Goal: Task Accomplishment & Management: Use online tool/utility

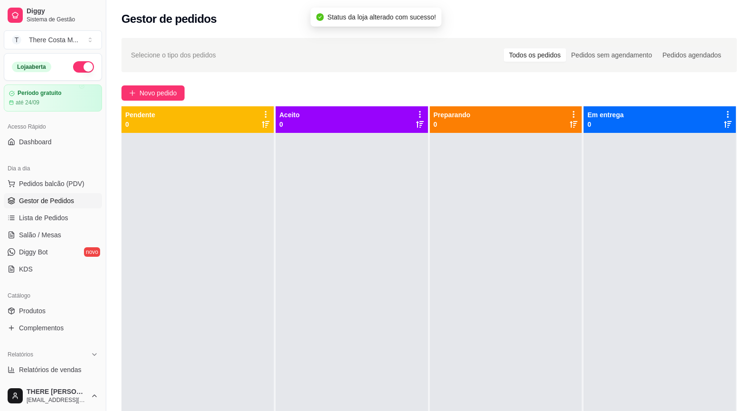
scroll to position [272, 0]
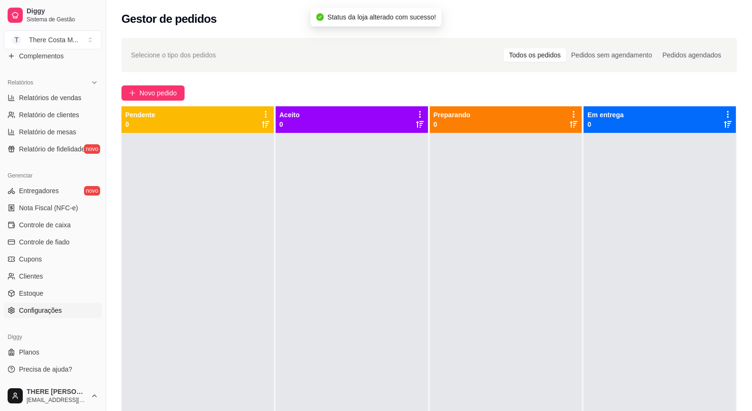
click at [59, 313] on span "Configurações" at bounding box center [40, 310] width 43 height 9
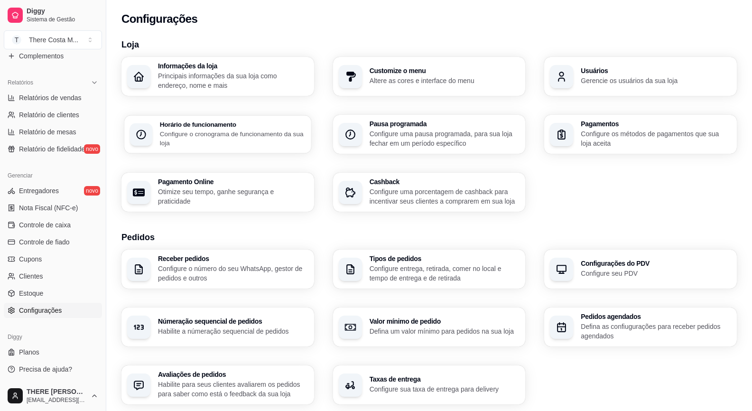
click at [236, 133] on p "Configure o cronograma de funcionamento da sua loja" at bounding box center [233, 138] width 146 height 19
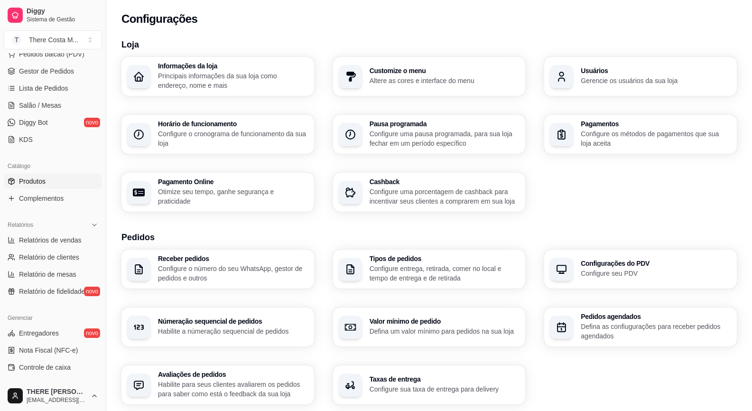
click at [50, 184] on link "Produtos" at bounding box center [53, 181] width 98 height 15
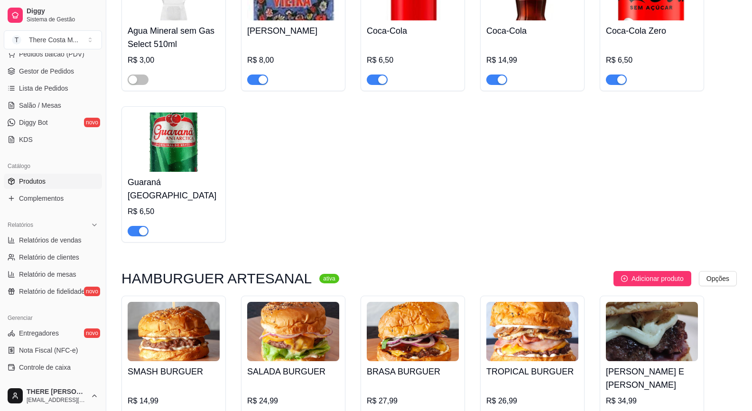
scroll to position [664, 0]
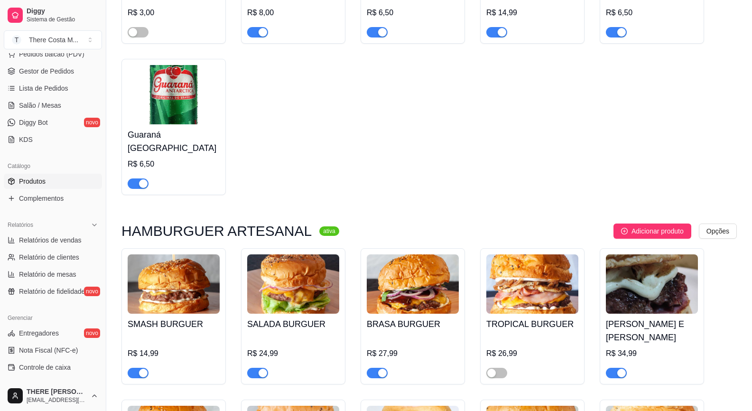
click at [136, 368] on span "button" at bounding box center [138, 373] width 21 height 10
click at [257, 356] on div "SALADA BURGUER R$ 24,99" at bounding box center [293, 316] width 104 height 136
click at [259, 369] on div "button" at bounding box center [263, 373] width 9 height 9
click at [378, 369] on div "button" at bounding box center [382, 373] width 9 height 9
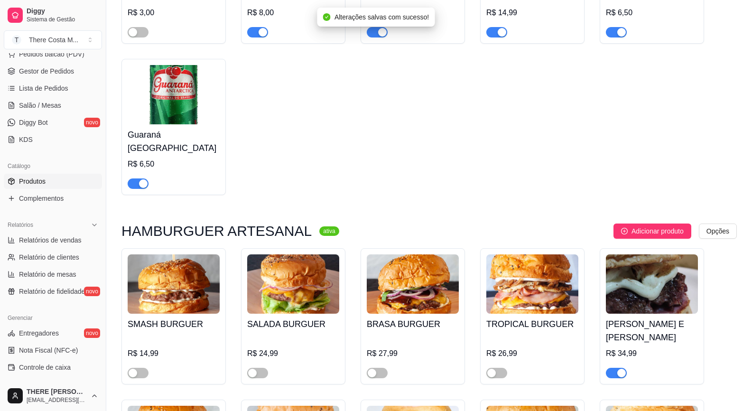
click at [618, 369] on div "button" at bounding box center [621, 373] width 9 height 9
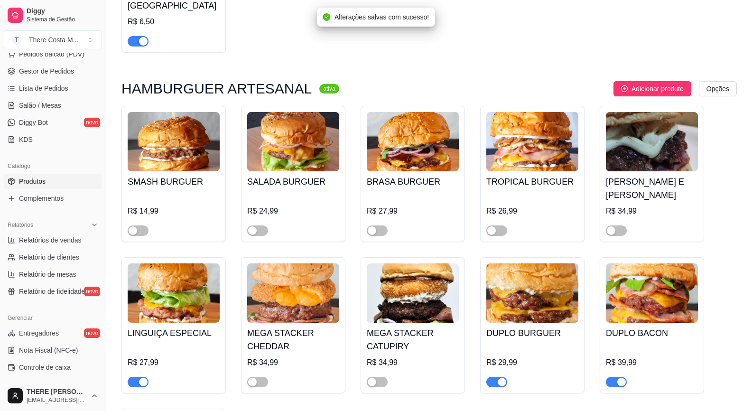
scroll to position [854, 0]
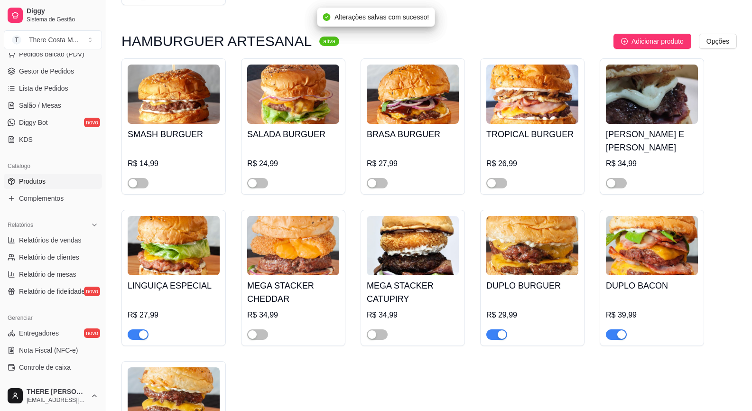
click at [616, 329] on span "button" at bounding box center [616, 334] width 21 height 10
click at [494, 329] on span "button" at bounding box center [496, 334] width 21 height 10
click at [138, 329] on span "button" at bounding box center [138, 334] width 21 height 10
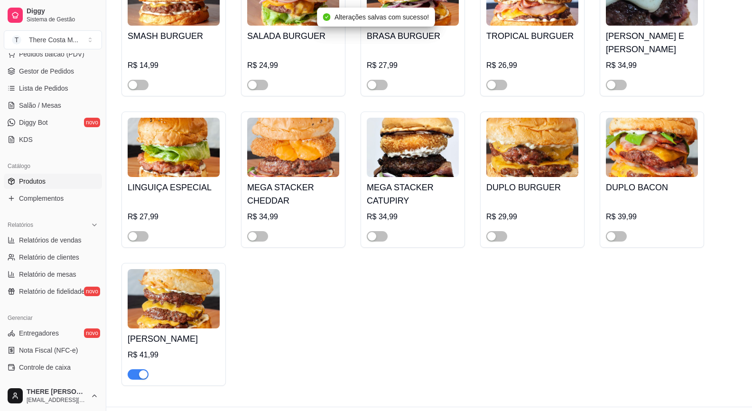
click at [143, 370] on div "button" at bounding box center [143, 374] width 9 height 9
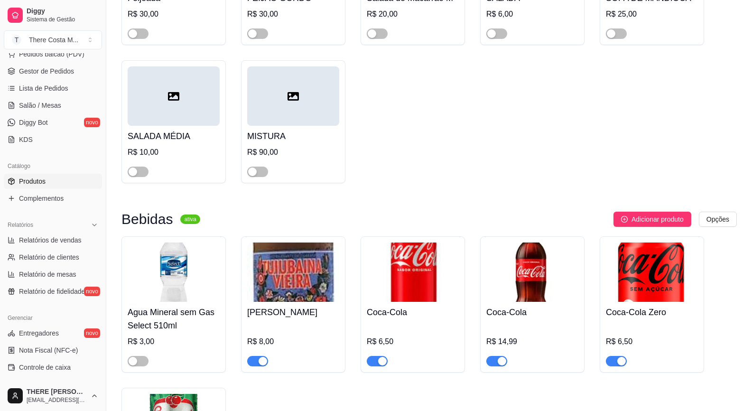
scroll to position [288, 0]
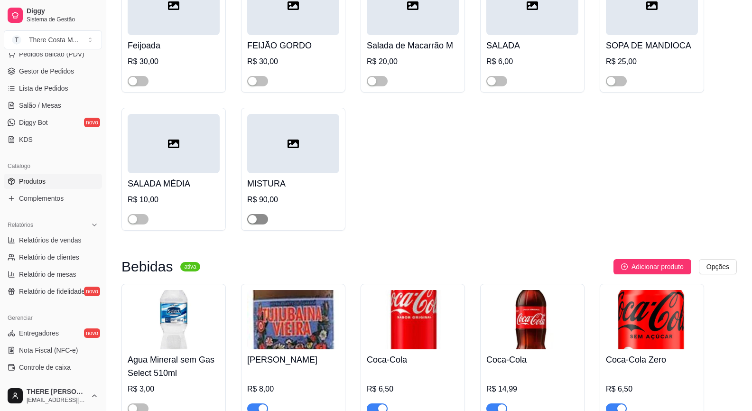
click at [256, 219] on div "button" at bounding box center [252, 219] width 9 height 9
click at [144, 223] on span "button" at bounding box center [138, 219] width 21 height 10
click at [138, 223] on span "button" at bounding box center [138, 219] width 21 height 10
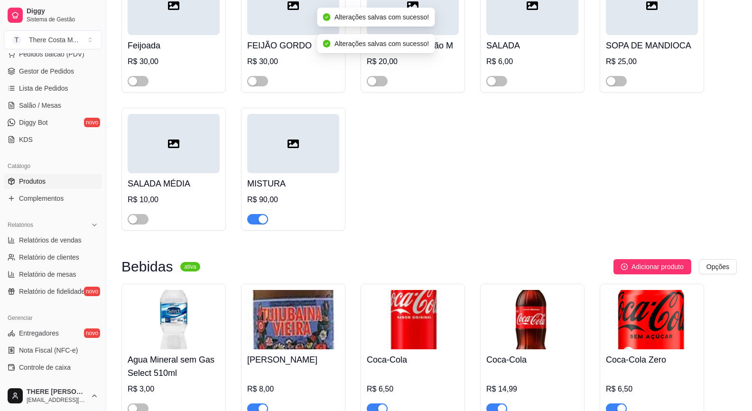
click at [188, 193] on div "SALADA MÉDIA R$ 10,00" at bounding box center [174, 198] width 92 height 51
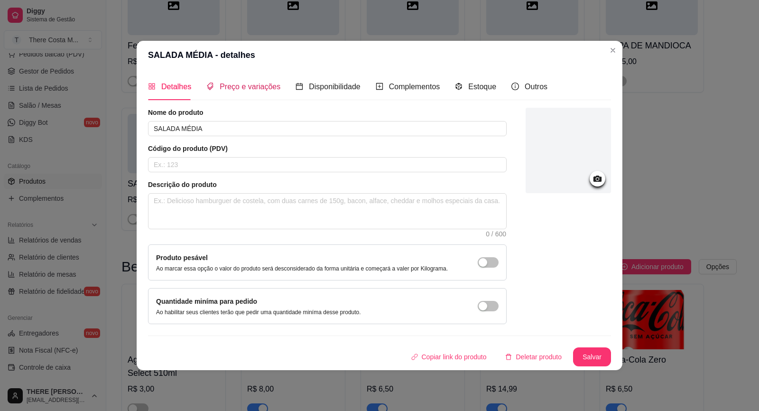
click at [248, 83] on span "Preço e variações" at bounding box center [250, 87] width 61 height 8
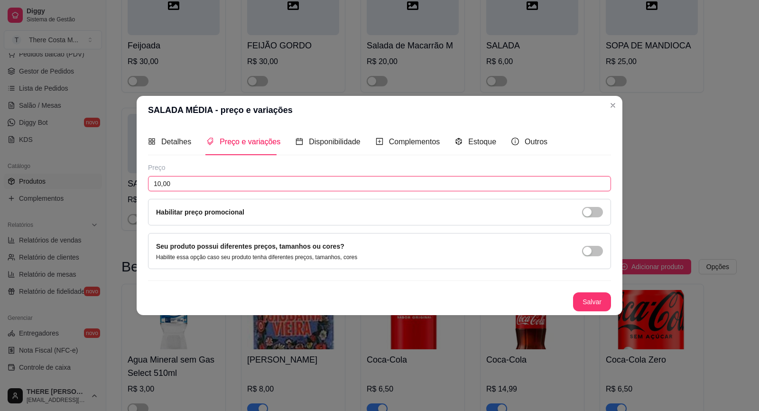
click at [186, 184] on input "10,00" at bounding box center [379, 183] width 463 height 15
type input "12,00"
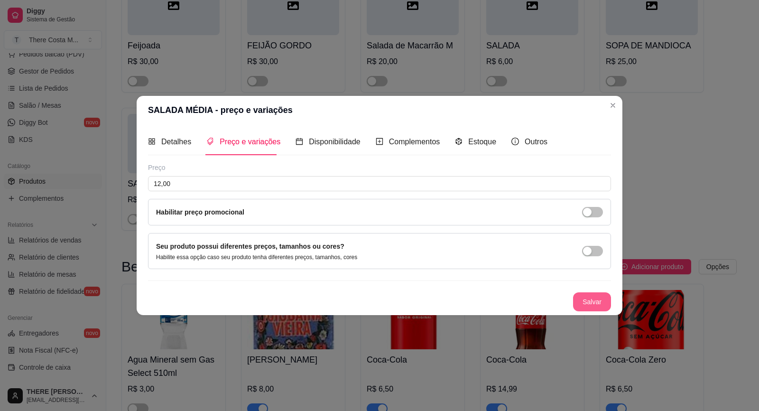
click at [595, 296] on button "Salvar" at bounding box center [592, 301] width 38 height 19
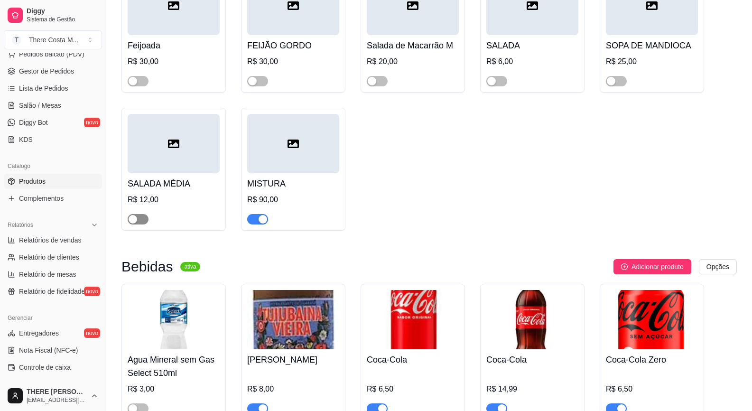
click at [140, 224] on span "button" at bounding box center [138, 219] width 21 height 10
click at [498, 79] on span "button" at bounding box center [496, 81] width 21 height 10
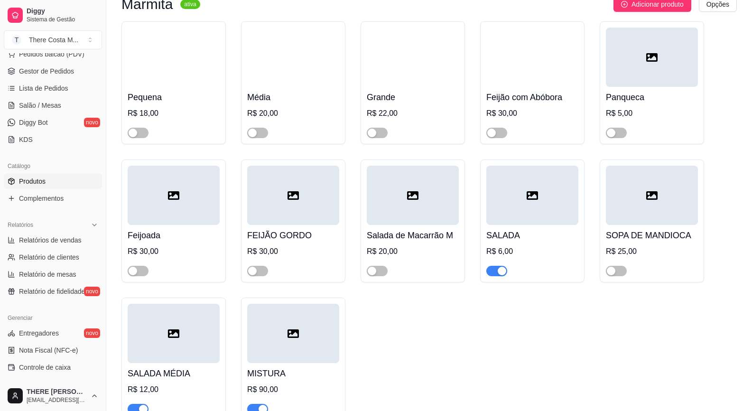
scroll to position [51, 0]
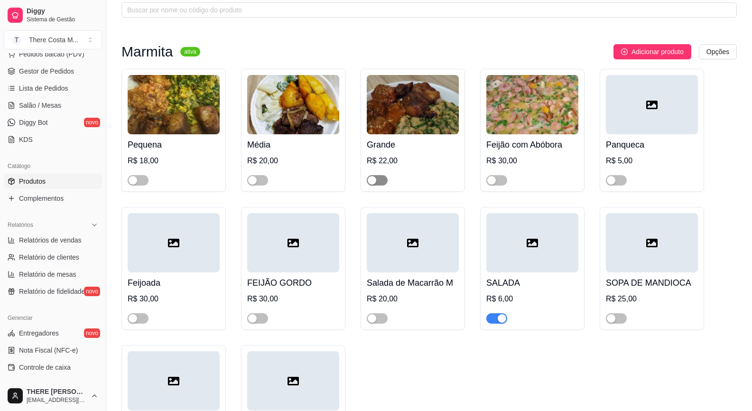
click at [379, 178] on span "button" at bounding box center [377, 180] width 21 height 10
click at [255, 180] on div "button" at bounding box center [252, 180] width 9 height 9
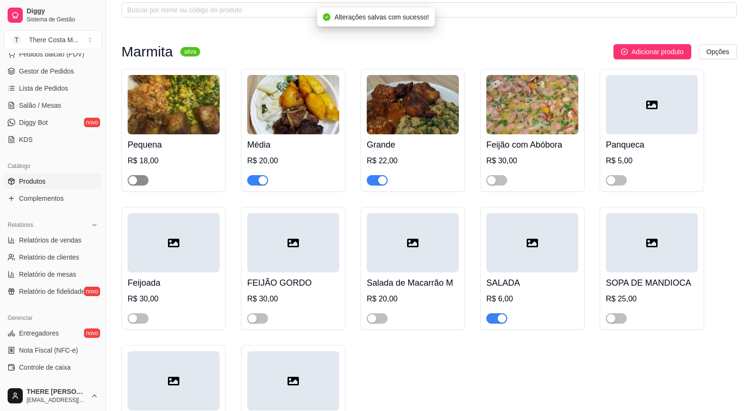
click at [140, 178] on span "button" at bounding box center [138, 180] width 21 height 10
click at [182, 110] on img at bounding box center [174, 104] width 92 height 59
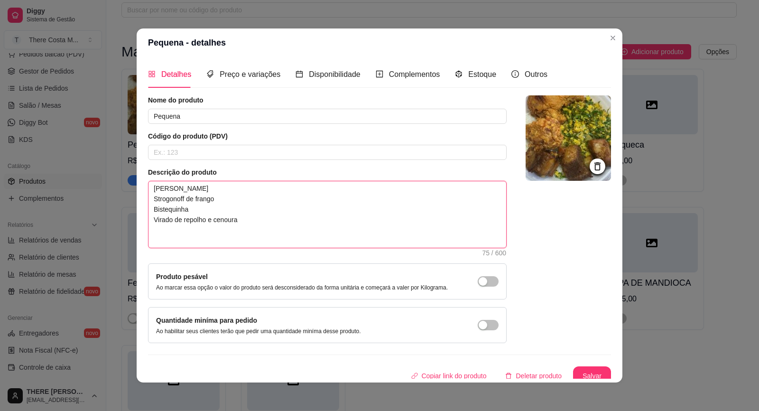
drag, startPoint x: 249, startPoint y: 233, endPoint x: 138, endPoint y: 212, distance: 113.2
click at [138, 212] on div "Detalhes Preço e variações Disponibilidade Complementos Estoque Outros Nome do …" at bounding box center [380, 220] width 486 height 326
type textarea "Arroz Feijão E"
type textarea "Arroz Feijão Es"
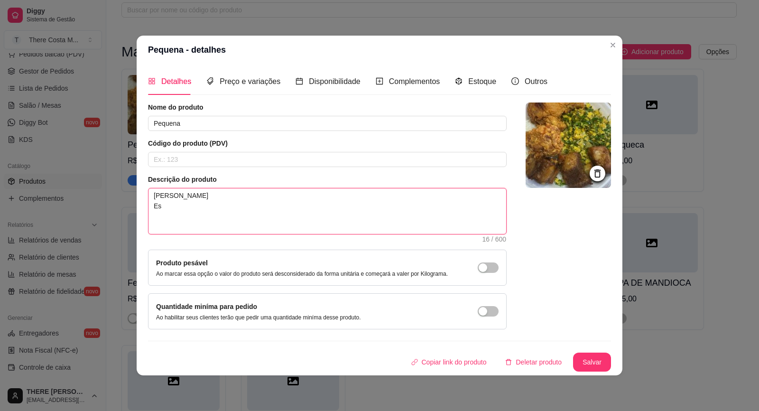
type textarea "Arroz Feijão Esc"
type textarea "Arroz Feijão Esco"
type textarea "Arroz Feijão Escon"
type textarea "Arroz Feijão Escond"
type textarea "Arroz Feijão Escondi"
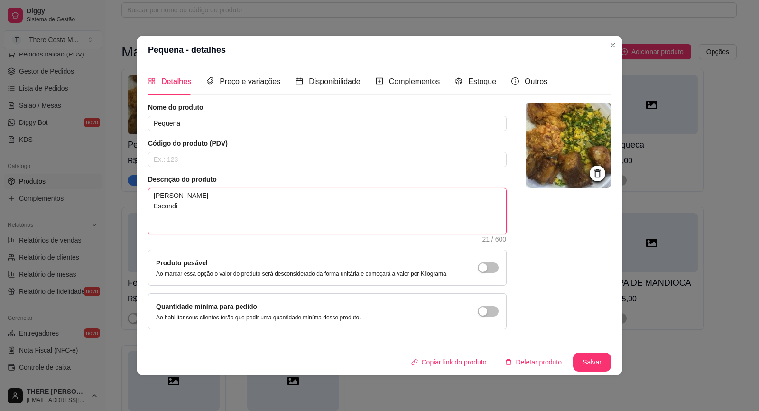
type textarea "Arroz Feijão Escondid"
type textarea "Arroz Feijão Escondidi"
type textarea "Arroz Feijão Escondidin"
type textarea "Arroz Feijão Escondidinh"
type textarea "Arroz Feijão Escondidinho"
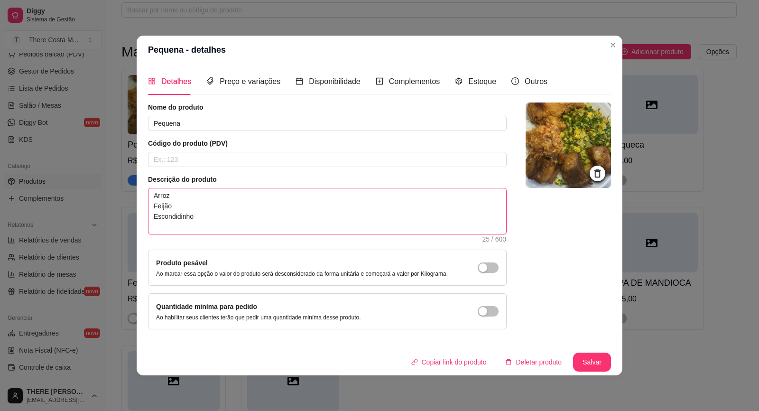
type textarea "Arroz Feijão Escondidinho"
type textarea "Arroz Feijão Escondidinho d"
type textarea "Arroz Feijão Escondidinho de"
type textarea "Arroz Feijão Escondidinho de B"
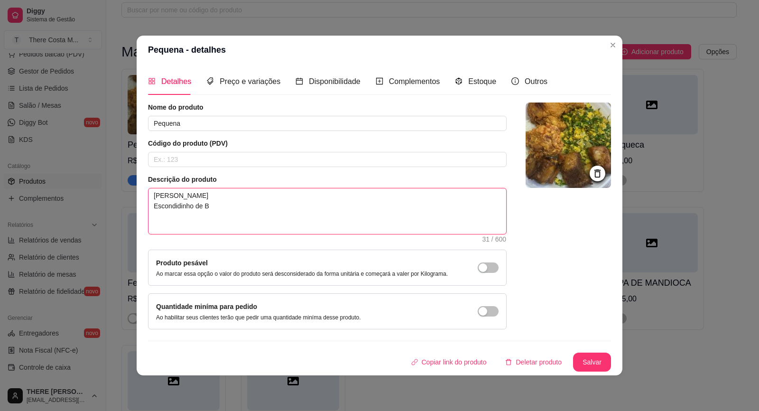
type textarea "Arroz Feijão Escondidinho de Ba"
type textarea "Arroz Feijão Escondidinho de Bat"
type textarea "Arroz Feijão Escondidinho de Bata"
type textarea "Arroz Feijão Escondidinho de Batat"
type textarea "Arroz Feijão Escondidinho de Batata"
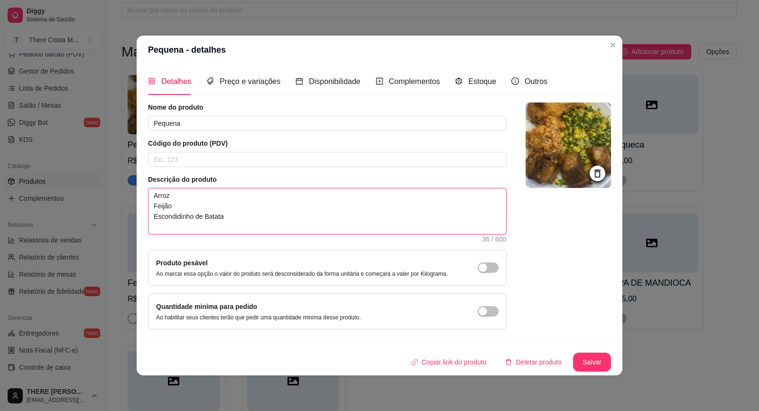
type textarea "Arroz Feijão Escondidinho de Batata"
type textarea "Arroz Feijão Escondidinho de Batata c"
type textarea "Arroz Feijão Escondidinho de Batata ci"
type textarea "Arroz Feijão Escondidinho de Batata cin"
type textarea "Arroz Feijão Escondidinho de Batata ci"
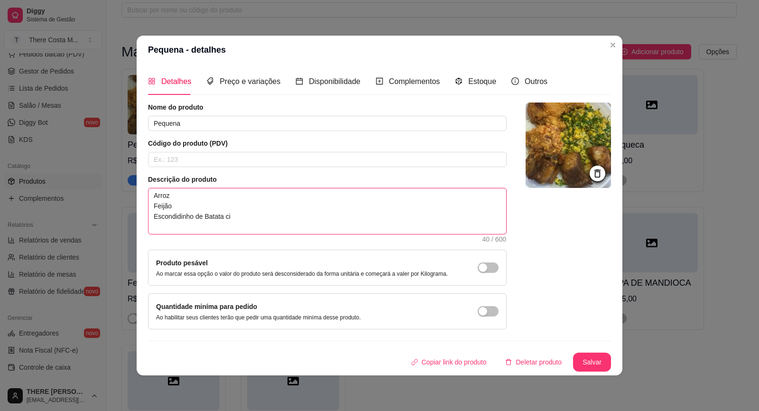
type textarea "Arroz Feijão Escondidinho de Batata c"
type textarea "Arroz Feijão Escondidinho de Batata ci"
type textarea "Arroz Feijão Escondidinho de Batata c"
type textarea "Arroz Feijão Escondidinho de Batata co"
type textarea "Arroz Feijão Escondidinho de Batata com"
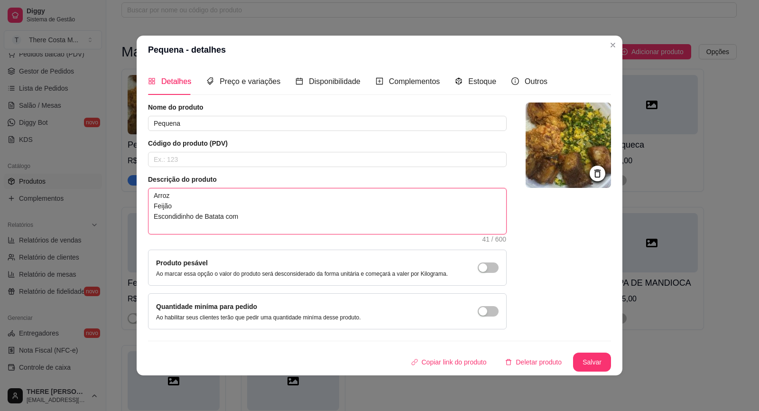
type textarea "Arroz Feijão Escondidinho de Batata com C"
type textarea "Arroz Feijão Escondidinho de Batata com Ca"
type textarea "Arroz Feijão Escondidinho de Batata com Car"
type textarea "Arroz Feijão Escondidinho de Batata com Carn"
type textarea "Arroz Feijão Escondidinho de Batata com Carne"
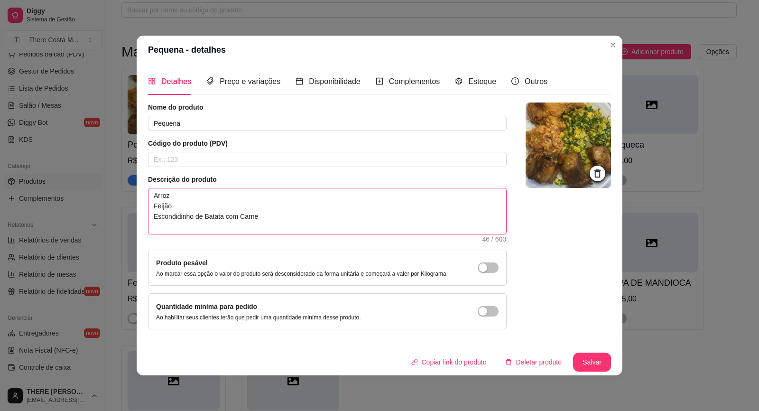
type textarea "Arroz Feijão Escondidinho de Batata com Carne"
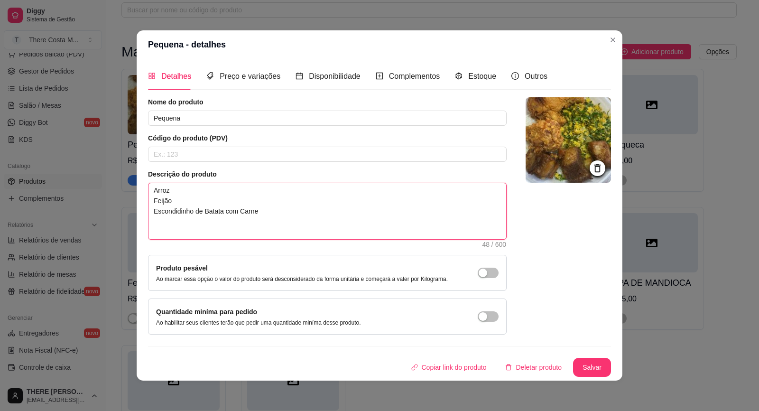
type textarea "Arroz Feijão Escondidinho de Batata com Carne F"
type textarea "Arroz Feijão Escondidinho de Batata com Carne Fr"
type textarea "Arroz Feijão Escondidinho de Batata com Carne Fra"
type textarea "Arroz Feijão Escondidinho de Batata com Carne Fran"
type textarea "Arroz Feijão Escondidinho de Batata com Carne Frang"
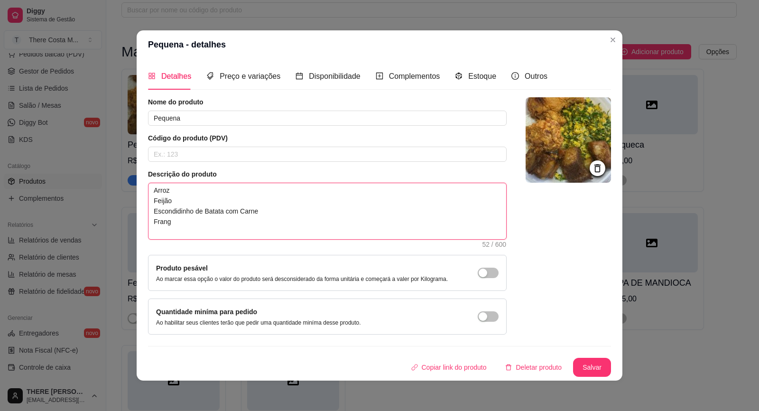
type textarea "Arroz Feijão Escondidinho de Batata com Carne Frango"
type textarea "Arroz Feijão Escondidinho de Batata com Carne Frango e"
type textarea "Arroz Feijão Escondidinho de Batata com Carne Frango em"
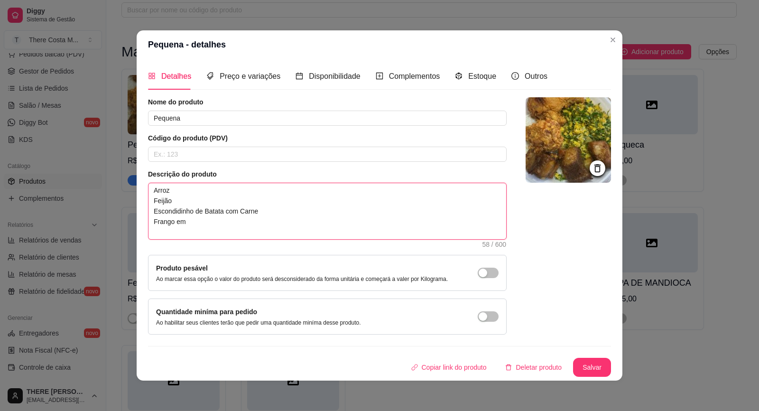
type textarea "Arroz Feijão Escondidinho de Batata com Carne Frango em t"
type textarea "Arroz Feijão Escondidinho de Batata com Carne Frango em ti"
type textarea "Arroz Feijão Escondidinho de Batata com Carne Frango em t"
type textarea "Arroz Feijão Escondidinho de Batata com Carne Frango em"
type textarea "Arroz Feijão Escondidinho de Batata com Carne Frango em T"
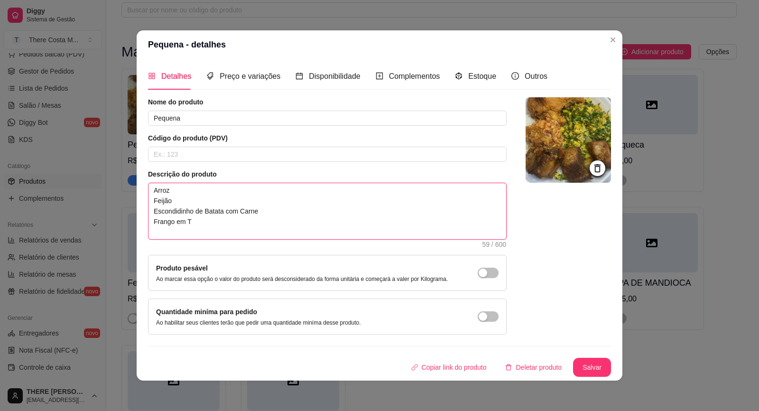
type textarea "Arroz Feijão Escondidinho de Batata com Carne Frango em Ti"
type textarea "Arroz Feijão Escondidinho de Batata com Carne Frango em Tir"
type textarea "Arroz Feijão Escondidinho de Batata com Carne Frango em Tira"
type textarea "Arroz Feijão Escondidinho de Batata com Carne Frango em Tiras"
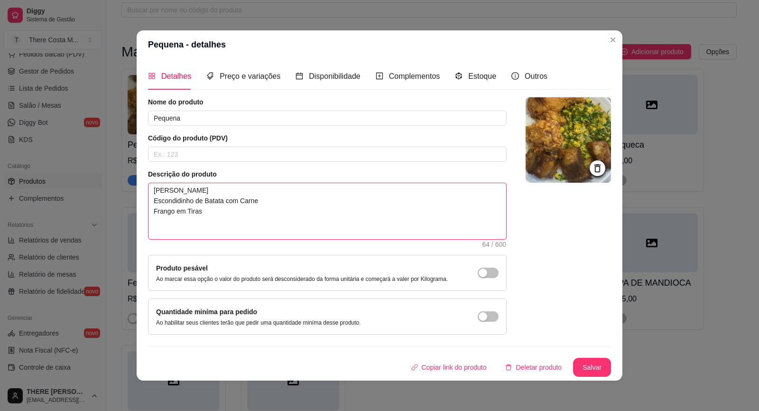
type textarea "Arroz Feijão Escondidinho de Batata com Carne Frango em Tiras E"
type textarea "Arroz Feijão Escondidinho de Batata com Carne Frango em Tiras Em"
type textarea "Arroz Feijão Escondidinho de Batata com Carne Frango em Tiras Emp"
type textarea "Arroz Feijão Escondidinho de Batata com Carne Frango em Tiras Empa"
type textarea "Arroz Feijão Escondidinho de Batata com Carne Frango em Tiras Empan"
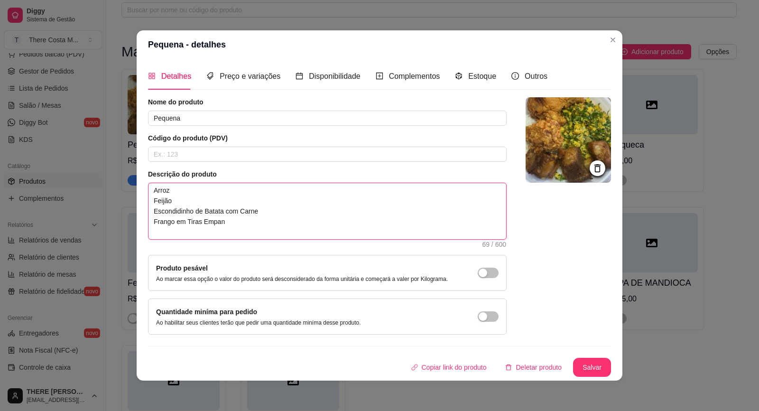
type textarea "Arroz Feijão Escondidinho de Batata com Carne Frango em Tiras Empana"
type textarea "Arroz Feijão Escondidinho de Batata com Carne Frango em Tiras Empanad"
type textarea "Arroz Feijão Escondidinho de Batata com Carne Frango em Tiras Empanado"
type textarea "Arroz Feijão Escondidinho de Batata com Carne Frango em Tiras Empanado ("
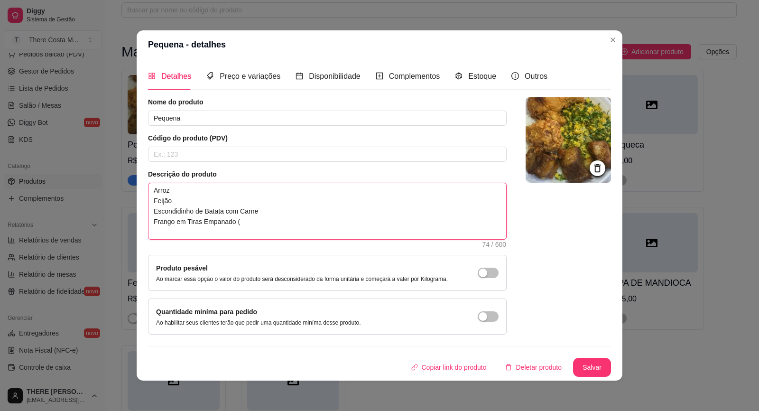
type textarea "Arroz Feijão Escondidinho de Batata com Carne Frango em Tiras Empanado ("
type textarea "Arroz Feijão Escondidinho de Batata com Carne Frango em Tiras Empanado ( K"
type textarea "Arroz Feijão Escondidinho de Batata com Carne Frango em Tiras Empanado ( K F"
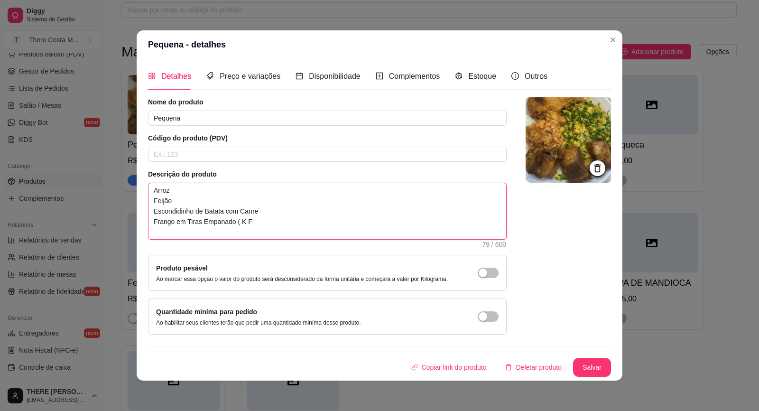
type textarea "Arroz Feijão Escondidinho de Batata com Carne Frango em Tiras Empanado ( K F C"
type textarea "Arroz Feijão Escondidinho de Batata com Carne Frango em Tiras Empanado ( K F C )"
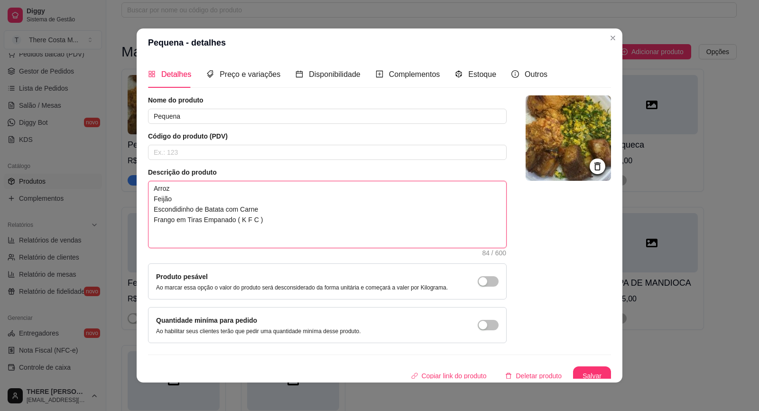
type textarea "Arroz Feijão Escondidinho de Batata com Carne Frango em Tiras Empanado ( K F C …"
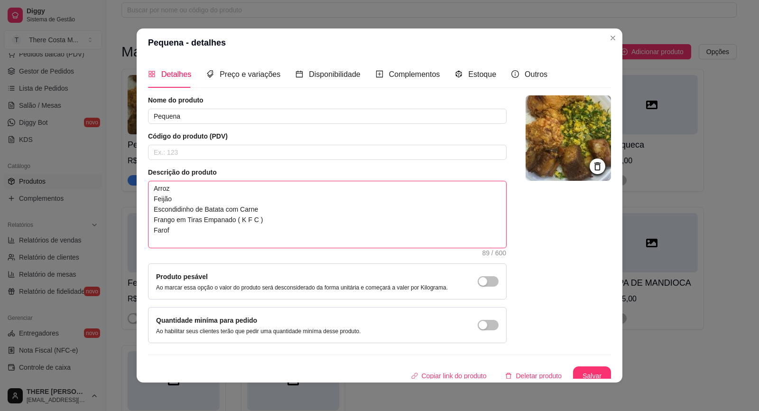
type textarea "Arroz Feijão Escondidinho de Batata com Carne Frango em Tiras Empanado ( K F C …"
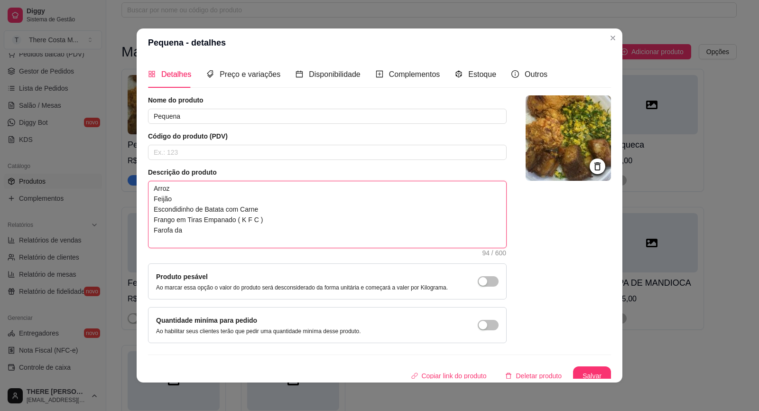
type textarea "Arroz Feijão Escondidinho de Batata com Carne Frango em Tiras Empanado ( K F C …"
click at [581, 372] on button "Salvar" at bounding box center [592, 375] width 38 height 19
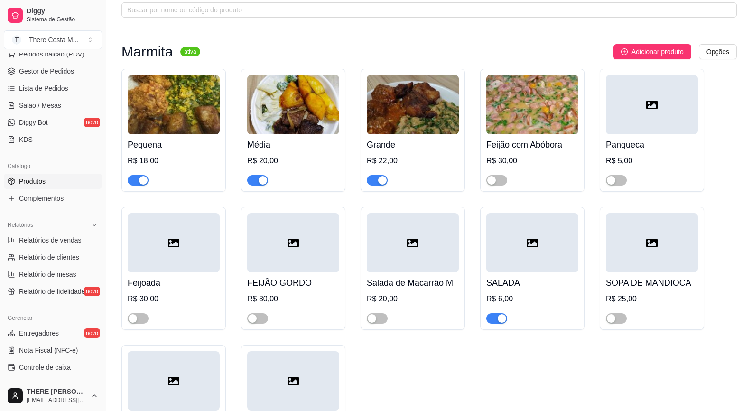
click at [284, 148] on h4 "Média" at bounding box center [293, 144] width 92 height 13
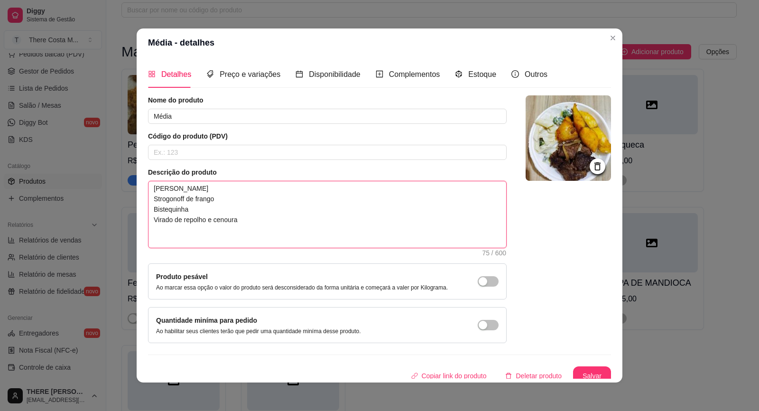
click at [252, 246] on textarea "Arroz Feijão Strogonoff de frango Bistequinha Virado de repolho e cenoura" at bounding box center [328, 214] width 358 height 66
paste textarea "Escondidinho de Batata com Carne Frango em Tiras Empanado ( K F C ) Farofa da C…"
type textarea "Arroz Feijão Escondidinho de Batata com Carne Frango em Tiras Empanado ( K F C …"
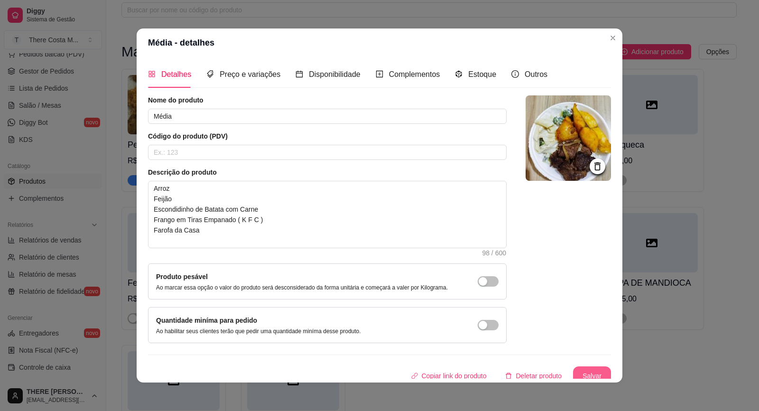
click at [573, 373] on button "Salvar" at bounding box center [592, 375] width 38 height 19
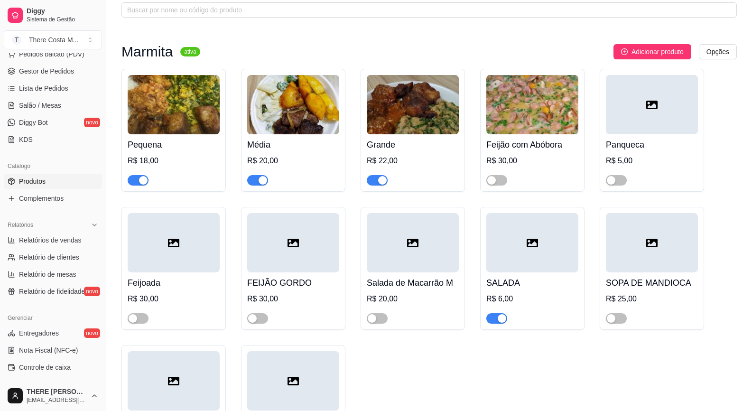
click at [418, 111] on img at bounding box center [413, 104] width 92 height 59
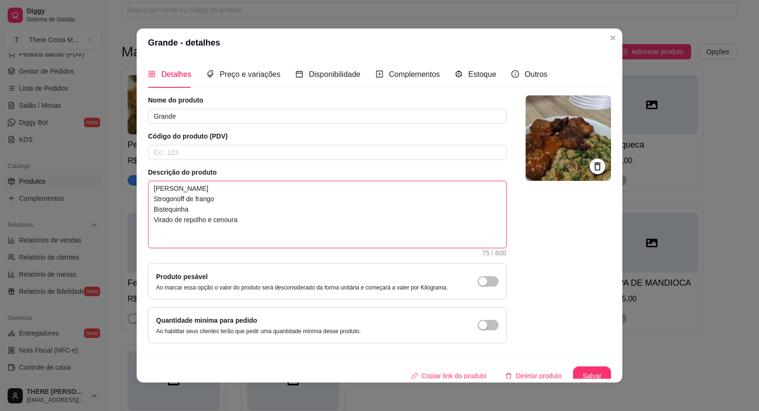
click at [288, 214] on textarea "Arroz Feijão Strogonoff de frango Bistequinha Virado de repolho e cenoura" at bounding box center [328, 214] width 358 height 66
paste textarea "Escondidinho de Batata com Carne Frango em Tiras Empanado ( K F C ) Farofa da C…"
type textarea "Arroz Feijão Escondidinho de Batata com Carne Frango em Tiras Empanado ( K F C …"
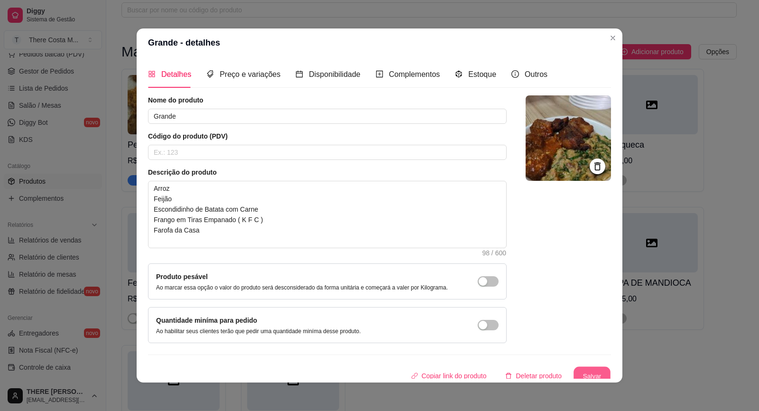
click at [582, 370] on button "Salvar" at bounding box center [592, 376] width 37 height 19
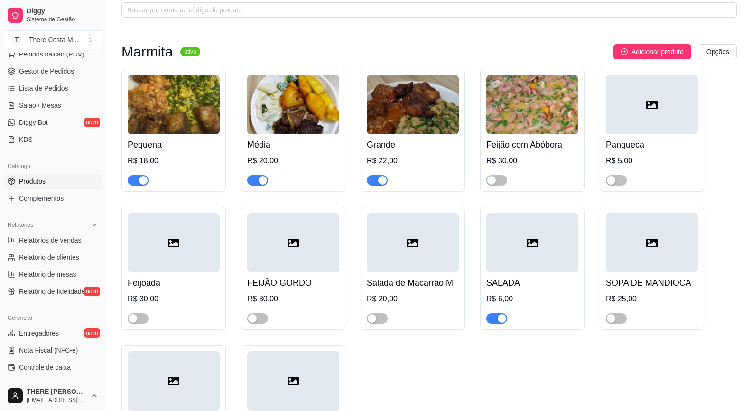
click at [396, 119] on img at bounding box center [413, 104] width 92 height 59
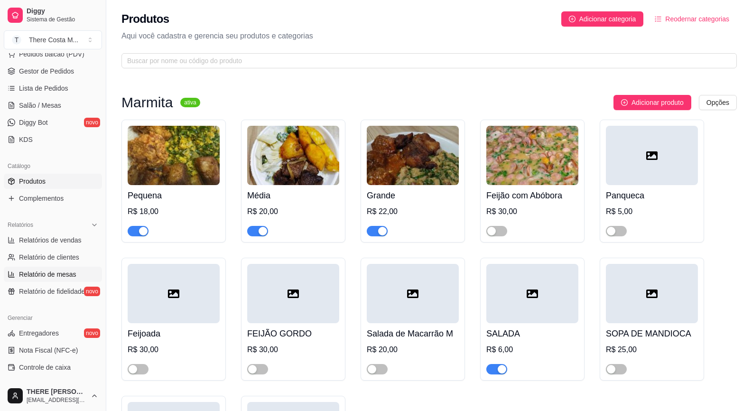
scroll to position [0, 0]
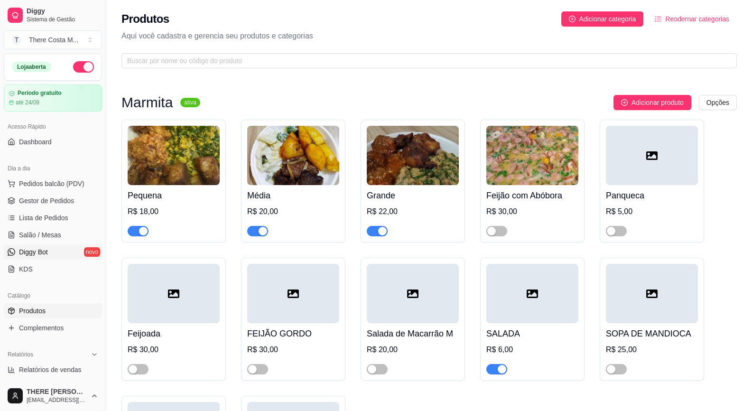
click at [43, 253] on span "Diggy Bot" at bounding box center [33, 251] width 29 height 9
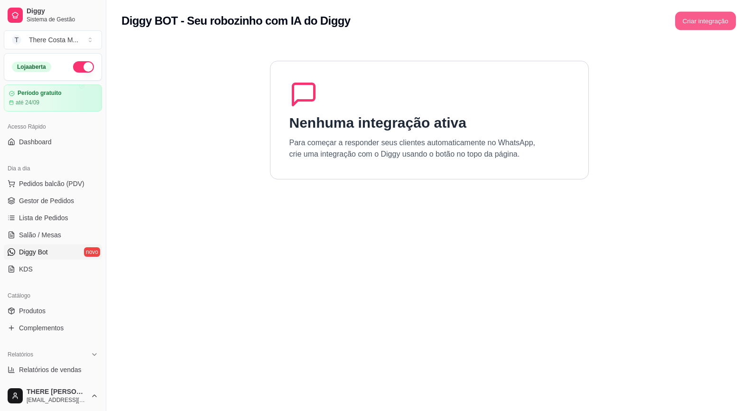
click at [694, 22] on button "Criar integração" at bounding box center [705, 21] width 61 height 19
click at [712, 36] on div "Diggy BOT - Seu robozinho com IA do Diggy Criar integração" at bounding box center [429, 18] width 646 height 36
click at [715, 21] on button "Criar integração" at bounding box center [705, 20] width 63 height 19
click at [714, 23] on button "Criar integração" at bounding box center [705, 21] width 61 height 19
click at [709, 19] on button "Criar integração" at bounding box center [705, 21] width 61 height 19
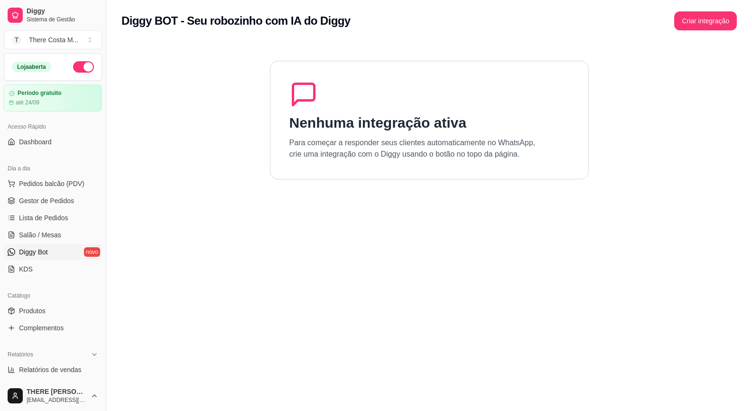
drag, startPoint x: 694, startPoint y: 4, endPoint x: 716, endPoint y: 97, distance: 96.1
click at [716, 97] on section "Nenhuma integração ativa Para começar a responder seus clientes automaticamente…" at bounding box center [428, 247] width 615 height 411
click at [717, 25] on button "Criar integração" at bounding box center [705, 21] width 61 height 19
click at [637, 114] on section "Nenhuma integração ativa Para começar a responder seus clientes automaticamente…" at bounding box center [428, 247] width 615 height 411
click at [624, 158] on section "Nenhuma integração ativa Para começar a responder seus clientes automaticamente…" at bounding box center [428, 247] width 615 height 411
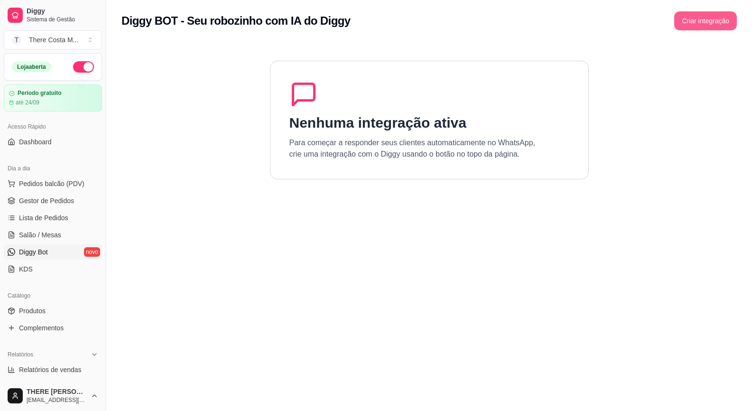
click at [726, 26] on button "Criar integração" at bounding box center [705, 20] width 63 height 19
click at [703, 26] on button "Criar integração" at bounding box center [705, 20] width 63 height 19
click at [691, 19] on button "Criar integração" at bounding box center [705, 20] width 63 height 19
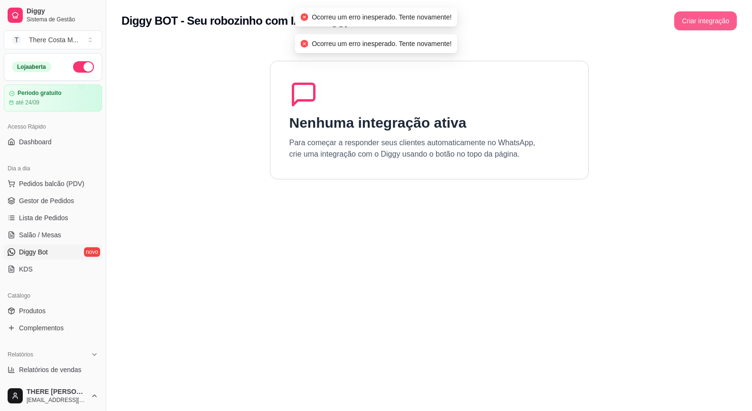
click at [691, 19] on button "Criar integração" at bounding box center [705, 20] width 63 height 19
click at [691, 19] on div "Criar integração" at bounding box center [699, 20] width 76 height 19
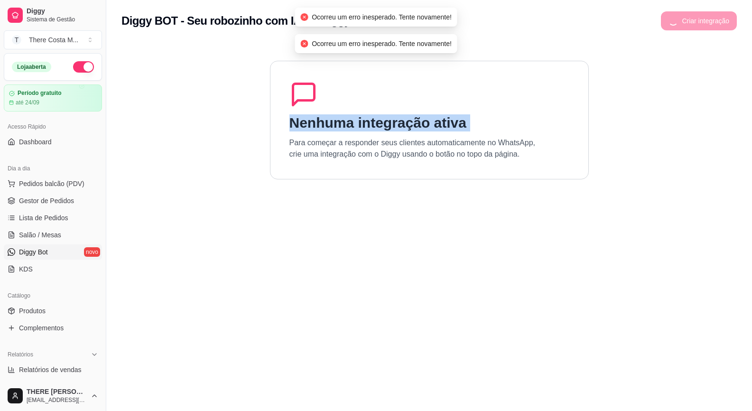
click at [691, 19] on div "Criar integração" at bounding box center [699, 20] width 76 height 19
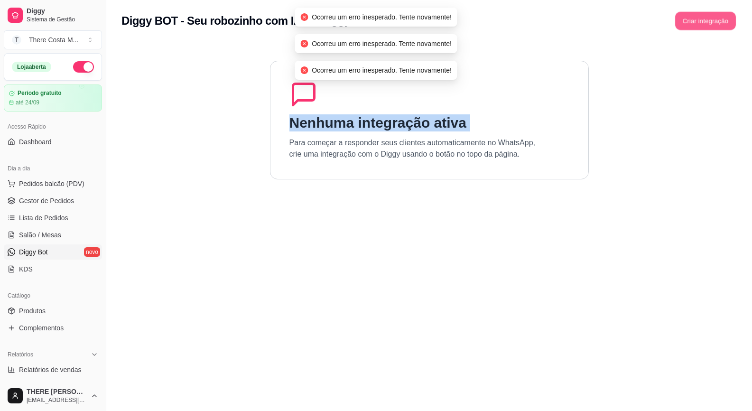
click at [691, 19] on button "Criar integração" at bounding box center [705, 21] width 61 height 19
click at [691, 19] on div "Criar integração" at bounding box center [699, 20] width 76 height 19
click at [691, 19] on button "Criar integração" at bounding box center [705, 20] width 63 height 19
click at [691, 19] on div "Criar integração" at bounding box center [699, 20] width 76 height 19
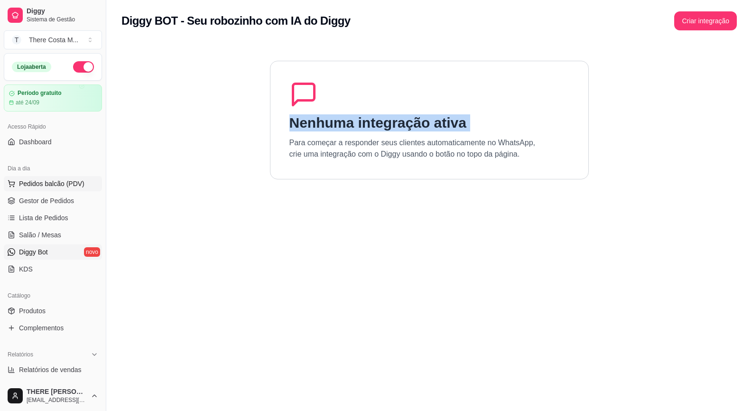
click at [52, 185] on span "Pedidos balcão (PDV)" at bounding box center [51, 183] width 65 height 9
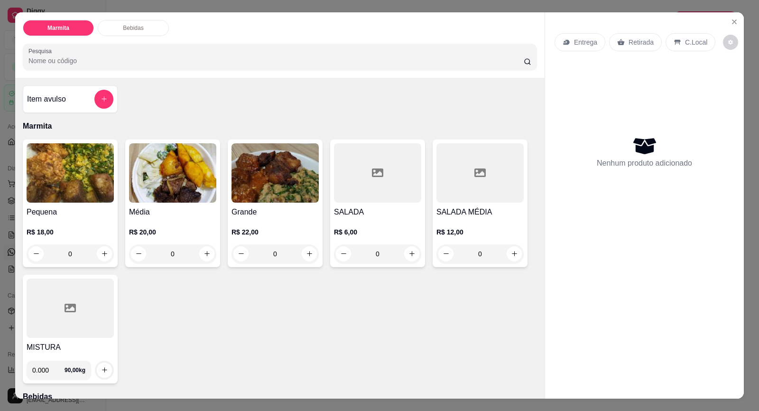
click at [43, 200] on img at bounding box center [70, 172] width 87 height 59
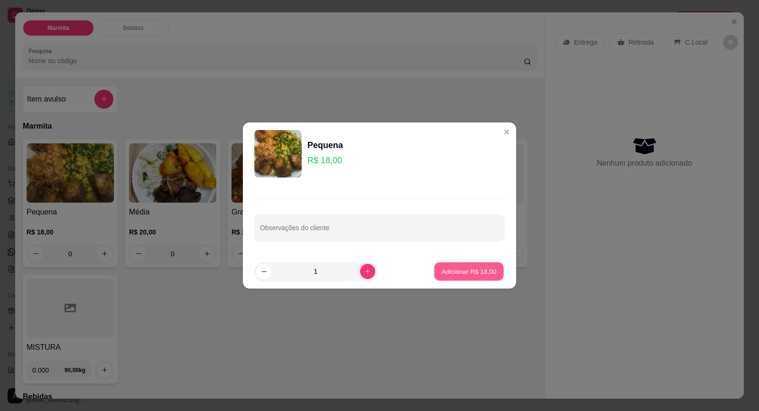
click at [466, 269] on p "Adicionar R$ 18,00" at bounding box center [469, 271] width 55 height 9
type input "1"
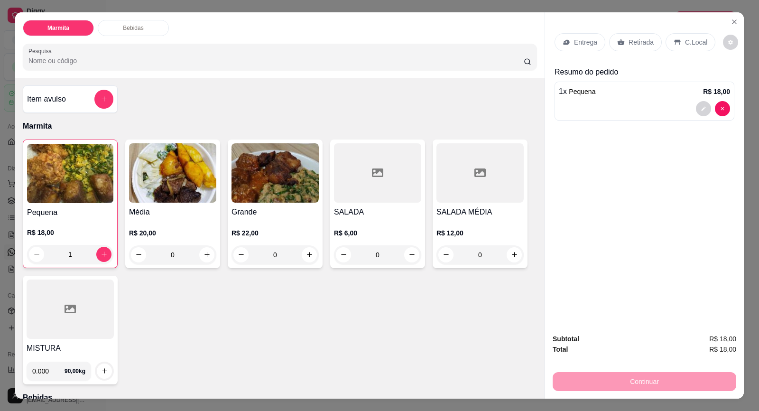
click at [131, 190] on img at bounding box center [172, 172] width 87 height 59
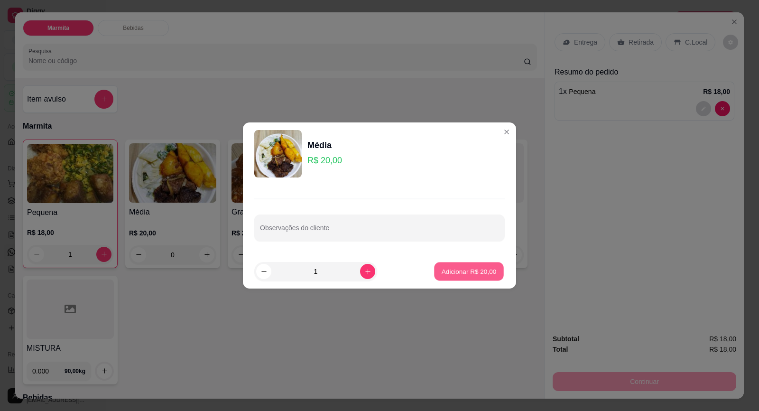
click at [468, 274] on p "Adicionar R$ 20,00" at bounding box center [469, 271] width 55 height 9
type input "1"
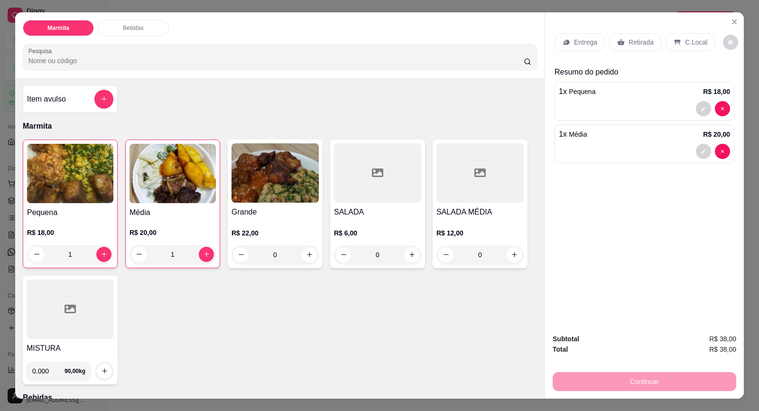
click at [629, 41] on p "Retirada" at bounding box center [641, 41] width 25 height 9
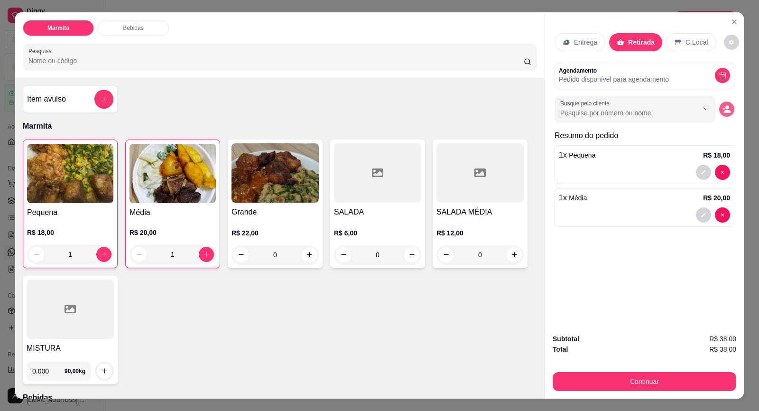
click at [726, 109] on circle "decrease-product-quantity" at bounding box center [728, 107] width 4 height 4
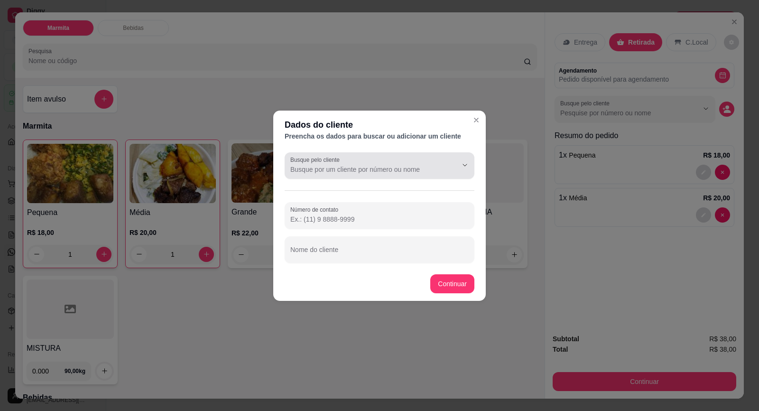
click at [365, 160] on div at bounding box center [379, 165] width 178 height 19
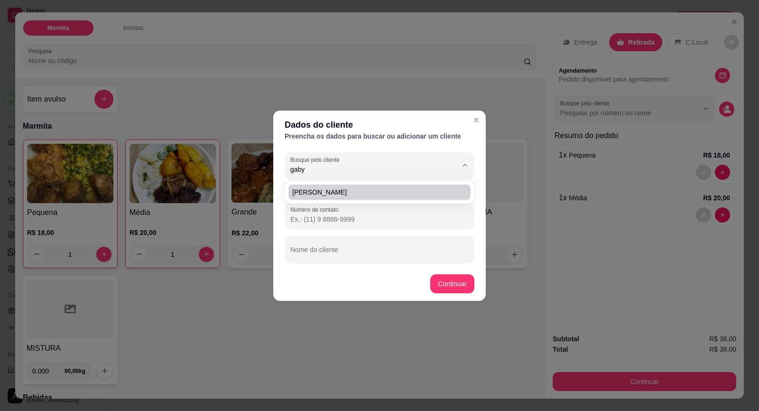
click at [347, 191] on span "[PERSON_NAME]" at bounding box center [374, 191] width 165 height 9
type input "[PERSON_NAME]"
type input "[PHONE_NUMBER]"
type input "[PERSON_NAME]"
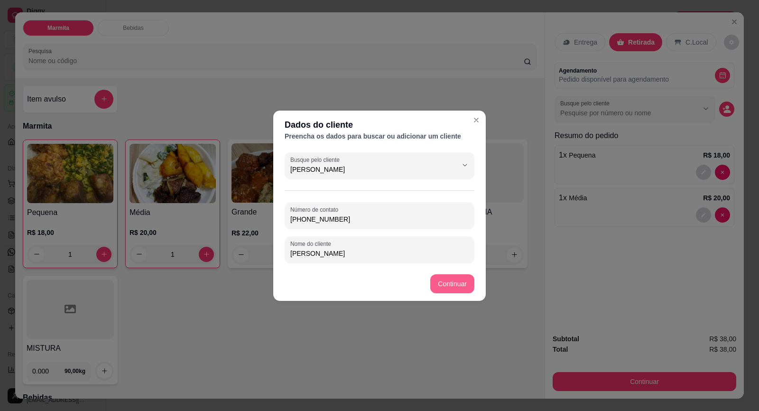
type input "[PERSON_NAME]"
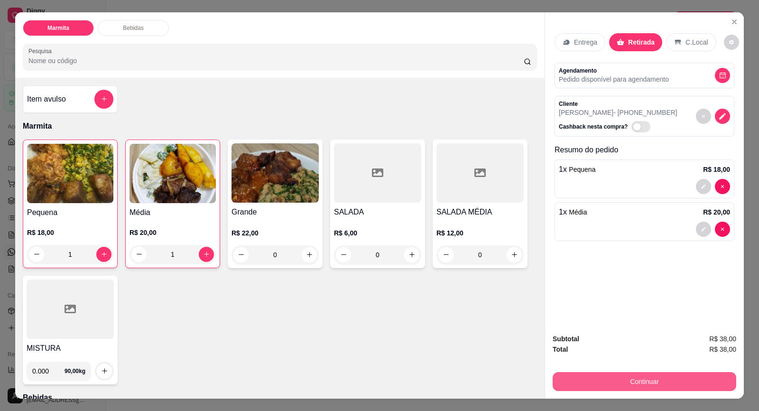
click at [633, 380] on button "Continuar" at bounding box center [645, 381] width 184 height 19
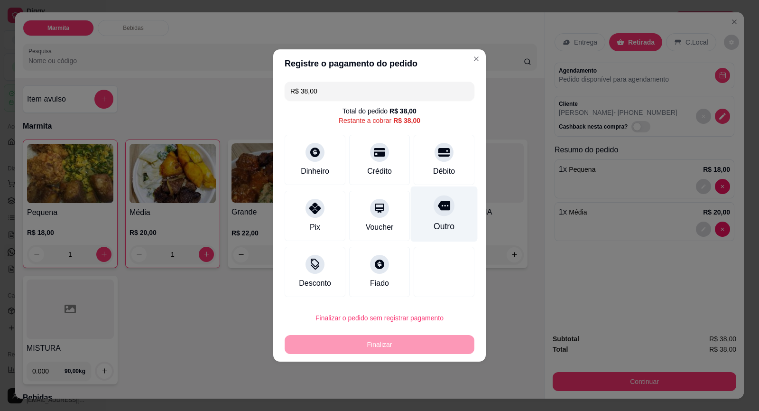
click at [439, 215] on div at bounding box center [444, 205] width 21 height 21
type input "R$ 0,00"
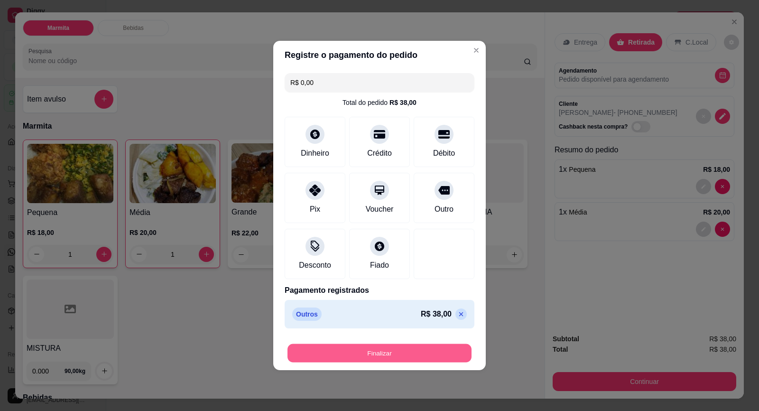
click at [400, 349] on button "Finalizar" at bounding box center [380, 353] width 184 height 19
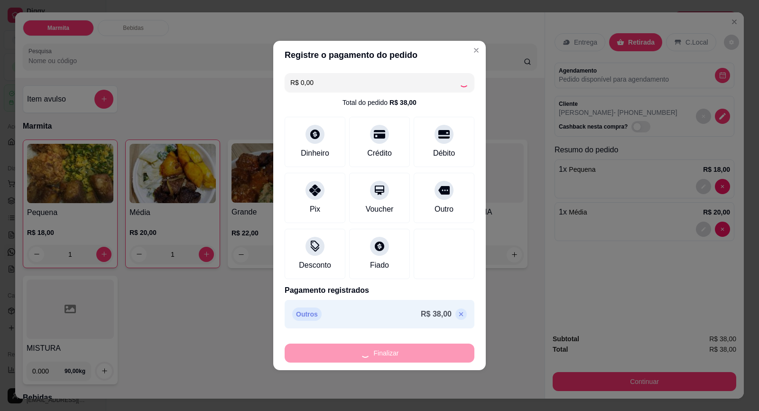
type input "0"
type input "-R$ 38,00"
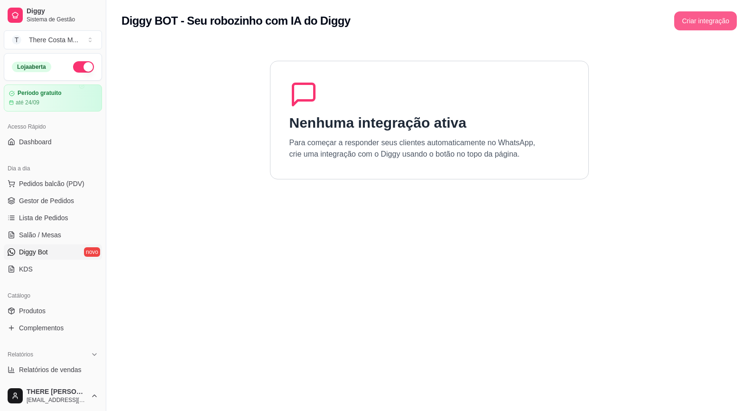
click at [677, 19] on button "Criar integração" at bounding box center [705, 20] width 63 height 19
click at [55, 199] on span "Gestor de Pedidos" at bounding box center [46, 200] width 55 height 9
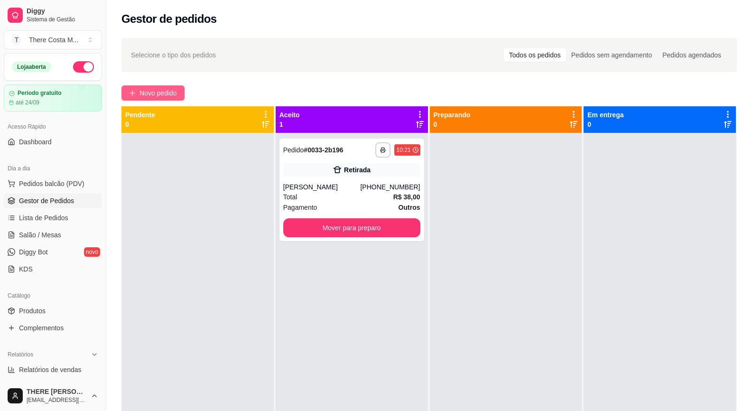
click at [156, 88] on span "Novo pedido" at bounding box center [158, 93] width 37 height 10
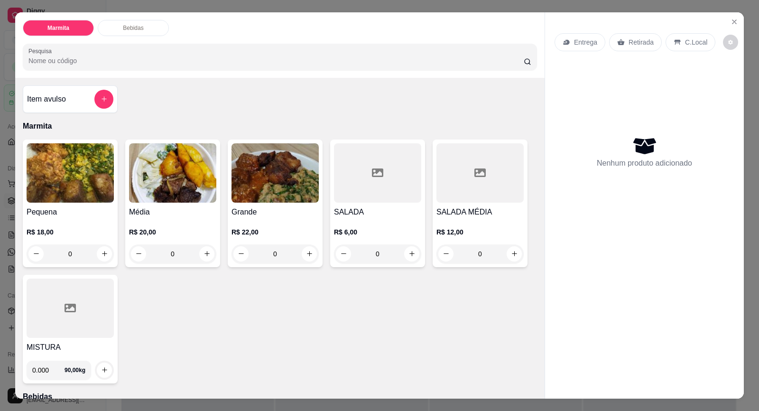
click at [247, 169] on img at bounding box center [275, 172] width 87 height 59
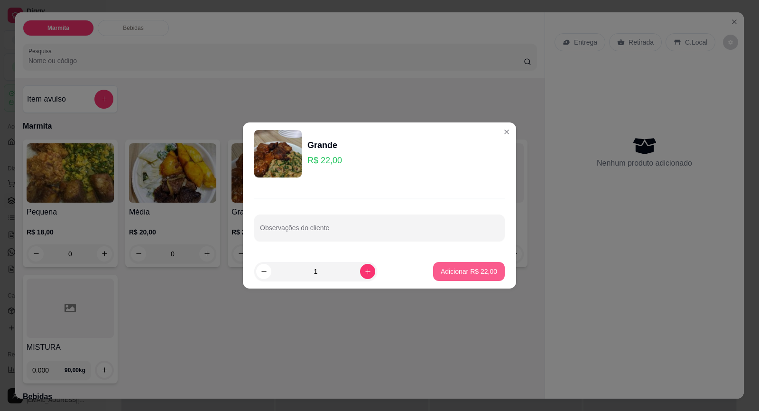
click at [474, 269] on p "Adicionar R$ 22,00" at bounding box center [469, 271] width 56 height 9
type input "1"
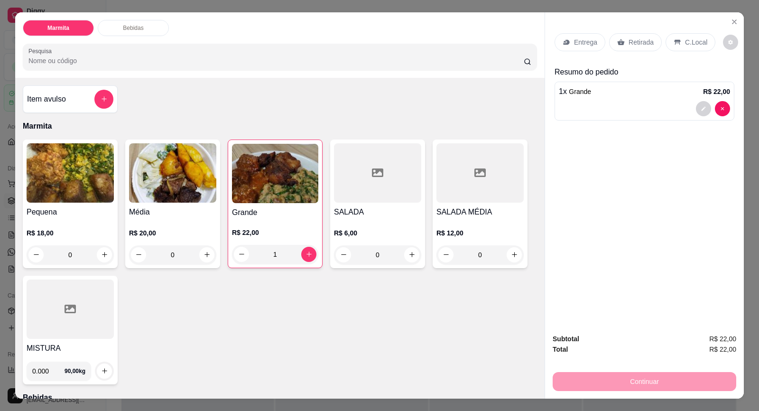
click at [583, 46] on p "Entrega" at bounding box center [585, 41] width 23 height 9
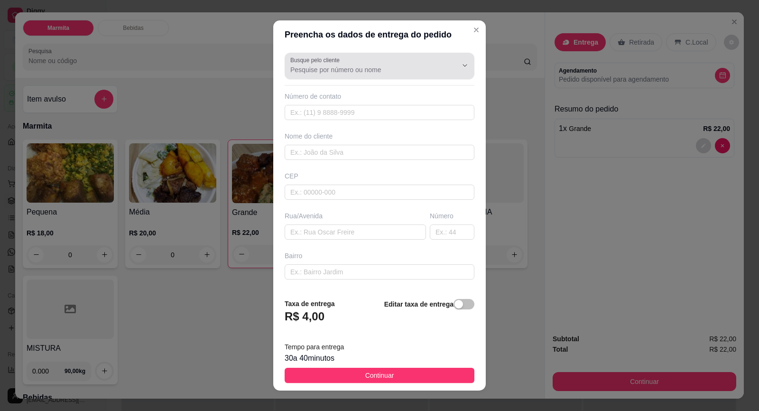
click at [341, 76] on div "Busque pelo cliente" at bounding box center [380, 66] width 190 height 27
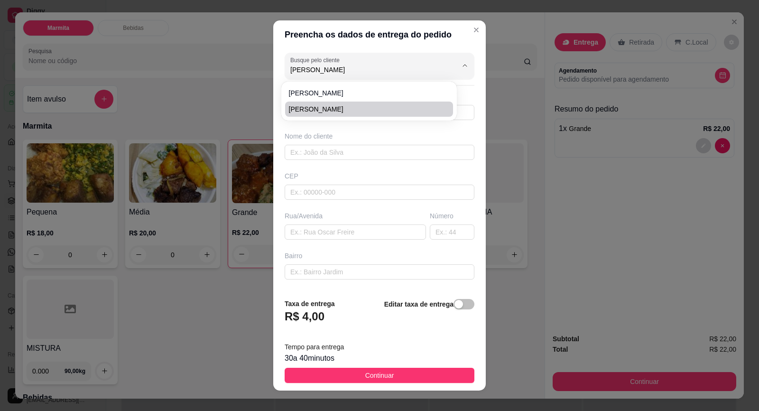
click at [362, 113] on span "[PERSON_NAME]" at bounding box center [364, 108] width 151 height 9
type input "[PERSON_NAME]"
type input "15996314552"
type input "[PERSON_NAME]"
type input "18440000"
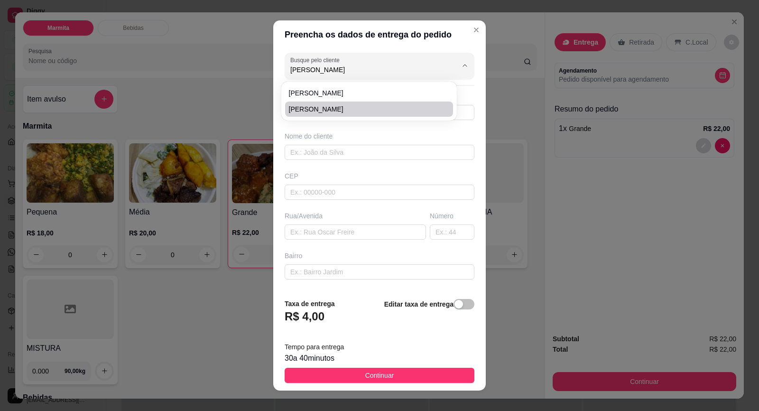
type input "[GEOGRAPHIC_DATA]"
type input "30"
type input "[PERSON_NAME]"
type input "Itaberá"
type input "CASA VERDE"
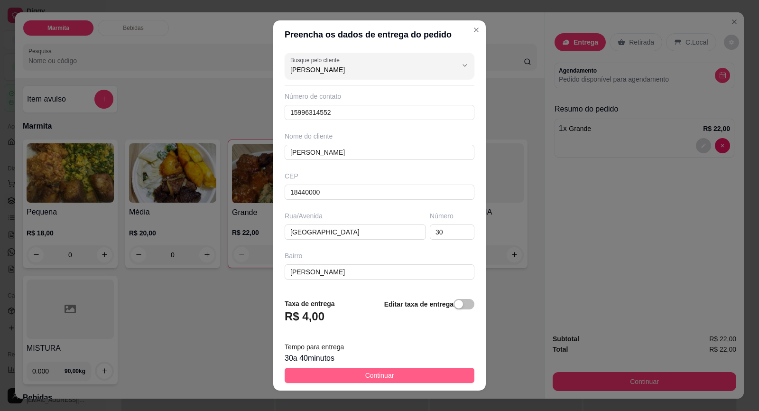
type input "[PERSON_NAME]"
click at [402, 376] on button "Continuar" at bounding box center [380, 375] width 190 height 15
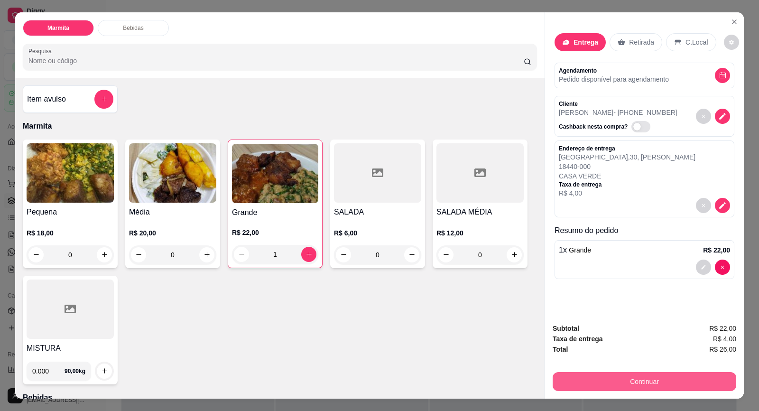
click at [649, 377] on button "Continuar" at bounding box center [645, 381] width 184 height 19
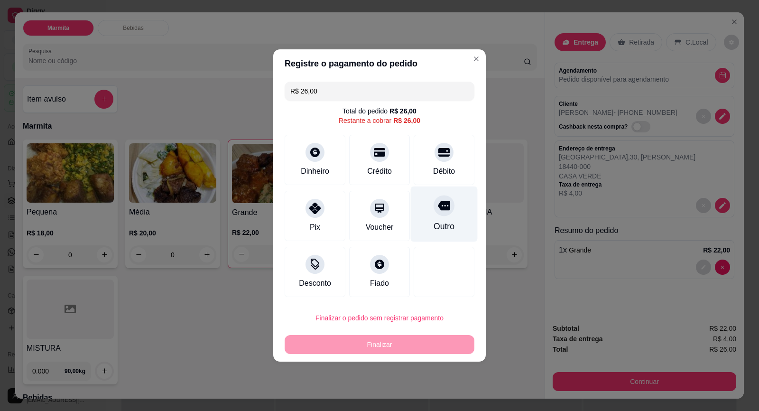
click at [430, 215] on div "Outro" at bounding box center [444, 214] width 67 height 56
type input "R$ 0,00"
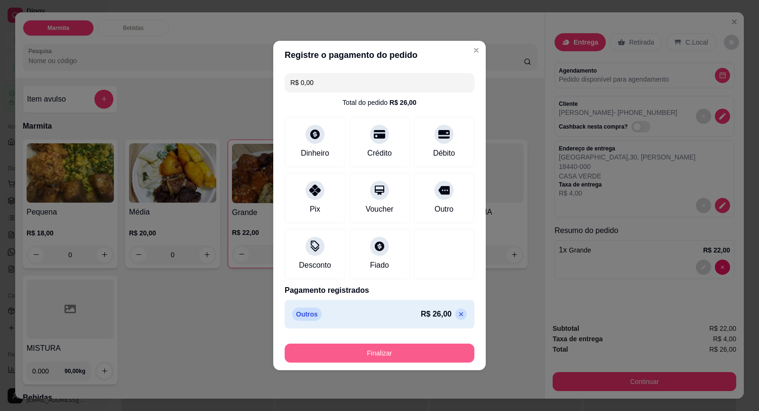
click at [382, 348] on button "Finalizar" at bounding box center [380, 353] width 190 height 19
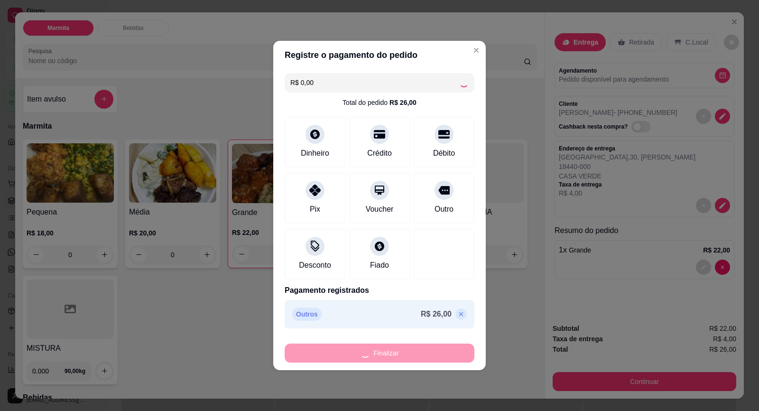
type input "0"
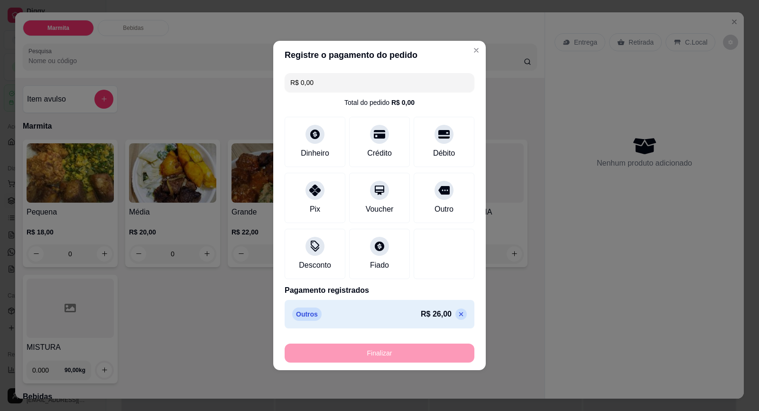
type input "-R$ 26,00"
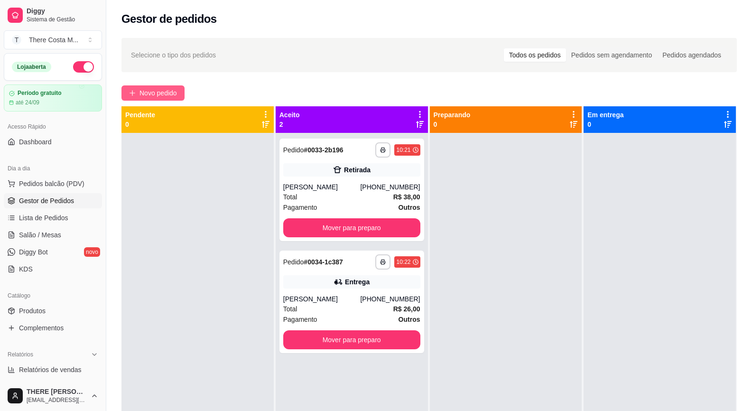
click at [153, 94] on span "Novo pedido" at bounding box center [158, 93] width 37 height 10
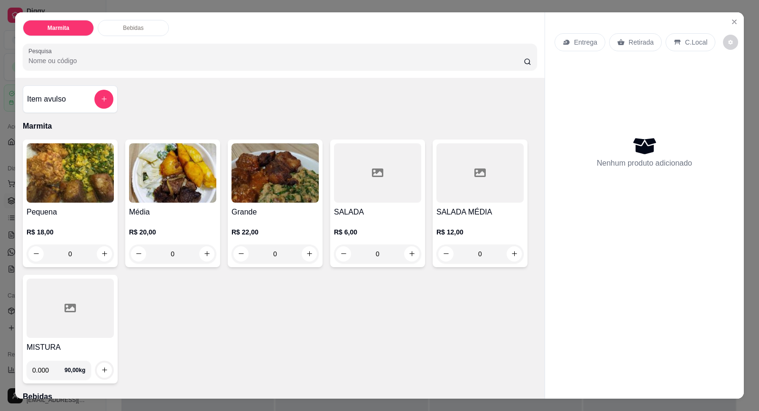
click at [50, 191] on img at bounding box center [70, 172] width 87 height 59
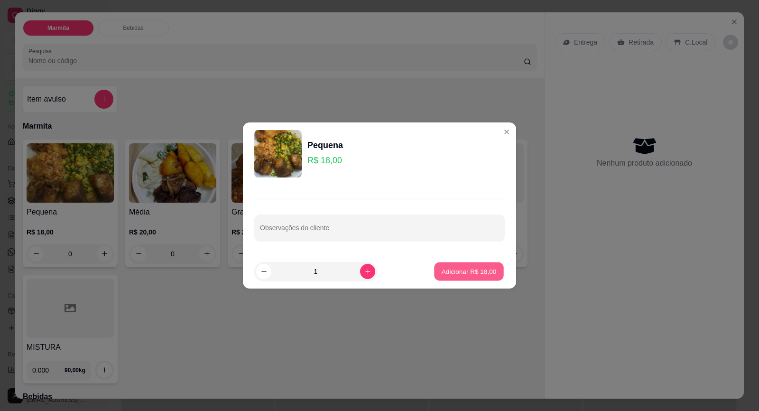
click at [470, 271] on p "Adicionar R$ 18,00" at bounding box center [469, 271] width 55 height 9
type input "1"
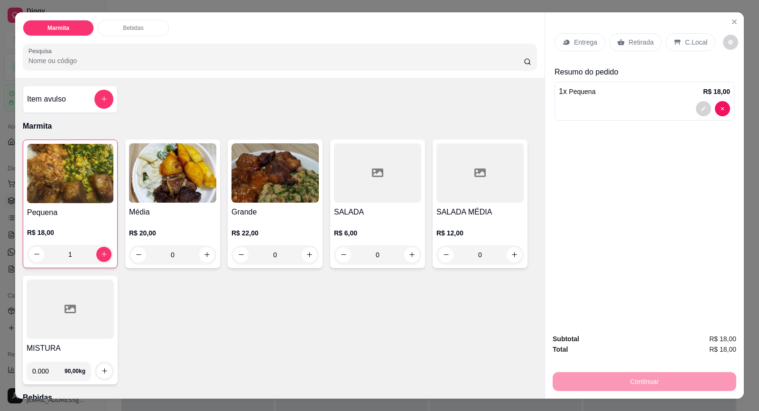
click at [586, 37] on p "Entrega" at bounding box center [585, 41] width 23 height 9
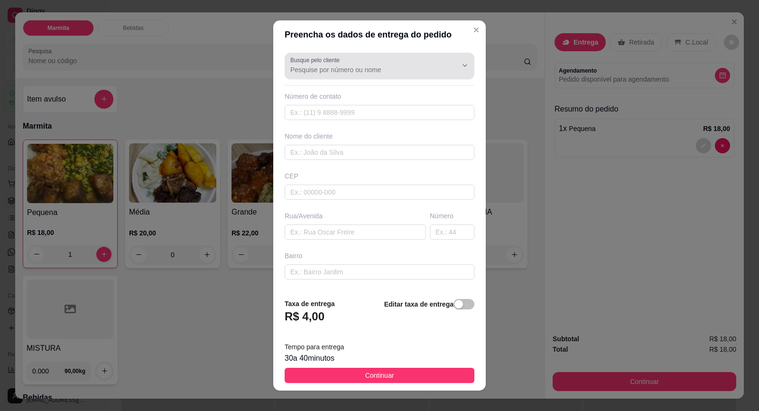
click at [344, 65] on input "Busque pelo cliente" at bounding box center [366, 69] width 152 height 9
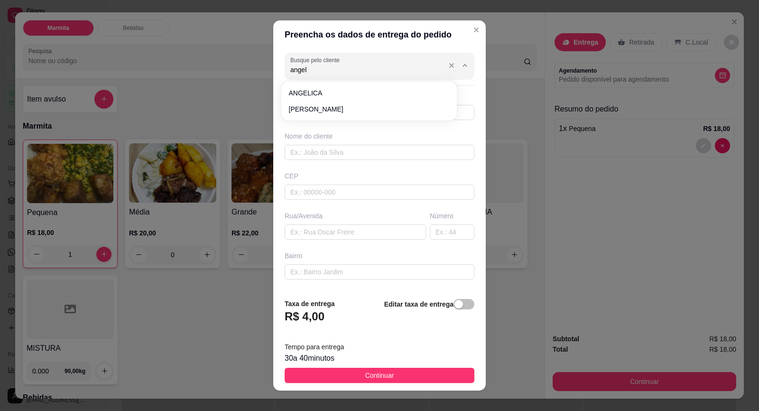
type input "[PERSON_NAME]"
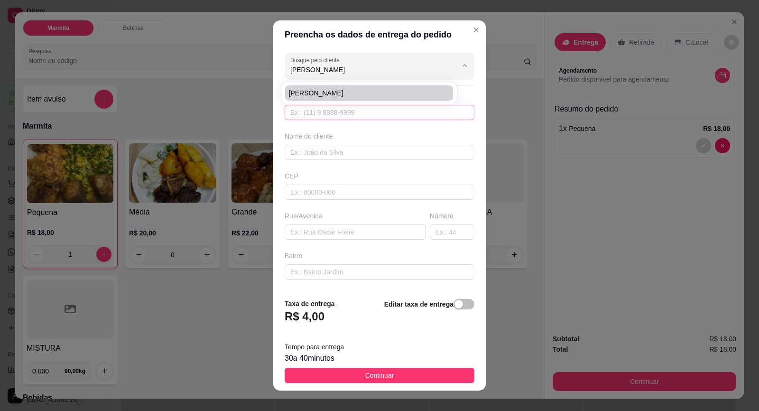
click at [332, 110] on input "text" at bounding box center [380, 112] width 190 height 15
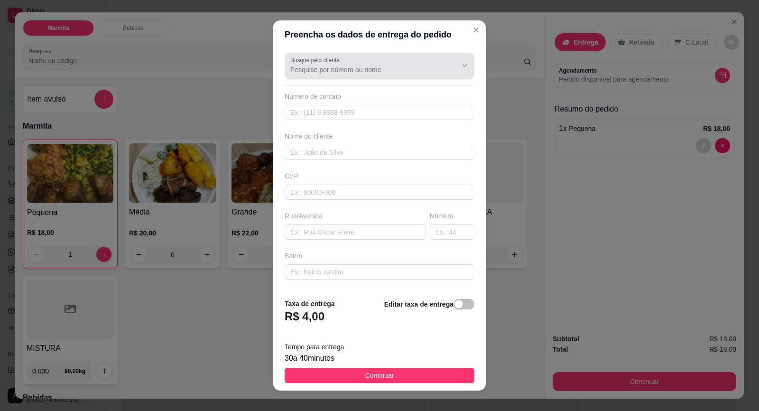
click at [336, 76] on div "Busque pelo cliente" at bounding box center [380, 66] width 190 height 27
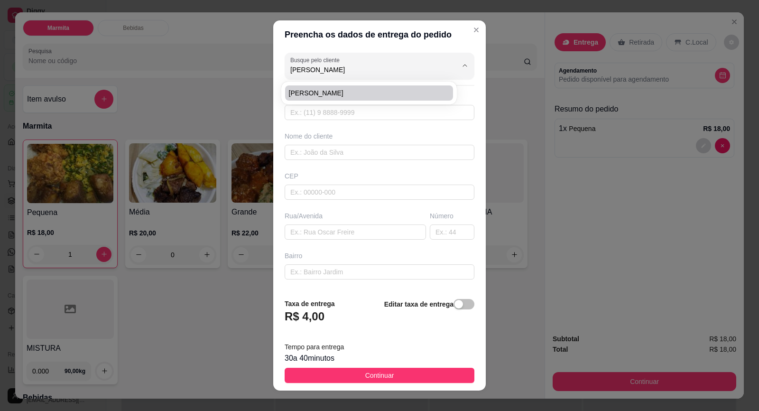
click at [351, 95] on span "[PERSON_NAME]" at bounding box center [364, 92] width 151 height 9
type input "[PERSON_NAME]"
type input "15997506390"
type input "[PERSON_NAME]"
type input "[PERSON_NAME] MARTINS"
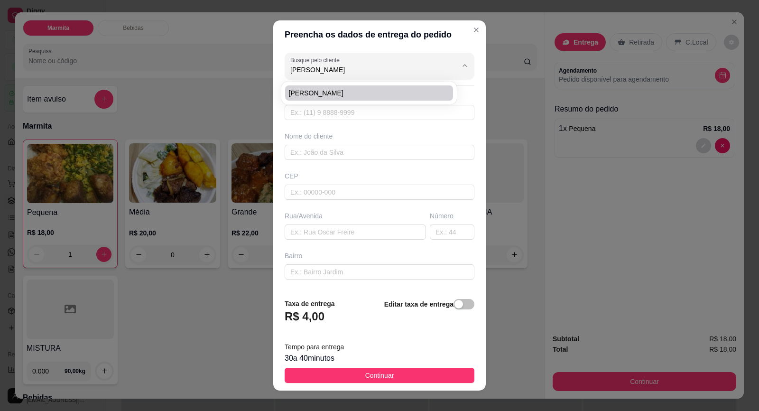
type input "VILA [PERSON_NAME]"
type input "LOJA PONTO E COSTURA"
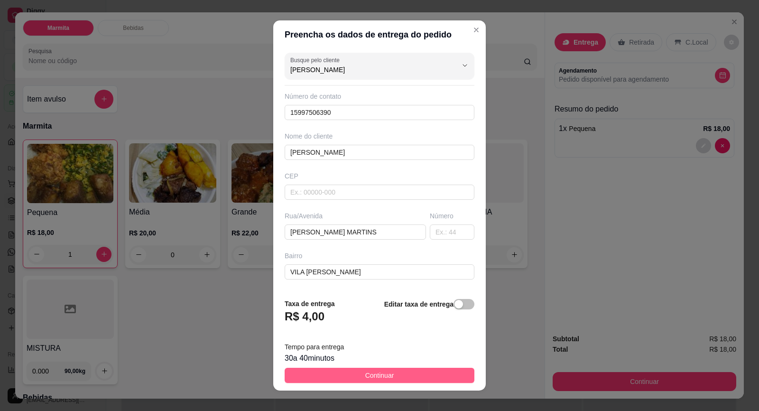
type input "[PERSON_NAME]"
click at [353, 374] on button "Continuar" at bounding box center [380, 375] width 190 height 15
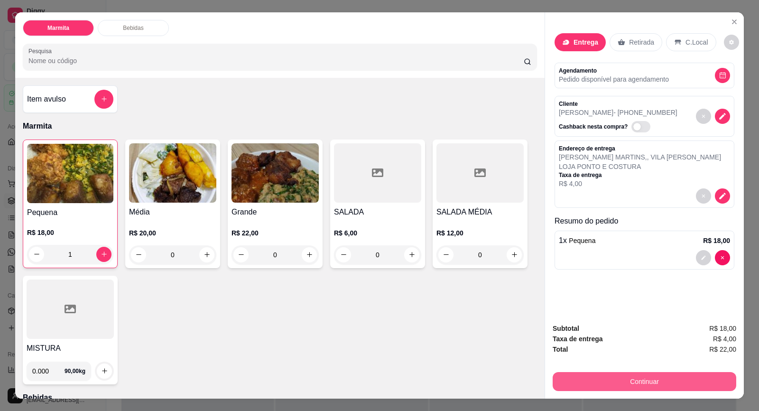
click at [636, 378] on button "Continuar" at bounding box center [645, 381] width 184 height 19
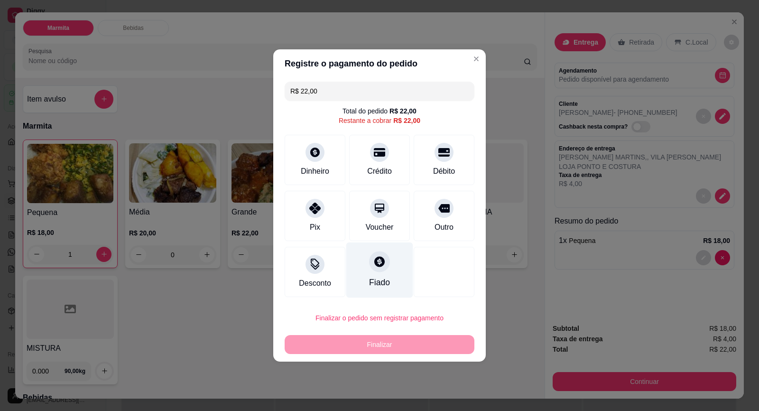
click at [369, 279] on div "Fiado" at bounding box center [379, 282] width 21 height 12
type input "R$ 0,00"
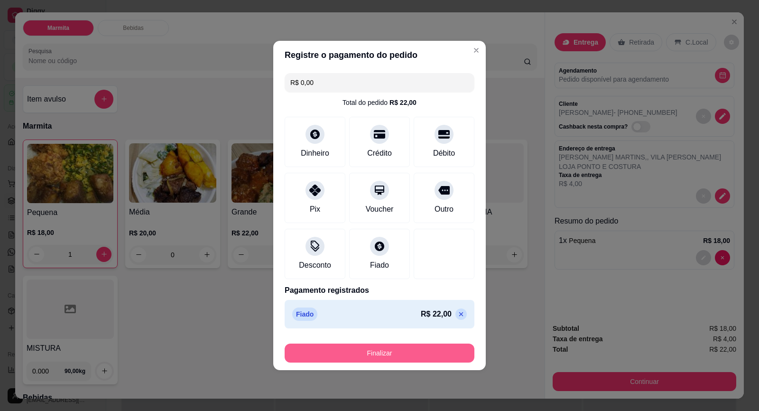
click at [406, 352] on button "Finalizar" at bounding box center [380, 353] width 190 height 19
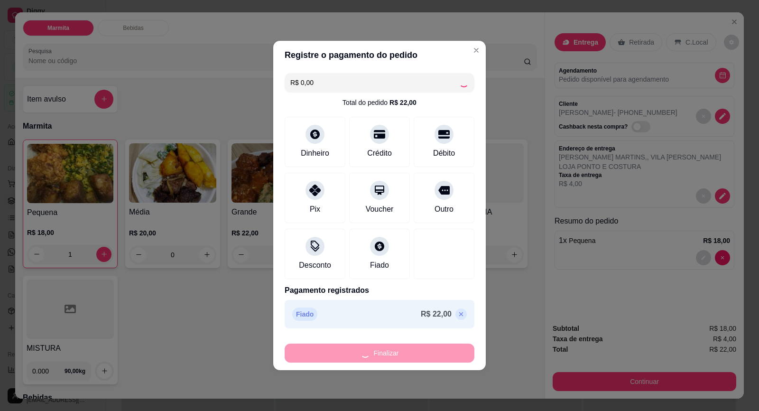
type input "0"
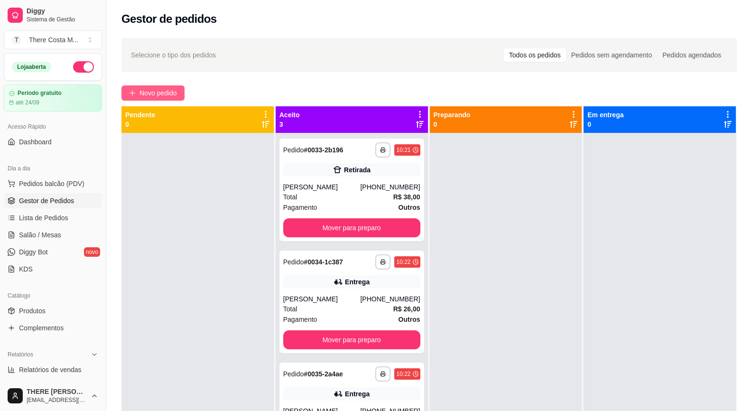
click at [173, 96] on span "Novo pedido" at bounding box center [158, 93] width 37 height 10
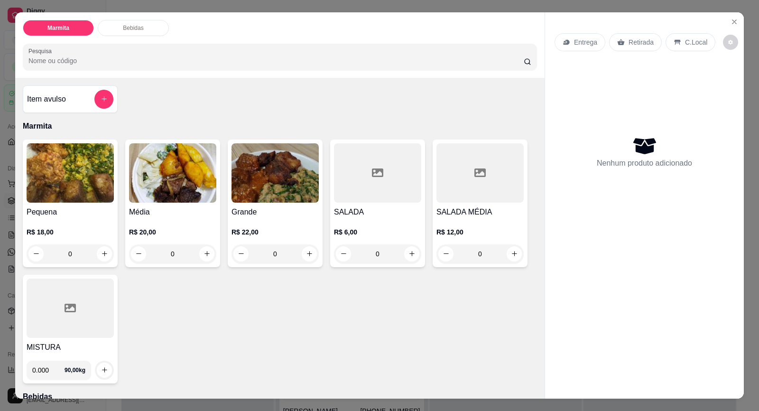
click at [180, 188] on img at bounding box center [172, 172] width 87 height 59
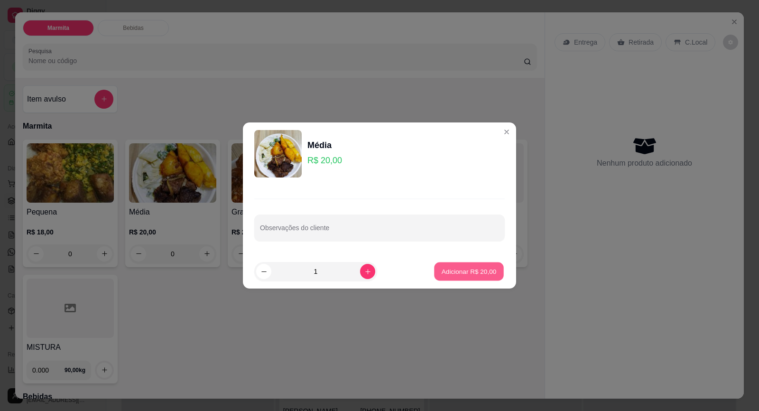
click at [479, 268] on p "Adicionar R$ 20,00" at bounding box center [469, 271] width 55 height 9
type input "1"
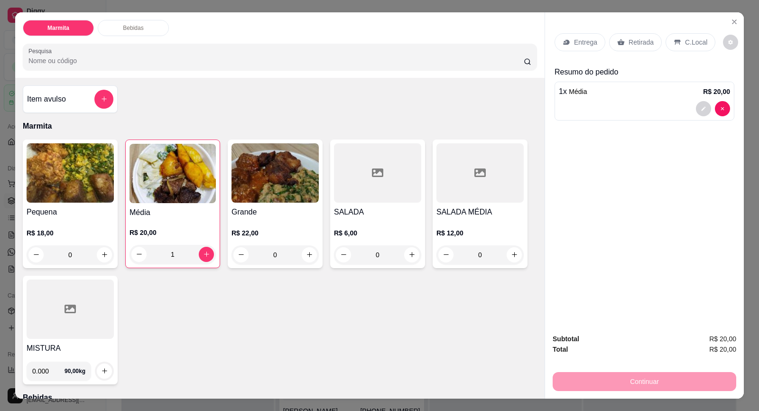
click at [615, 47] on div "Retirada" at bounding box center [635, 42] width 53 height 18
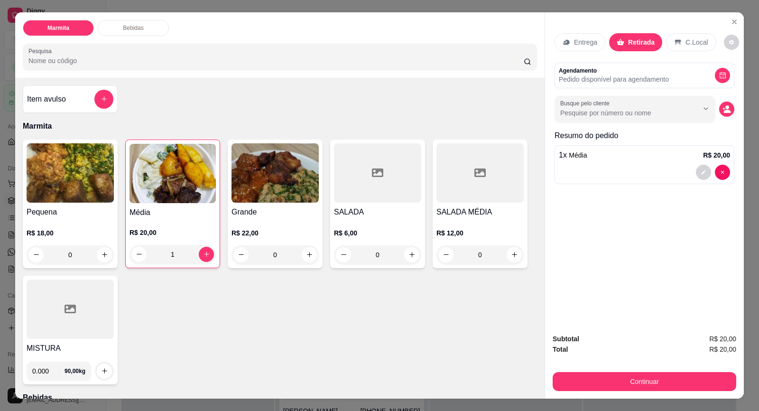
click at [607, 83] on p "Pedido disponível para agendamento" at bounding box center [614, 78] width 110 height 9
click at [609, 115] on input "Busque pelo cliente" at bounding box center [621, 112] width 123 height 9
type input "ANJO"
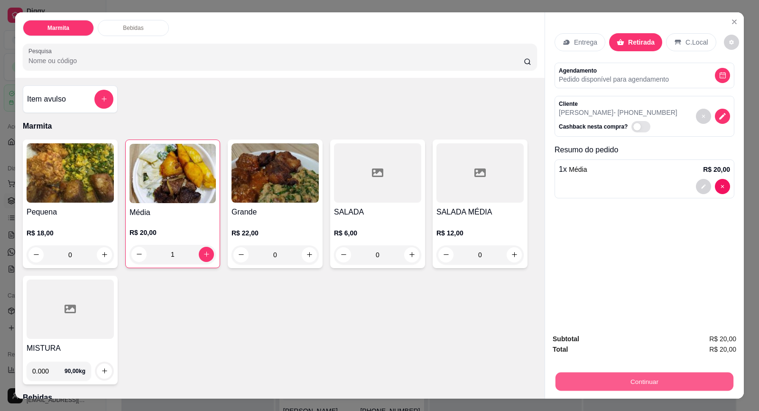
click at [639, 384] on button "Continuar" at bounding box center [645, 381] width 178 height 19
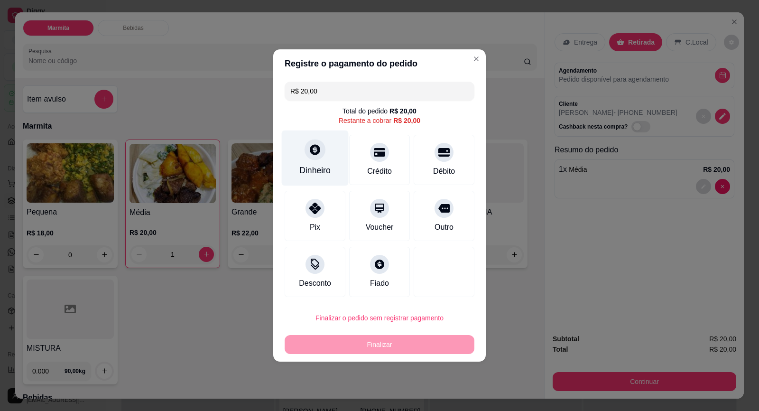
click at [309, 139] on div "Dinheiro" at bounding box center [315, 158] width 67 height 56
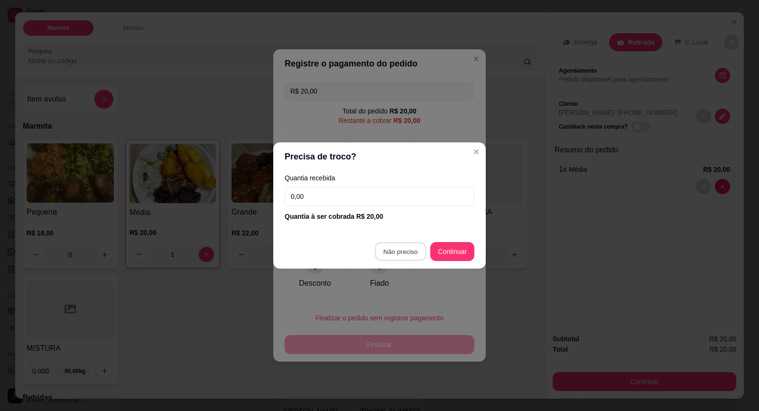
type input "R$ 0,00"
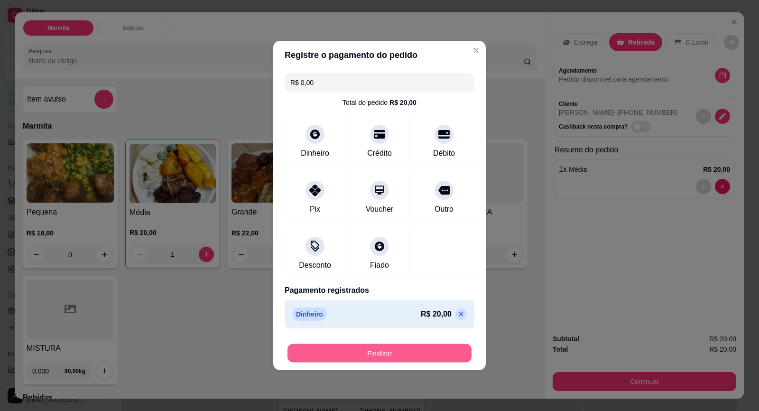
click at [389, 354] on button "Finalizar" at bounding box center [380, 353] width 184 height 19
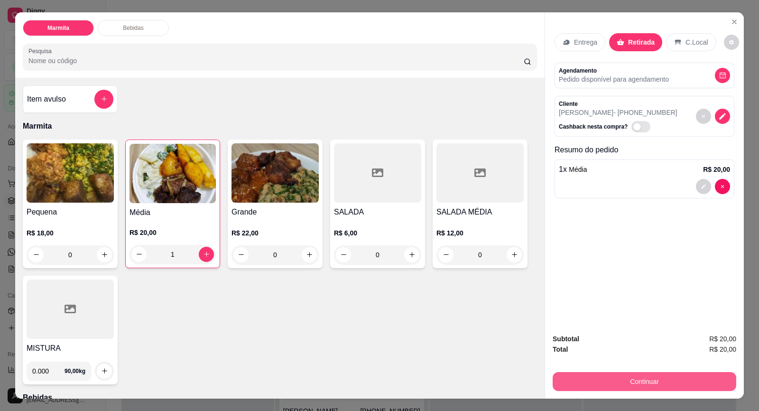
type input "0"
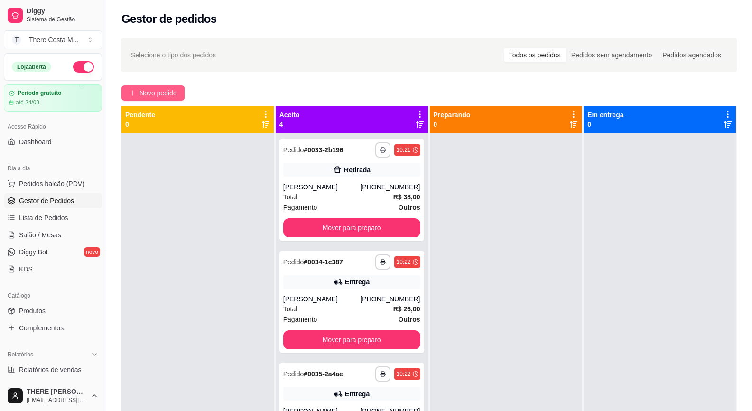
click at [162, 91] on span "Novo pedido" at bounding box center [158, 93] width 37 height 10
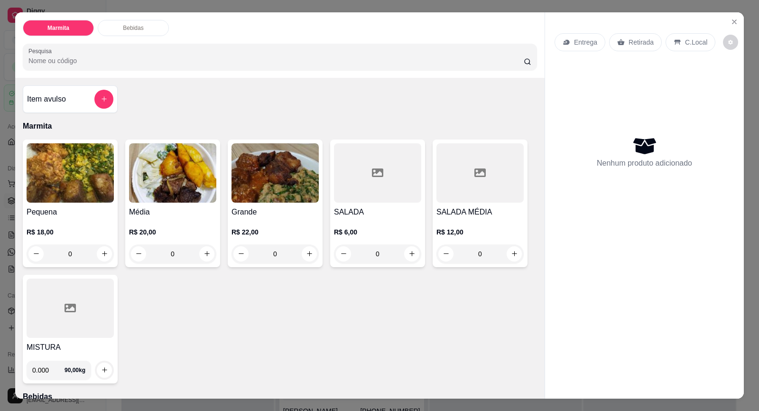
click at [142, 185] on img at bounding box center [172, 172] width 87 height 59
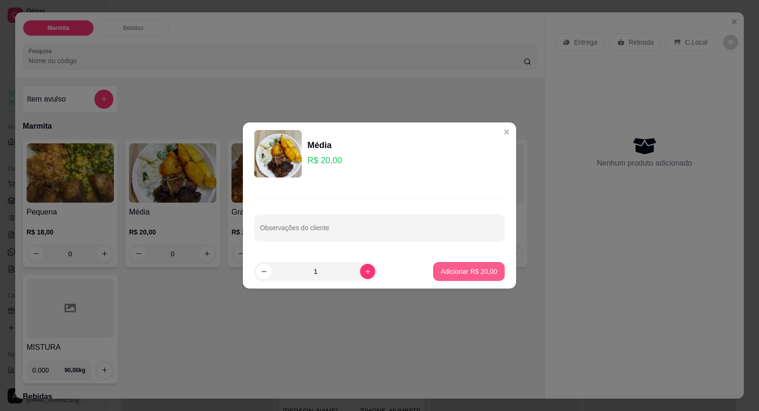
click at [474, 267] on p "Adicionar R$ 20,00" at bounding box center [469, 271] width 56 height 9
type input "1"
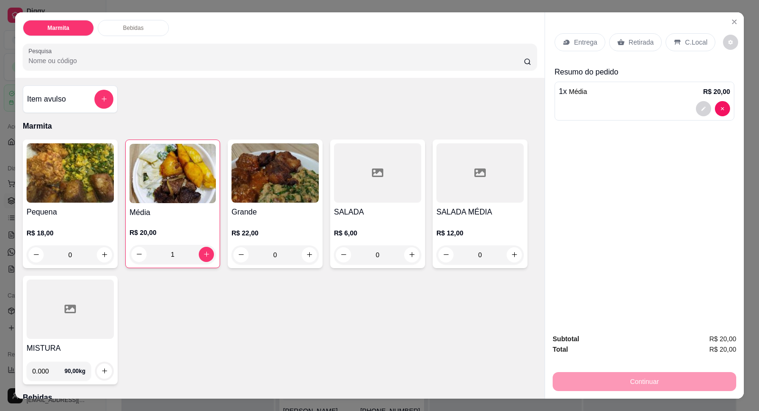
click at [572, 47] on div "Entrega" at bounding box center [580, 42] width 51 height 18
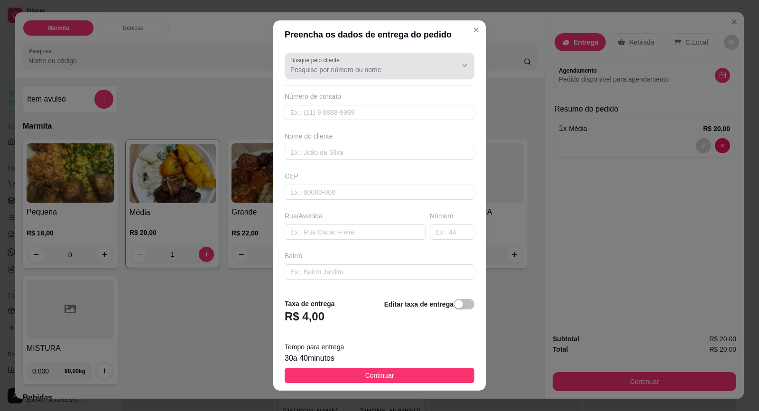
click at [327, 76] on div "Busque pelo cliente" at bounding box center [380, 66] width 190 height 27
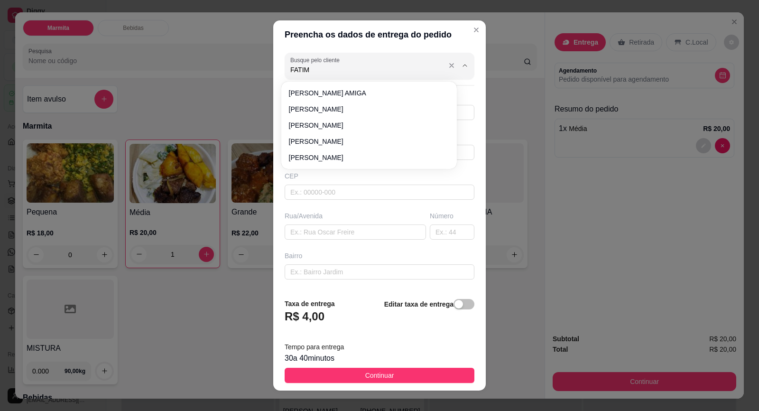
type input "FATIMA"
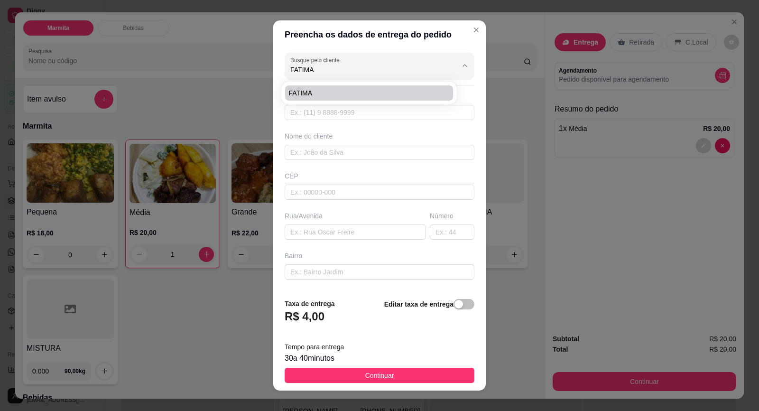
click at [324, 89] on span "FATIMA" at bounding box center [364, 92] width 151 height 9
type input "15997510930"
type input "FATIMA"
type input "18440000"
type input "02 SANTA ELISA"
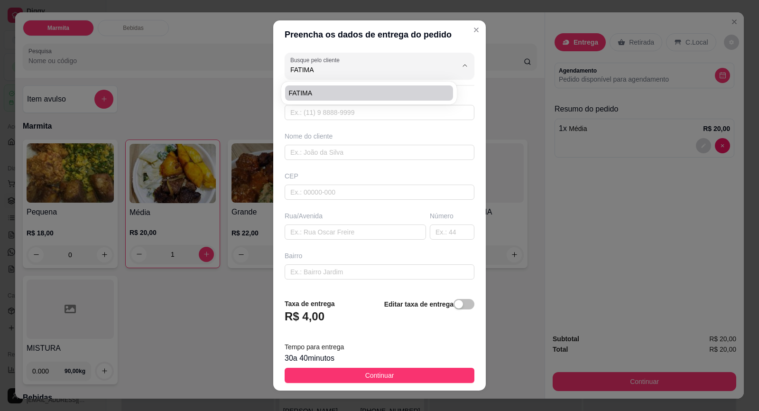
type input "0"
type input "LOTEAMENTO PH"
type input "Itaberá"
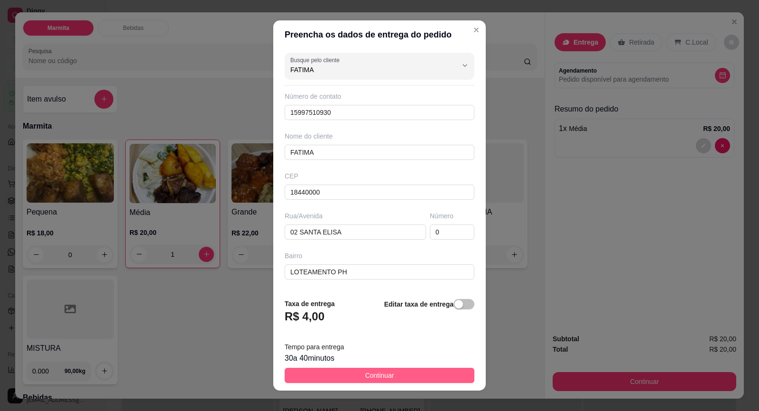
type input "FATIMA"
click at [390, 374] on button "Continuar" at bounding box center [380, 375] width 190 height 15
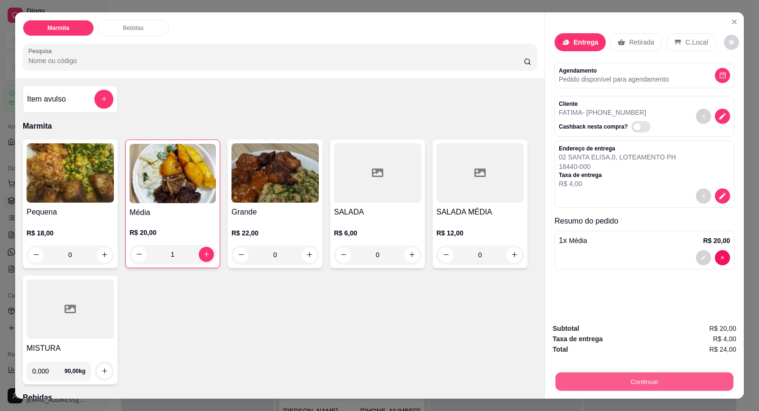
click at [635, 379] on button "Continuar" at bounding box center [645, 381] width 178 height 19
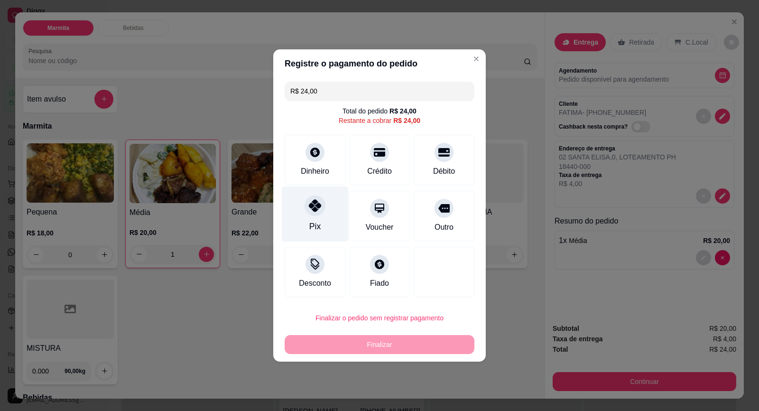
click at [322, 219] on div "Pix" at bounding box center [315, 214] width 67 height 56
type input "R$ 0,00"
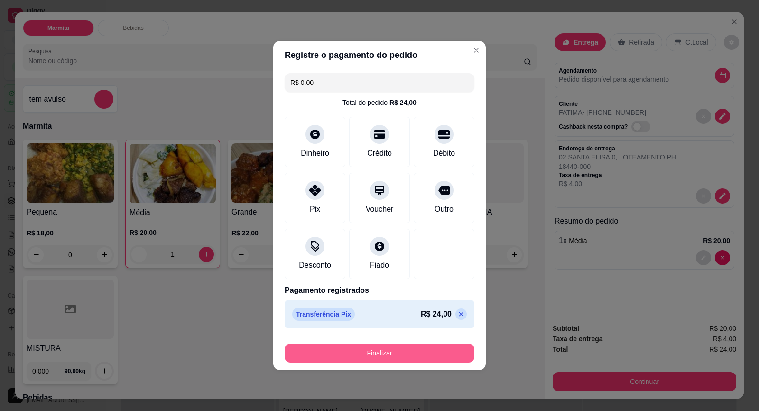
click at [423, 354] on button "Finalizar" at bounding box center [380, 353] width 190 height 19
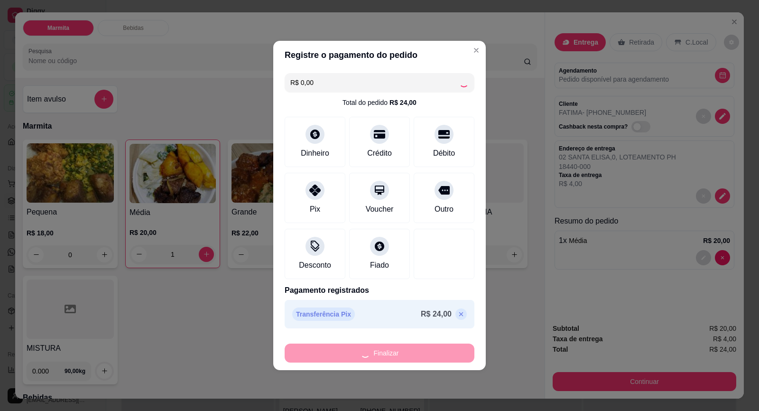
type input "0"
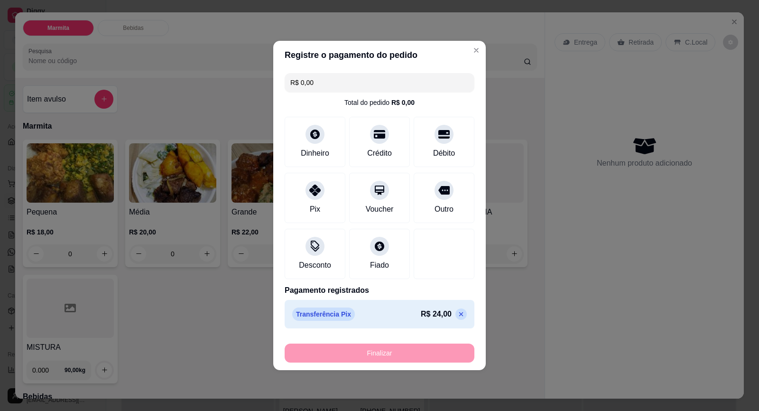
type input "-R$ 24,00"
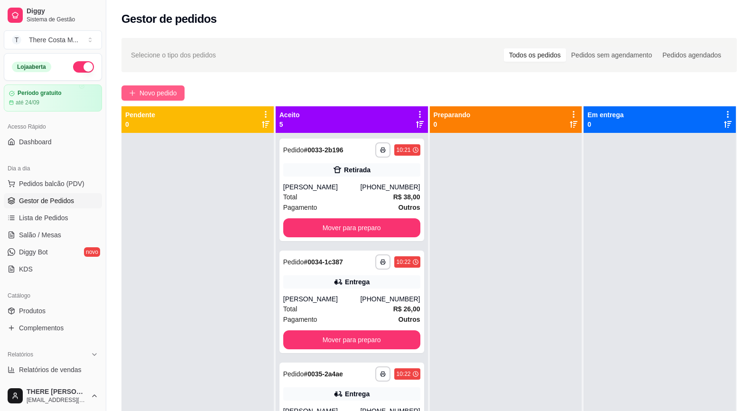
click at [147, 86] on button "Novo pedido" at bounding box center [152, 92] width 63 height 15
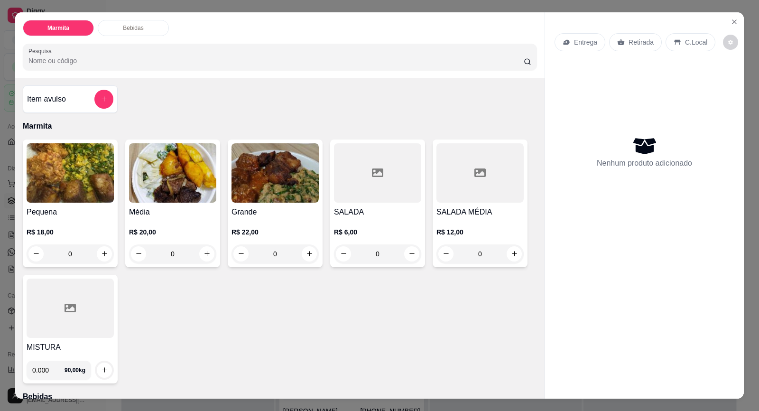
click at [68, 208] on h4 "Pequena" at bounding box center [70, 211] width 87 height 11
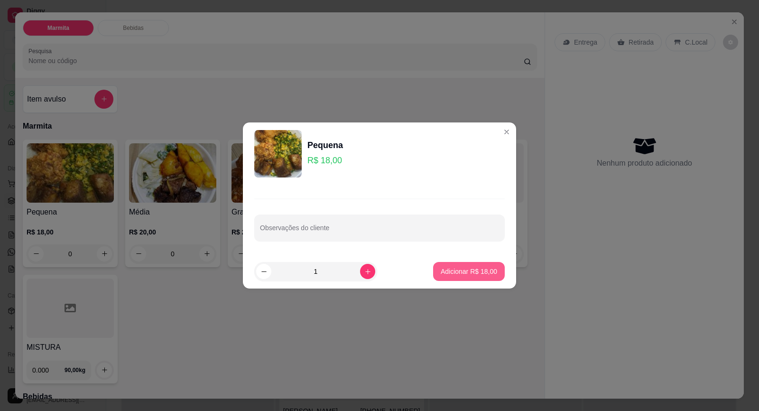
click at [471, 270] on p "Adicionar R$ 18,00" at bounding box center [469, 271] width 56 height 9
type input "1"
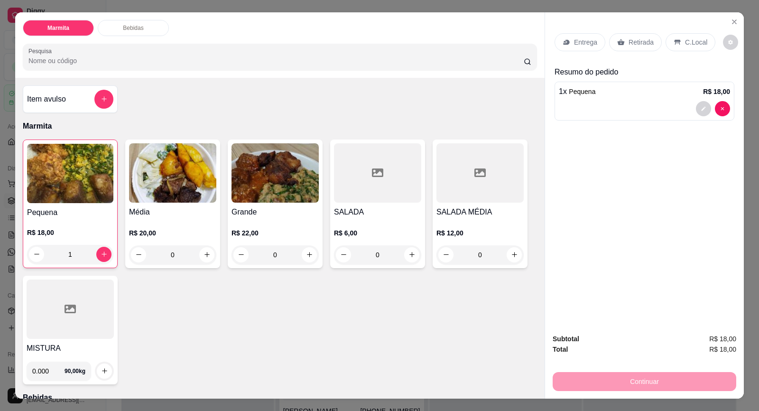
click at [576, 31] on div "Entrega Retirada C.Local" at bounding box center [645, 42] width 180 height 33
click at [574, 45] on p "Entrega" at bounding box center [585, 41] width 23 height 9
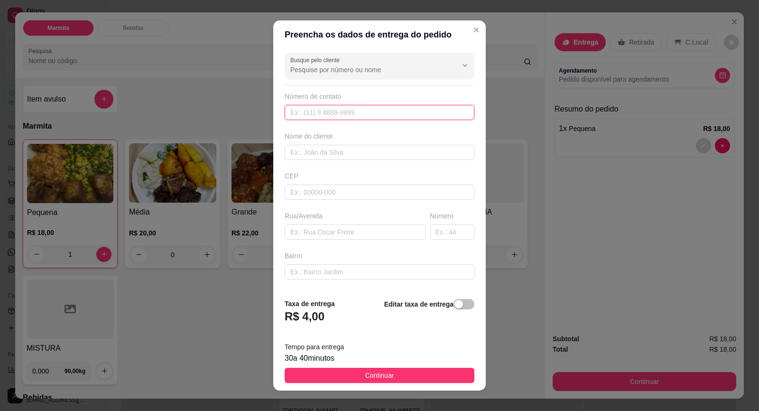
click at [336, 112] on input "text" at bounding box center [380, 112] width 190 height 15
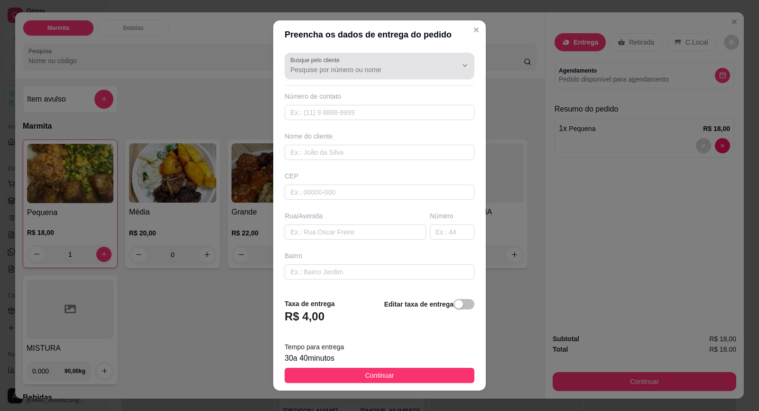
click at [343, 63] on div at bounding box center [379, 65] width 178 height 19
type input "SIL LIMA"
drag, startPoint x: 340, startPoint y: 74, endPoint x: 258, endPoint y: 83, distance: 83.0
click at [258, 83] on div "Preencha os dados de entrega do pedido Busque pelo cliente SIL LIMA Número de c…" at bounding box center [379, 205] width 759 height 411
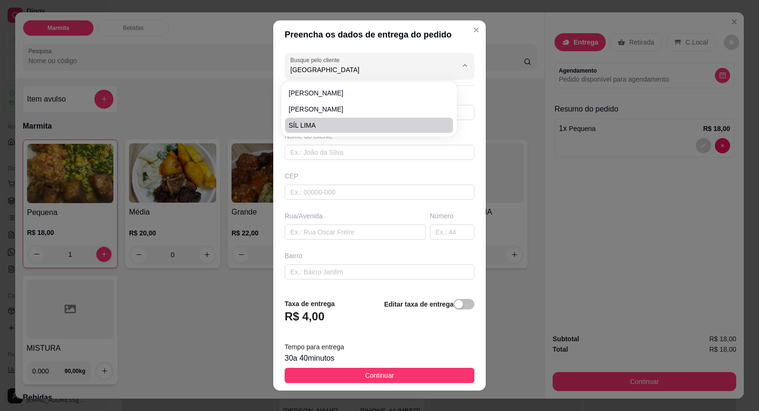
click at [314, 118] on li "SÍL LIMA" at bounding box center [369, 125] width 168 height 15
type input "SÍL LIMA"
type input "15997179678"
type input "SÍL LIMA"
type input "18440000"
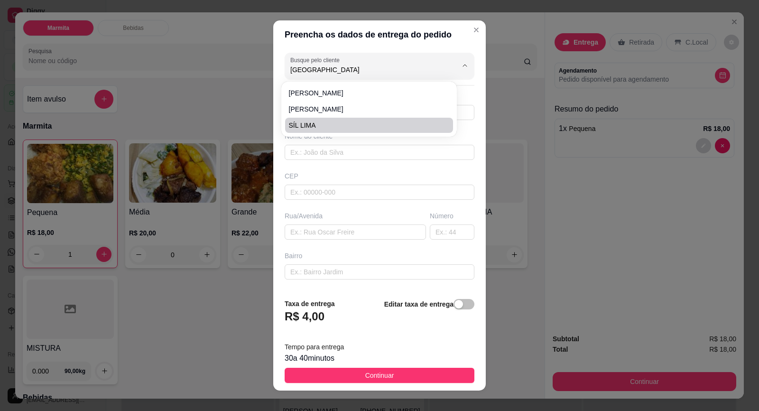
type input "POSTO TREVO"
type input "X"
type input "XX"
type input "Itaberá"
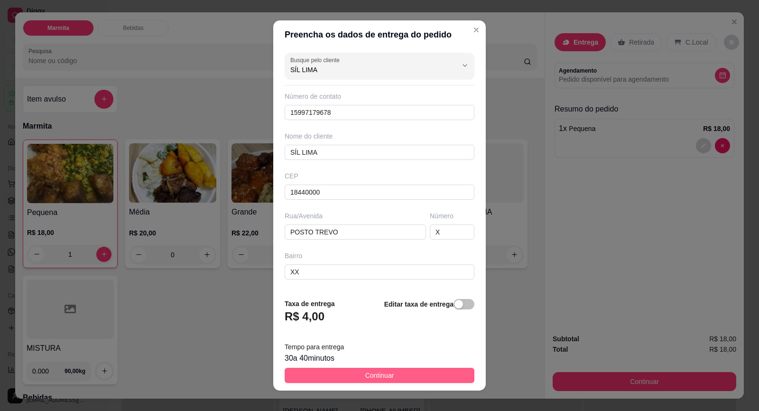
type input "SÍL LIMA"
click at [409, 377] on button "Continuar" at bounding box center [380, 375] width 190 height 15
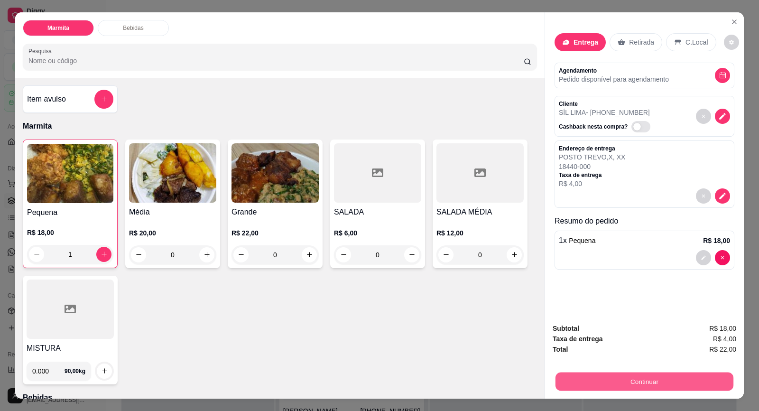
click at [640, 382] on button "Continuar" at bounding box center [645, 381] width 178 height 19
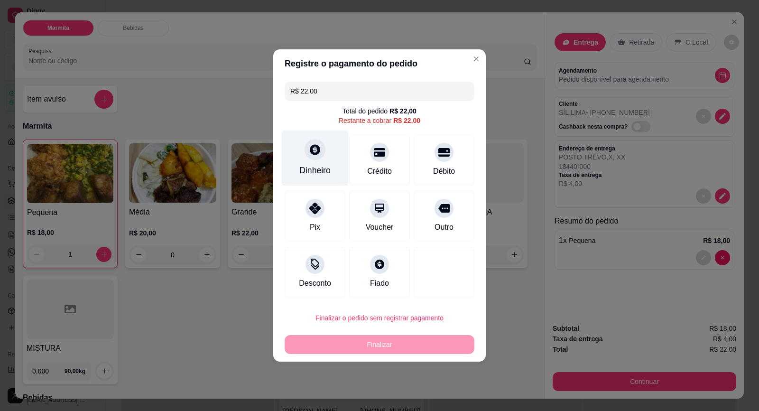
click at [336, 166] on div "Dinheiro" at bounding box center [315, 158] width 67 height 56
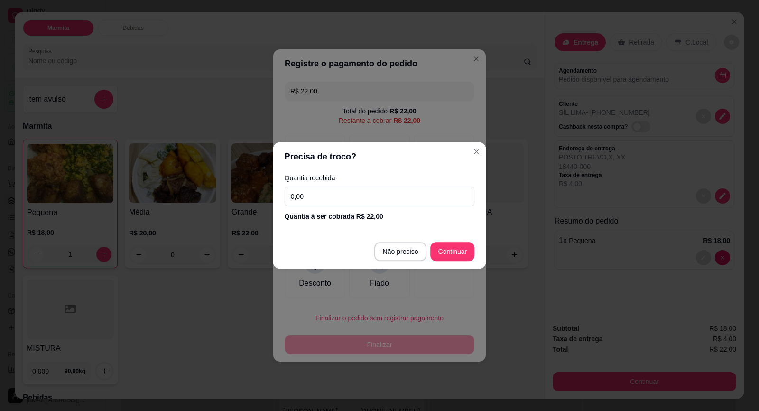
click at [317, 166] on header "Precisa de troco?" at bounding box center [379, 156] width 213 height 28
type input "R$ 0,00"
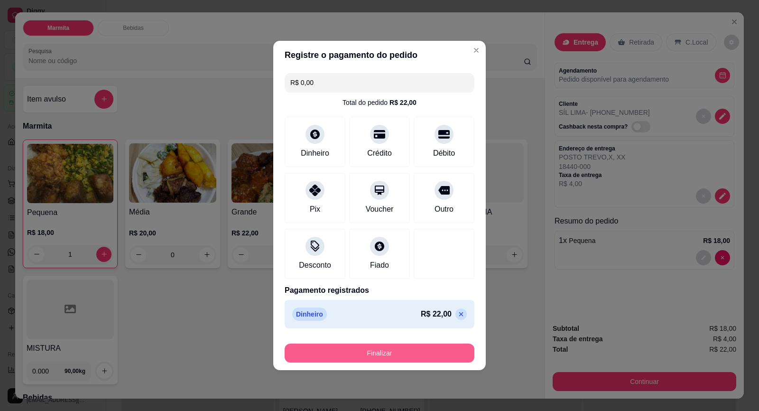
click at [438, 355] on button "Finalizar" at bounding box center [380, 353] width 190 height 19
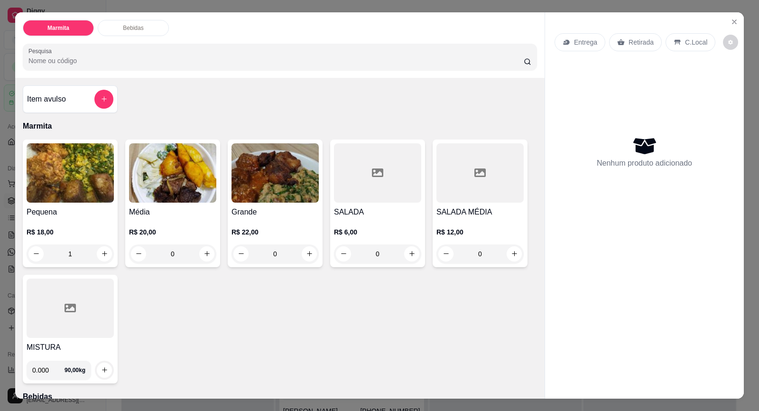
type input "0"
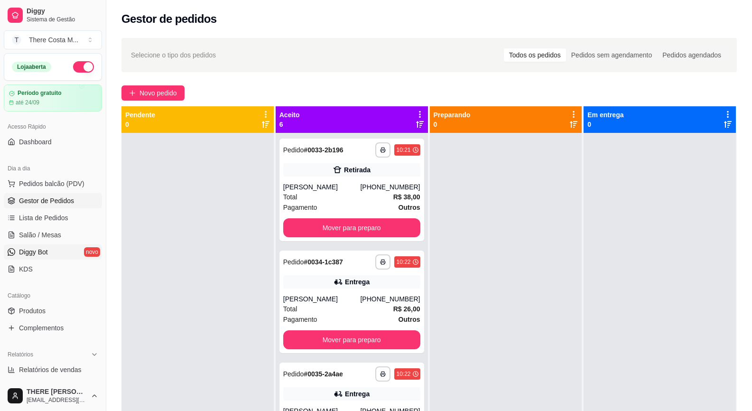
click at [43, 251] on span "Diggy Bot" at bounding box center [33, 251] width 29 height 9
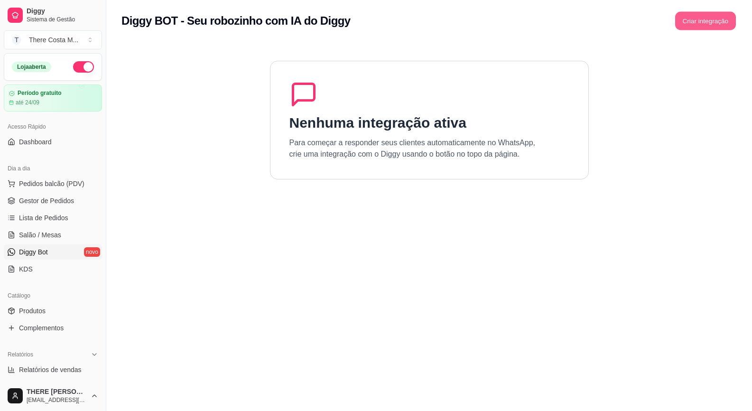
click at [718, 16] on button "Criar integração" at bounding box center [705, 21] width 61 height 19
click at [681, 28] on button "Criar integração" at bounding box center [705, 20] width 63 height 19
click at [721, 23] on button "Criar integração" at bounding box center [705, 21] width 61 height 19
click at [75, 210] on link "Lista de Pedidos" at bounding box center [53, 217] width 98 height 15
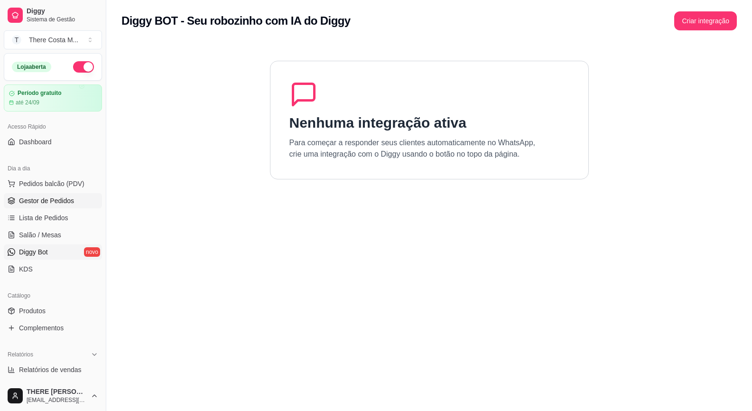
click at [80, 203] on link "Gestor de Pedidos" at bounding box center [53, 200] width 98 height 15
click at [64, 205] on span "Gestor de Pedidos" at bounding box center [46, 200] width 55 height 9
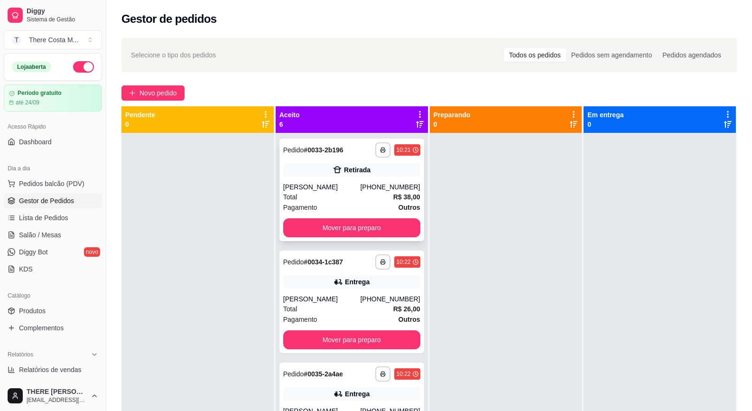
click at [363, 186] on div "[PHONE_NUMBER]" at bounding box center [390, 186] width 60 height 9
click at [374, 296] on div "[PHONE_NUMBER]" at bounding box center [390, 298] width 60 height 9
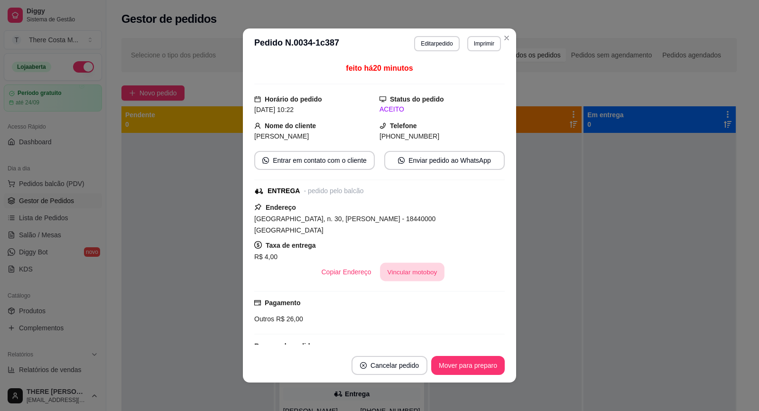
click at [425, 263] on button "Vincular motoboy" at bounding box center [412, 272] width 65 height 19
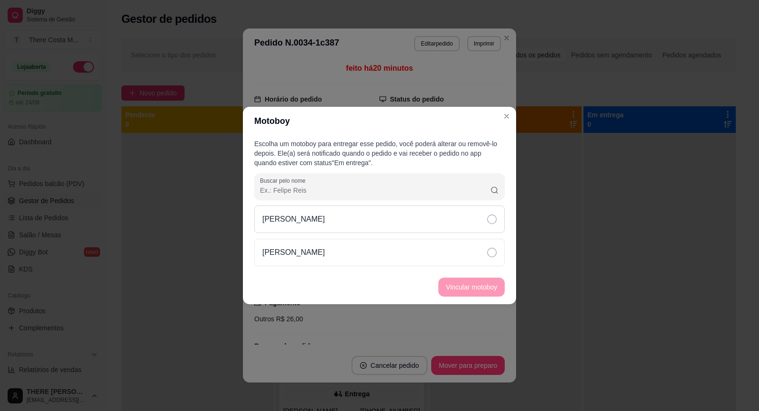
click at [393, 217] on div "[PERSON_NAME]" at bounding box center [379, 219] width 251 height 28
click at [462, 283] on button "Vincular motoboy" at bounding box center [471, 287] width 66 height 19
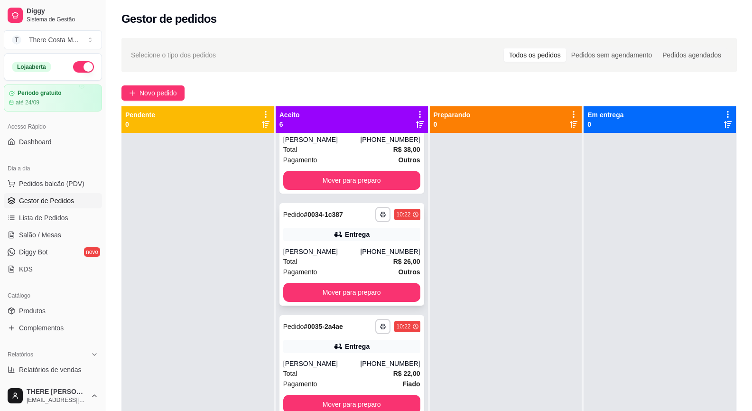
scroll to position [95, 0]
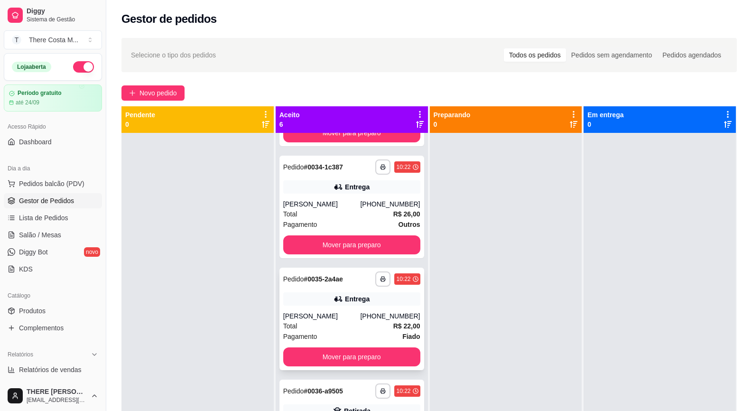
click at [360, 317] on div "[PERSON_NAME]" at bounding box center [321, 315] width 77 height 9
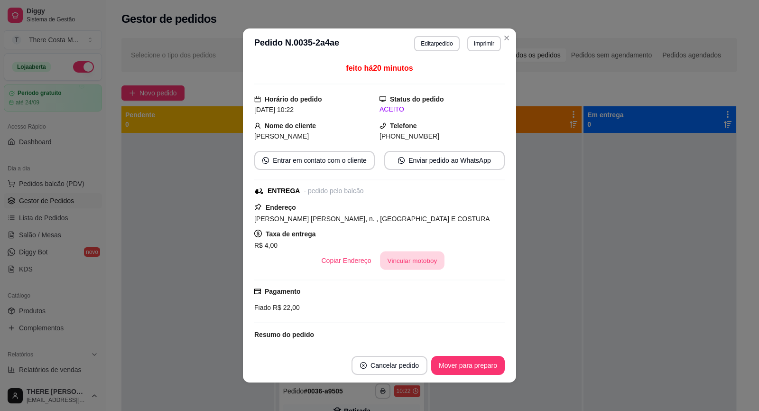
click at [430, 261] on button "Vincular motoboy" at bounding box center [412, 260] width 65 height 19
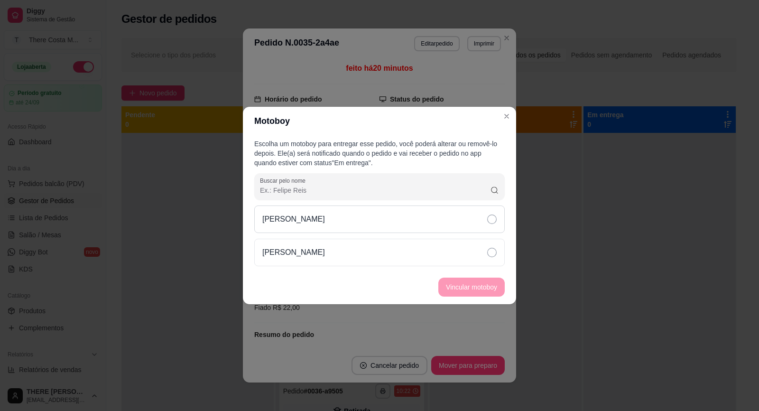
click at [450, 221] on div "[PERSON_NAME]" at bounding box center [379, 219] width 251 height 28
click at [466, 284] on button "Vincular motoboy" at bounding box center [471, 287] width 66 height 19
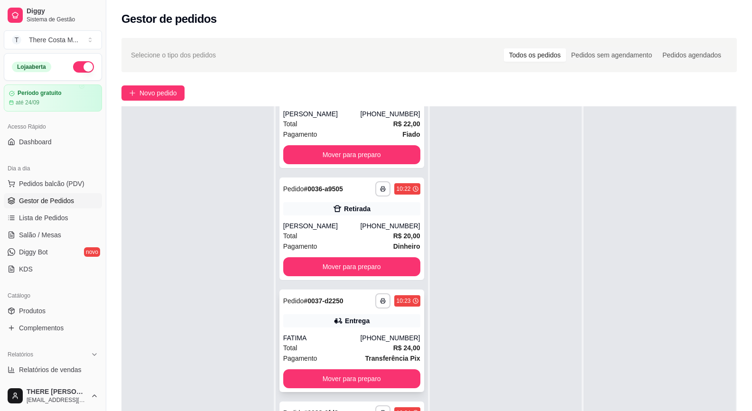
scroll to position [47, 0]
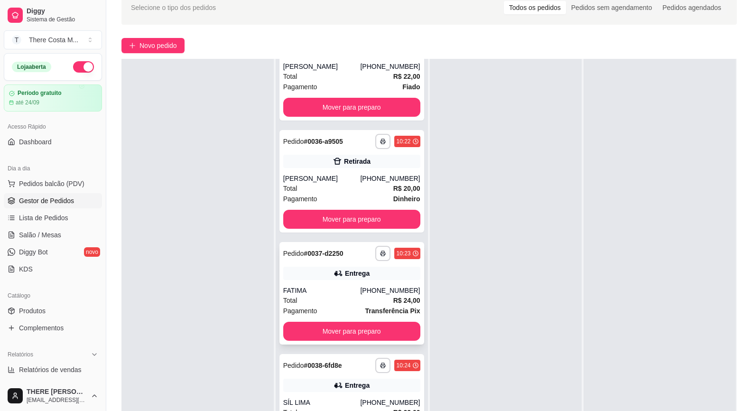
click at [376, 277] on div "Entrega" at bounding box center [351, 273] width 137 height 13
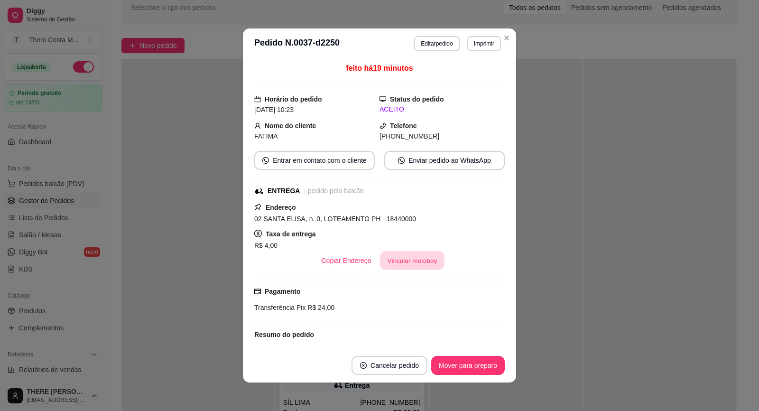
click at [405, 262] on button "Vincular motoboy" at bounding box center [412, 260] width 65 height 19
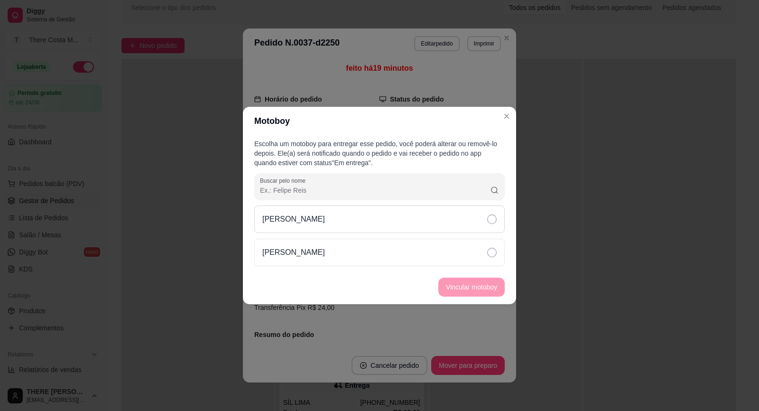
click at [432, 217] on div "[PERSON_NAME]" at bounding box center [379, 219] width 251 height 28
click at [482, 280] on button "Vincular motoboy" at bounding box center [471, 287] width 66 height 19
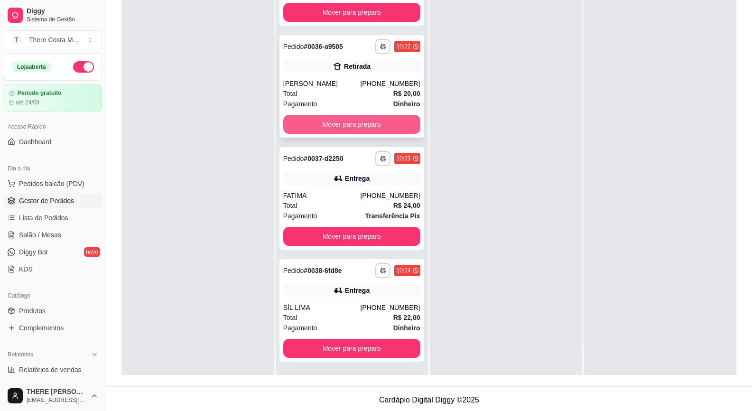
scroll to position [145, 0]
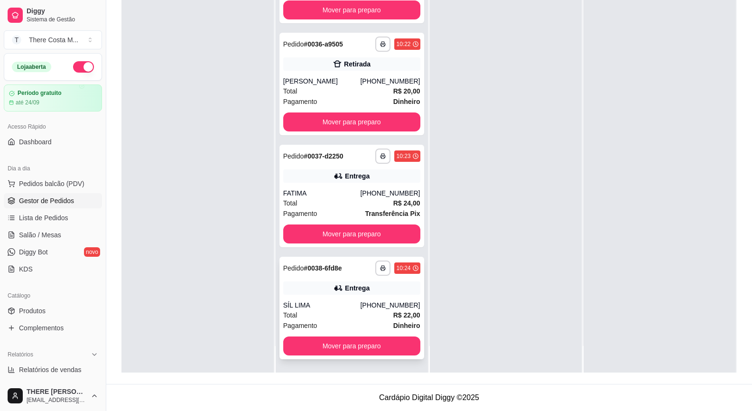
click at [342, 304] on div "SÍL LIMA" at bounding box center [321, 304] width 77 height 9
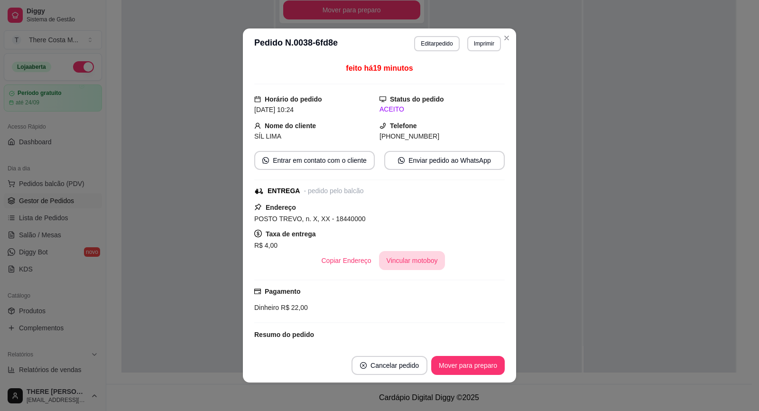
click at [401, 262] on button "Vincular motoboy" at bounding box center [412, 260] width 66 height 19
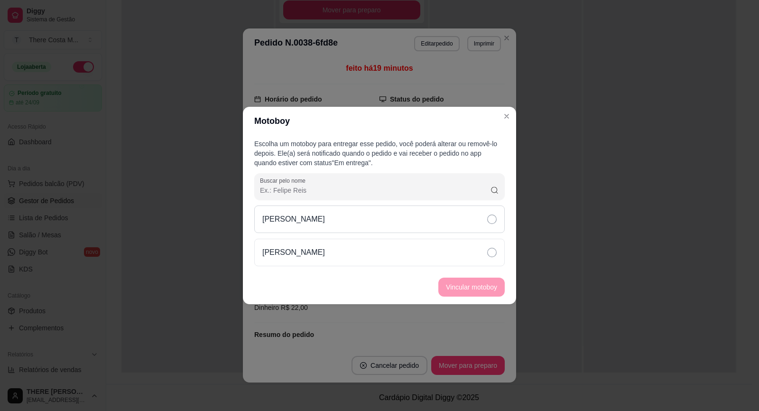
click at [414, 221] on div "[PERSON_NAME]" at bounding box center [379, 219] width 251 height 28
click at [448, 282] on button "Vincular motoboy" at bounding box center [471, 287] width 66 height 19
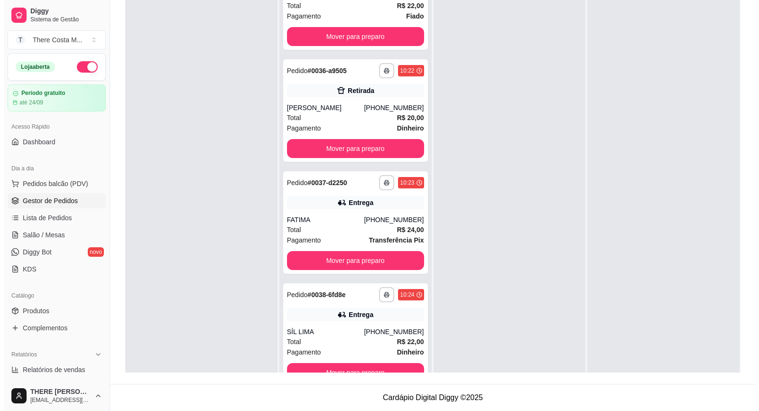
scroll to position [0, 0]
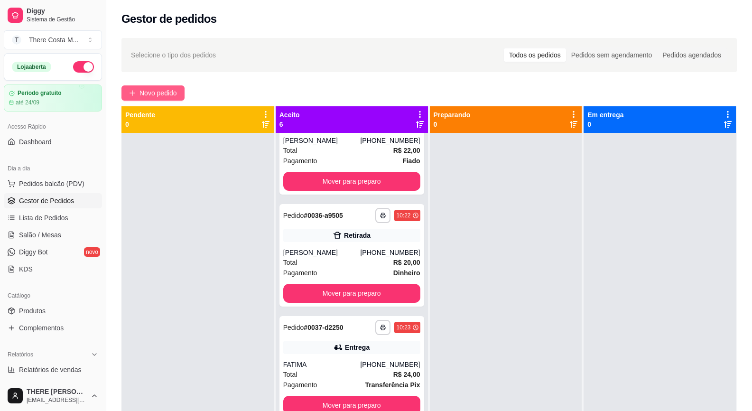
click at [169, 98] on button "Novo pedido" at bounding box center [152, 92] width 63 height 15
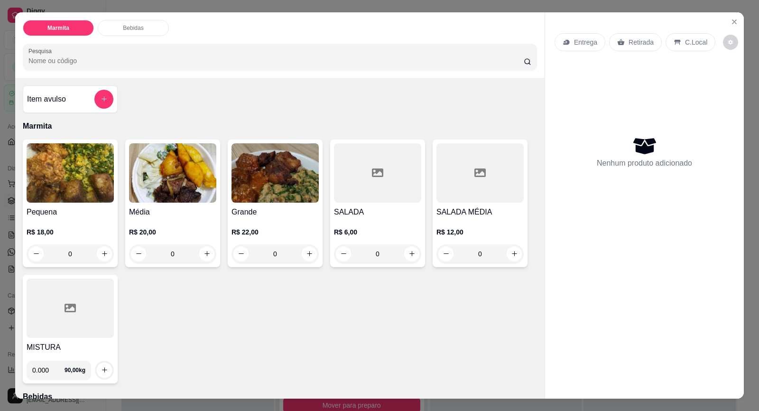
click at [591, 43] on p "Entrega" at bounding box center [585, 41] width 23 height 9
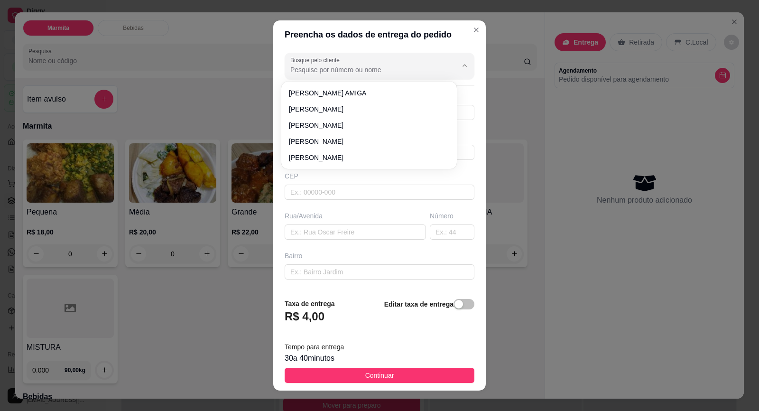
click at [366, 70] on input "Busque pelo cliente" at bounding box center [366, 69] width 152 height 9
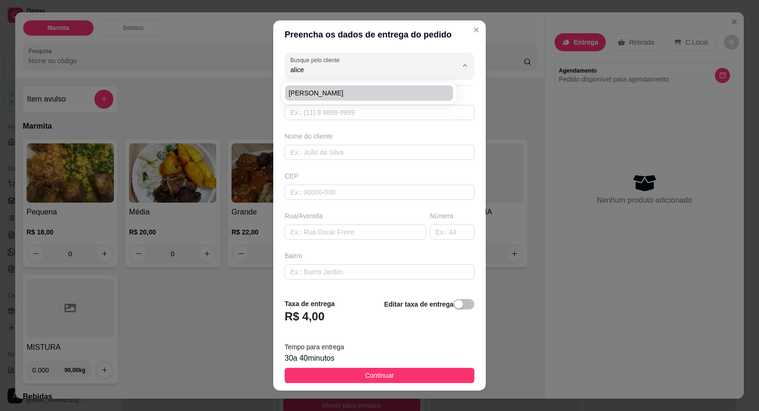
click at [359, 93] on span "[PERSON_NAME]" at bounding box center [364, 92] width 151 height 9
type input "[PERSON_NAME]"
type input "15996325341"
type input "[PERSON_NAME]"
type input "Av.pref [PERSON_NAME]"
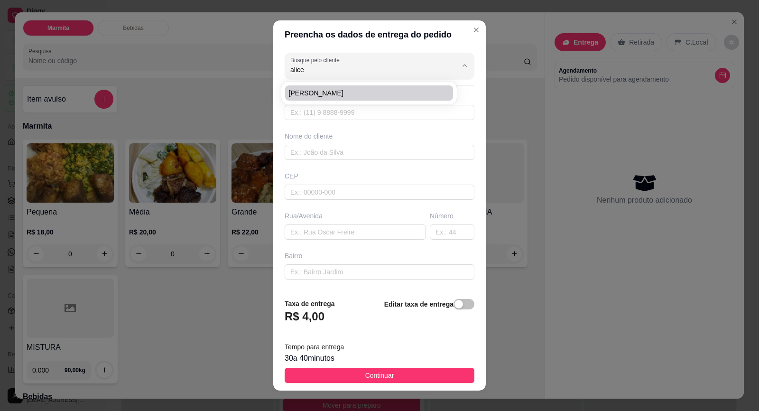
type input "01"
type input "Primeira casa p cima do sicoob"
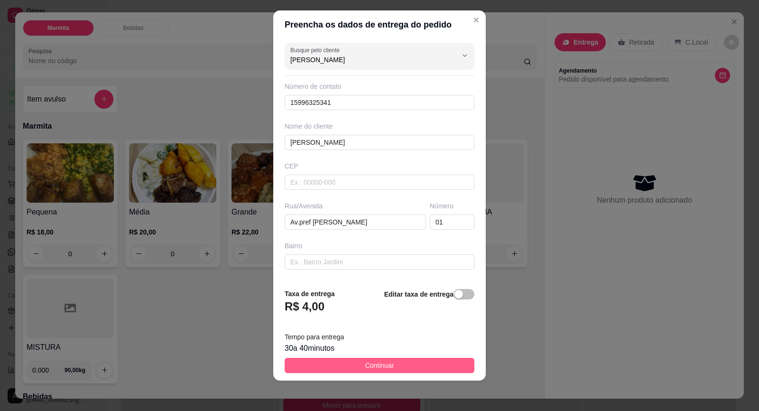
type input "[PERSON_NAME]"
click at [392, 366] on button "Continuar" at bounding box center [380, 365] width 190 height 15
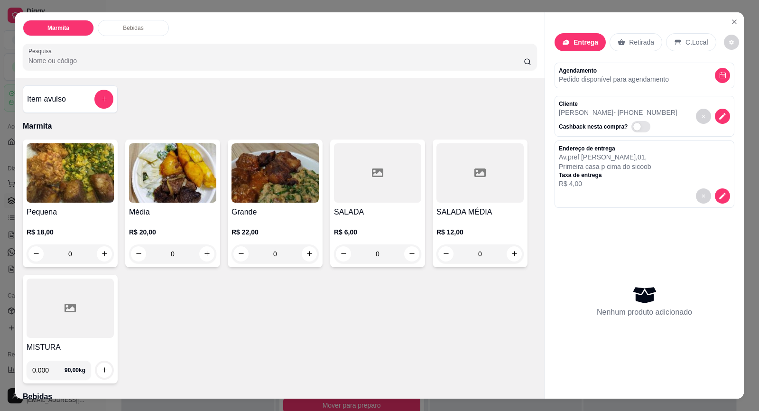
click at [65, 181] on img at bounding box center [70, 172] width 87 height 59
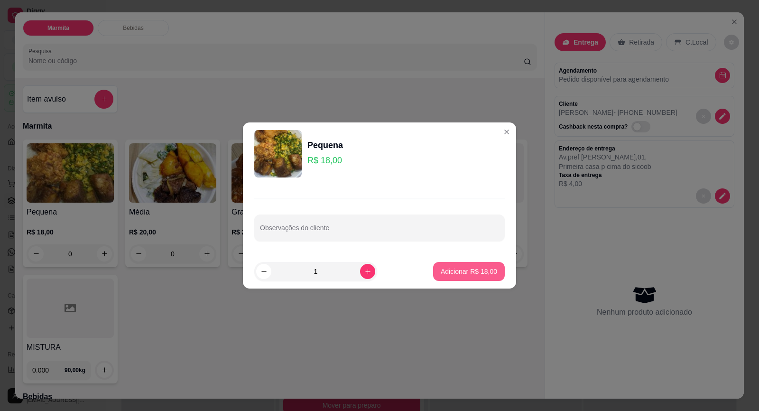
click at [456, 262] on button "Adicionar R$ 18,00" at bounding box center [469, 271] width 72 height 19
type input "1"
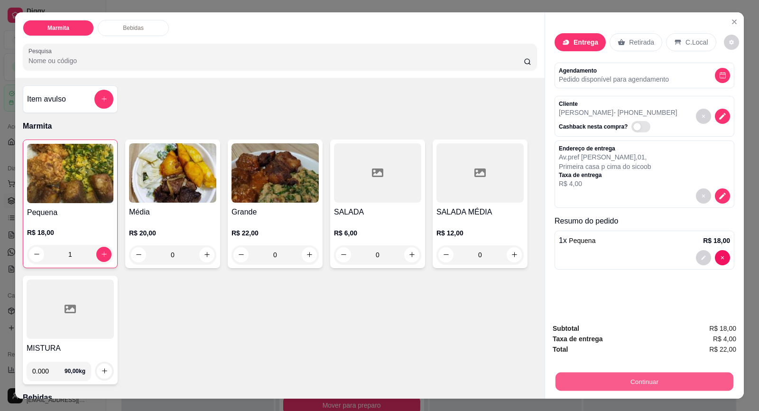
click at [619, 382] on button "Continuar" at bounding box center [645, 381] width 178 height 19
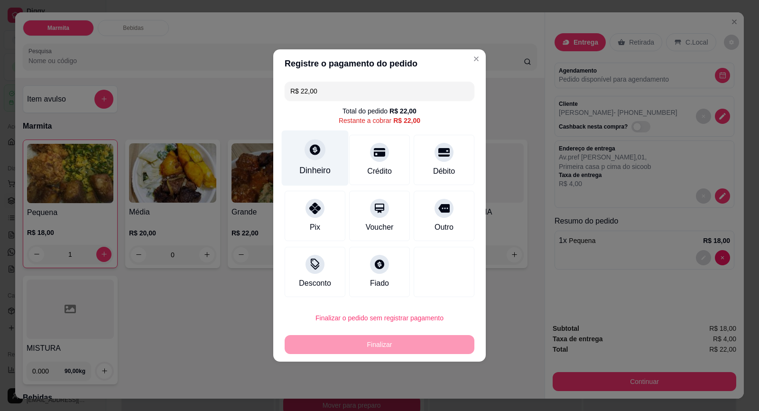
click at [317, 167] on div "Dinheiro" at bounding box center [314, 170] width 31 height 12
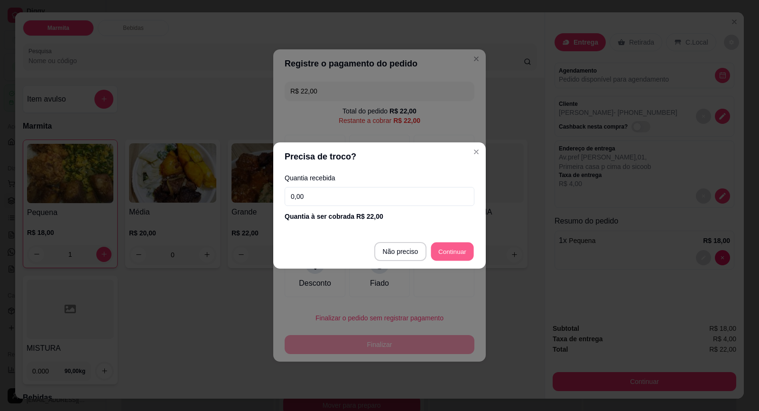
type input "R$ 0,00"
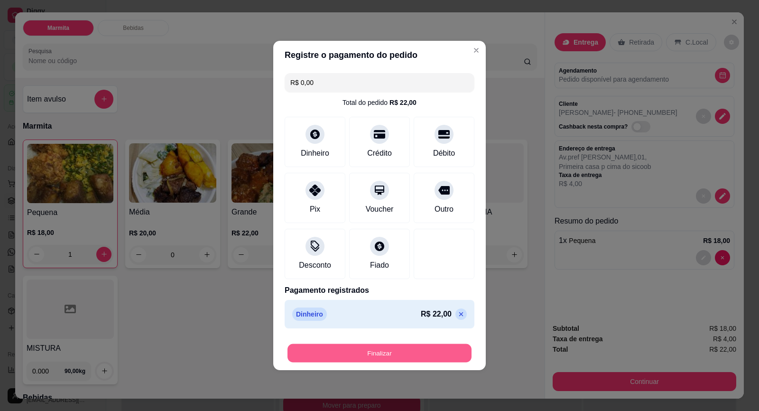
click at [406, 347] on button "Finalizar" at bounding box center [380, 353] width 184 height 19
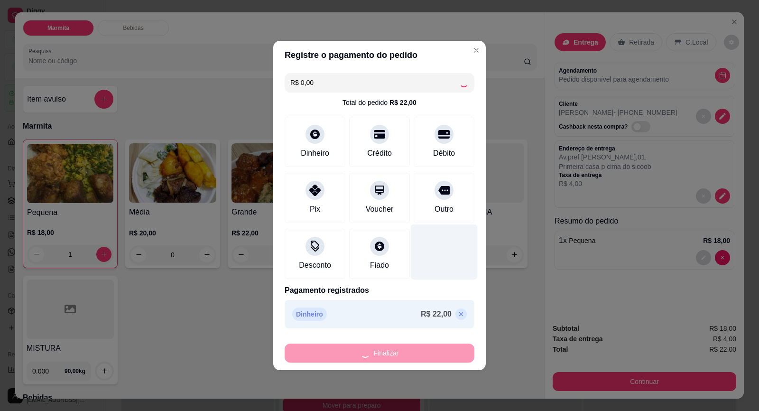
type input "0"
type input "-R$ 22,00"
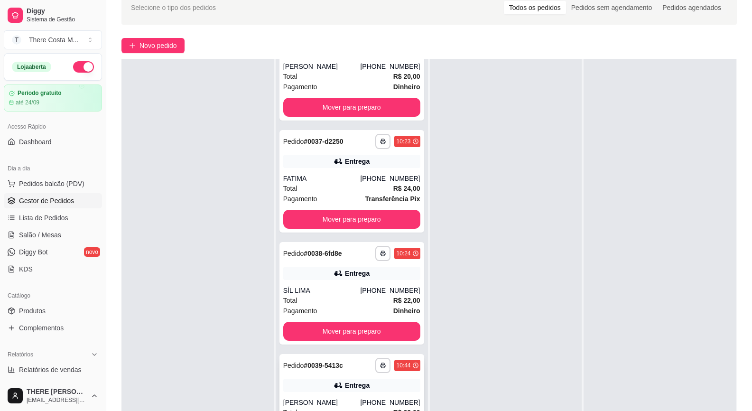
scroll to position [145, 0]
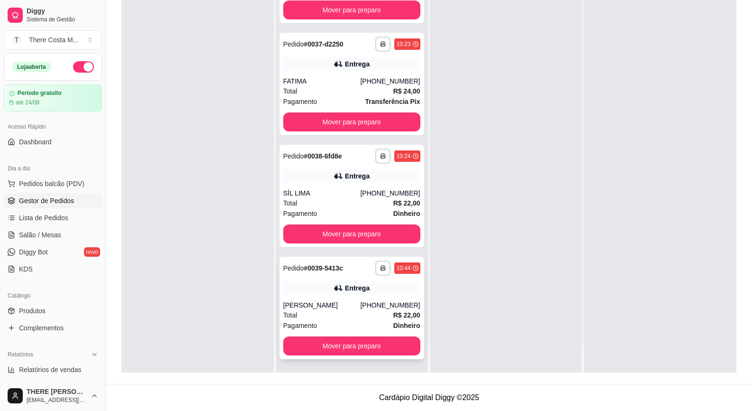
click at [370, 316] on div "Total R$ 22,00" at bounding box center [351, 315] width 137 height 10
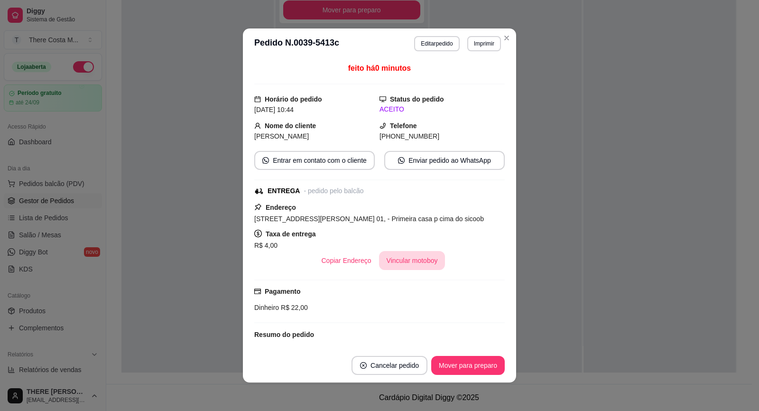
click at [391, 262] on button "Vincular motoboy" at bounding box center [412, 260] width 66 height 19
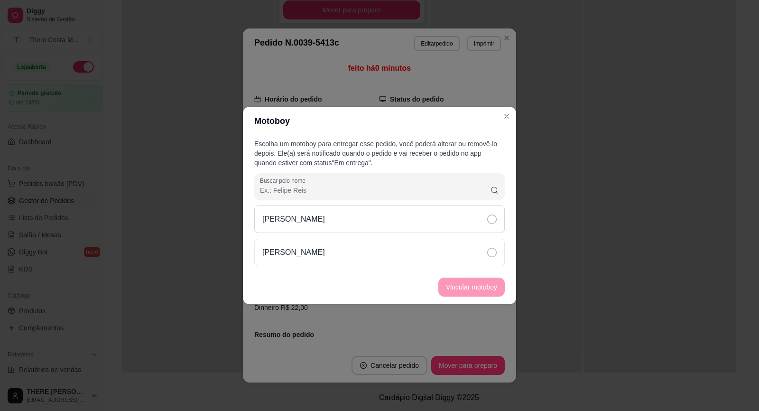
click at [319, 222] on div "[PERSON_NAME]" at bounding box center [379, 219] width 251 height 28
click at [448, 290] on button "Vincular motoboy" at bounding box center [471, 287] width 65 height 19
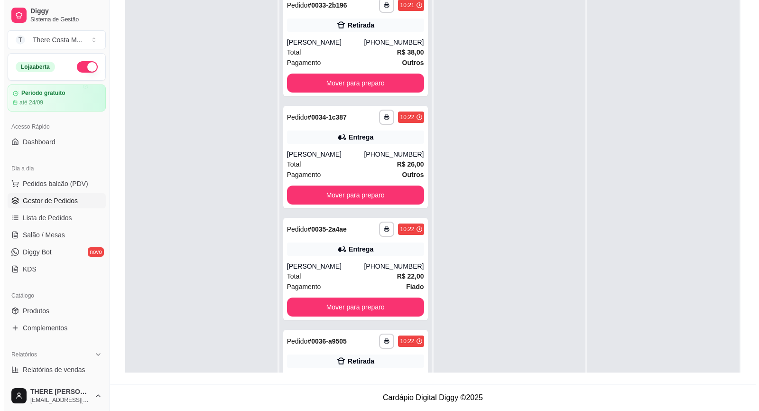
scroll to position [0, 0]
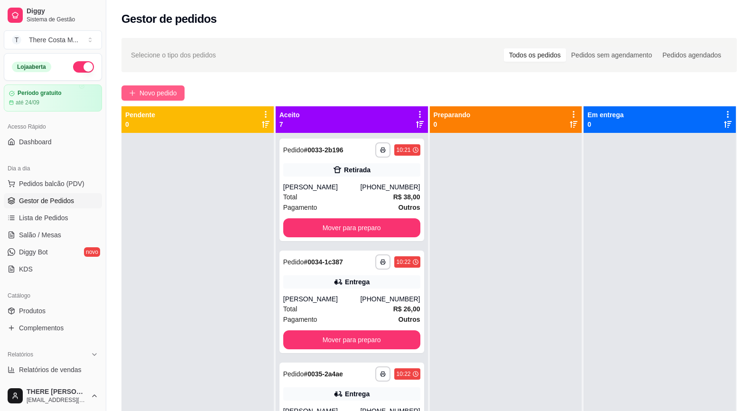
click at [175, 98] on button "Novo pedido" at bounding box center [152, 92] width 63 height 15
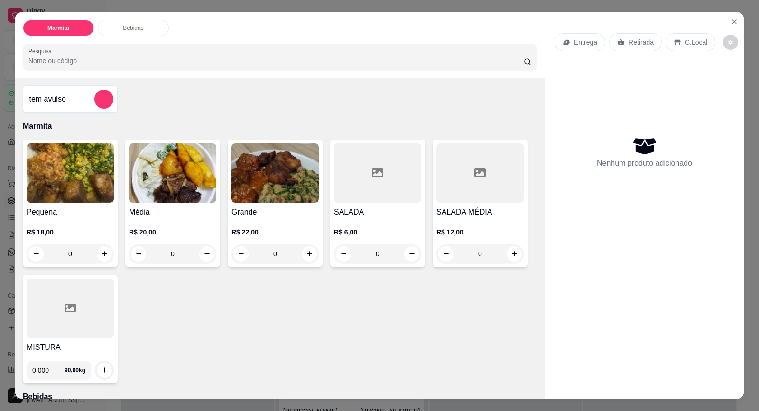
click at [587, 37] on div "Entrega" at bounding box center [580, 42] width 51 height 18
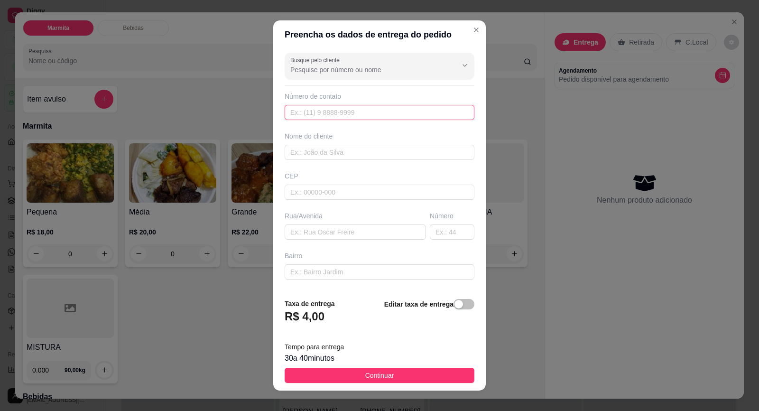
click at [368, 113] on input "text" at bounding box center [380, 112] width 190 height 15
click at [373, 67] on input "Busque pelo cliente" at bounding box center [366, 69] width 152 height 9
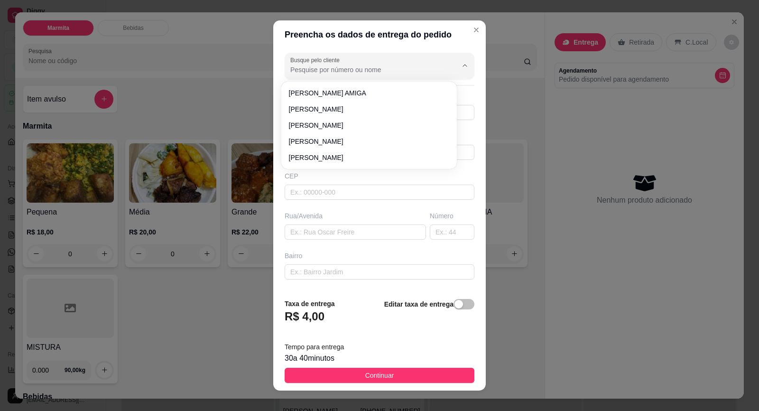
paste input "15 99784-4277"
type input "15 99784-4277"
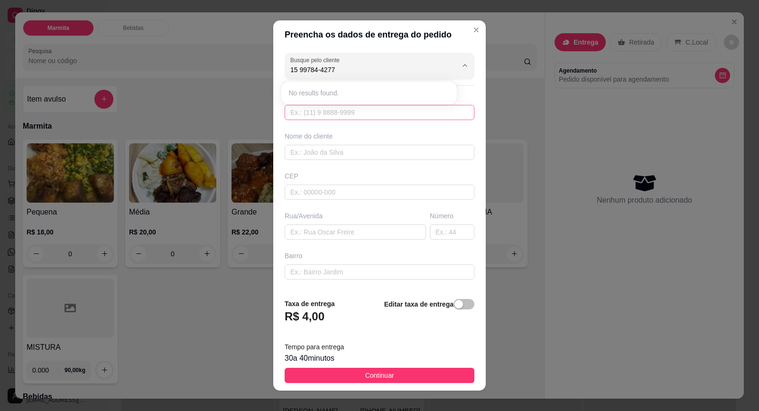
click at [376, 114] on input "text" at bounding box center [380, 112] width 190 height 15
paste input "15 99784-4277"
type input "15 99784-4277"
click at [356, 112] on input "text" at bounding box center [380, 112] width 190 height 15
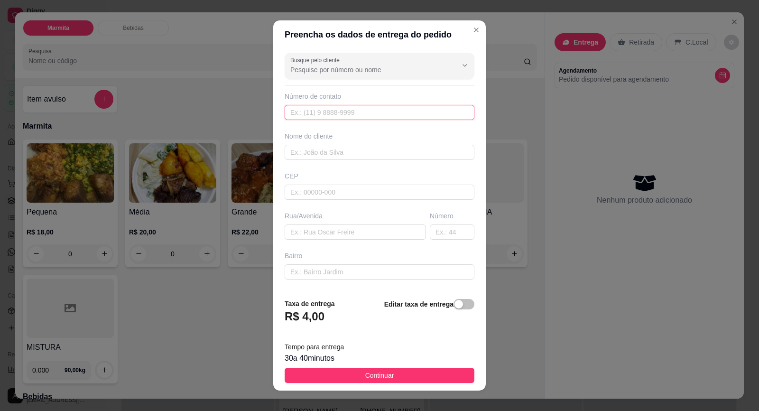
paste input "[PHONE_NUMBER]"
type input "[PHONE_NUMBER]"
click at [346, 150] on input "text" at bounding box center [380, 152] width 190 height 15
type input "[PERSON_NAME]"
paste input "Coronel [PERSON_NAME]"
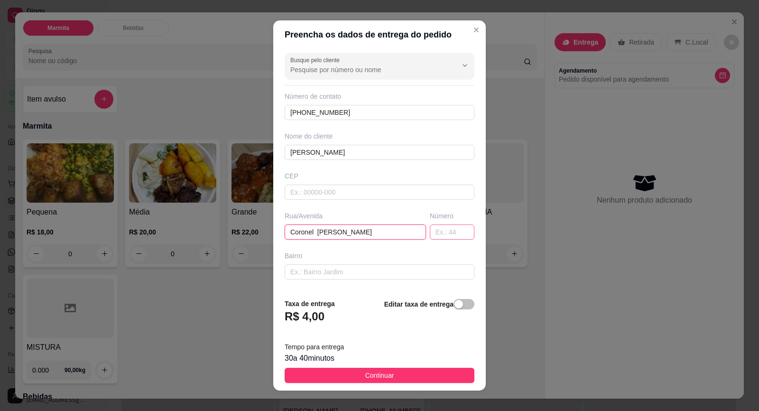
type input "Coronel [PERSON_NAME]"
click at [430, 233] on input "text" at bounding box center [452, 231] width 45 height 15
type input "150"
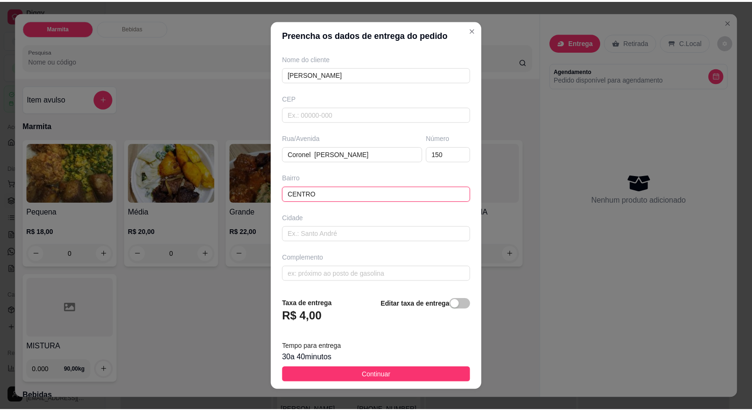
scroll to position [10, 0]
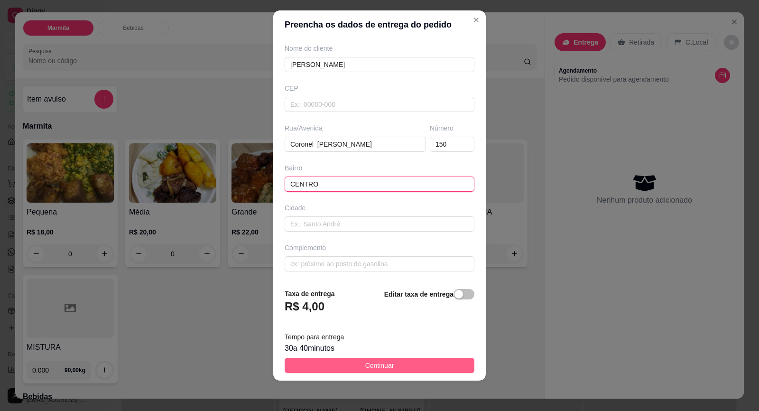
type input "CENTRO"
click at [385, 370] on span "Continuar" at bounding box center [379, 365] width 29 height 10
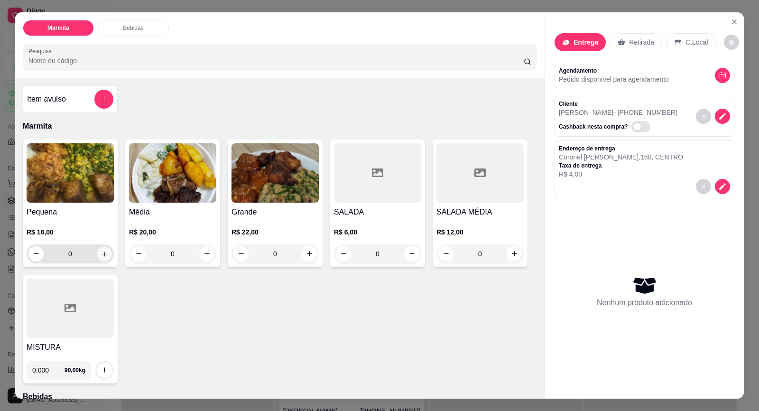
click at [101, 255] on icon "increase-product-quantity" at bounding box center [104, 254] width 7 height 7
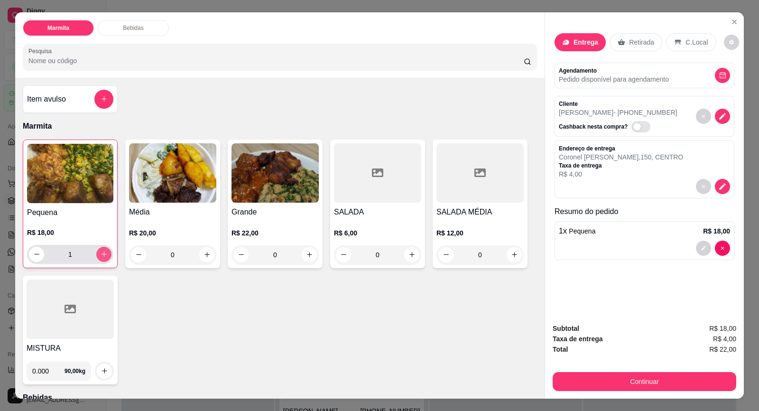
click at [105, 252] on button "increase-product-quantity" at bounding box center [103, 254] width 15 height 15
type input "2"
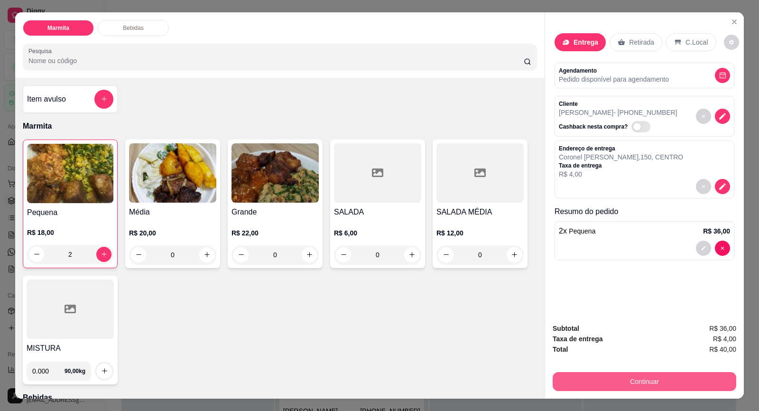
click at [610, 376] on button "Continuar" at bounding box center [645, 381] width 184 height 19
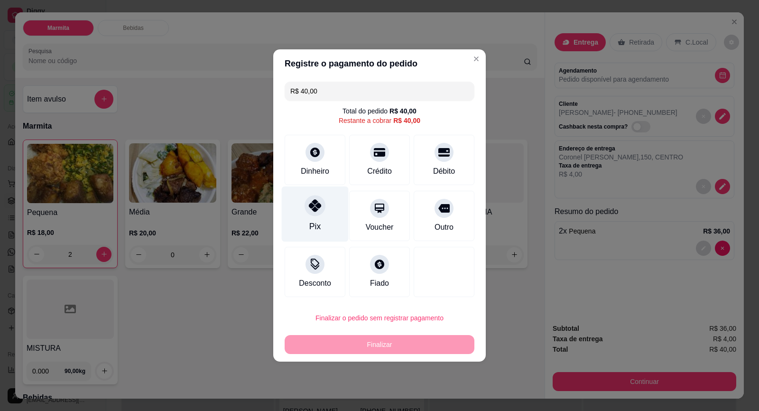
click at [314, 211] on icon at bounding box center [315, 205] width 12 height 12
type input "R$ 0,00"
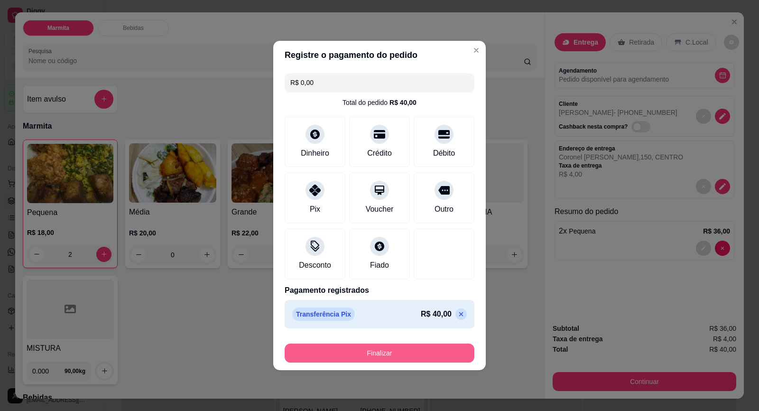
click at [381, 350] on button "Finalizar" at bounding box center [380, 353] width 190 height 19
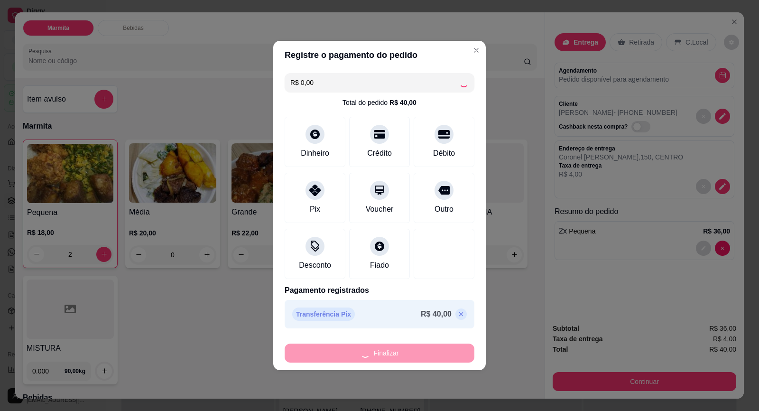
type input "0"
type input "-R$ 40,00"
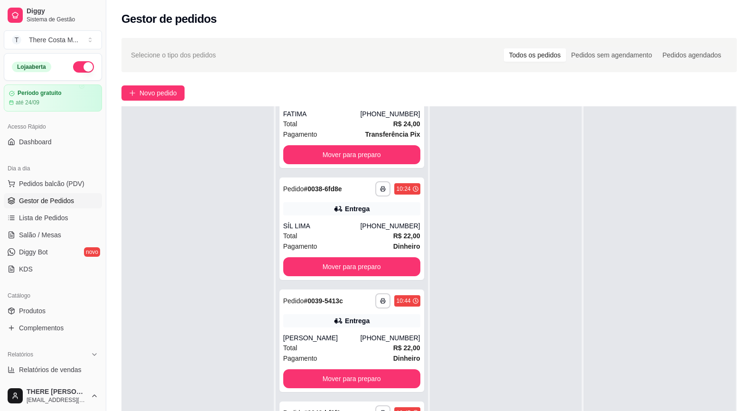
scroll to position [145, 0]
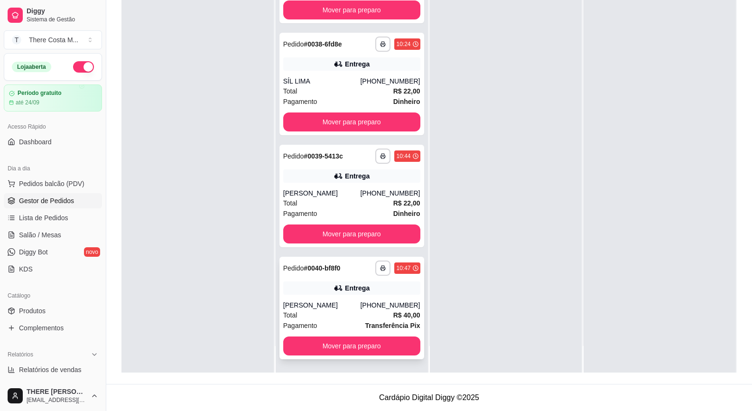
click at [351, 298] on div "**********" at bounding box center [351, 308] width 145 height 102
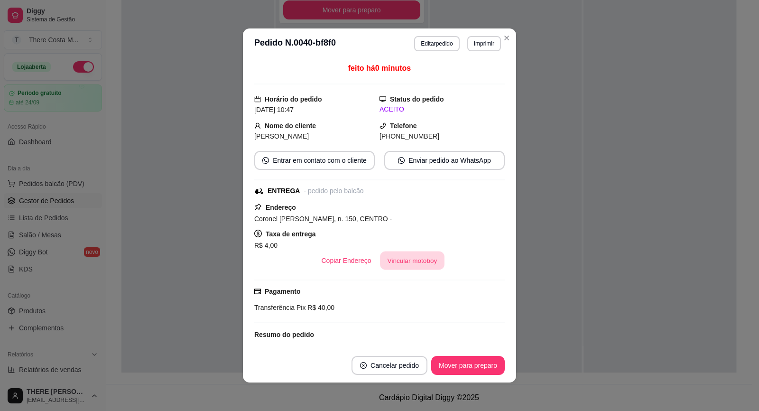
click at [410, 261] on button "Vincular motoboy" at bounding box center [412, 260] width 65 height 19
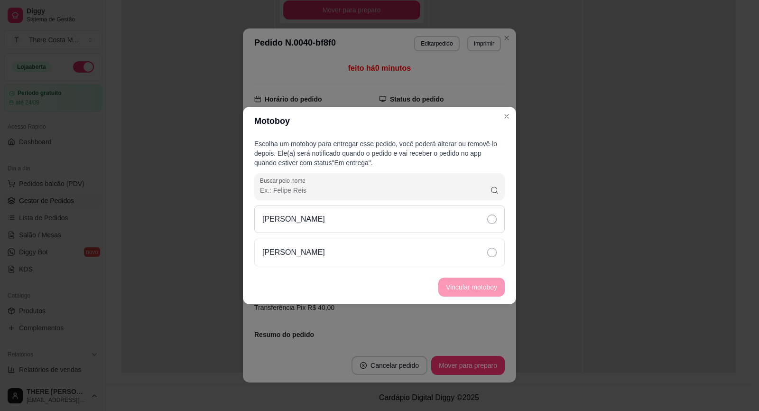
click at [358, 221] on div "[PERSON_NAME]" at bounding box center [379, 219] width 251 height 28
click at [458, 285] on button "Vincular motoboy" at bounding box center [471, 287] width 66 height 19
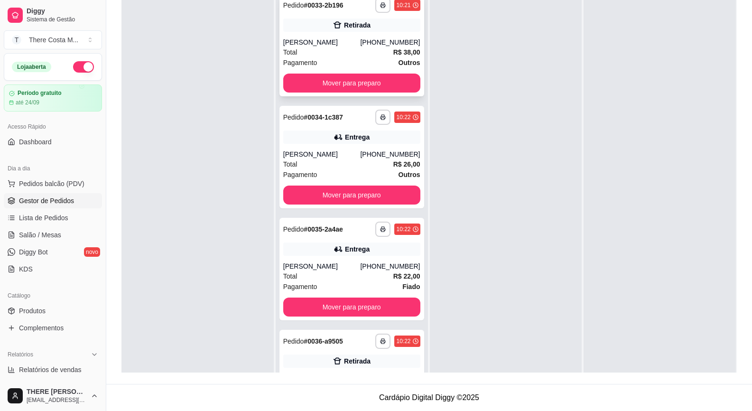
scroll to position [0, 0]
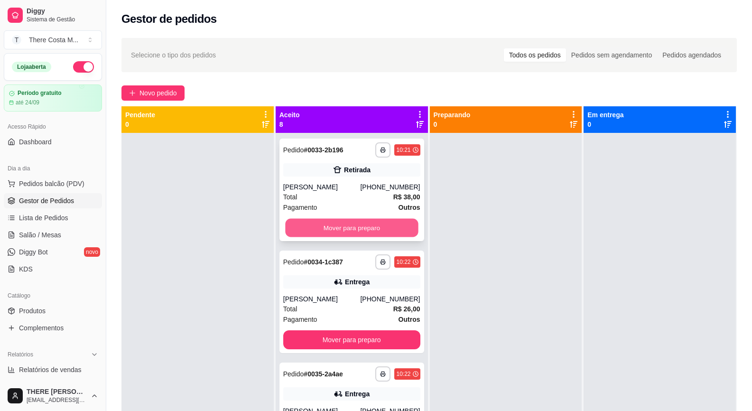
click at [389, 229] on button "Mover para preparo" at bounding box center [351, 228] width 133 height 19
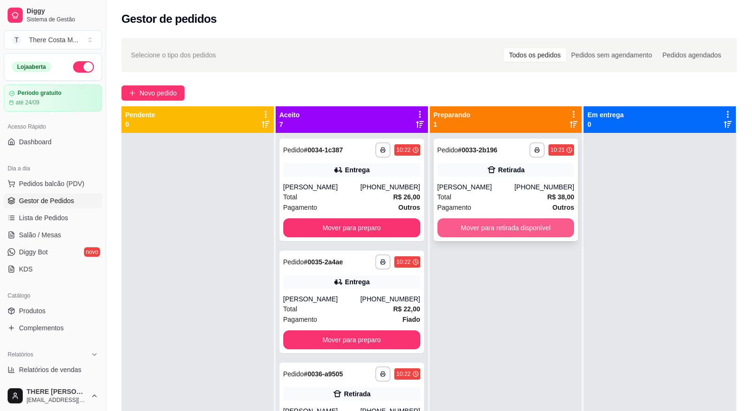
click at [519, 232] on button "Mover para retirada disponível" at bounding box center [506, 227] width 137 height 19
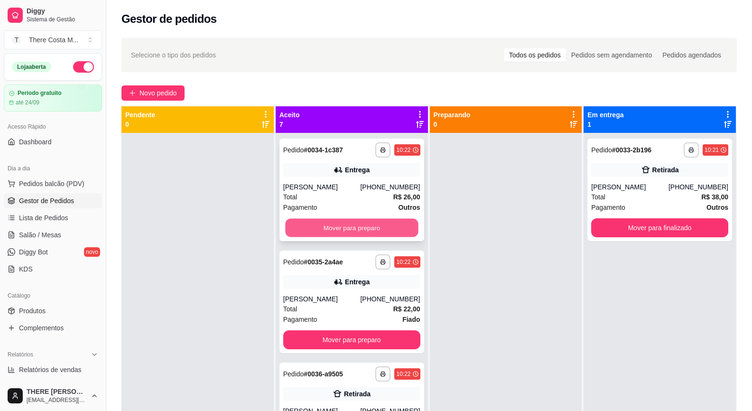
click at [390, 226] on button "Mover para preparo" at bounding box center [351, 228] width 133 height 19
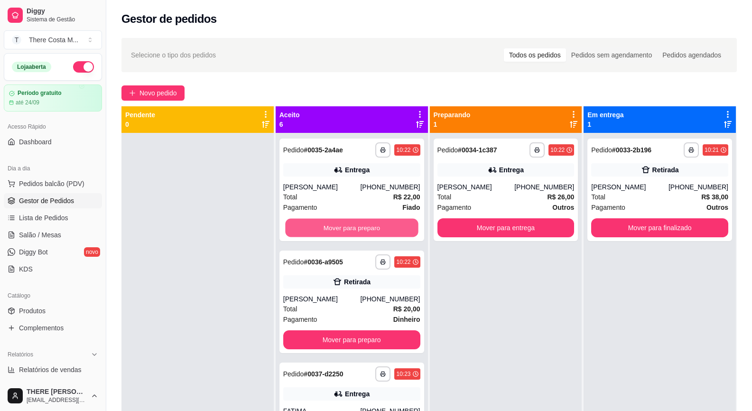
click at [390, 226] on button "Mover para preparo" at bounding box center [351, 228] width 133 height 19
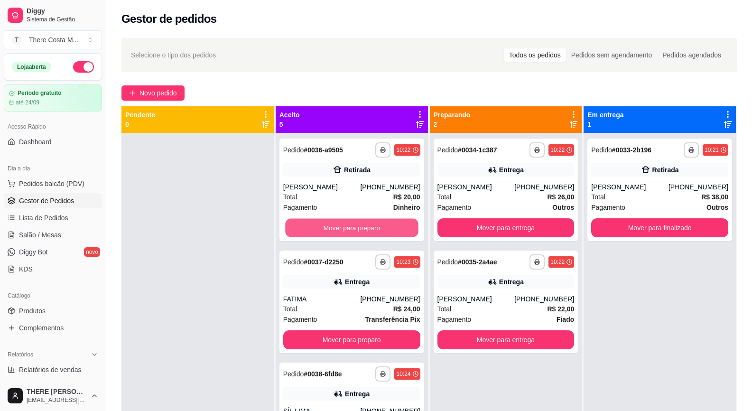
click at [390, 226] on button "Mover para preparo" at bounding box center [351, 228] width 133 height 19
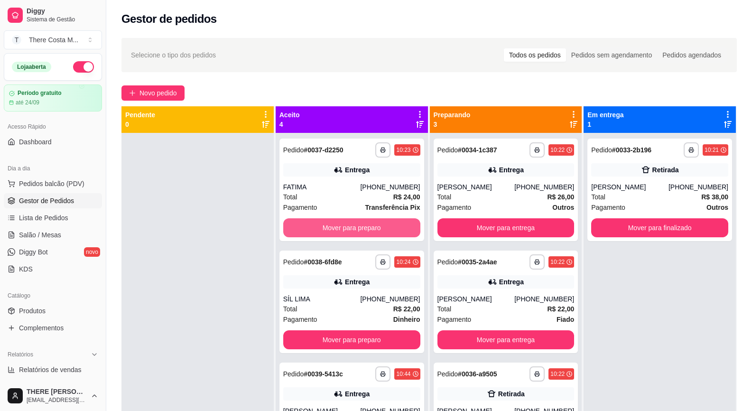
click at [390, 226] on button "Mover para preparo" at bounding box center [351, 227] width 137 height 19
click at [390, 226] on button "Mover para preparo" at bounding box center [351, 228] width 133 height 19
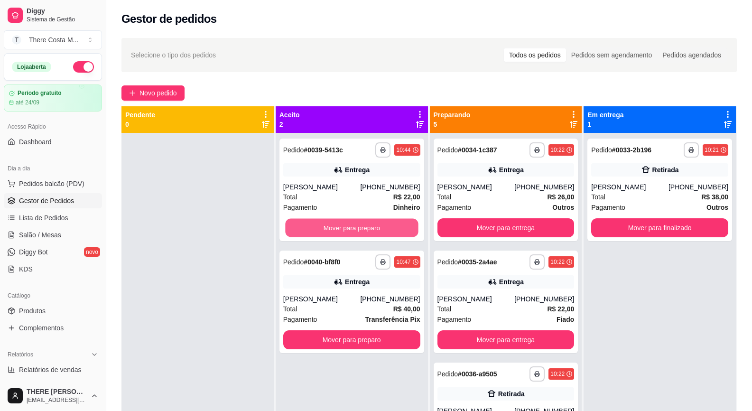
click at [390, 226] on button "Mover para preparo" at bounding box center [351, 228] width 133 height 19
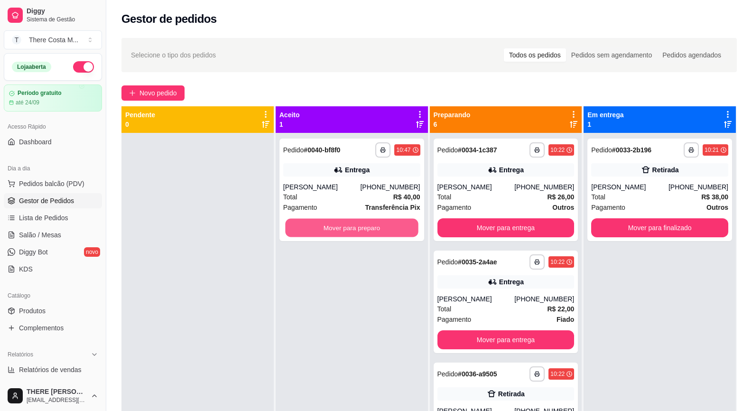
click at [390, 226] on button "Mover para preparo" at bounding box center [351, 228] width 133 height 19
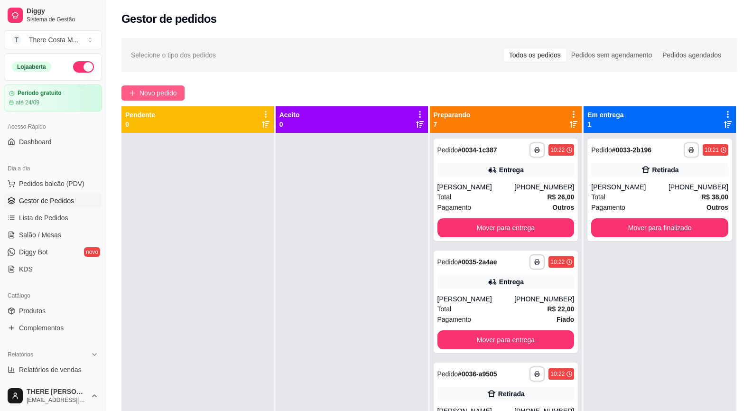
click at [170, 94] on span "Novo pedido" at bounding box center [158, 93] width 37 height 10
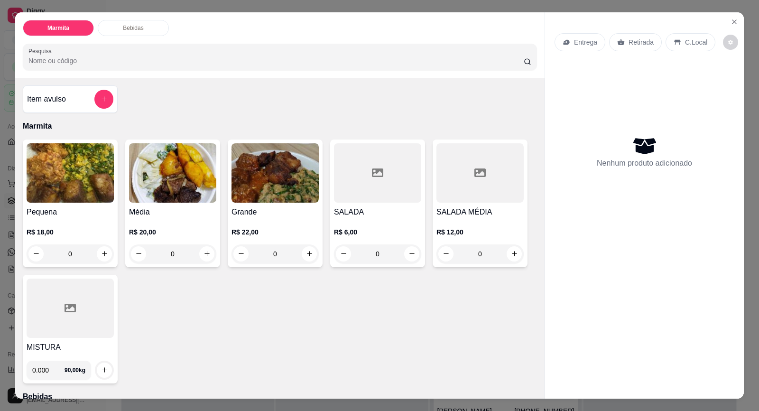
click at [594, 47] on div "Entrega" at bounding box center [580, 42] width 51 height 18
click at [629, 42] on p "Retirada" at bounding box center [641, 41] width 25 height 9
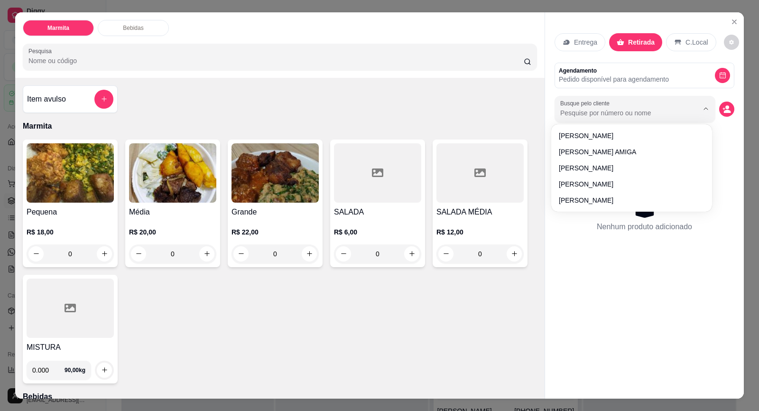
click at [643, 111] on input "Busque pelo cliente" at bounding box center [621, 112] width 123 height 9
type input "[PERSON_NAME]"
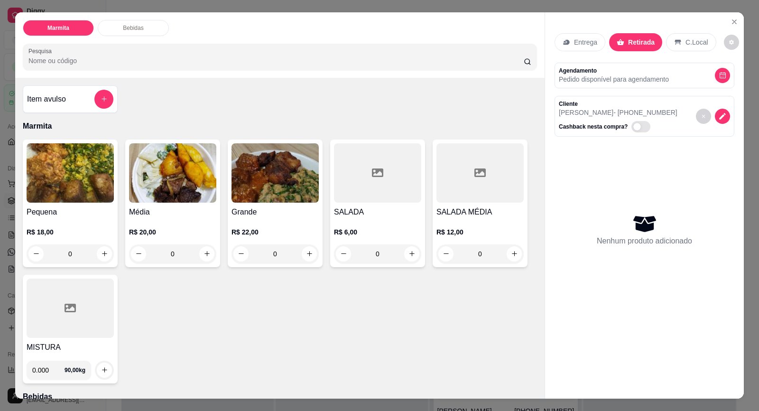
click at [64, 212] on h4 "Pequena" at bounding box center [70, 211] width 87 height 11
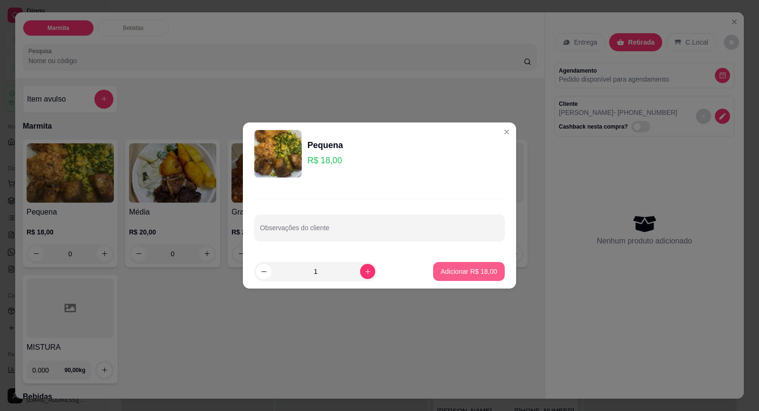
click at [457, 272] on p "Adicionar R$ 18,00" at bounding box center [469, 271] width 56 height 9
type input "1"
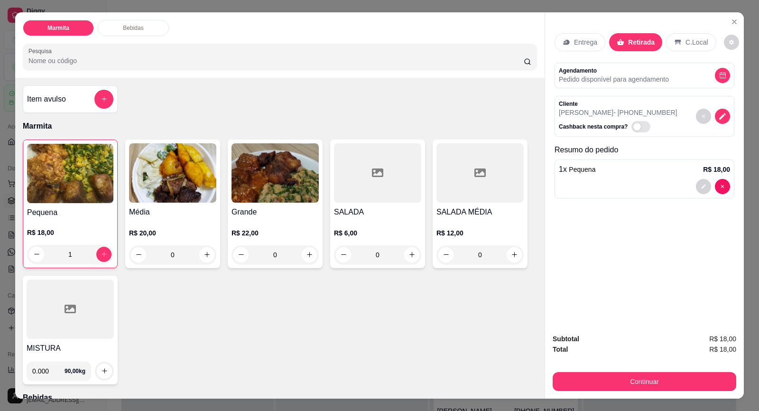
click at [177, 215] on h4 "Média" at bounding box center [172, 211] width 87 height 11
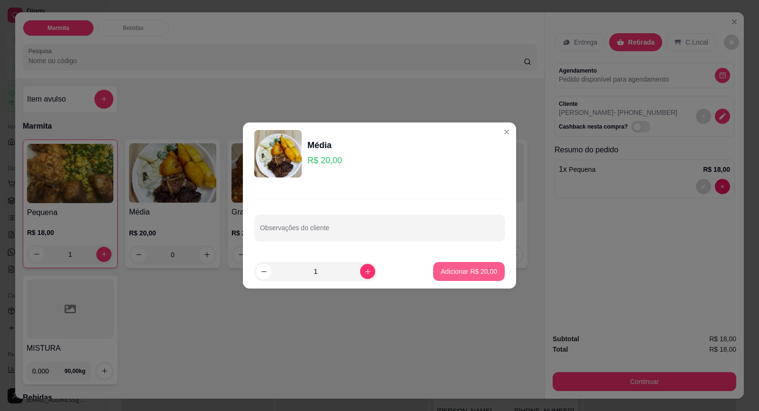
click at [481, 273] on p "Adicionar R$ 20,00" at bounding box center [469, 271] width 56 height 9
type input "1"
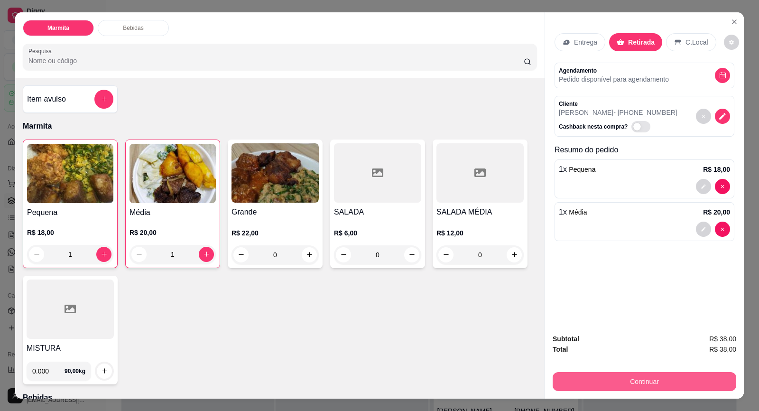
click at [670, 386] on button "Continuar" at bounding box center [645, 381] width 184 height 19
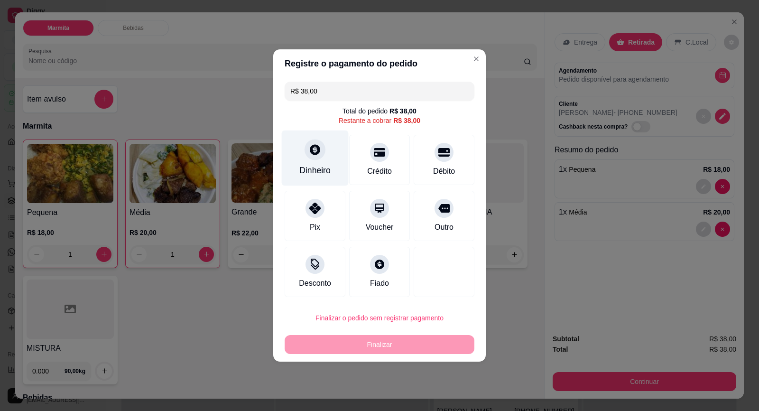
click at [316, 158] on div at bounding box center [315, 149] width 21 height 21
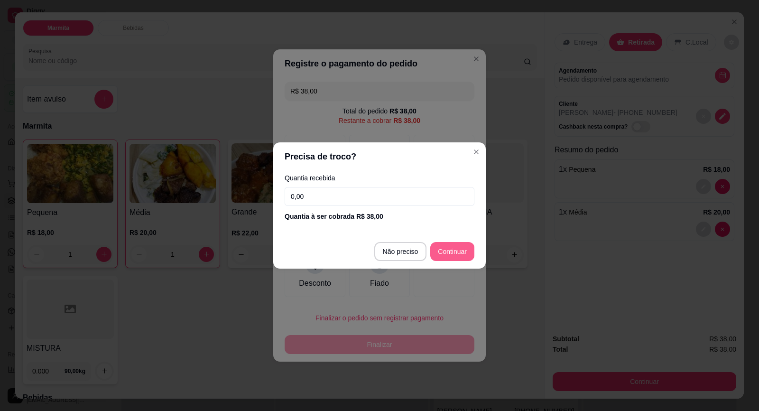
type input "R$ 0,00"
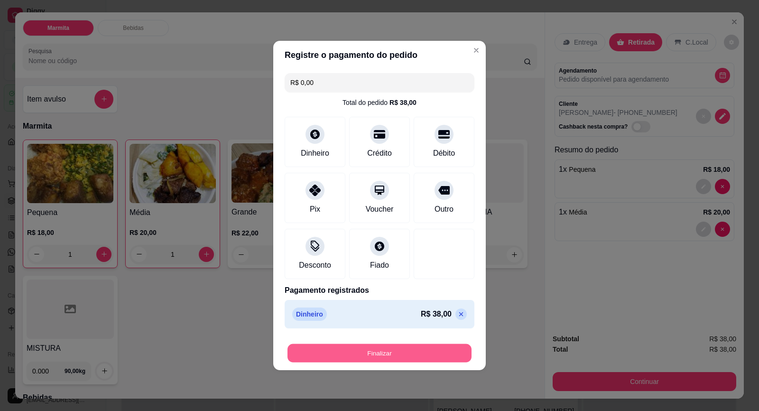
click at [439, 351] on button "Finalizar" at bounding box center [380, 353] width 184 height 19
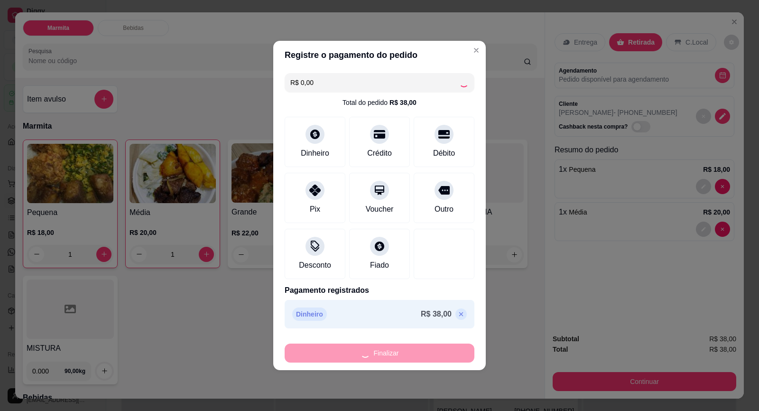
type input "0"
type input "-R$ 38,00"
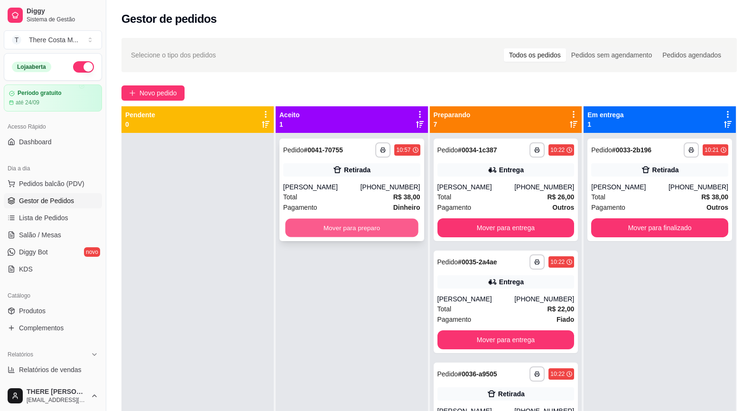
click at [364, 231] on button "Mover para preparo" at bounding box center [351, 228] width 133 height 19
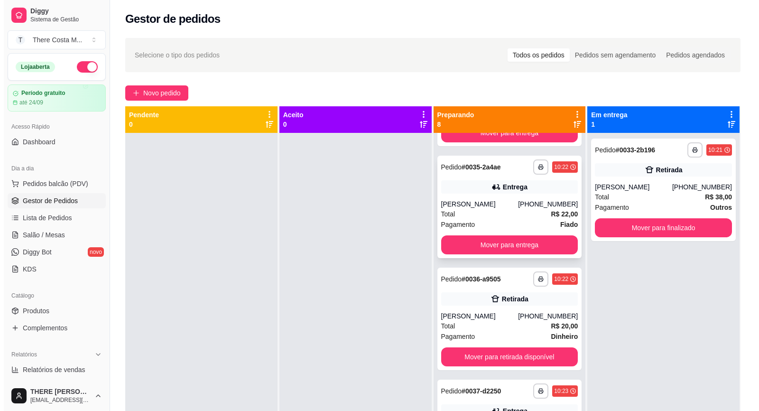
scroll to position [142, 0]
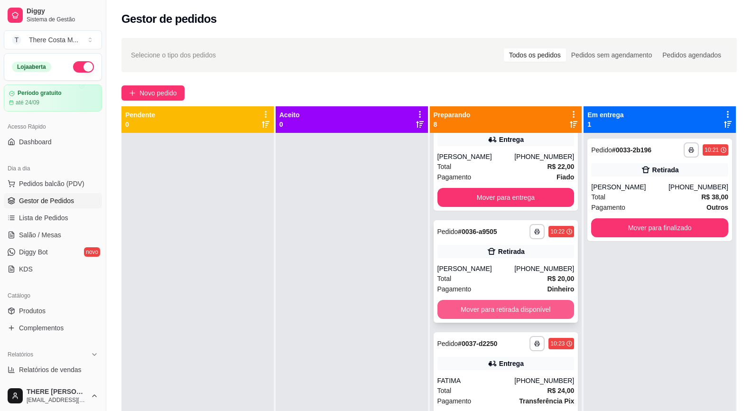
click at [513, 306] on button "Mover para retirada disponível" at bounding box center [506, 309] width 137 height 19
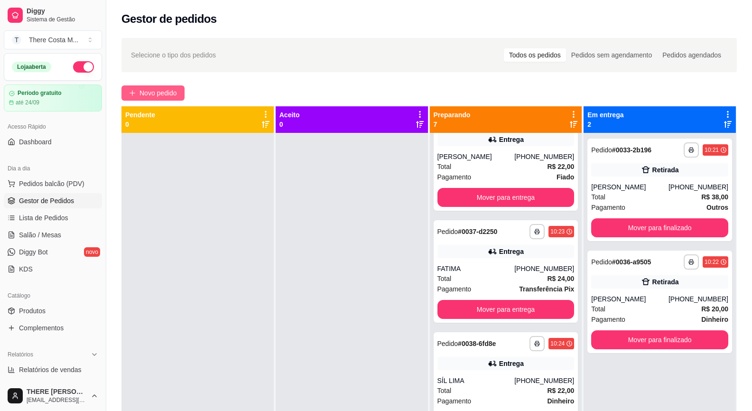
click at [151, 95] on span "Novo pedido" at bounding box center [158, 93] width 37 height 10
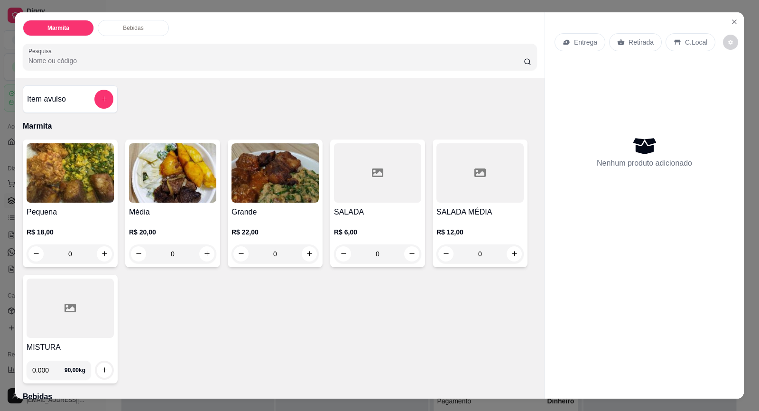
click at [75, 194] on img at bounding box center [70, 172] width 87 height 59
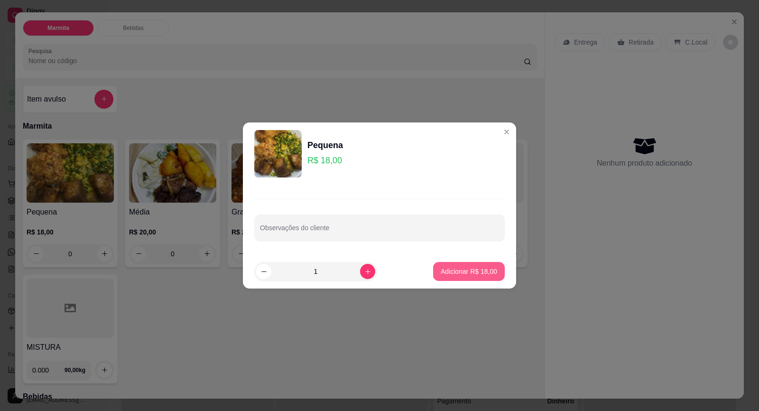
click at [463, 275] on p "Adicionar R$ 18,00" at bounding box center [469, 271] width 56 height 9
type input "1"
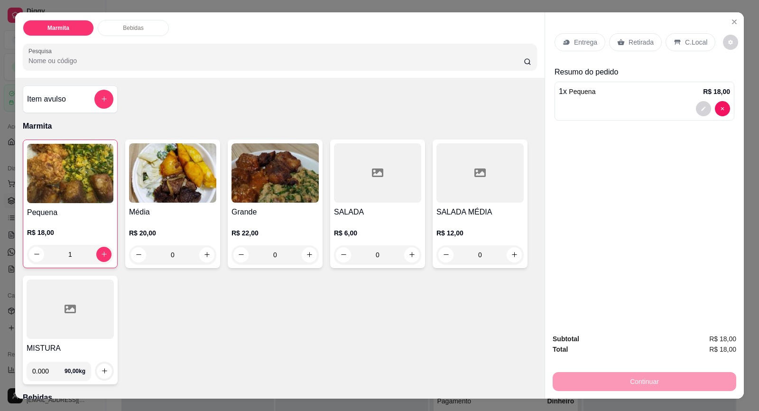
click at [629, 44] on p "Retirada" at bounding box center [641, 41] width 25 height 9
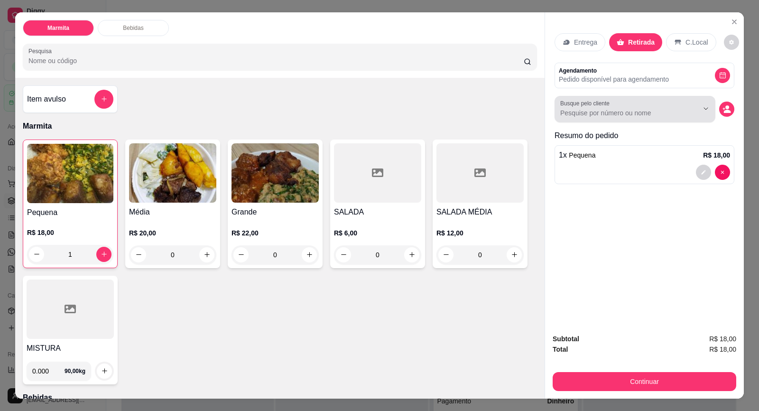
click at [604, 116] on input "Busque pelo cliente" at bounding box center [621, 112] width 123 height 9
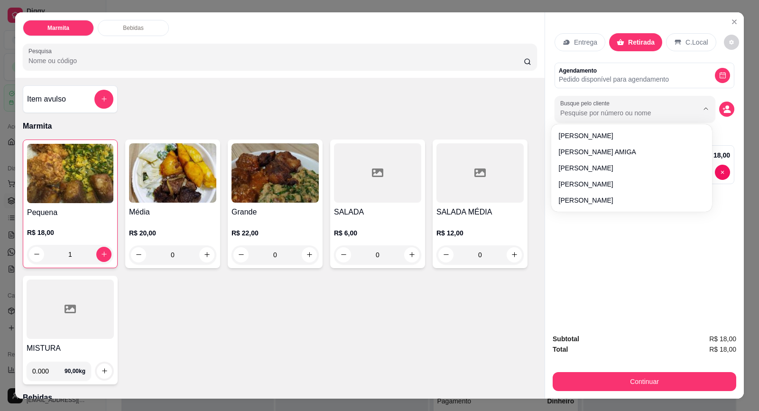
paste input "15 99766-9299"
type input "15 99766-9299"
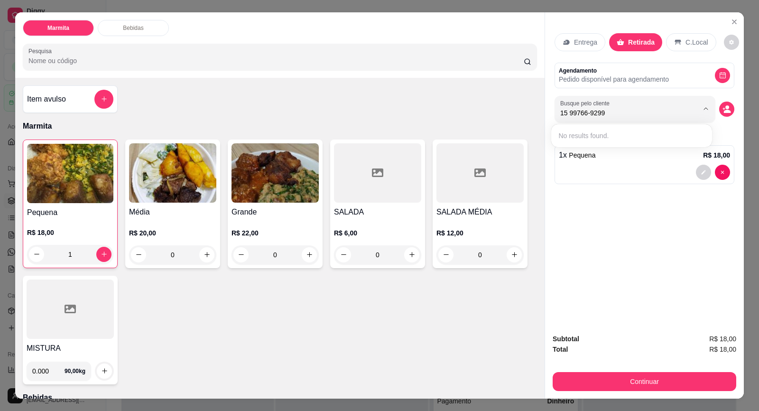
click at [579, 44] on p "Entrega" at bounding box center [585, 41] width 23 height 9
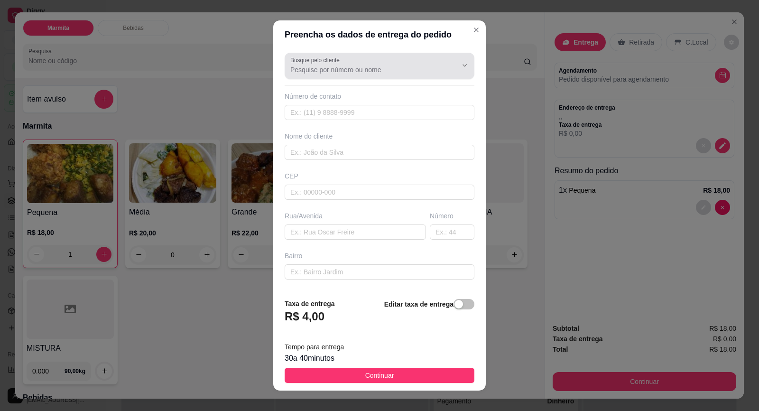
click at [331, 73] on input "Busque pelo cliente" at bounding box center [366, 69] width 152 height 9
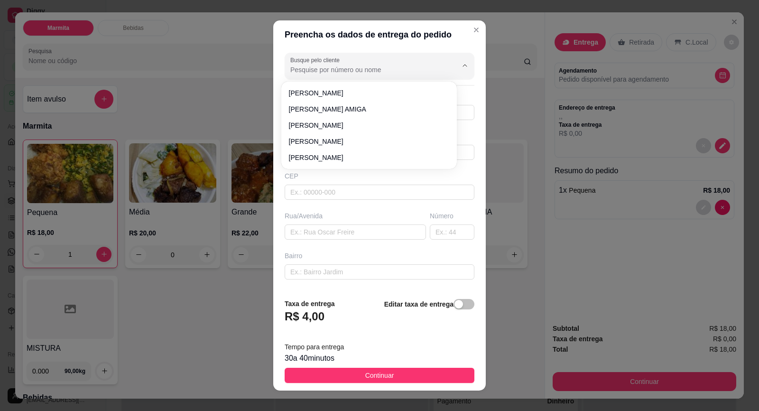
paste input "15 99766-9299"
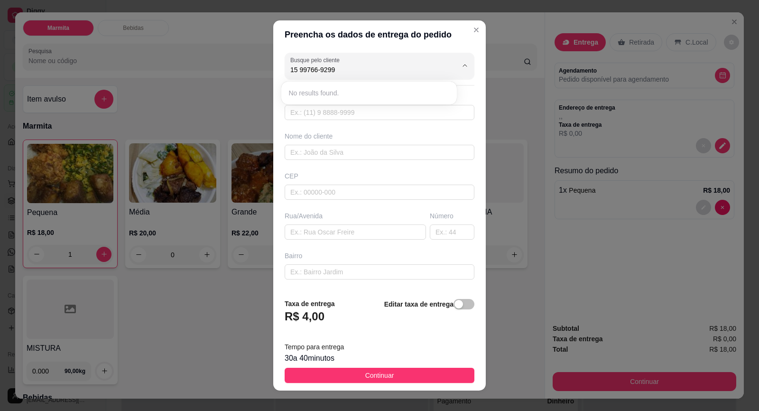
type input "15 99766-9299"
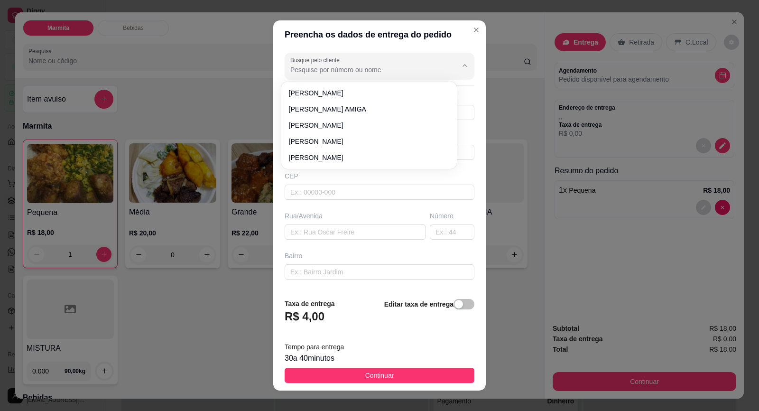
click at [345, 204] on div "Busque pelo cliente Número de contato Nome do cliente CEP Rua/[GEOGRAPHIC_DATA]" at bounding box center [379, 170] width 213 height 242
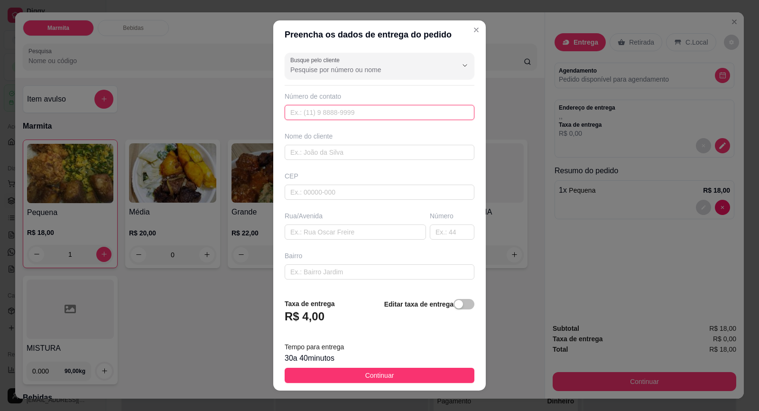
click at [326, 115] on input "text" at bounding box center [380, 112] width 190 height 15
paste input "[PHONE_NUMBER]"
type input "[PHONE_NUMBER]"
click at [314, 158] on input "text" at bounding box center [380, 152] width 190 height 15
type input "CÁLITA"
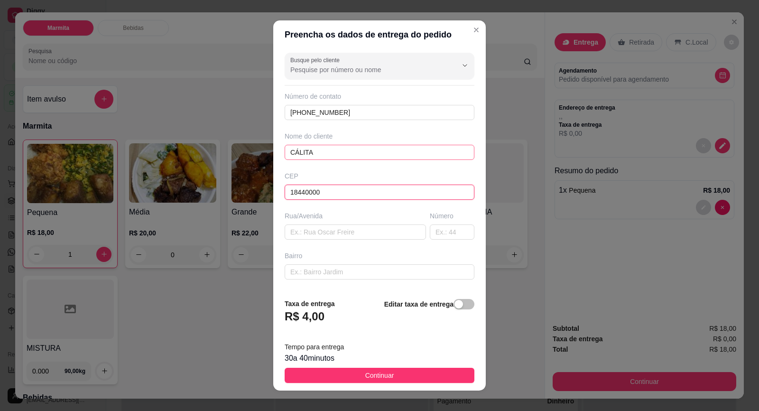
type input "18440000"
type input "Itaberá"
paste input "[PERSON_NAME],"
type input "[PERSON_NAME]"
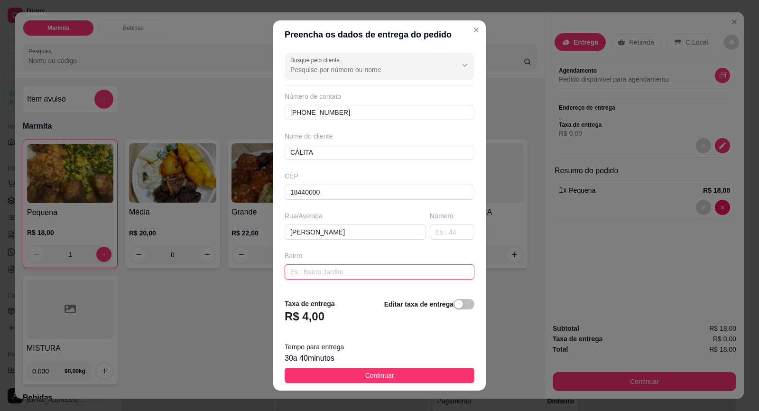
click at [327, 269] on input "text" at bounding box center [380, 271] width 190 height 15
type input "[GEOGRAPHIC_DATA]"
click at [430, 230] on input "text" at bounding box center [452, 231] width 45 height 15
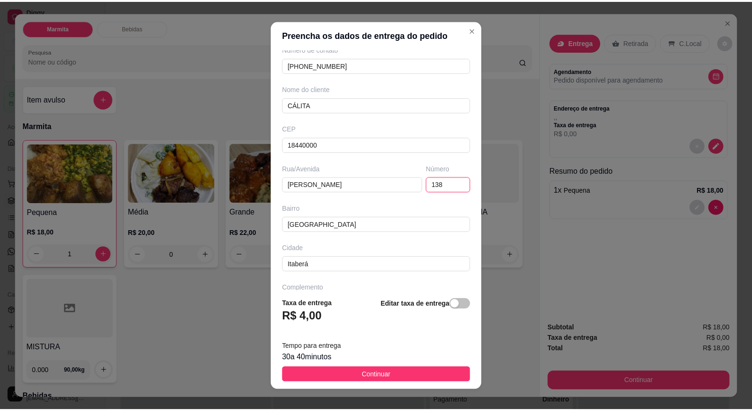
scroll to position [78, 0]
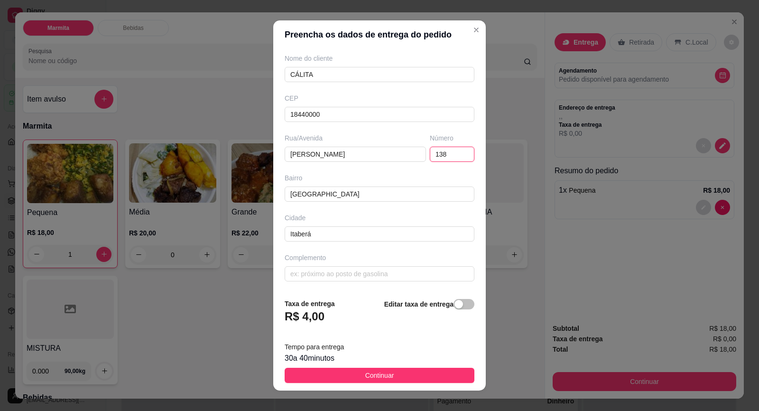
type input "138"
click at [317, 269] on input "text" at bounding box center [380, 273] width 190 height 15
paste input "rua de baixo da escola [PERSON_NAME]"
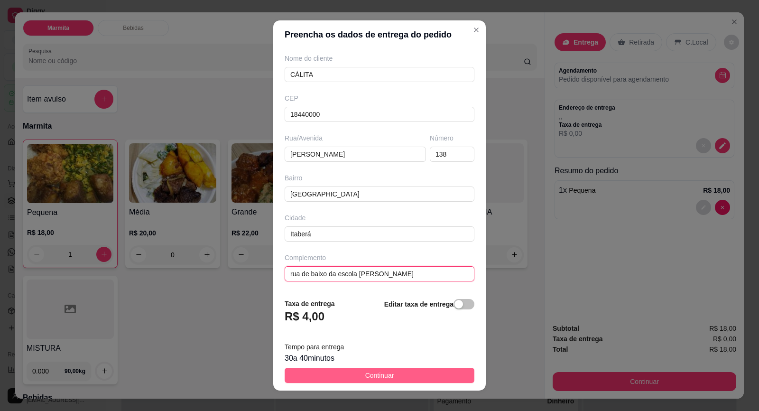
type input "rua de baixo da escola [PERSON_NAME]"
click at [339, 368] on button "Continuar" at bounding box center [380, 375] width 190 height 15
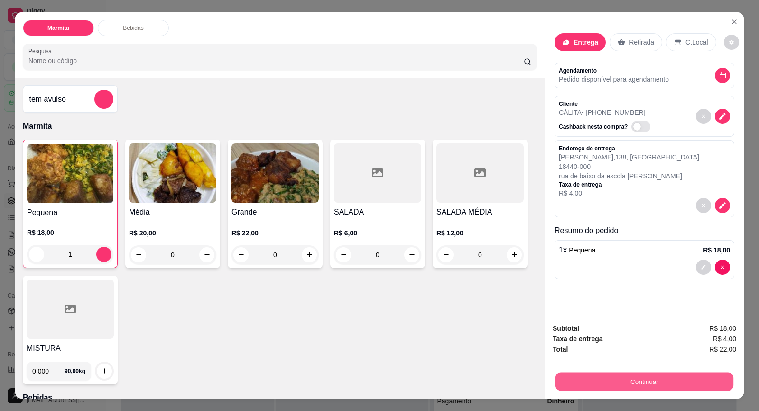
click at [655, 382] on button "Continuar" at bounding box center [645, 381] width 178 height 19
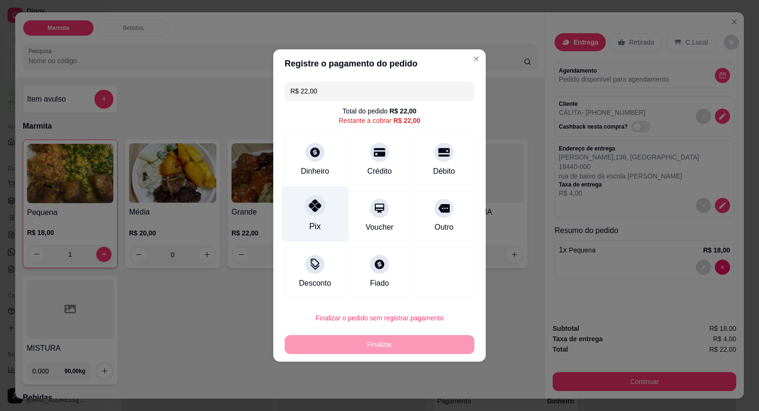
click at [314, 216] on div "Pix" at bounding box center [315, 214] width 67 height 56
type input "R$ 0,00"
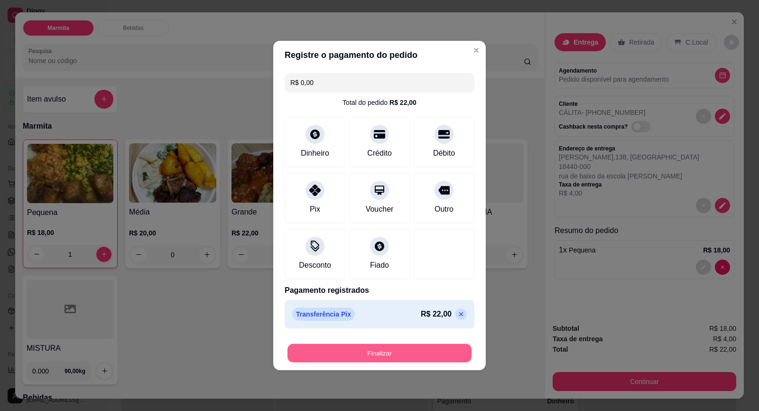
click at [414, 355] on button "Finalizar" at bounding box center [380, 353] width 184 height 19
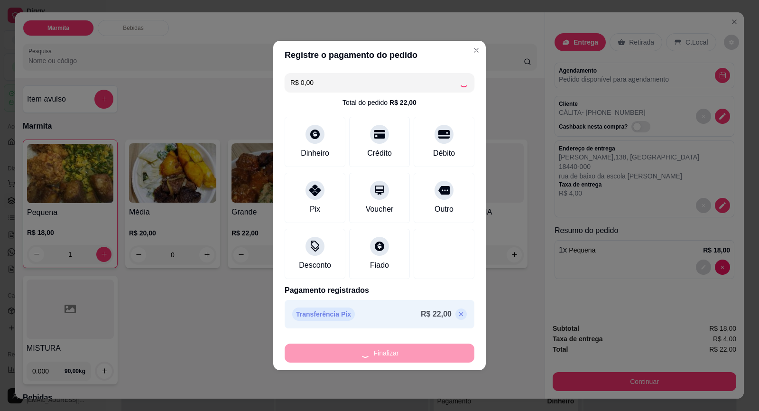
type input "0"
type input "-R$ 22,00"
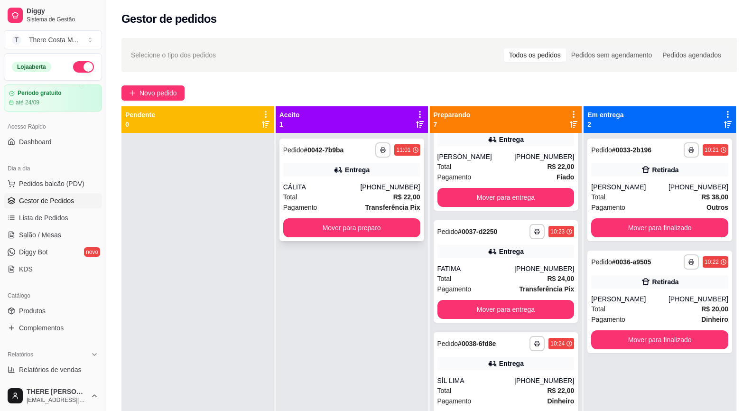
click at [360, 194] on div "Total R$ 22,00" at bounding box center [351, 197] width 137 height 10
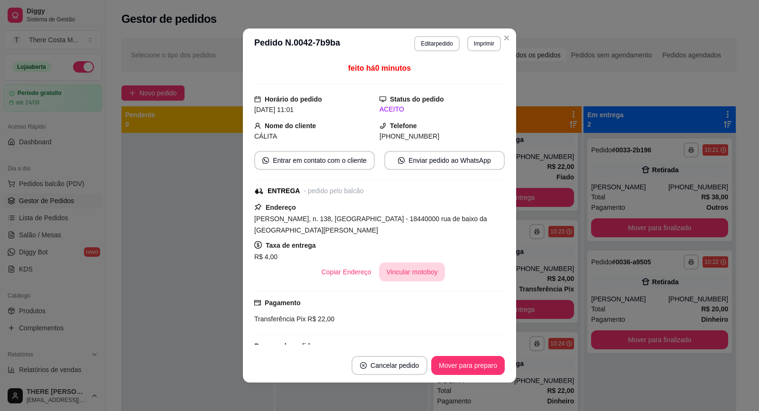
click at [407, 272] on button "Vincular motoboy" at bounding box center [412, 271] width 66 height 19
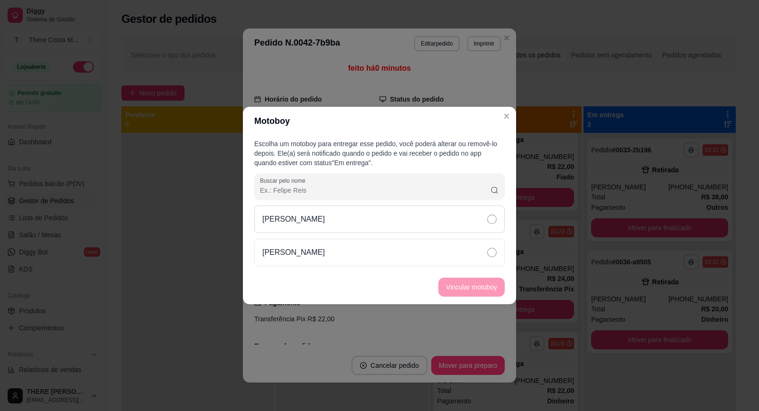
click at [406, 229] on div "[PERSON_NAME]" at bounding box center [379, 219] width 251 height 28
click at [461, 288] on button "Vincular motoboy" at bounding box center [471, 287] width 66 height 19
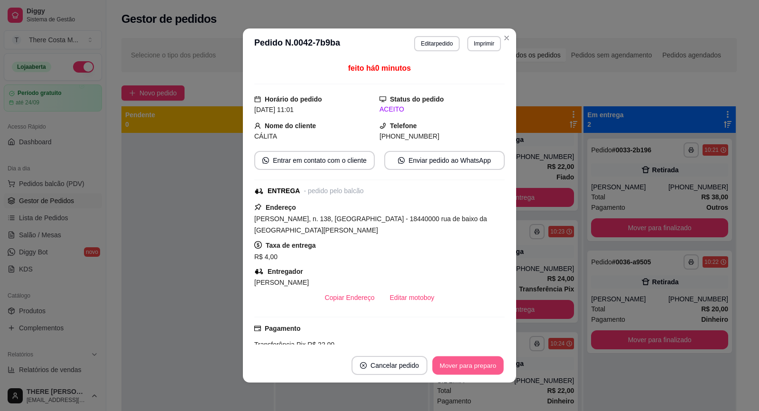
click at [462, 367] on button "Mover para preparo" at bounding box center [467, 365] width 71 height 19
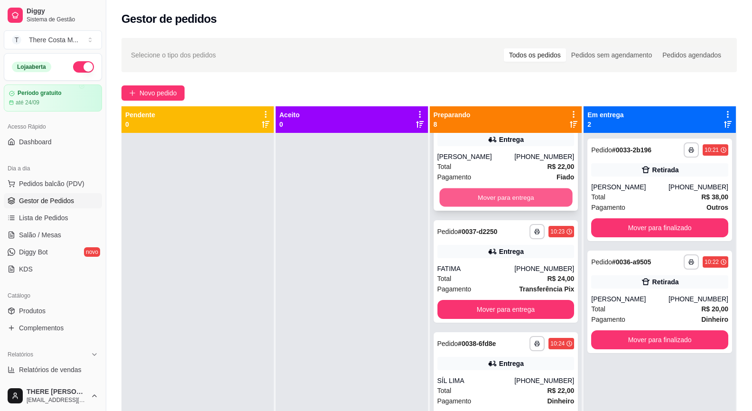
click at [529, 196] on button "Mover para entrega" at bounding box center [505, 197] width 133 height 19
click at [539, 195] on button "Mover para entrega" at bounding box center [505, 197] width 133 height 19
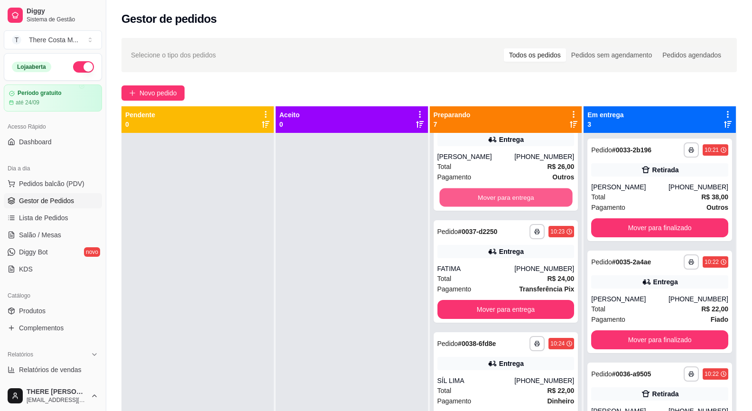
click at [539, 195] on button "Mover para entrega" at bounding box center [505, 197] width 133 height 19
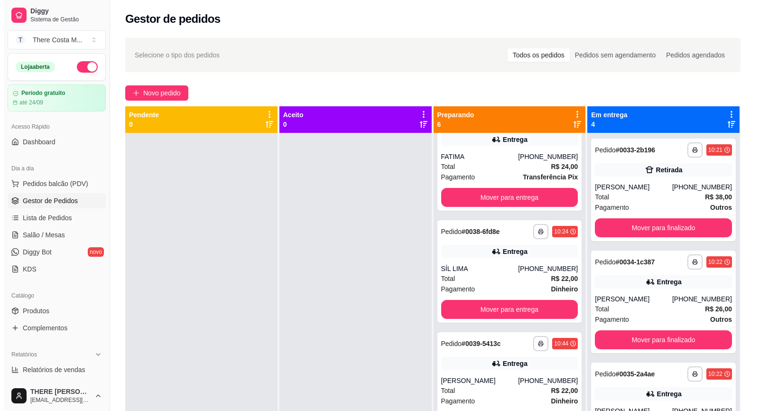
scroll to position [0, 0]
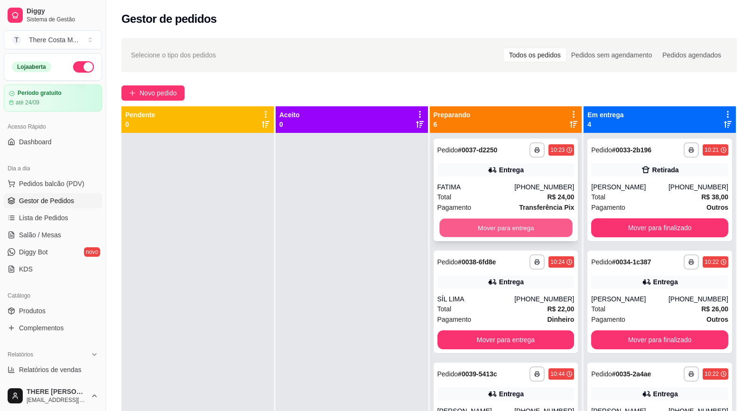
click at [533, 229] on button "Mover para entrega" at bounding box center [505, 228] width 133 height 19
click at [533, 229] on button "Mover para entrega" at bounding box center [506, 227] width 137 height 19
click at [533, 229] on button "Mover para entrega" at bounding box center [505, 228] width 133 height 19
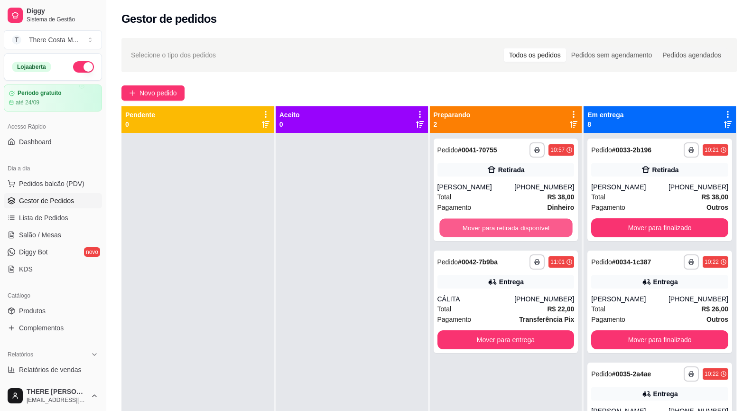
click at [533, 229] on button "Mover para retirada disponível" at bounding box center [505, 228] width 133 height 19
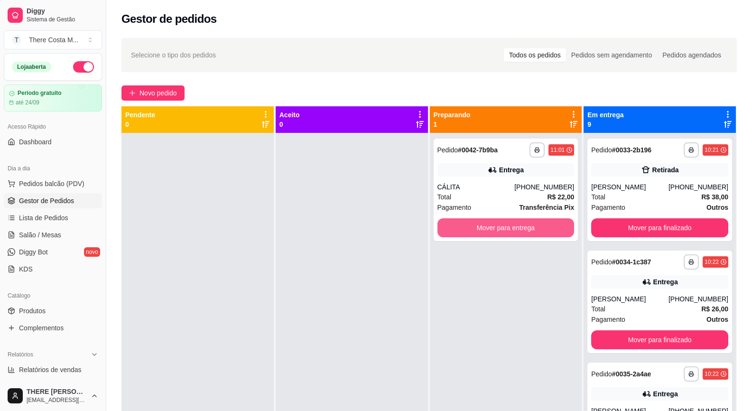
click at [533, 229] on button "Mover para entrega" at bounding box center [506, 227] width 137 height 19
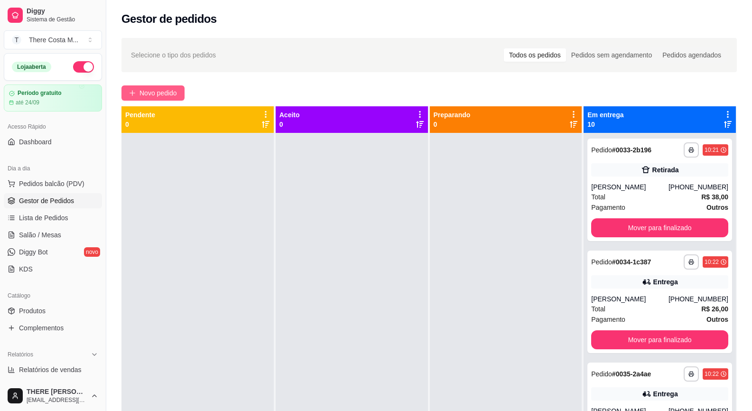
click at [166, 88] on span "Novo pedido" at bounding box center [158, 93] width 37 height 10
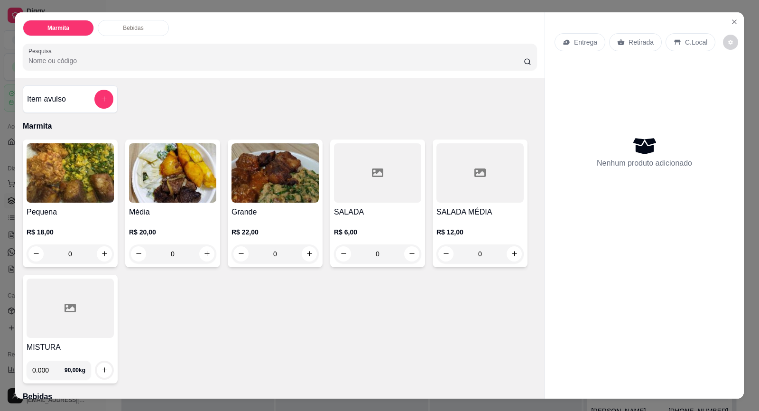
click at [579, 42] on p "Entrega" at bounding box center [585, 41] width 23 height 9
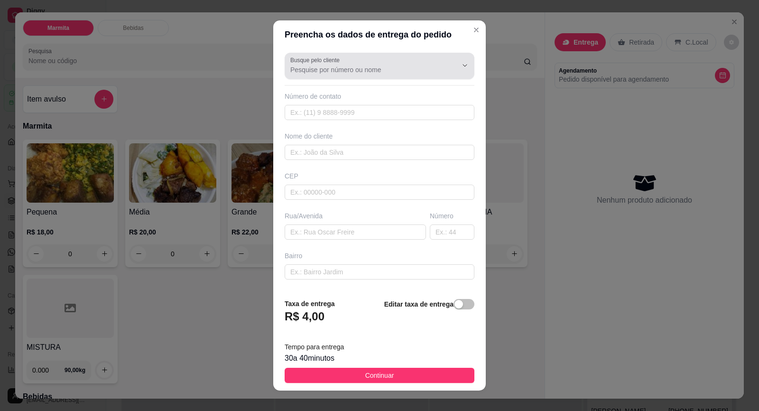
click at [356, 74] on input "Busque pelo cliente" at bounding box center [366, 69] width 152 height 9
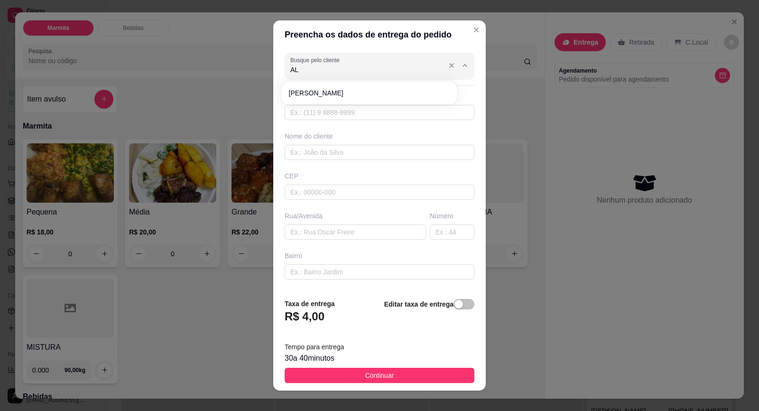
type input "A"
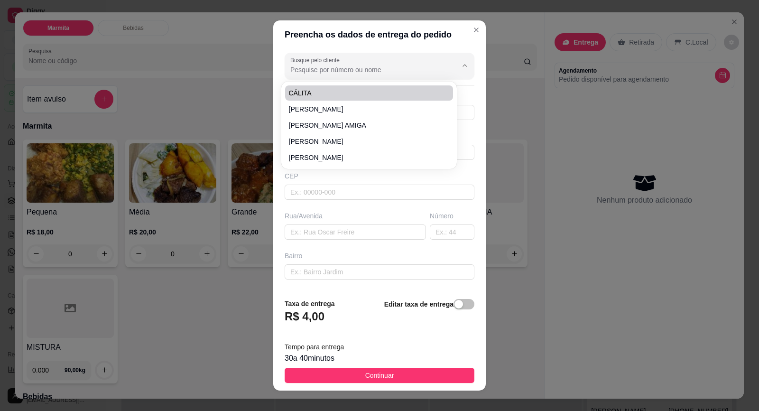
click at [353, 46] on header "Preencha os dados de entrega do pedido" at bounding box center [379, 34] width 213 height 28
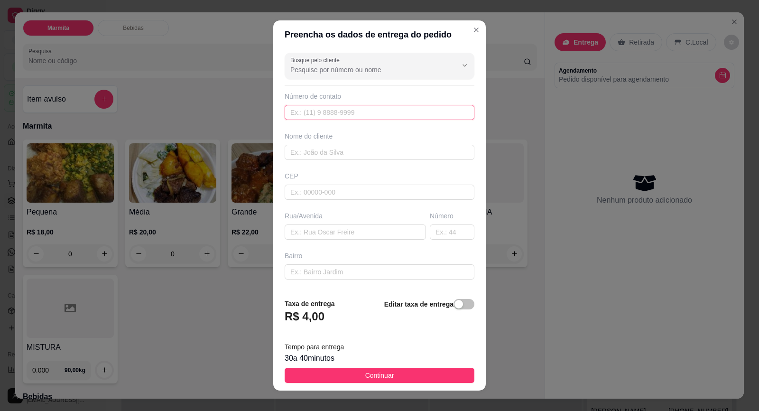
click at [364, 110] on input "text" at bounding box center [380, 112] width 190 height 15
paste input "[PHONE_NUMBER]"
type input "[PHONE_NUMBER]"
click at [343, 143] on div "Nome do cliente" at bounding box center [380, 145] width 194 height 28
click at [345, 151] on input "text" at bounding box center [380, 152] width 190 height 15
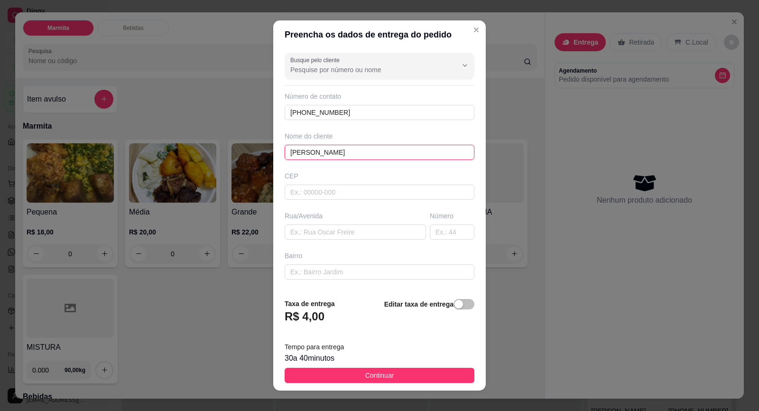
type input "[PERSON_NAME]"
type input "18440000"
type input "Itaberá"
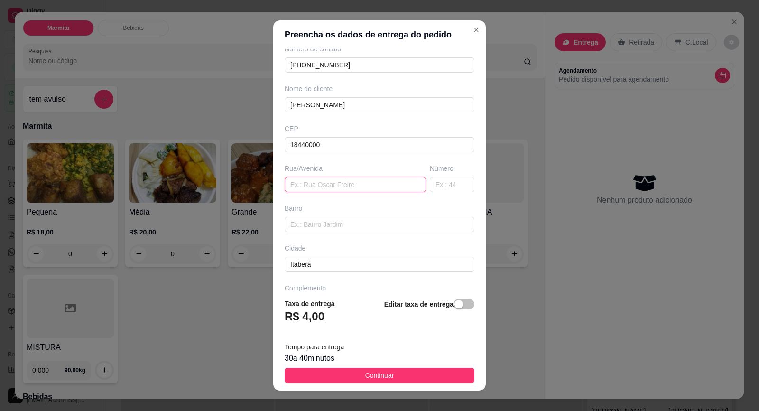
scroll to position [78, 0]
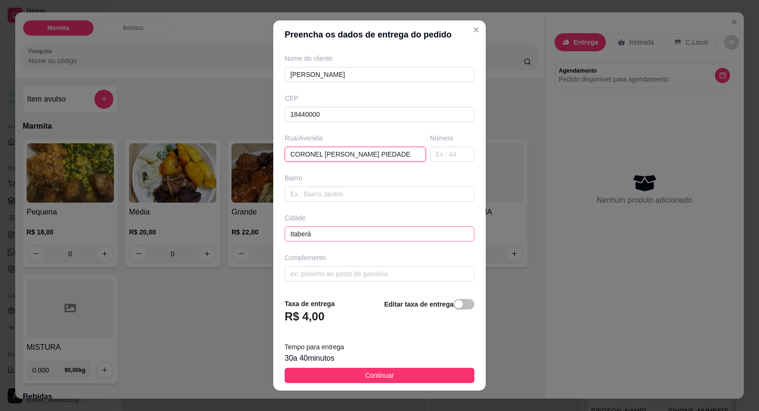
type input "CORONEL [PERSON_NAME] PIEDADE"
type input "X"
type input "'"
type input "CENTRO"
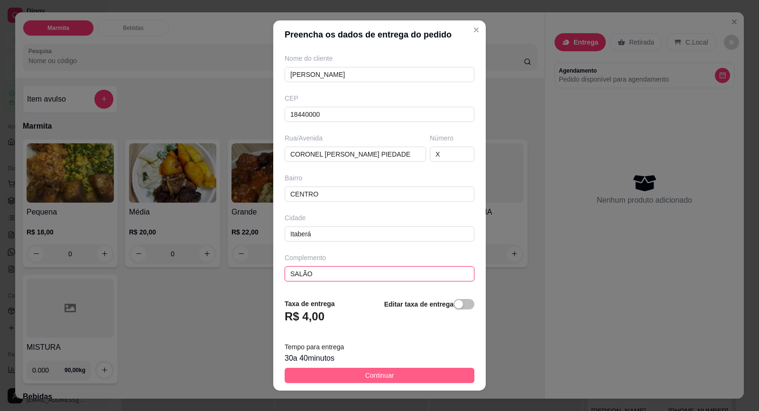
type input "SALÃO"
click at [429, 374] on button "Continuar" at bounding box center [380, 375] width 190 height 15
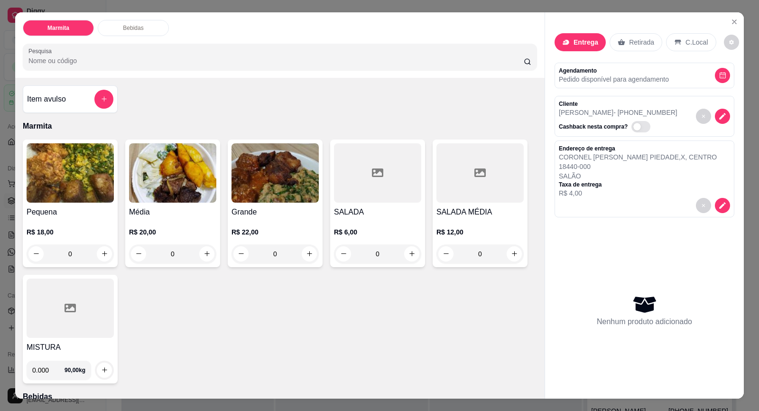
click at [62, 182] on img at bounding box center [70, 172] width 87 height 59
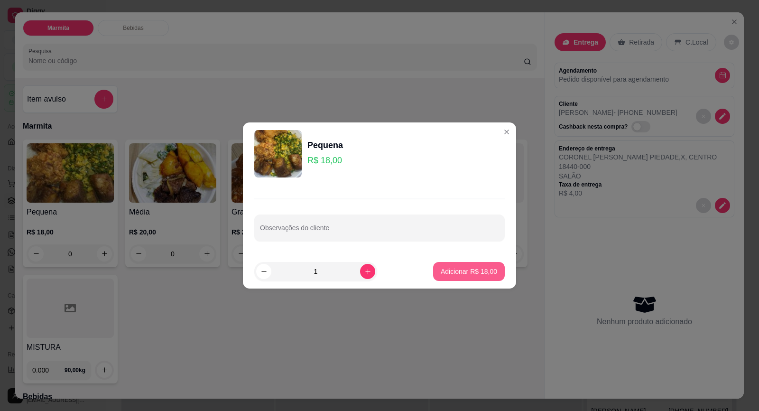
click at [441, 267] on p "Adicionar R$ 18,00" at bounding box center [469, 271] width 56 height 9
type input "1"
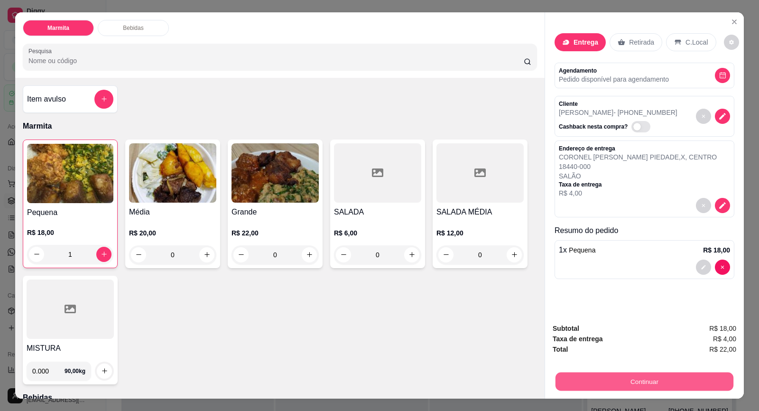
click at [656, 378] on button "Continuar" at bounding box center [645, 381] width 178 height 19
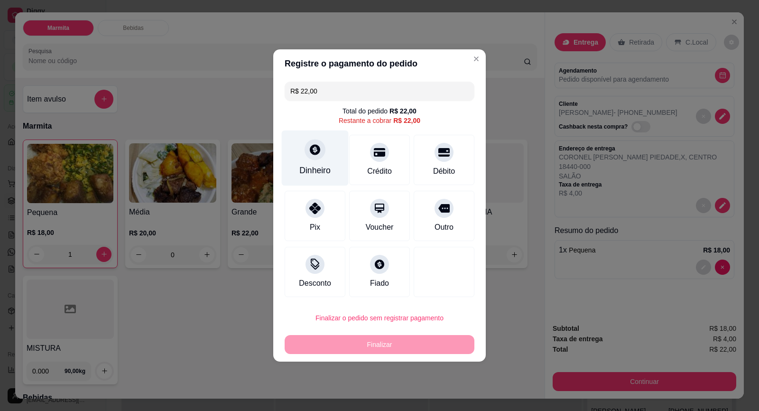
click at [315, 165] on div "Dinheiro" at bounding box center [314, 170] width 31 height 12
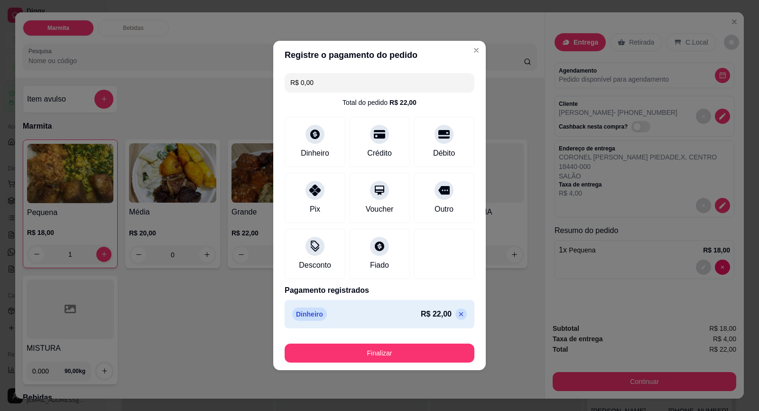
type input "R$ 0,00"
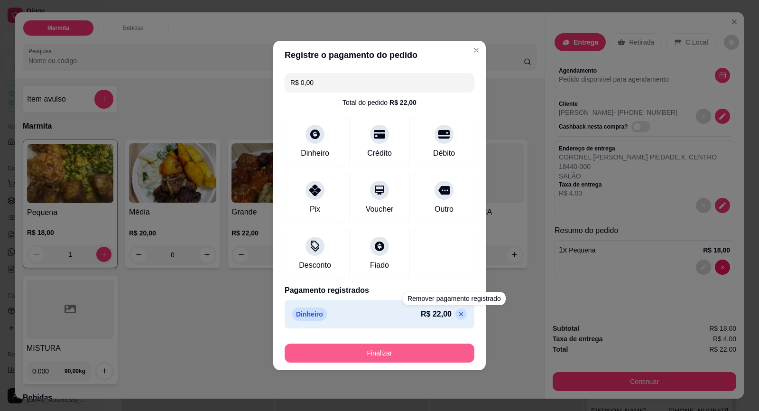
click at [426, 349] on button "Finalizar" at bounding box center [380, 353] width 190 height 19
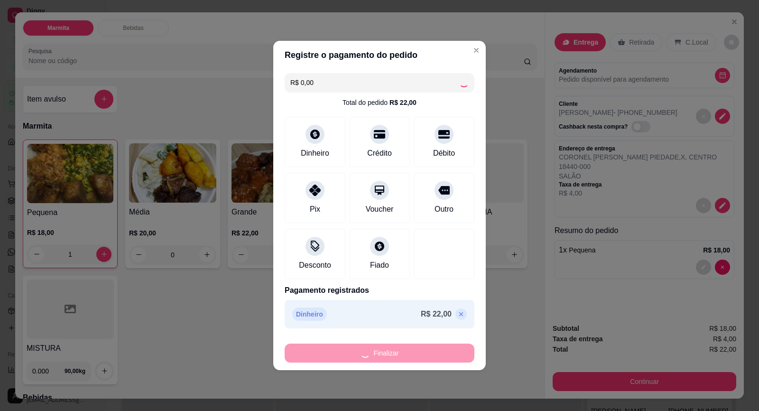
type input "0"
type input "-R$ 22,00"
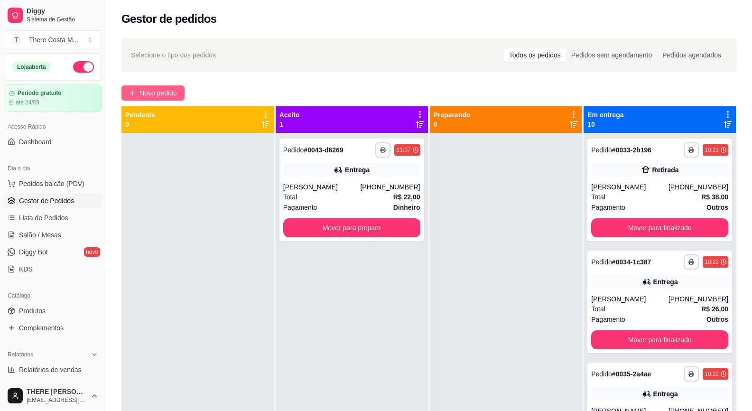
click at [159, 93] on span "Novo pedido" at bounding box center [158, 93] width 37 height 10
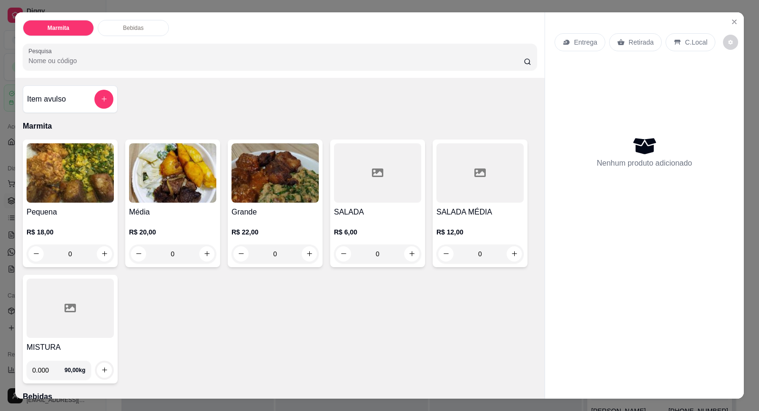
click at [583, 43] on p "Entrega" at bounding box center [585, 41] width 23 height 9
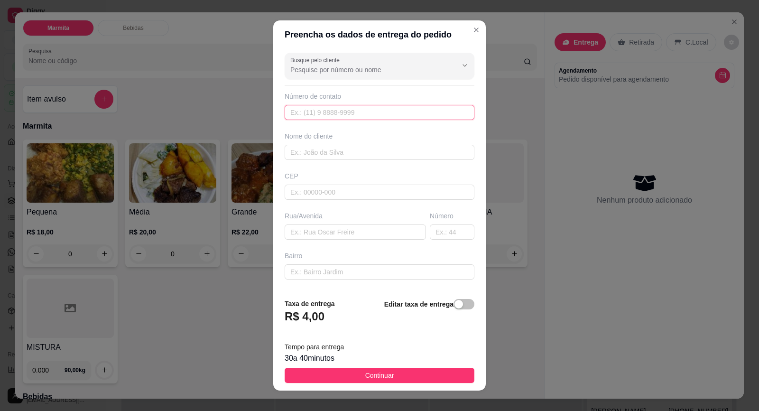
click at [353, 115] on input "text" at bounding box center [380, 112] width 190 height 15
paste input "[PHONE_NUMBER]"
type input "[PHONE_NUMBER]"
click at [354, 155] on input "text" at bounding box center [380, 152] width 190 height 15
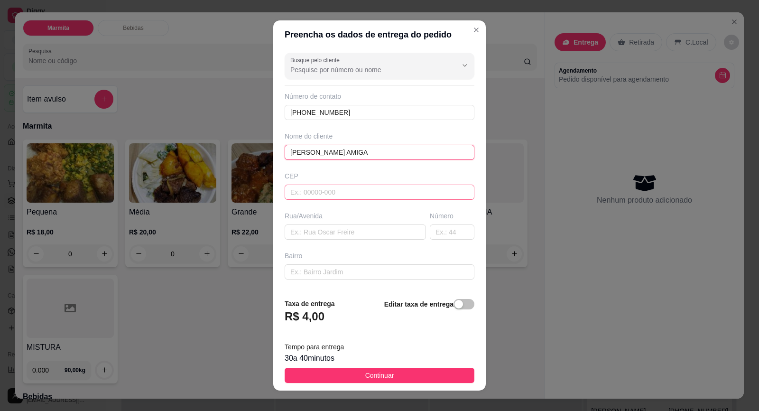
type input "[PERSON_NAME] AMIGA"
click at [351, 197] on input "text" at bounding box center [380, 192] width 190 height 15
type input "18440000"
type input "Itaberá"
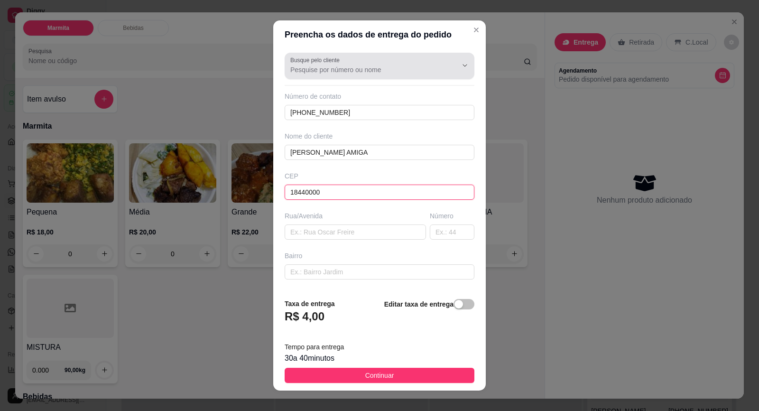
type input "18440000"
click at [390, 71] on input "Busque pelo cliente" at bounding box center [366, 69] width 152 height 9
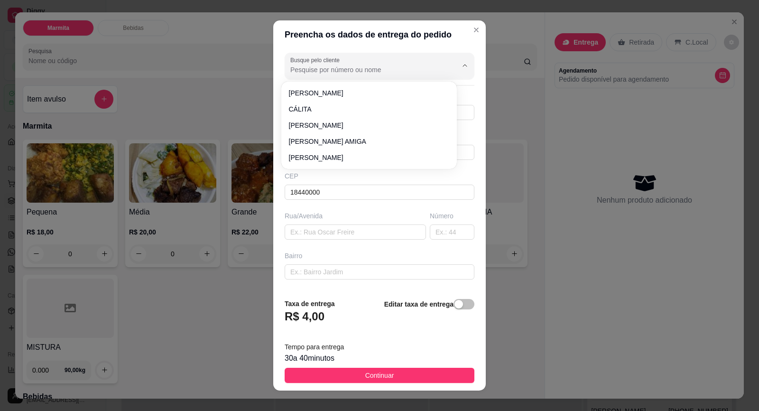
paste input "15 99783-5192"
type input "15 99783-5192"
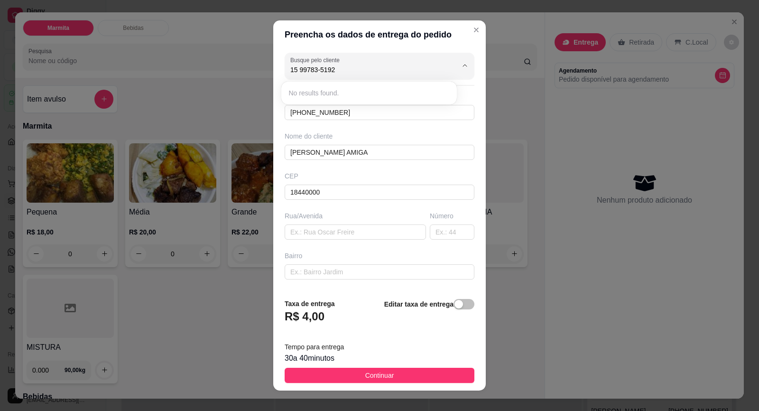
click at [467, 92] on div "Busque pelo cliente 15 99783-5192 Número de contato [PHONE_NUMBER] Nome do clie…" at bounding box center [379, 170] width 213 height 242
type input "R"
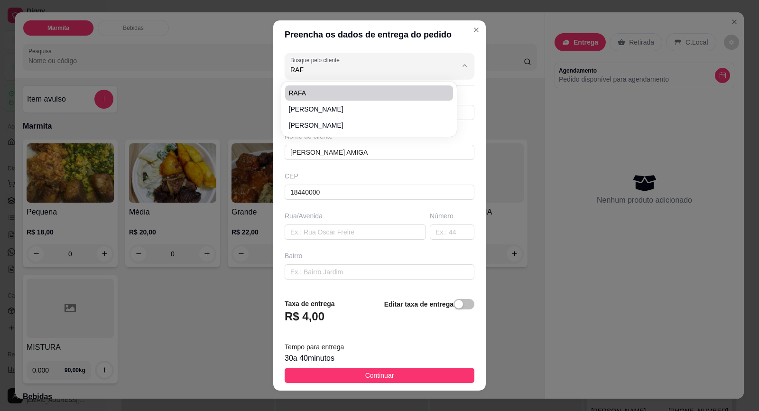
click at [357, 92] on span "RAFA" at bounding box center [364, 92] width 151 height 9
type input "RAFA"
type input "15997835192"
type input "RAFA"
type input "CORONEL [PERSON_NAME]"
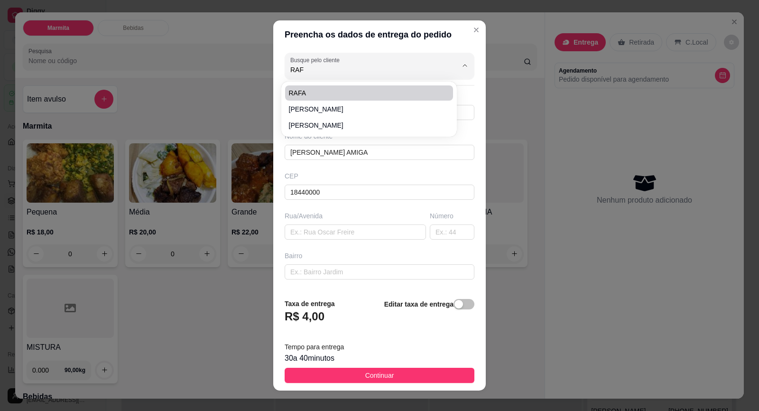
type input "1026"
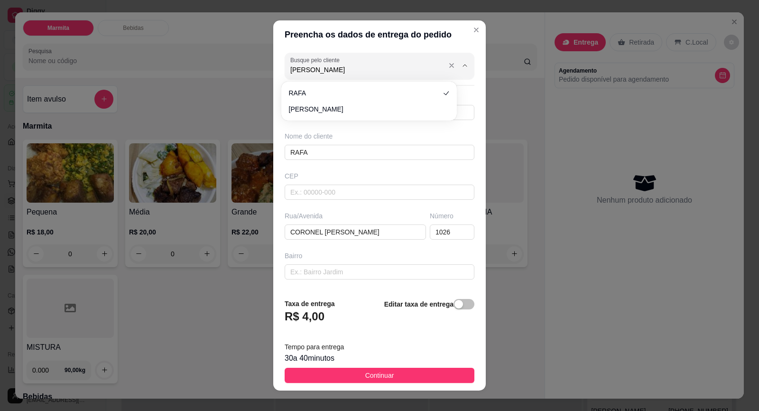
type input "[PERSON_NAME] AMIGA"
click at [463, 116] on div "Busque pelo cliente [PERSON_NAME] AMIGA Número de contato 15997835192 Nome do c…" at bounding box center [379, 170] width 213 height 242
click at [372, 66] on input "Busque pelo cliente" at bounding box center [366, 69] width 152 height 9
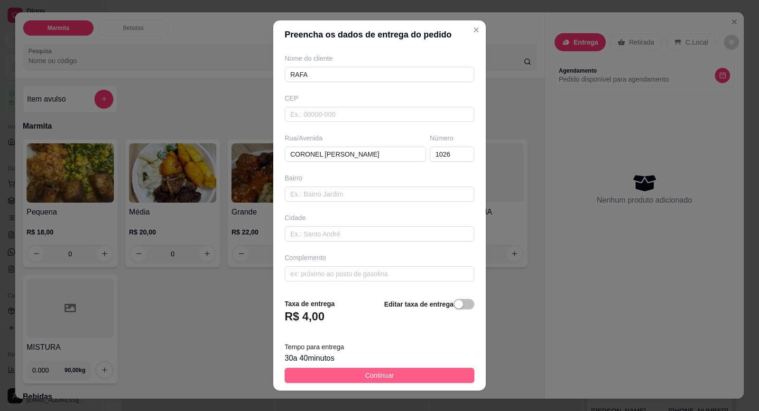
type input "RAFA"
click at [353, 375] on button "Continuar" at bounding box center [380, 375] width 190 height 15
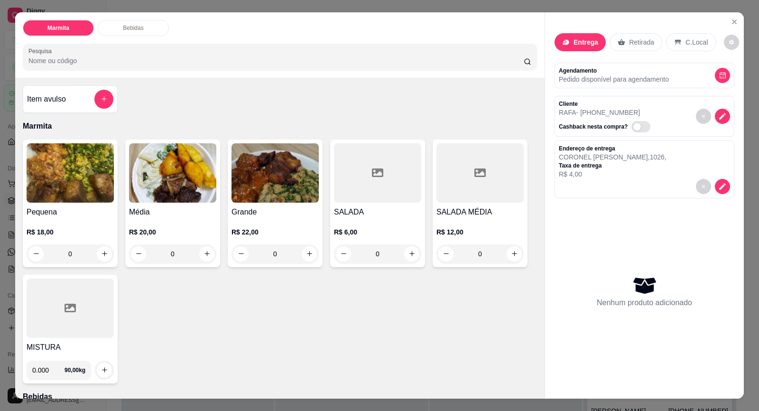
click at [251, 198] on img at bounding box center [275, 172] width 87 height 59
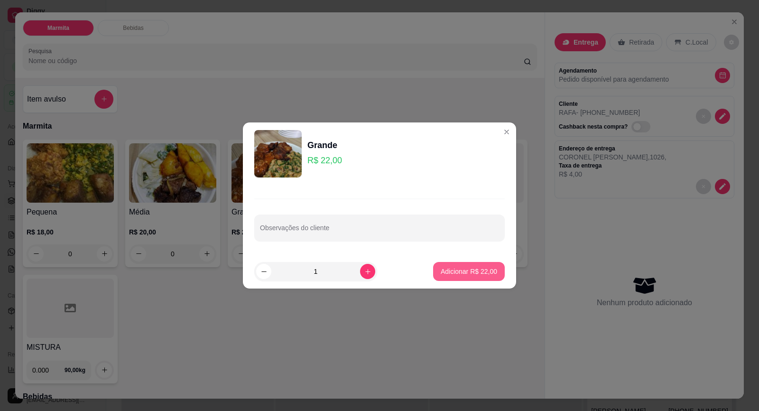
click at [481, 272] on p "Adicionar R$ 22,00" at bounding box center [469, 271] width 56 height 9
type input "1"
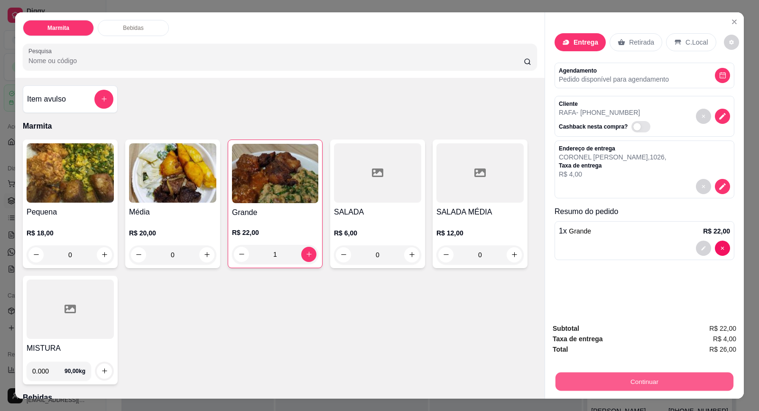
click at [674, 373] on button "Continuar" at bounding box center [645, 381] width 178 height 19
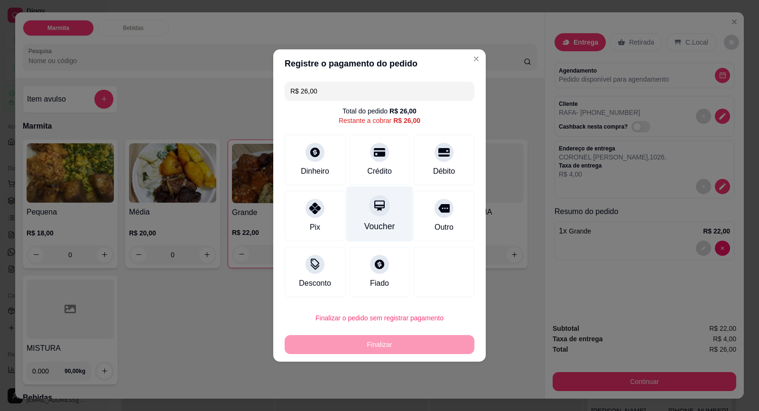
click at [378, 217] on div "Voucher" at bounding box center [379, 214] width 67 height 56
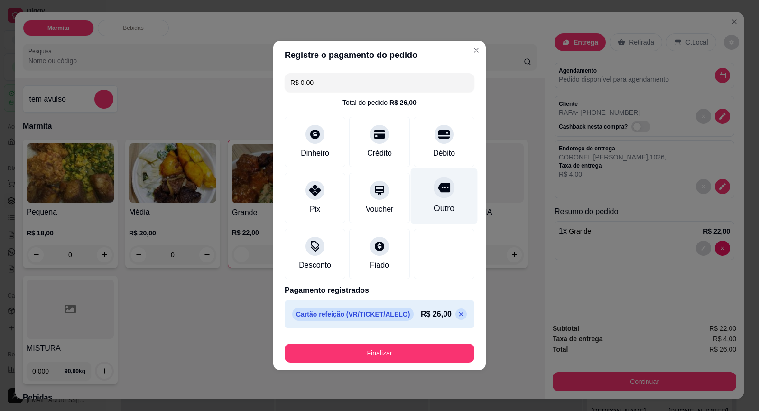
click at [438, 194] on icon at bounding box center [444, 187] width 12 height 12
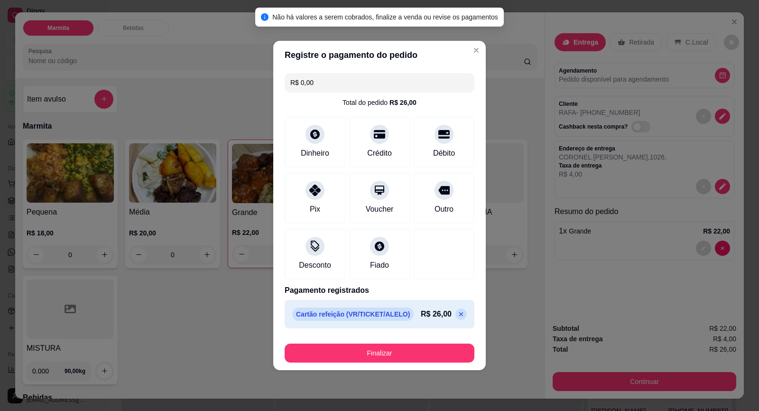
click at [456, 309] on p at bounding box center [461, 313] width 11 height 11
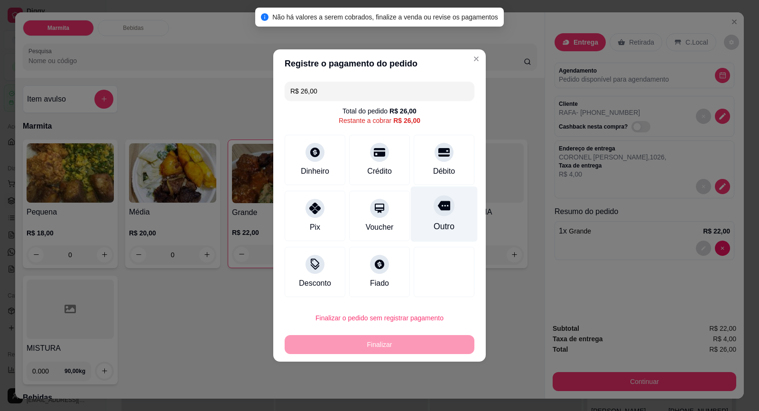
click at [451, 220] on div "Outro" at bounding box center [444, 214] width 67 height 56
type input "R$ 0,00"
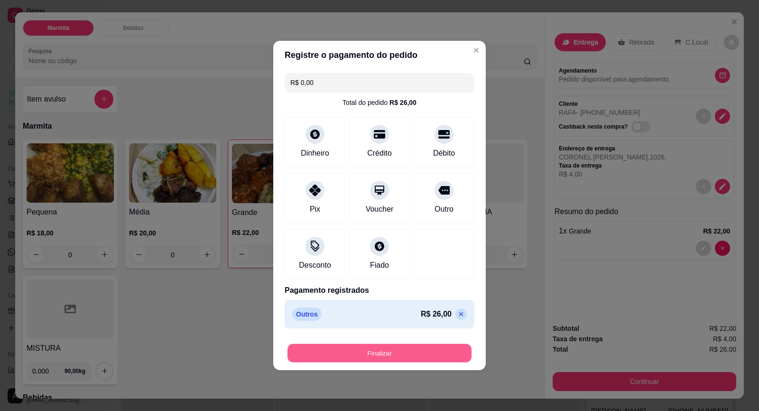
click at [412, 351] on button "Finalizar" at bounding box center [380, 353] width 184 height 19
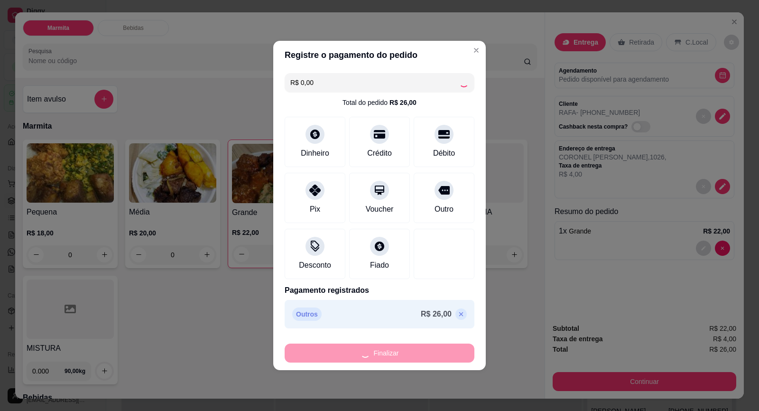
type input "0"
type input "-R$ 26,00"
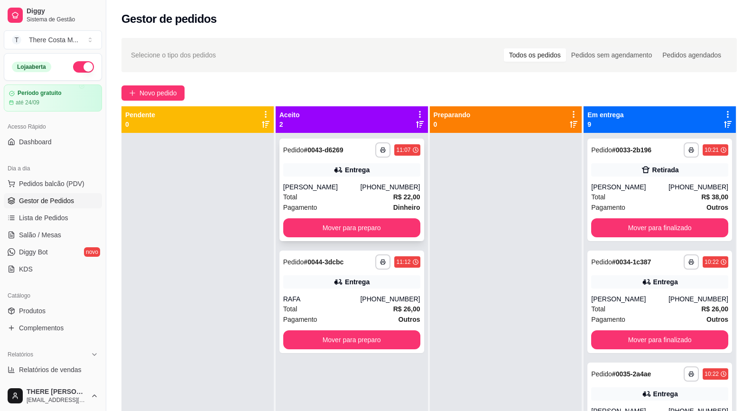
click at [375, 190] on div "[PHONE_NUMBER]" at bounding box center [390, 186] width 60 height 9
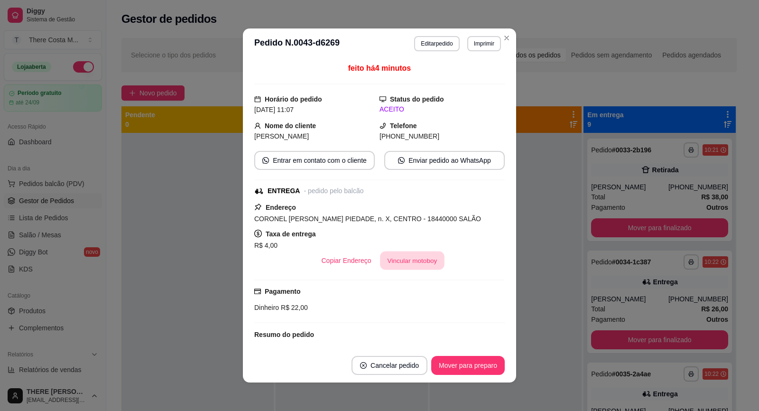
click at [419, 265] on button "Vincular motoboy" at bounding box center [412, 260] width 65 height 19
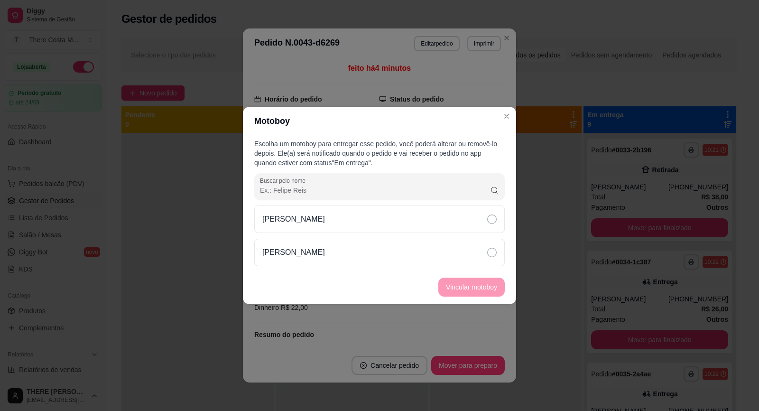
click at [474, 223] on div "[PERSON_NAME]" at bounding box center [379, 219] width 251 height 28
click at [498, 284] on button "Vincular motoboy" at bounding box center [471, 287] width 66 height 19
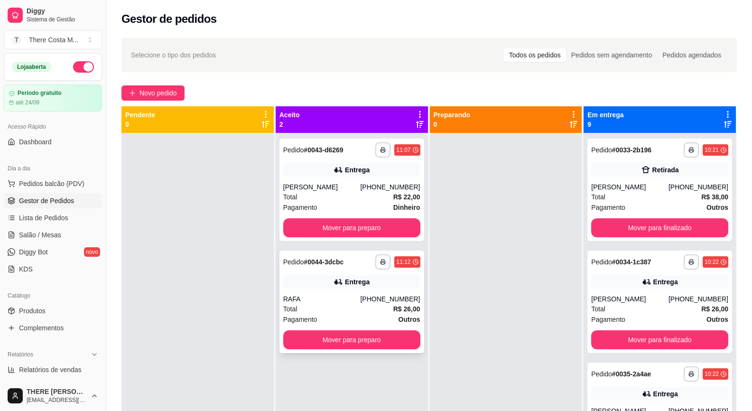
click at [376, 298] on div "[PHONE_NUMBER]" at bounding box center [390, 298] width 60 height 9
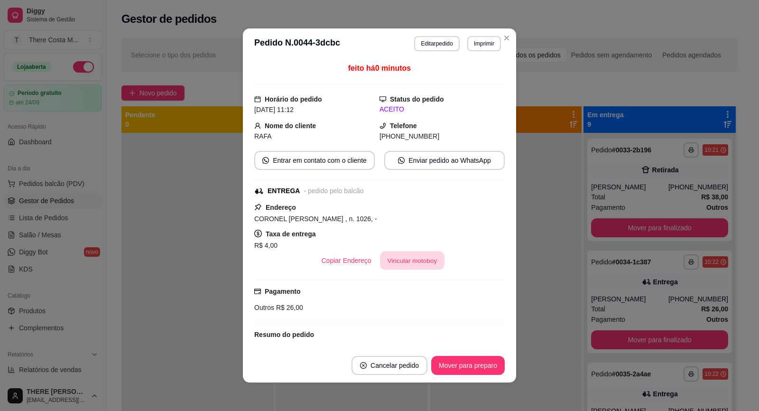
click at [416, 261] on button "Vincular motoboy" at bounding box center [412, 260] width 65 height 19
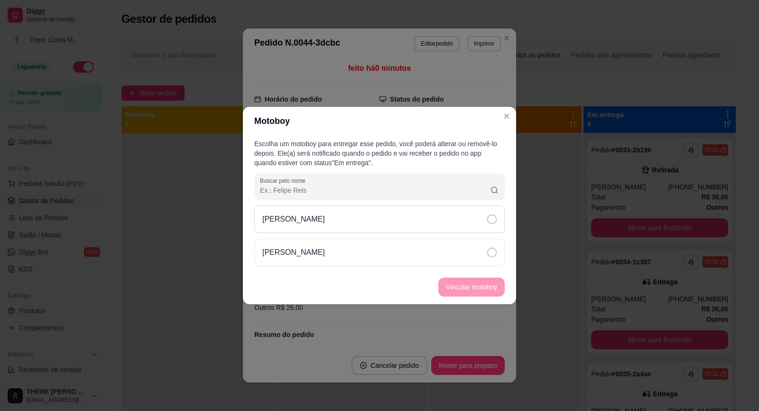
click at [448, 226] on div "[PERSON_NAME]" at bounding box center [379, 219] width 251 height 28
click at [466, 285] on button "Vincular motoboy" at bounding box center [471, 287] width 65 height 19
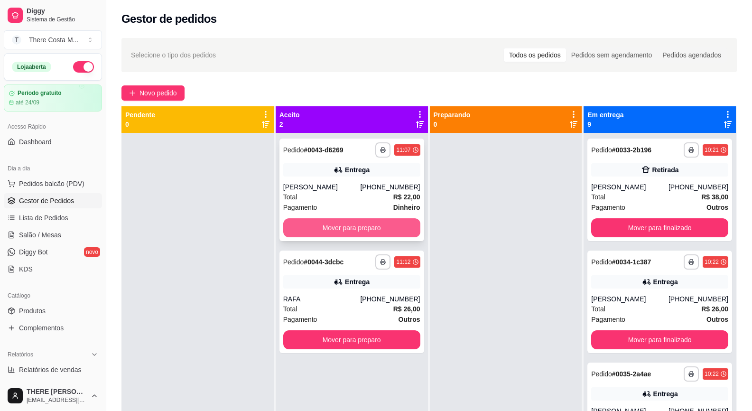
click at [410, 229] on button "Mover para preparo" at bounding box center [351, 227] width 137 height 19
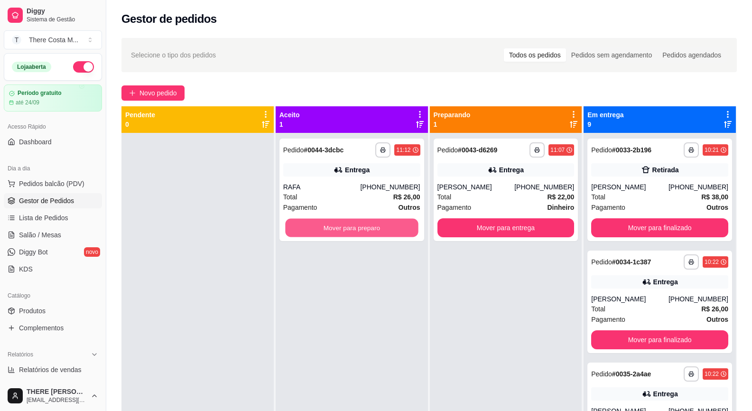
click at [410, 229] on button "Mover para preparo" at bounding box center [351, 228] width 133 height 19
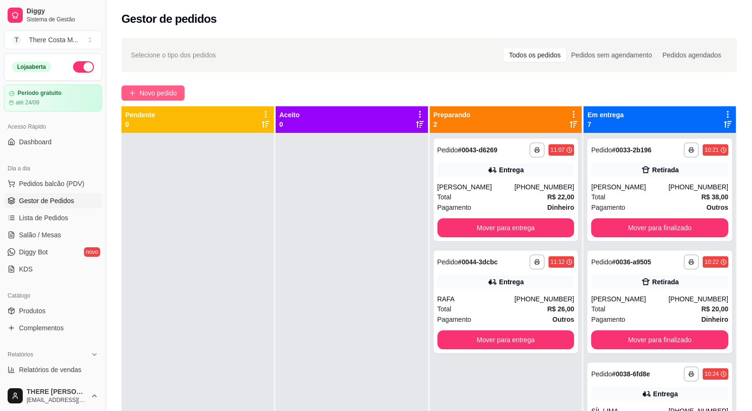
click at [169, 90] on span "Novo pedido" at bounding box center [158, 93] width 37 height 10
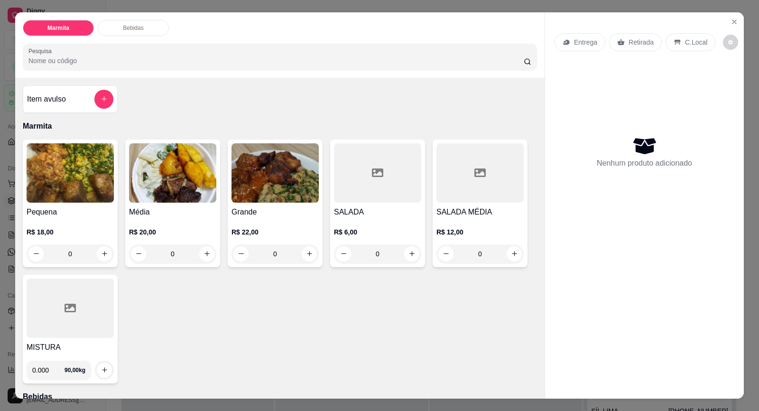
click at [568, 42] on div "Entrega" at bounding box center [580, 42] width 51 height 18
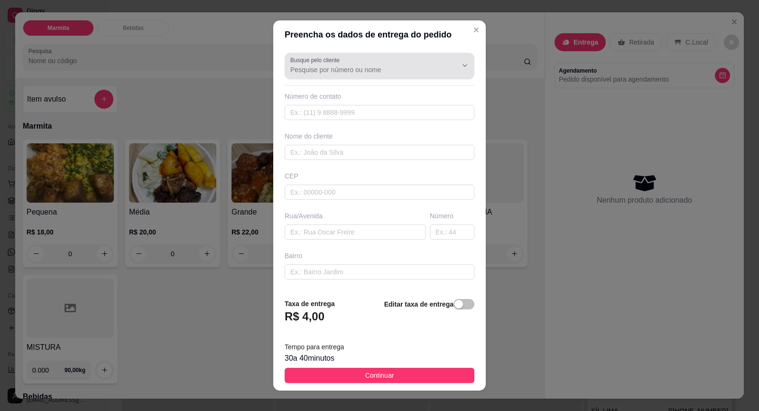
click at [351, 70] on input "Busque pelo cliente" at bounding box center [366, 69] width 152 height 9
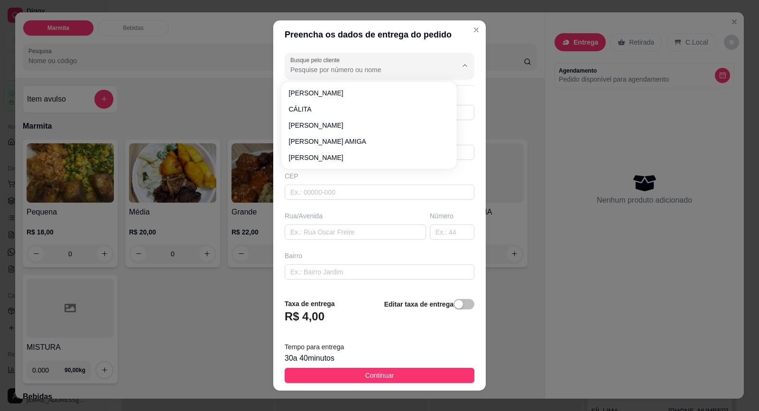
paste input "15 99843-0073"
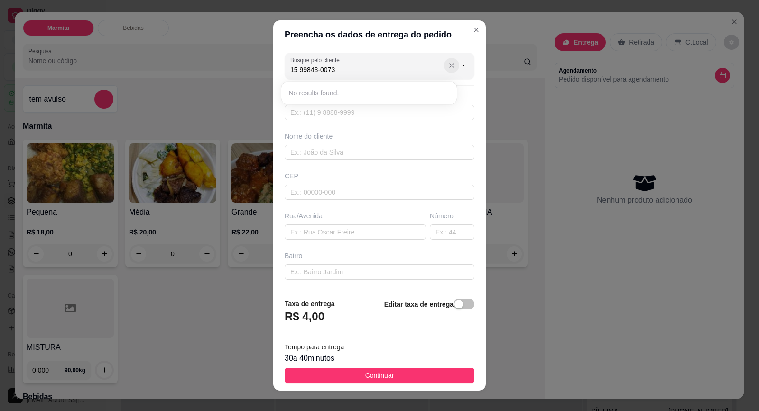
type input "15 99843-0073"
click at [448, 67] on icon "Show suggestions" at bounding box center [452, 66] width 8 height 8
click at [393, 112] on input "text" at bounding box center [380, 112] width 190 height 15
paste input "15 99843-0073"
type input "15 99843-0073"
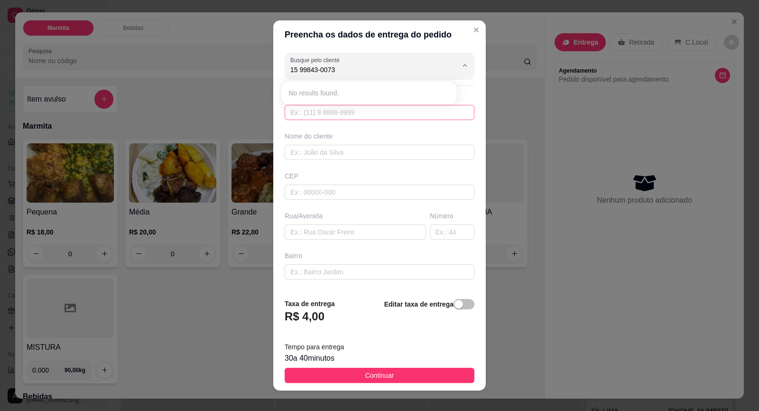
click at [349, 112] on input "text" at bounding box center [380, 112] width 190 height 15
paste input "[PHONE_NUMBER]"
type input "[PHONE_NUMBER]"
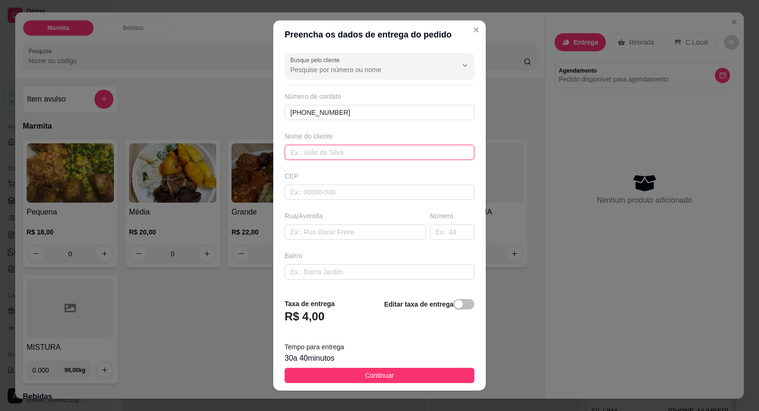
click at [338, 158] on input "text" at bounding box center [380, 152] width 190 height 15
type input "g"
type input "[PERSON_NAME]"
type input "18440000"
type input "[PERSON_NAME]"
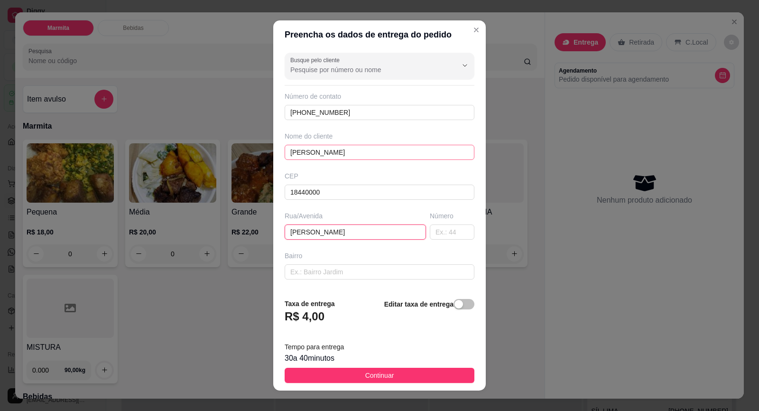
type input "Itaberá"
type input "A"
type input "RUA [PERSON_NAME]"
type input "306"
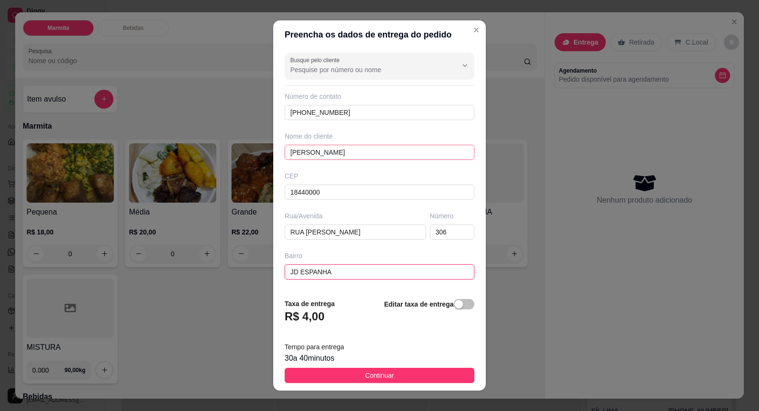
type input "JD ESPANHA"
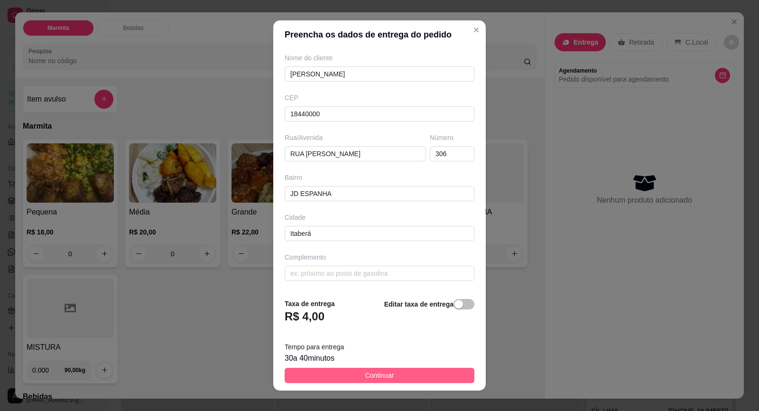
click at [391, 373] on button "Continuar" at bounding box center [380, 375] width 190 height 15
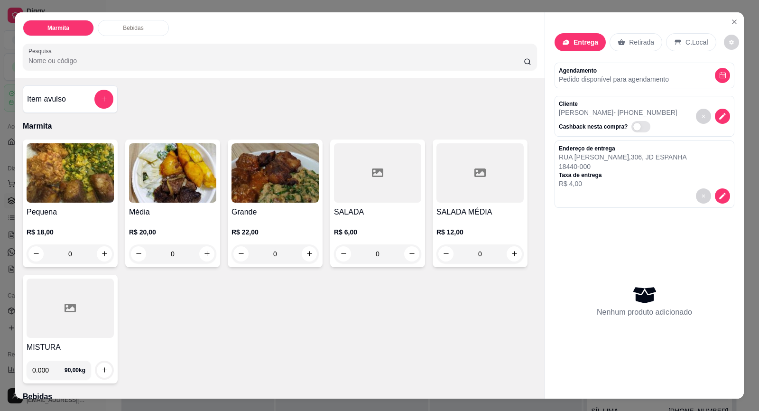
click at [65, 211] on h4 "Pequena" at bounding box center [70, 211] width 87 height 11
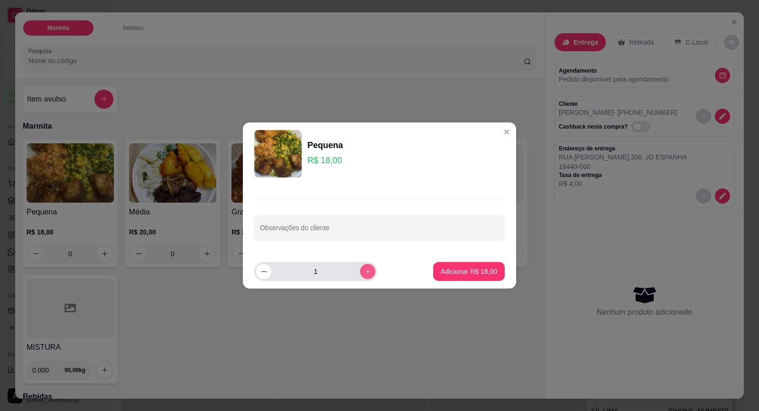
click at [366, 273] on button "increase-product-quantity" at bounding box center [367, 271] width 15 height 15
type input "2"
click at [457, 276] on p "Adicionar R$ 36,00" at bounding box center [469, 271] width 55 height 9
type input "2"
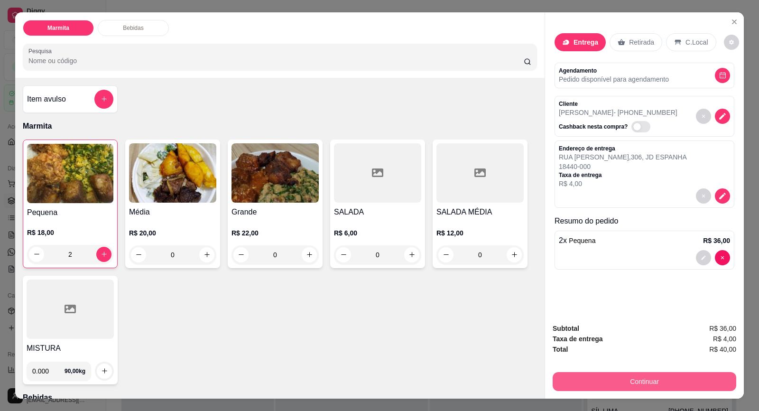
click at [623, 377] on button "Continuar" at bounding box center [645, 381] width 184 height 19
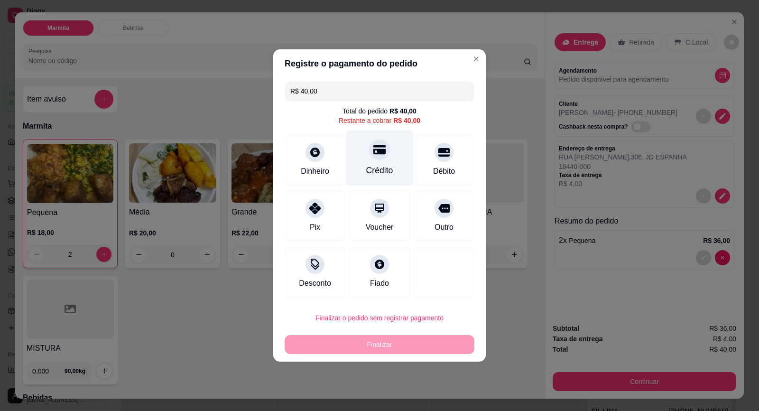
click at [382, 147] on div at bounding box center [379, 149] width 21 height 21
type input "R$ 0,00"
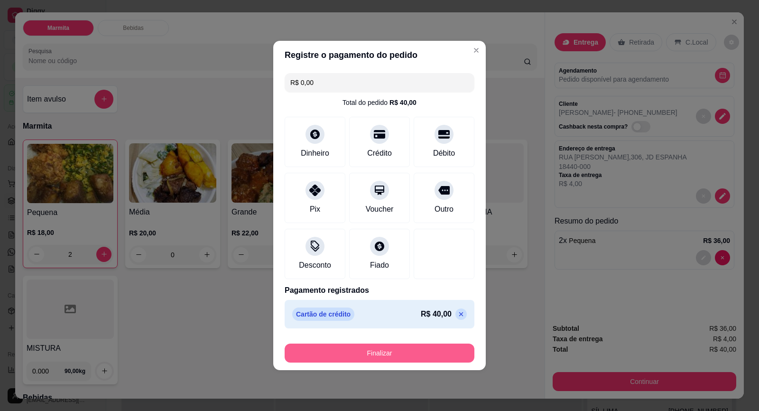
click at [418, 350] on button "Finalizar" at bounding box center [380, 353] width 190 height 19
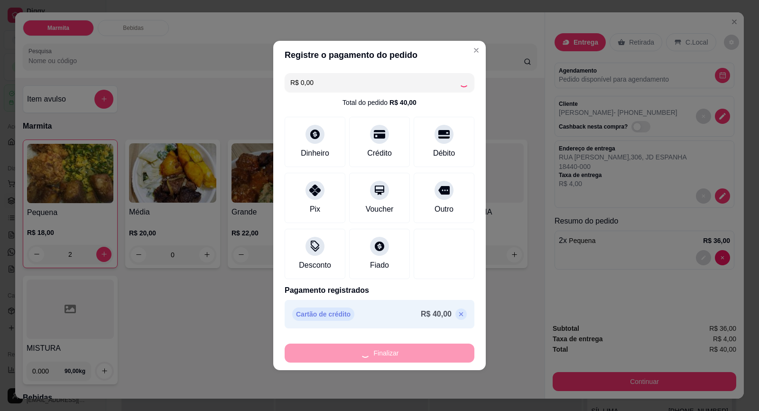
type input "0"
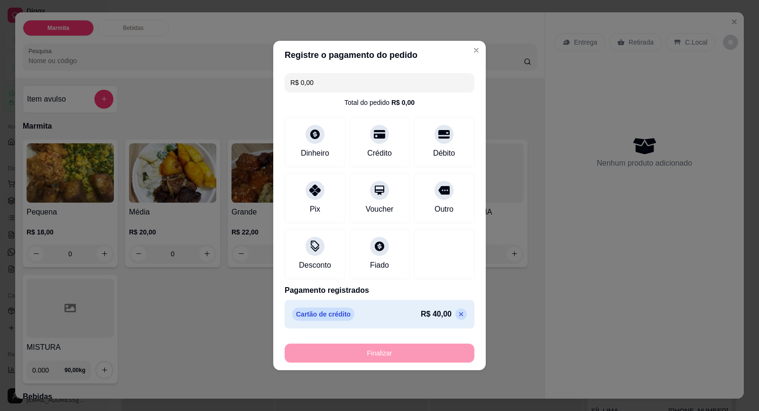
type input "-R$ 40,00"
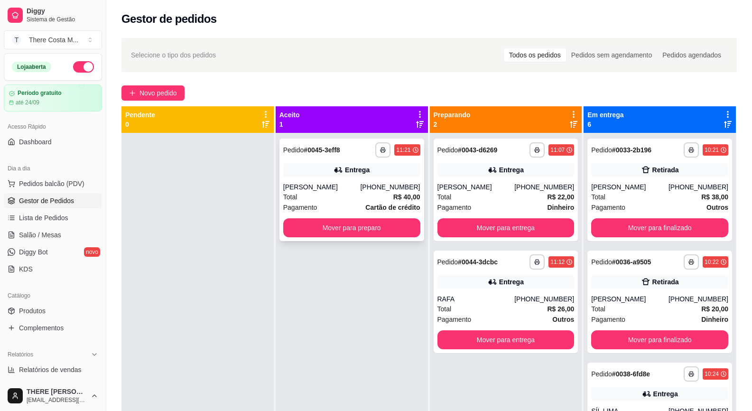
click at [351, 185] on div "[PERSON_NAME]" at bounding box center [321, 186] width 77 height 9
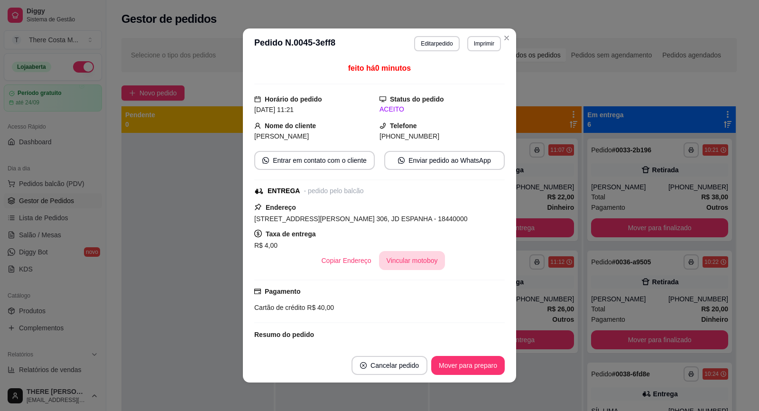
click at [406, 261] on button "Vincular motoboy" at bounding box center [412, 260] width 66 height 19
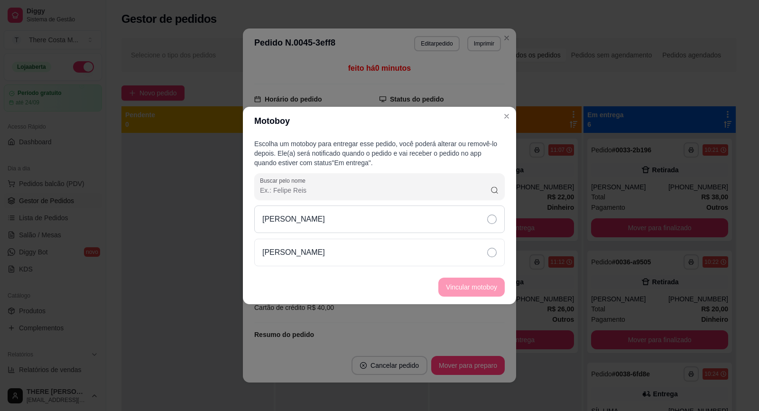
click at [429, 228] on div "[PERSON_NAME]" at bounding box center [379, 219] width 251 height 28
click at [459, 280] on button "Vincular motoboy" at bounding box center [471, 287] width 66 height 19
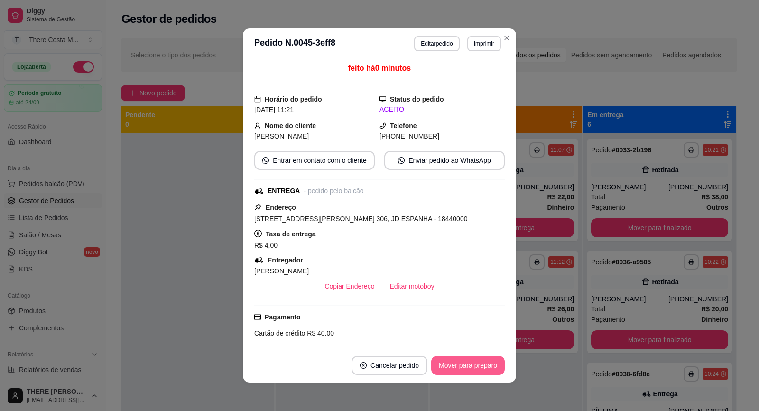
click at [452, 369] on button "Mover para preparo" at bounding box center [468, 365] width 74 height 19
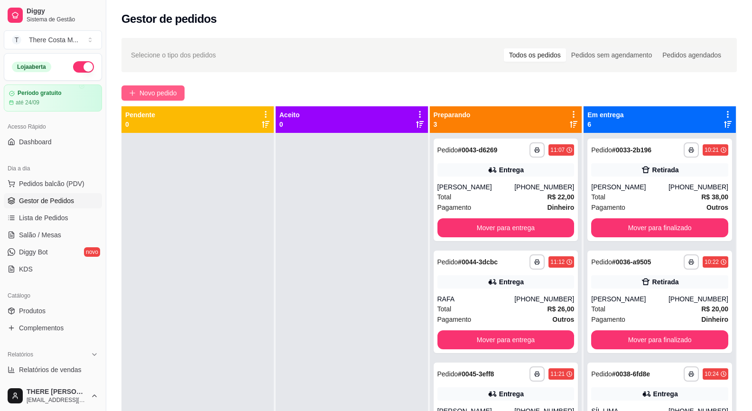
click at [176, 93] on span "Novo pedido" at bounding box center [158, 93] width 37 height 10
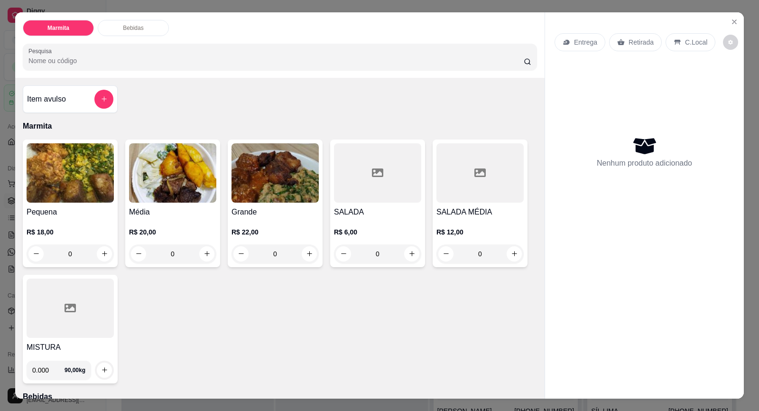
click at [581, 44] on p "Entrega" at bounding box center [585, 41] width 23 height 9
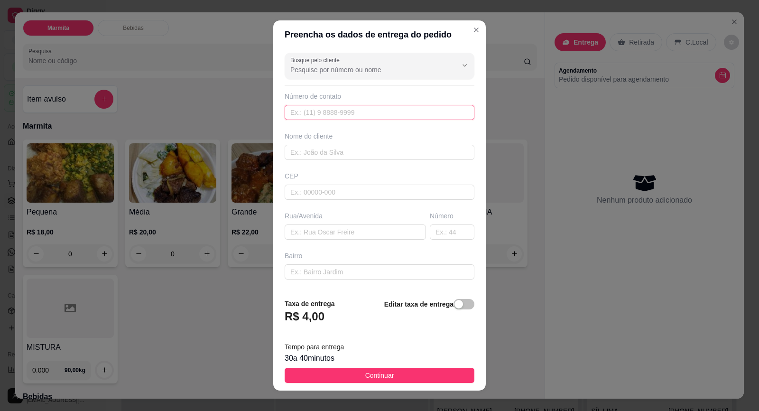
click at [398, 117] on input "text" at bounding box center [380, 112] width 190 height 15
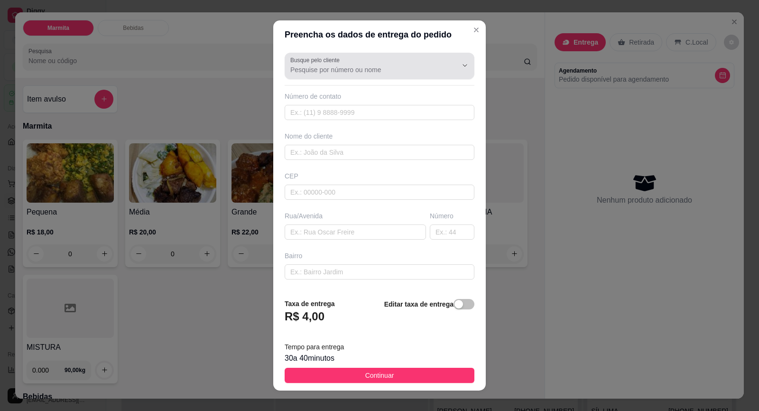
click at [402, 66] on input "Busque pelo cliente" at bounding box center [366, 69] width 152 height 9
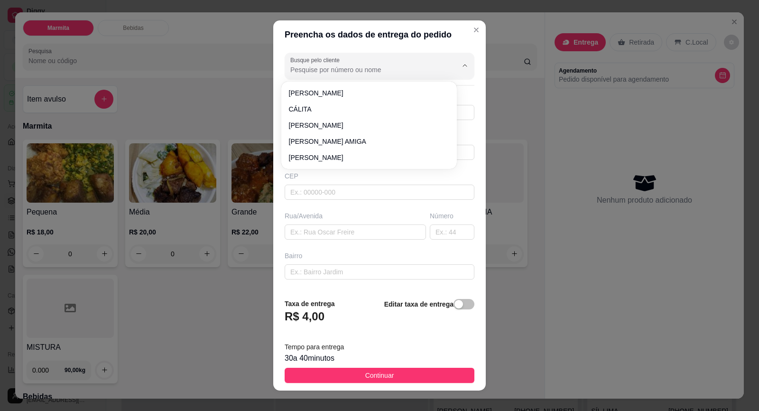
paste input "15 99612-6118"
type input "15 99612-6118"
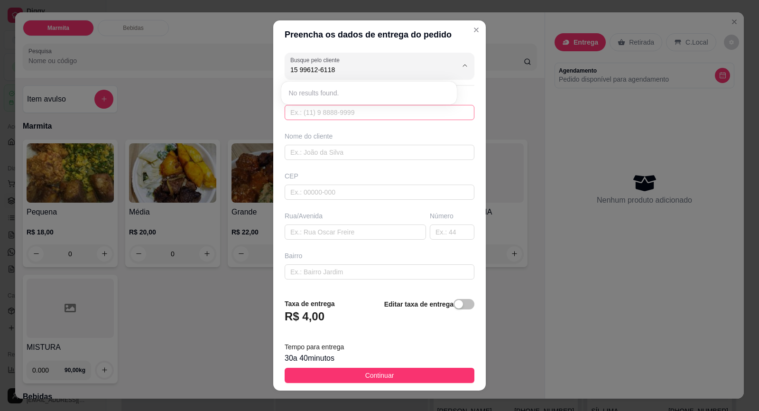
click at [401, 111] on input "text" at bounding box center [380, 112] width 190 height 15
paste input "[PHONE_NUMBER]"
type input "[PHONE_NUMBER]"
click at [389, 162] on div "Busque pelo cliente Número de contato [PHONE_NUMBER] Nome do cliente CEP Rua/[G…" at bounding box center [379, 170] width 213 height 242
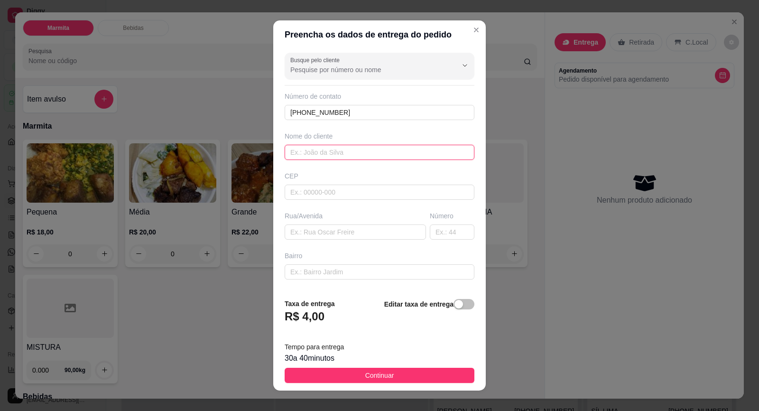
click at [391, 157] on input "text" at bounding box center [380, 152] width 190 height 15
type input "MIRIELEM"
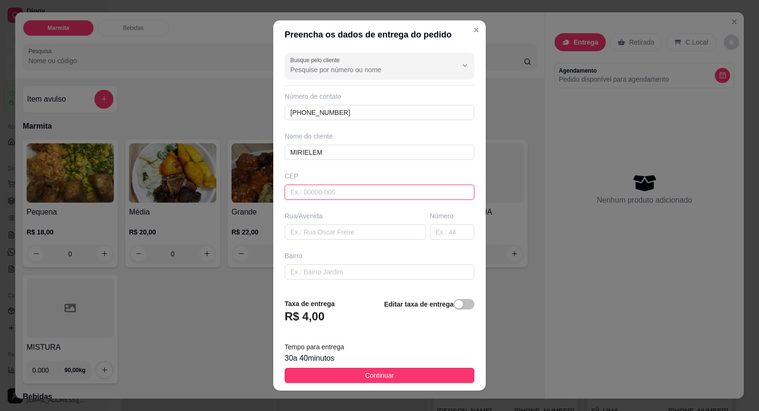
click at [349, 195] on input "text" at bounding box center [380, 192] width 190 height 15
type input "18440000"
type input "Itaberá"
type input "18440000"
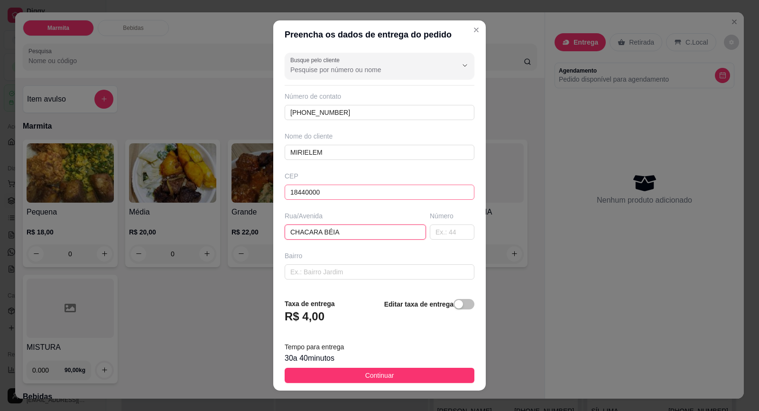
type input "CHACARA BÉIA"
type input "0"
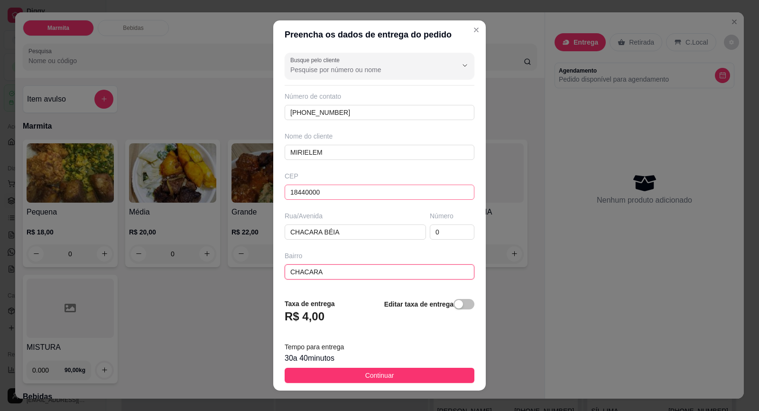
type input "CHACARA"
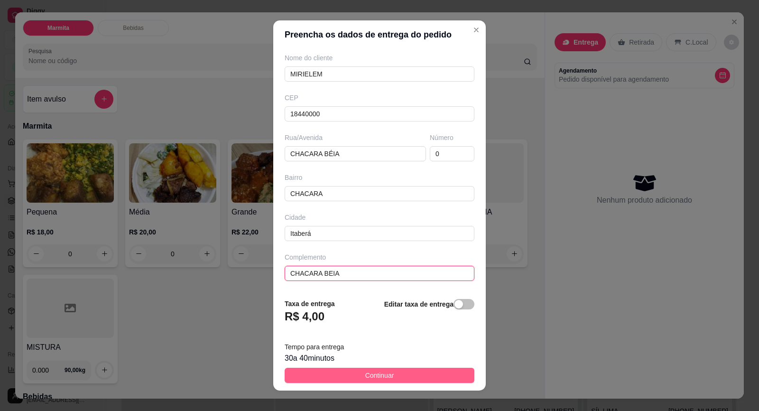
type input "CHACARA BEIA"
click at [414, 376] on button "Continuar" at bounding box center [380, 375] width 190 height 15
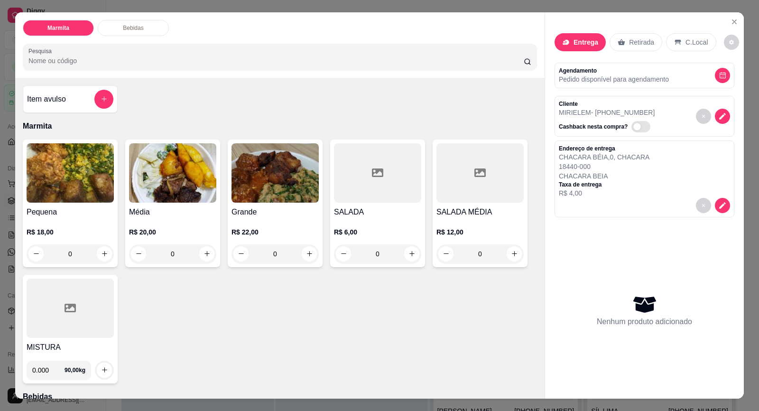
click at [634, 179] on p "CHACARA BEIA" at bounding box center [604, 175] width 91 height 9
click at [717, 207] on button "decrease-product-quantity" at bounding box center [722, 205] width 15 height 15
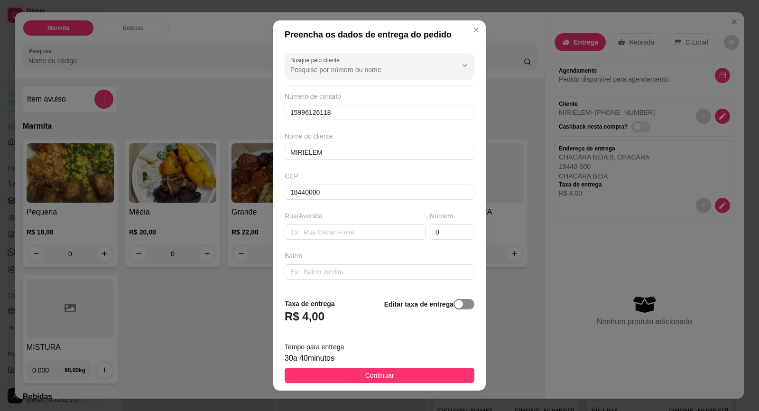
click at [454, 307] on span "button" at bounding box center [464, 304] width 21 height 10
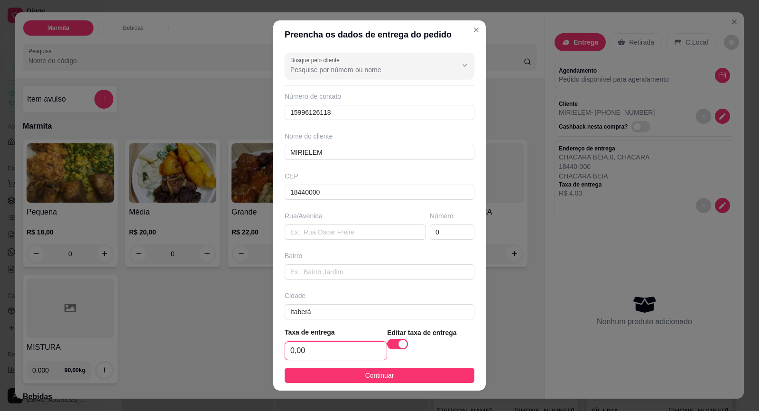
click at [321, 351] on input "0,00" at bounding box center [336, 351] width 102 height 18
type input "7,00"
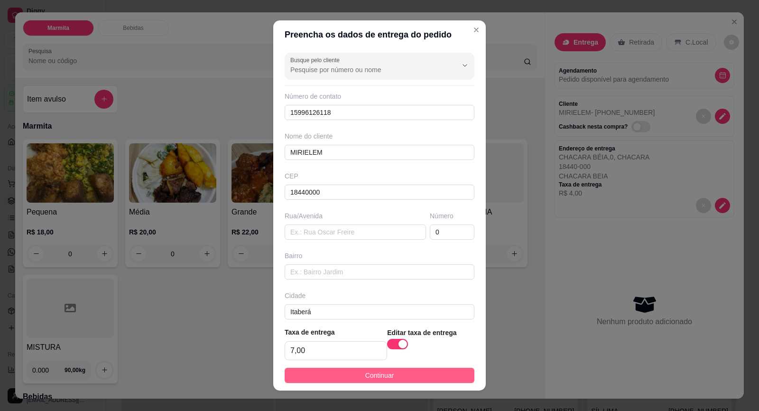
click at [356, 375] on button "Continuar" at bounding box center [380, 375] width 190 height 15
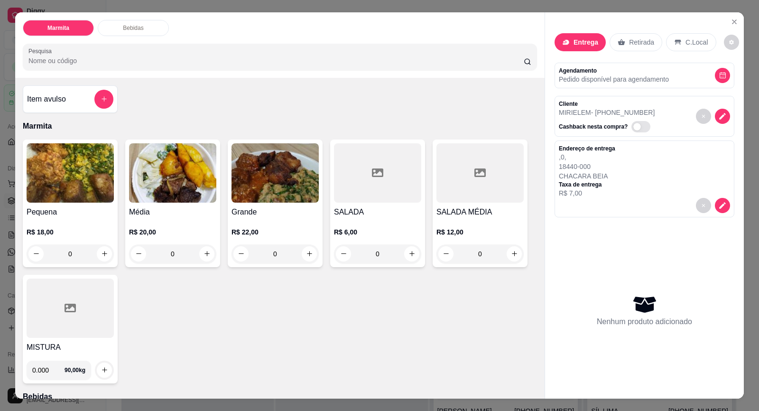
click at [99, 210] on h4 "Pequena" at bounding box center [70, 211] width 87 height 11
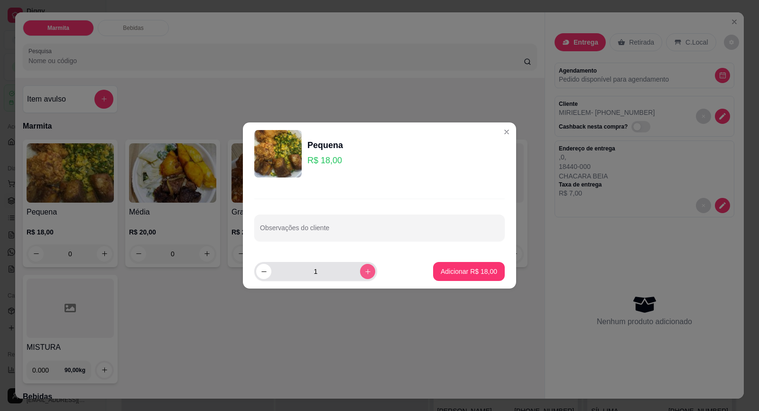
click at [364, 270] on icon "increase-product-quantity" at bounding box center [367, 271] width 7 height 7
type input "2"
click at [475, 273] on p "Adicionar R$ 36,00" at bounding box center [469, 271] width 56 height 9
type input "2"
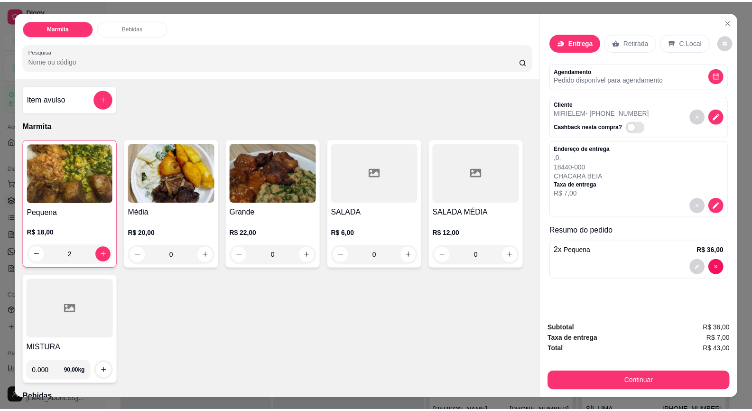
scroll to position [18, 0]
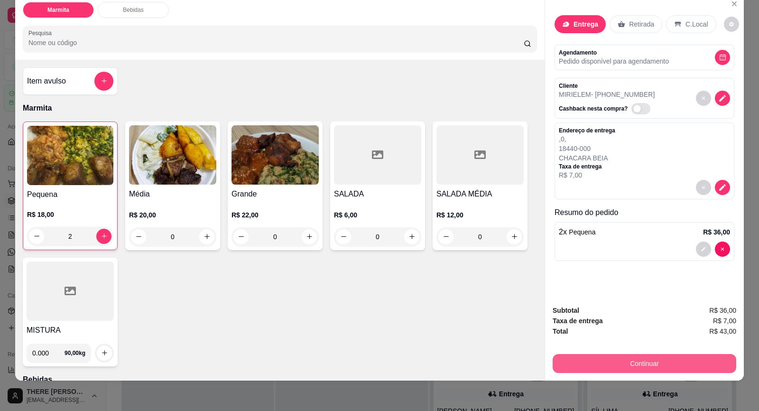
click at [629, 362] on button "Continuar" at bounding box center [645, 363] width 184 height 19
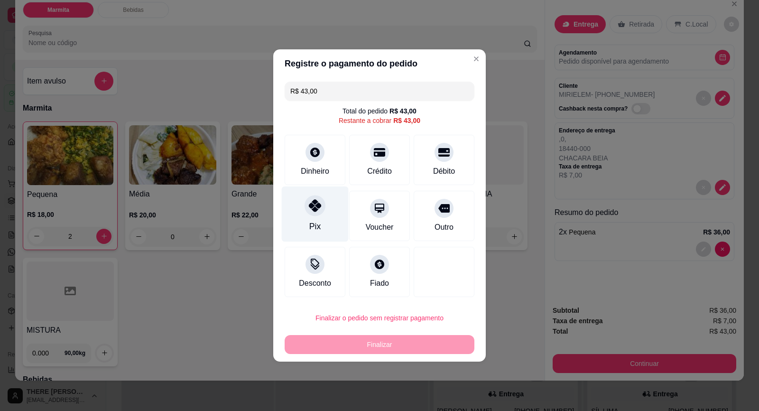
click at [314, 211] on icon at bounding box center [315, 205] width 12 height 12
type input "R$ 0,00"
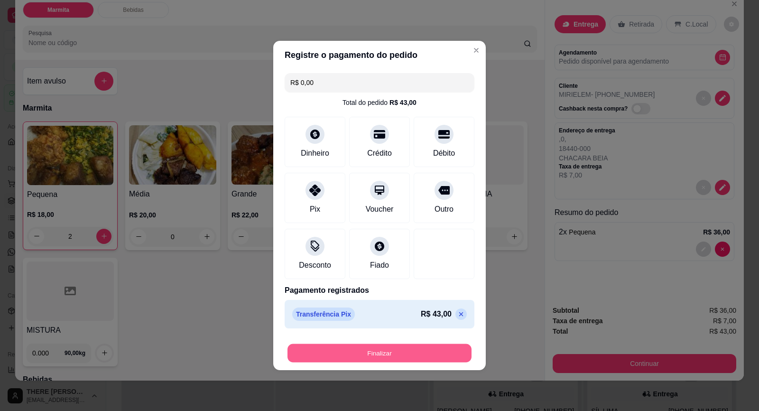
click at [404, 347] on button "Finalizar" at bounding box center [380, 353] width 184 height 19
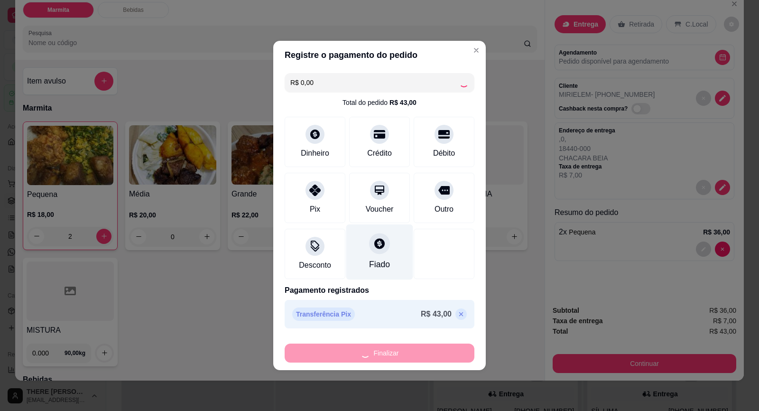
type input "0"
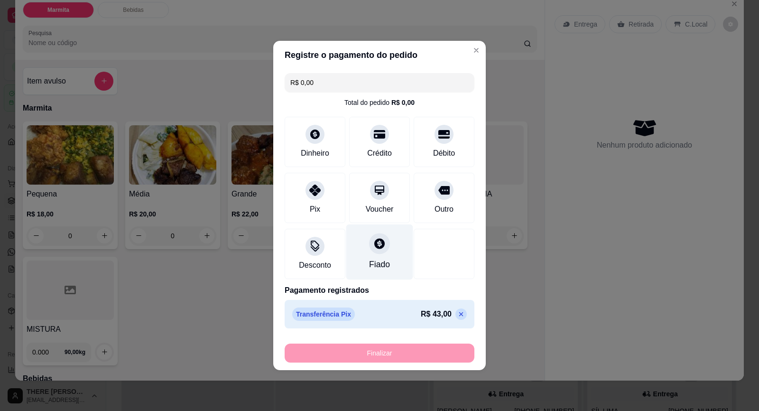
type input "-R$ 43,00"
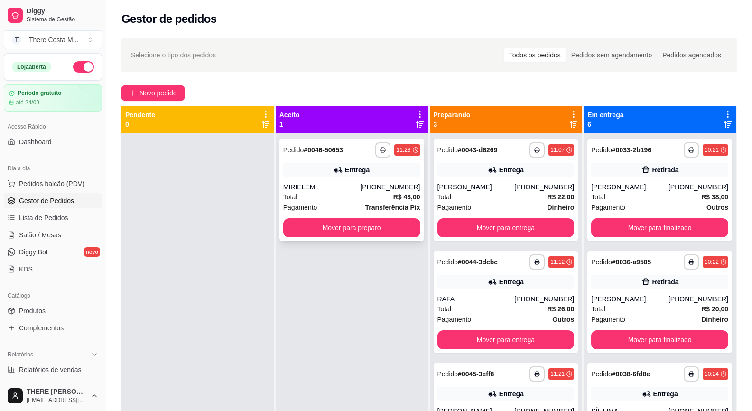
click at [354, 190] on div "MIRIELEM" at bounding box center [321, 186] width 77 height 9
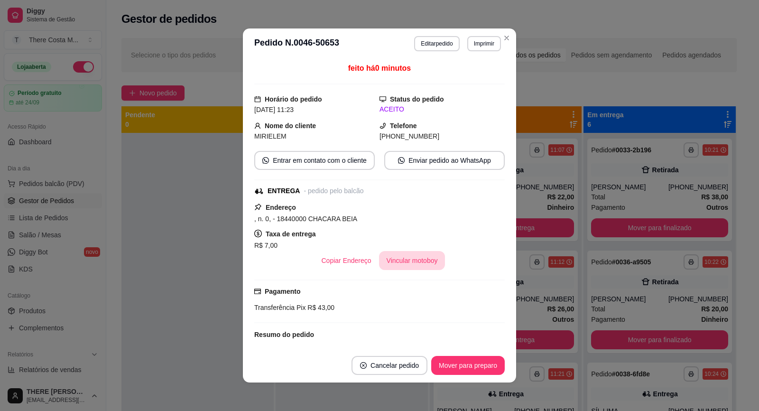
click at [420, 258] on button "Vincular motoboy" at bounding box center [412, 260] width 66 height 19
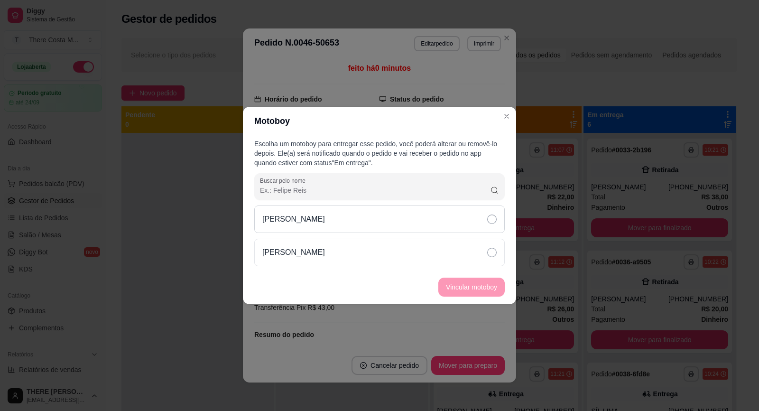
click at [431, 209] on div "[PERSON_NAME]" at bounding box center [379, 219] width 251 height 28
click at [456, 290] on button "Vincular motoboy" at bounding box center [471, 287] width 66 height 19
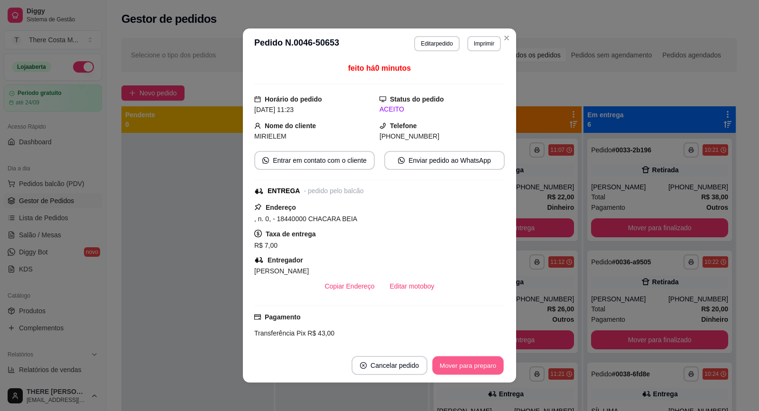
click at [463, 370] on button "Mover para preparo" at bounding box center [467, 365] width 71 height 19
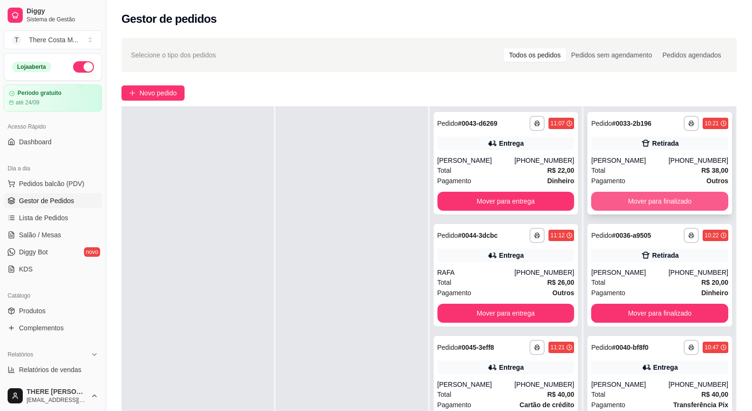
click at [674, 202] on button "Mover para finalizado" at bounding box center [659, 201] width 137 height 19
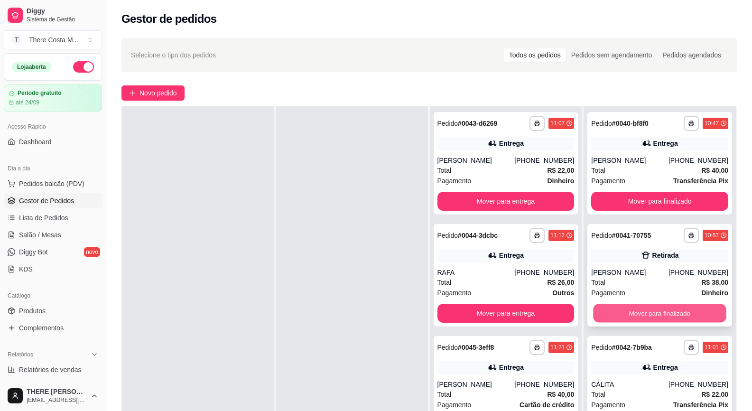
click at [677, 315] on button "Mover para finalizado" at bounding box center [660, 313] width 133 height 19
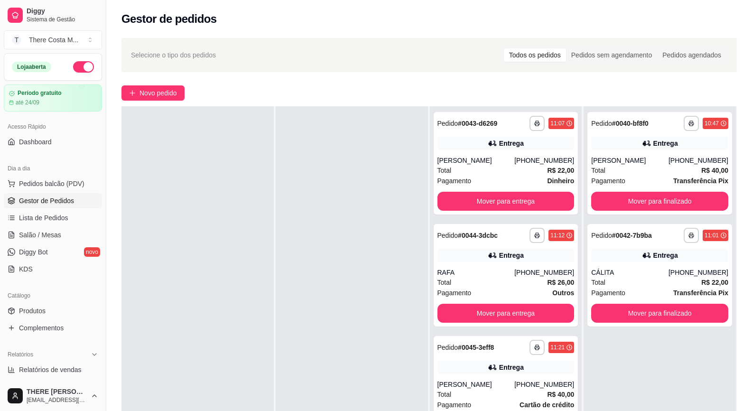
click at [141, 101] on div "**********" at bounding box center [429, 280] width 646 height 496
click at [149, 93] on span "Novo pedido" at bounding box center [158, 93] width 37 height 10
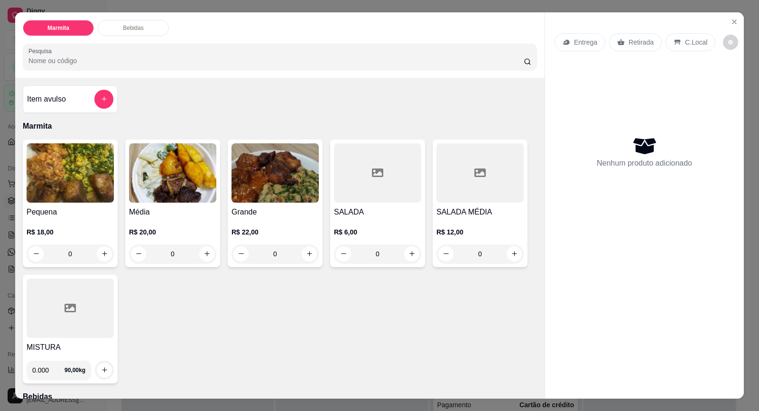
click at [648, 44] on p "Retirada" at bounding box center [641, 41] width 25 height 9
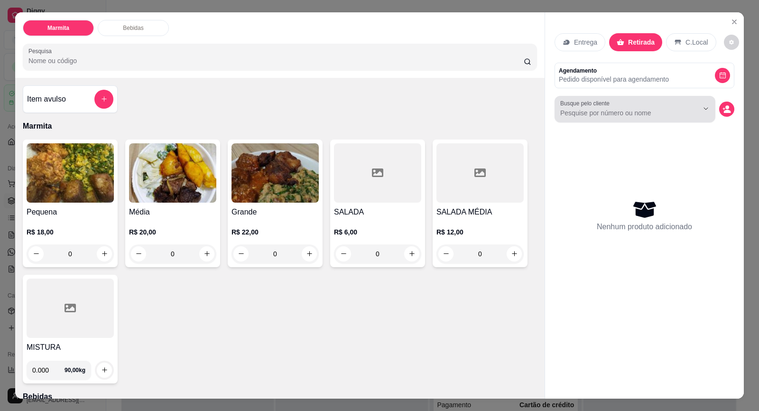
click at [648, 106] on div at bounding box center [634, 109] width 149 height 19
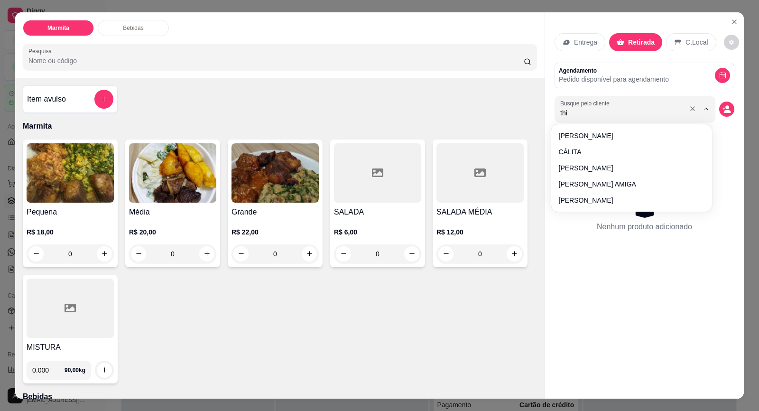
type input "thia"
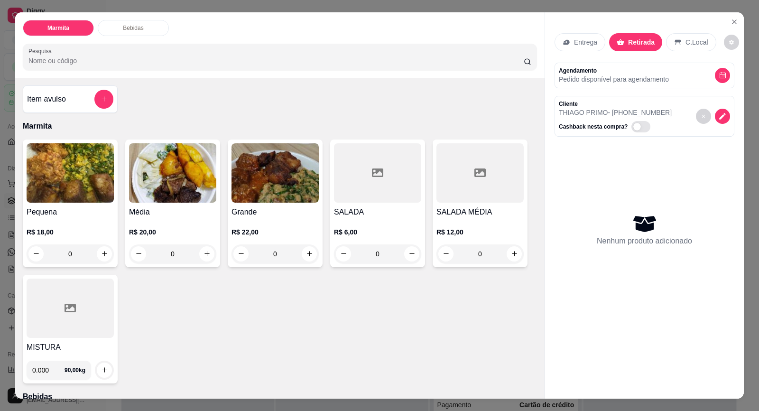
click at [161, 205] on div "Média R$ 20,00 0" at bounding box center [172, 204] width 95 height 128
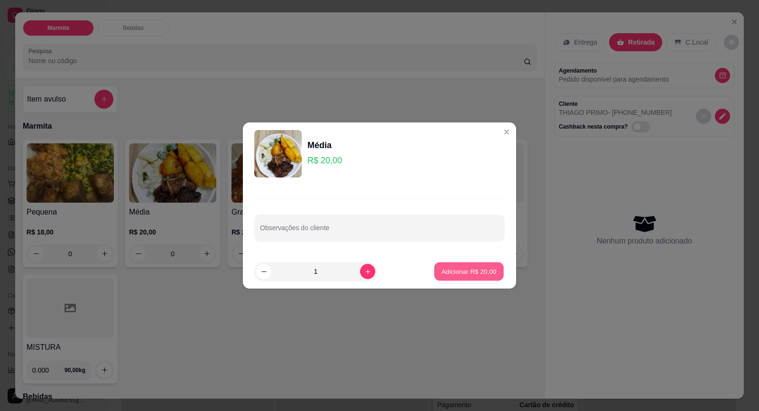
click at [457, 272] on p "Adicionar R$ 20,00" at bounding box center [469, 271] width 55 height 9
type input "1"
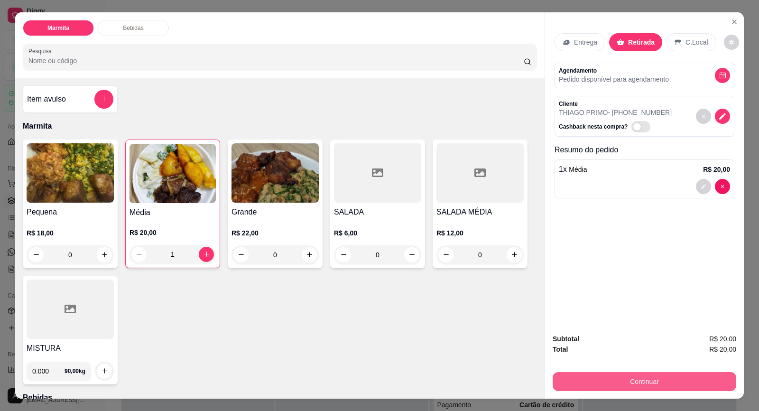
click at [628, 386] on button "Continuar" at bounding box center [645, 381] width 184 height 19
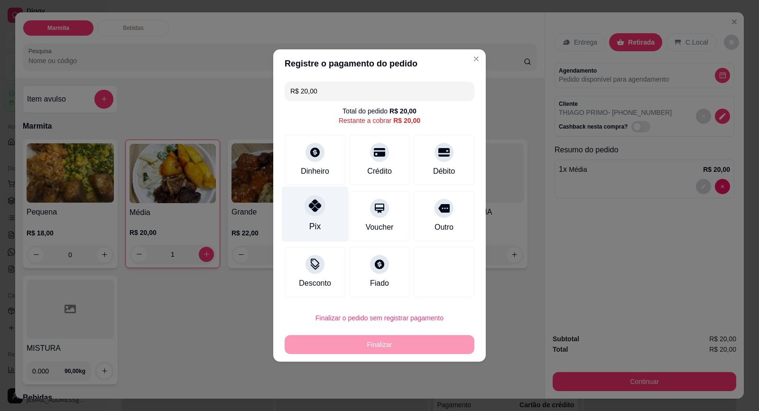
click at [318, 216] on div "Pix" at bounding box center [315, 214] width 67 height 56
type input "R$ 0,00"
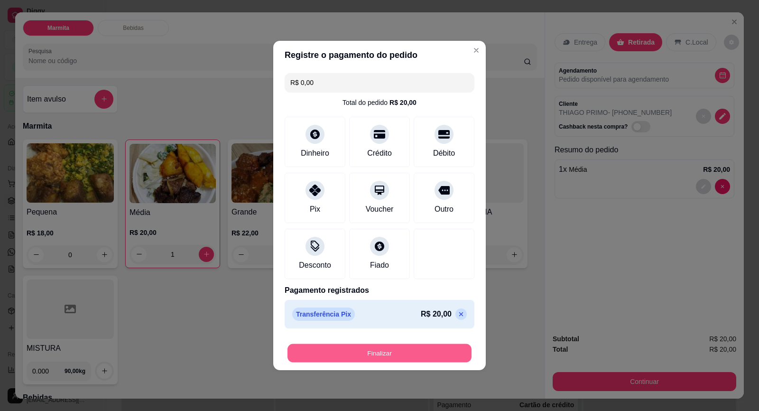
click at [404, 352] on button "Finalizar" at bounding box center [380, 353] width 184 height 19
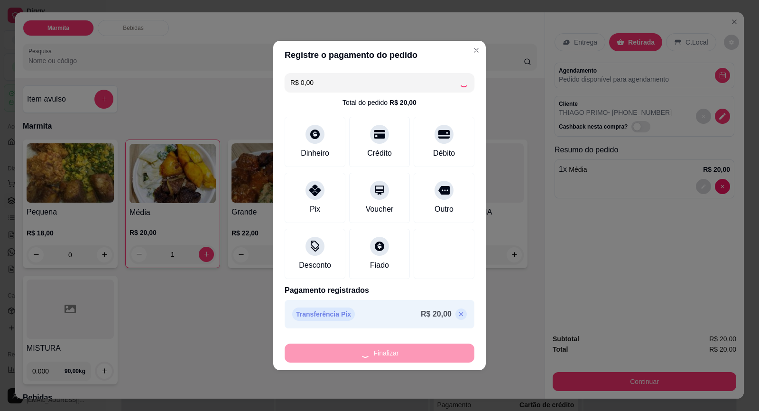
type input "0"
type input "-R$ 20,00"
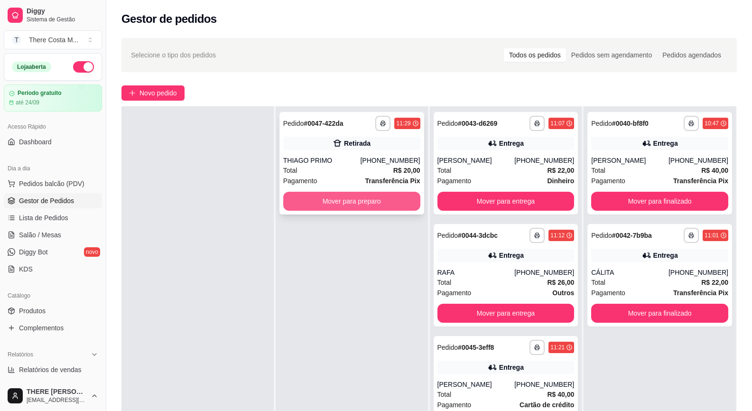
click at [349, 203] on button "Mover para preparo" at bounding box center [351, 201] width 137 height 19
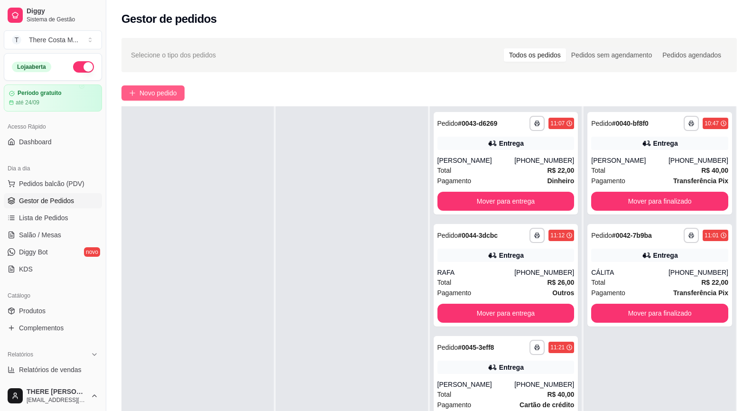
click at [182, 95] on button "Novo pedido" at bounding box center [152, 92] width 63 height 15
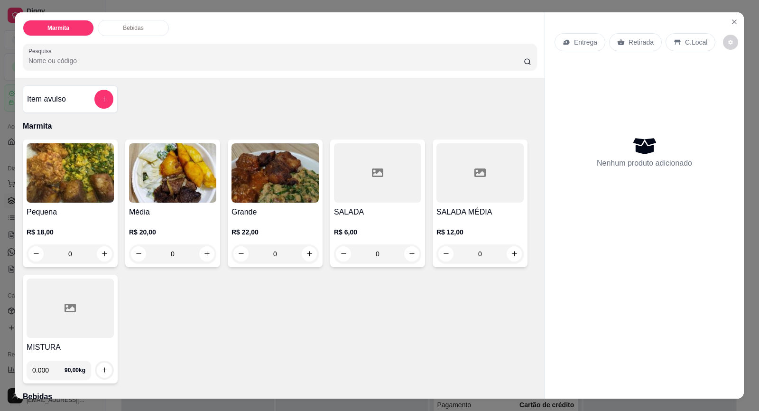
click at [629, 41] on p "Retirada" at bounding box center [641, 41] width 25 height 9
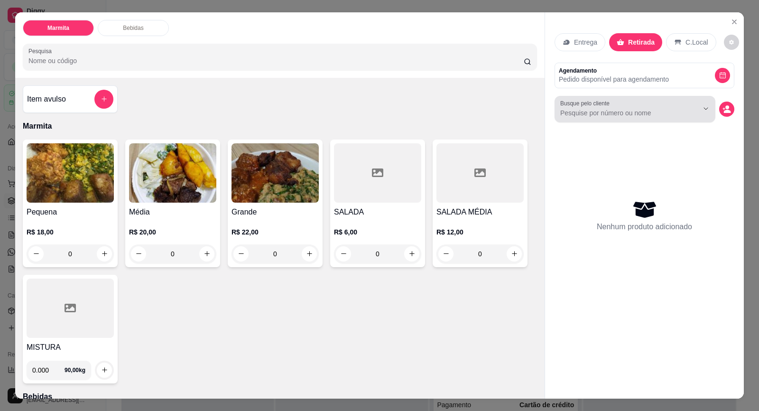
click at [627, 113] on input "Busque pelo cliente" at bounding box center [621, 112] width 123 height 9
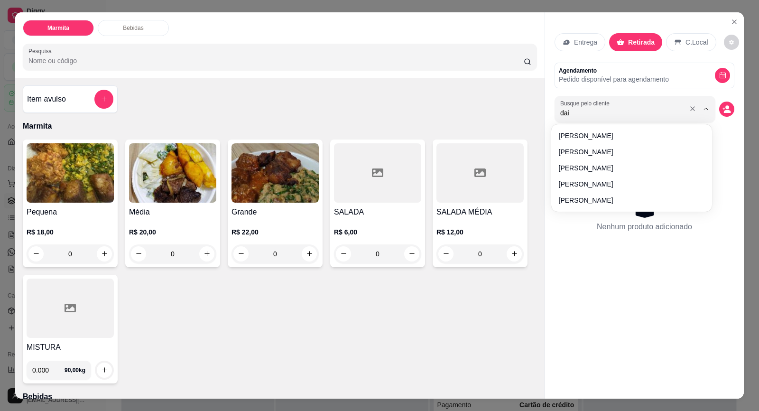
type input "daia"
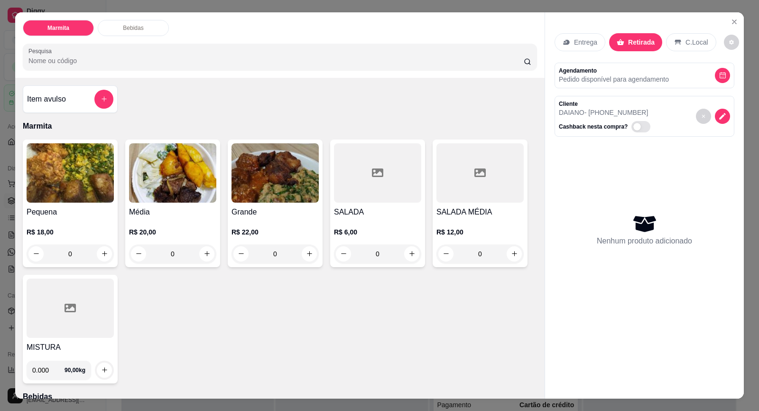
click at [273, 218] on div "R$ 22,00 0" at bounding box center [275, 241] width 87 height 46
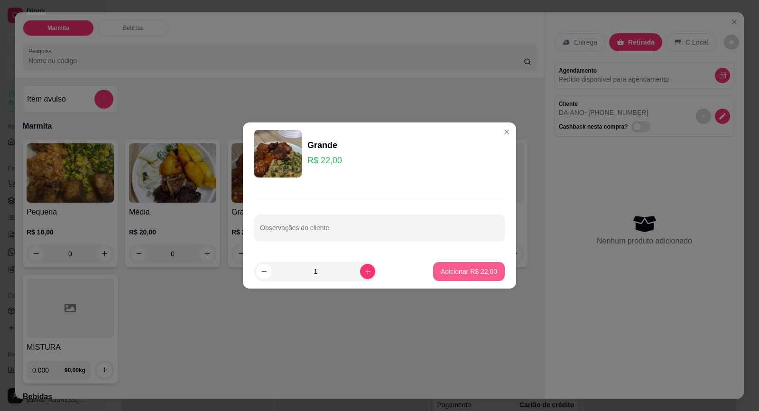
click at [466, 273] on p "Adicionar R$ 22,00" at bounding box center [469, 271] width 56 height 9
type input "1"
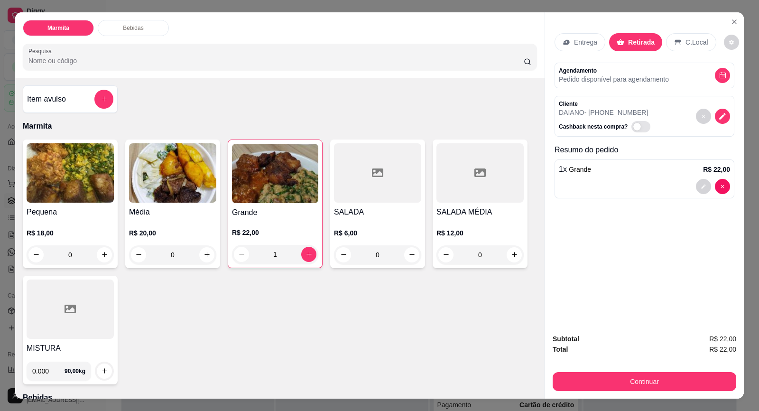
click at [37, 375] on input "0.000" at bounding box center [48, 371] width 32 height 19
click at [66, 324] on div at bounding box center [70, 308] width 87 height 59
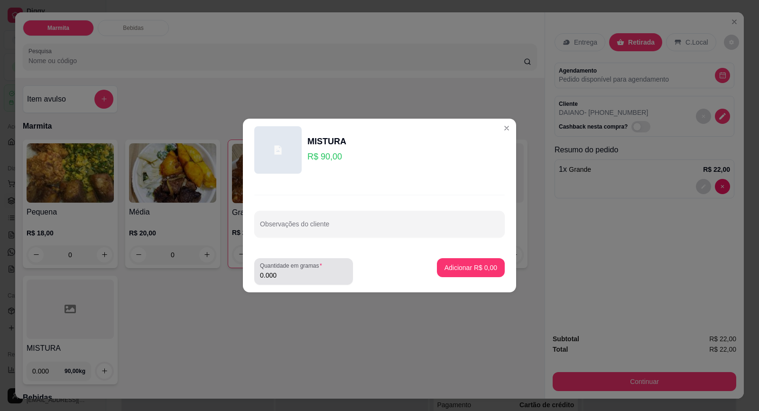
click at [322, 274] on input "0.000" at bounding box center [303, 274] width 87 height 9
type input "0.278"
click at [467, 269] on p "Adicionar R$ 25,02" at bounding box center [469, 267] width 55 height 9
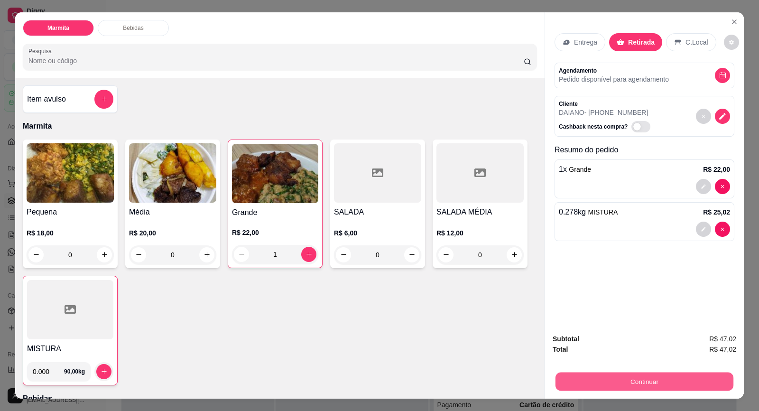
click at [633, 381] on button "Continuar" at bounding box center [645, 381] width 178 height 19
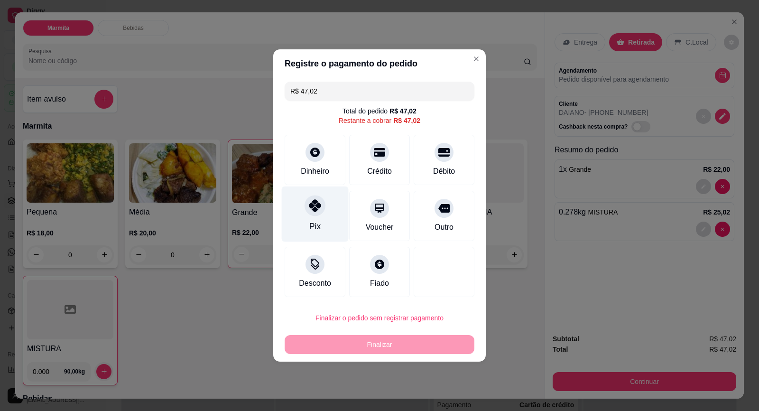
click at [317, 213] on div at bounding box center [315, 205] width 21 height 21
type input "R$ 0,00"
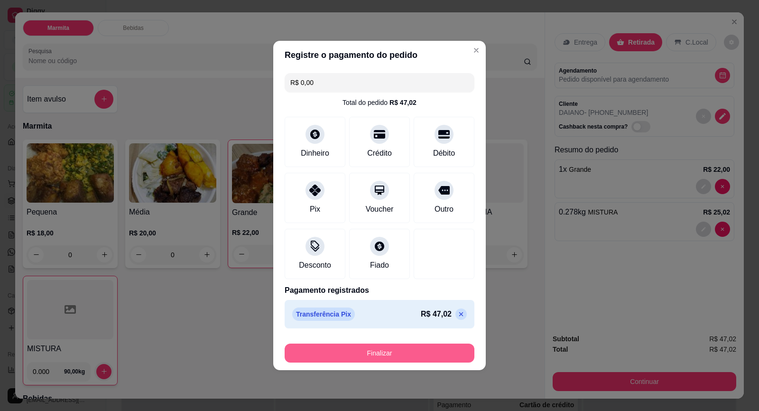
click at [413, 359] on button "Finalizar" at bounding box center [380, 353] width 190 height 19
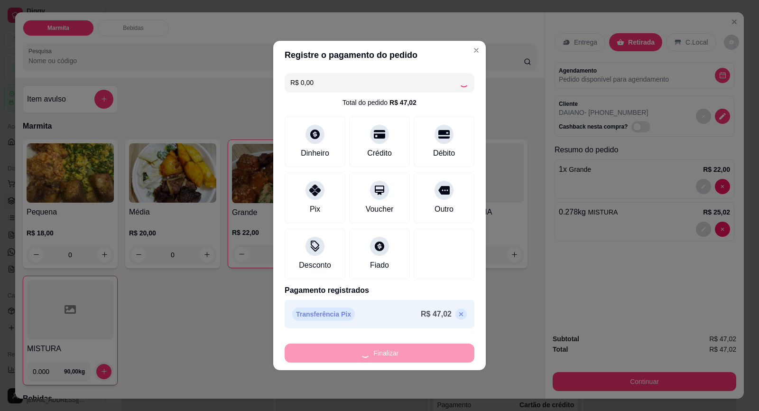
type input "0"
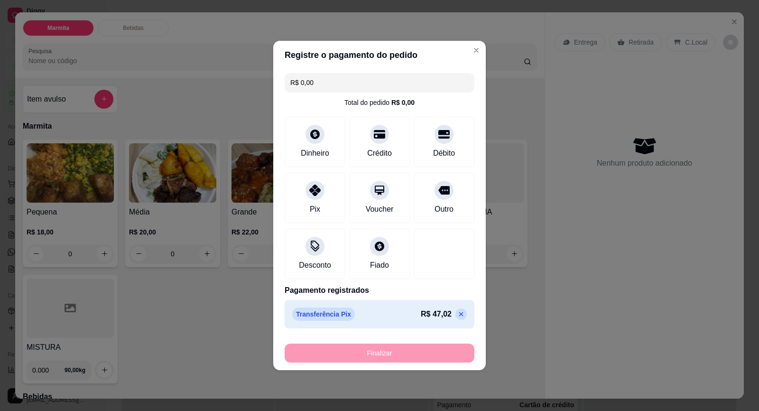
type input "-R$ 47,02"
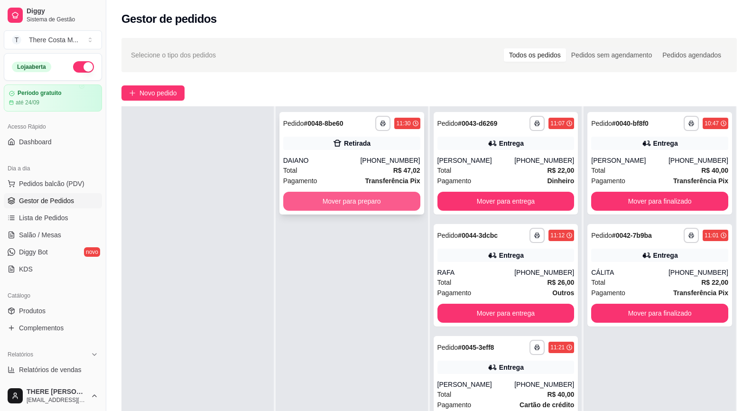
click at [380, 201] on button "Mover para preparo" at bounding box center [351, 201] width 137 height 19
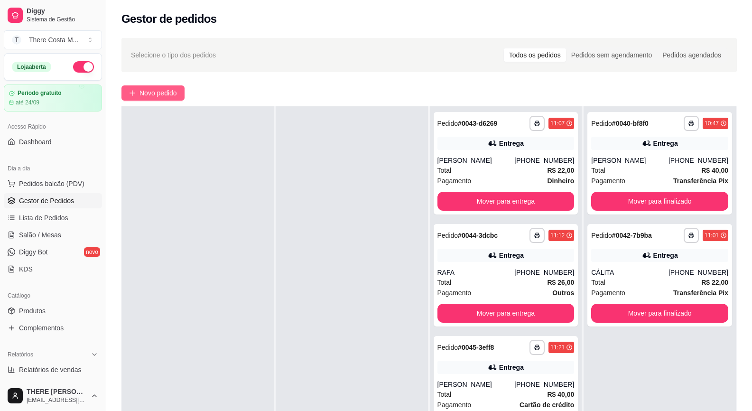
click at [150, 88] on span "Novo pedido" at bounding box center [158, 93] width 37 height 10
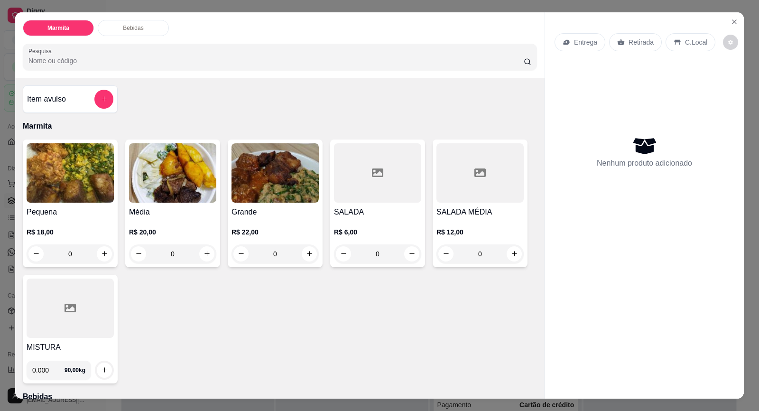
click at [585, 43] on p "Entrega" at bounding box center [585, 41] width 23 height 9
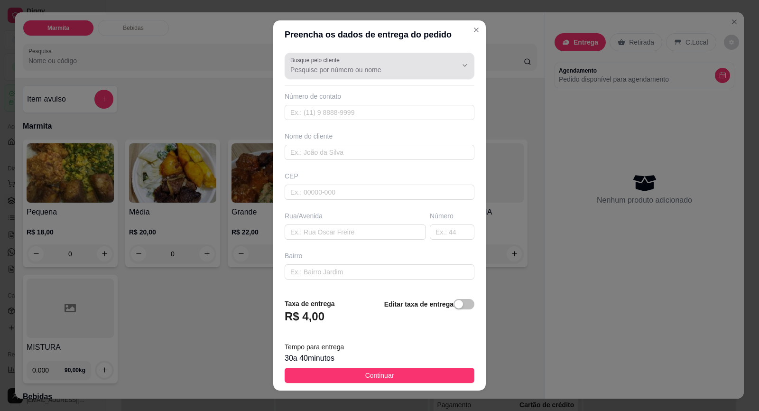
click at [381, 70] on input "Busque pelo cliente" at bounding box center [366, 69] width 152 height 9
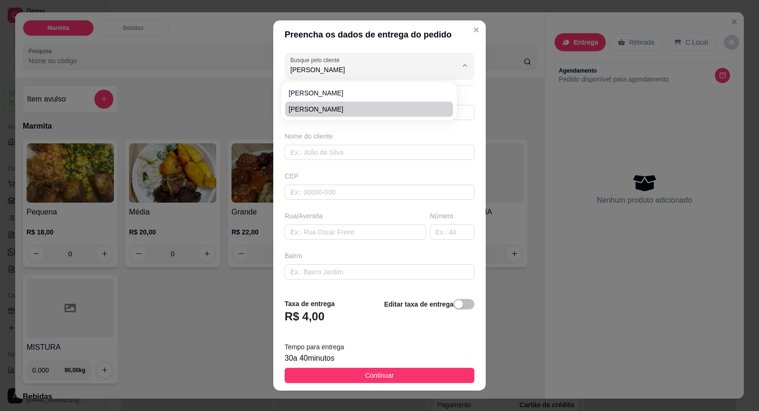
click at [350, 108] on span "[PERSON_NAME]" at bounding box center [364, 108] width 151 height 9
type input "[PERSON_NAME]"
type input "15998528216"
type input "[PERSON_NAME]"
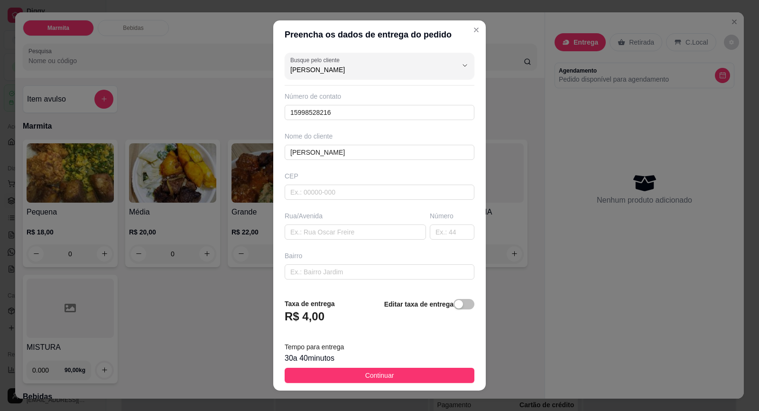
type input "[PERSON_NAME]"
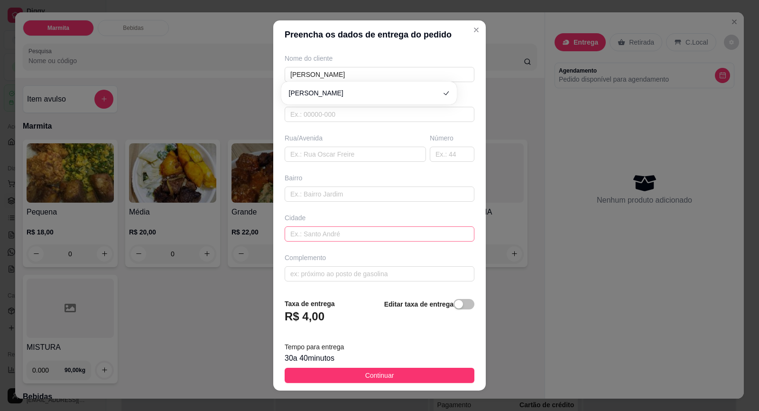
click at [344, 235] on input "text" at bounding box center [380, 233] width 190 height 15
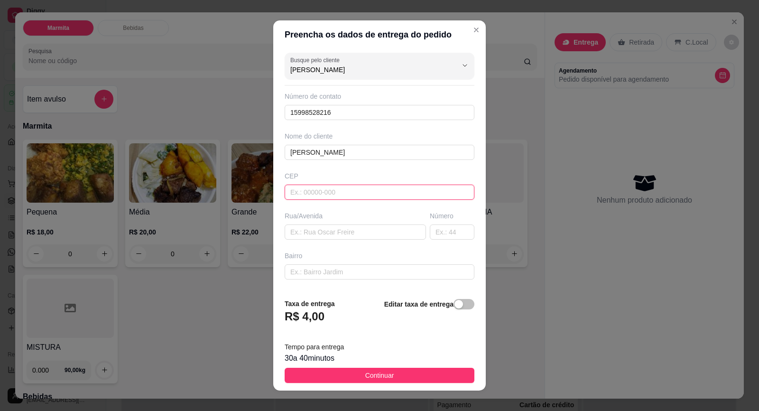
click at [325, 194] on input "text" at bounding box center [380, 192] width 190 height 15
type input "18440000"
type input "Itaberá"
type input "CORONEL [PERSON_NAME]"
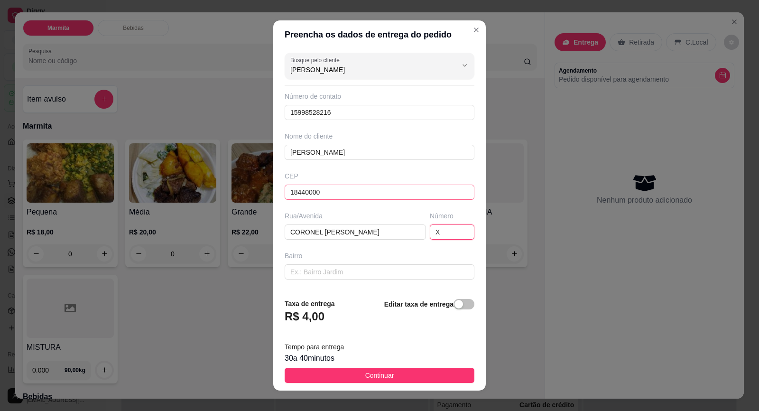
type input "X"
type input "CENTRO"
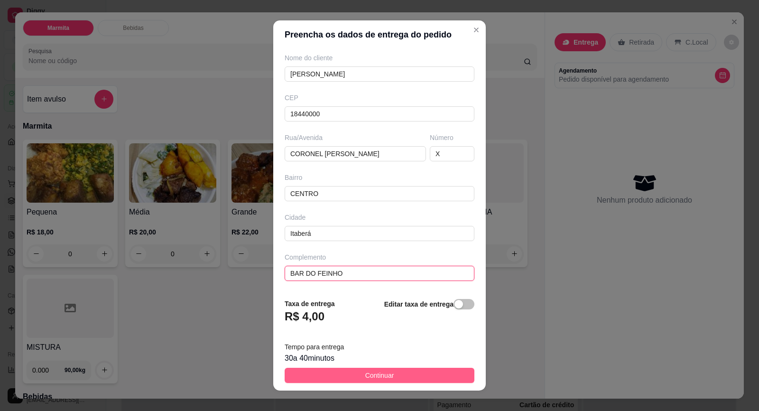
type input "BAR DO FEINHO"
click at [396, 371] on button "Continuar" at bounding box center [380, 375] width 190 height 15
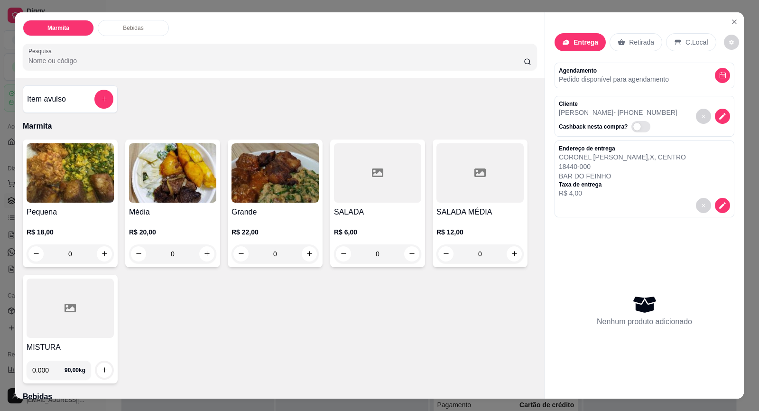
click at [90, 180] on img at bounding box center [70, 172] width 87 height 59
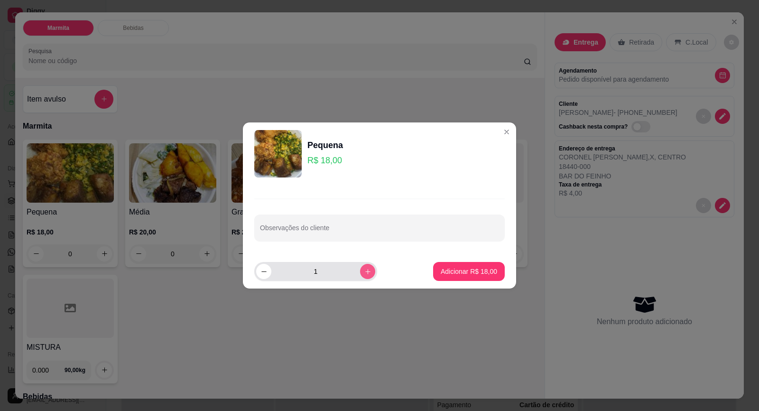
click at [361, 278] on button "increase-product-quantity" at bounding box center [367, 271] width 15 height 15
type input "2"
click at [449, 272] on p "Adicionar R$ 36,00" at bounding box center [469, 271] width 56 height 9
type input "2"
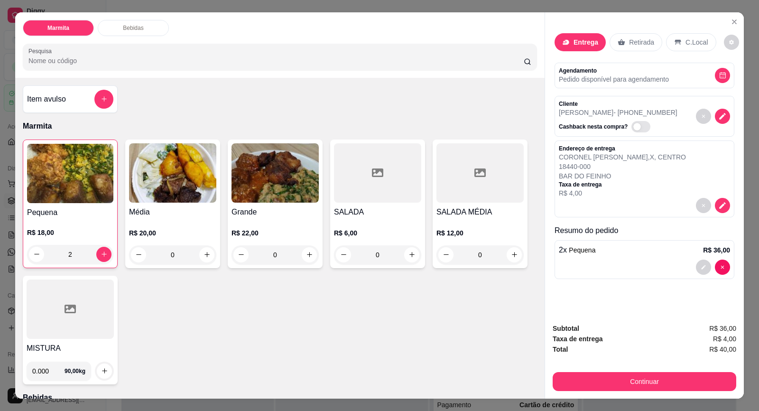
click at [70, 217] on h4 "Pequena" at bounding box center [70, 212] width 86 height 11
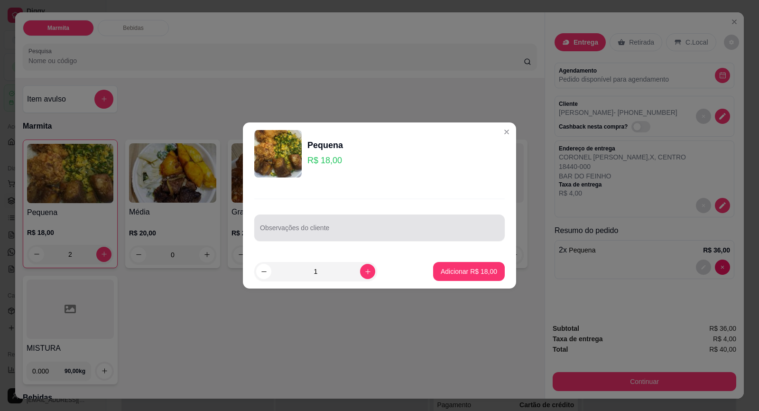
click at [292, 225] on div at bounding box center [379, 227] width 239 height 19
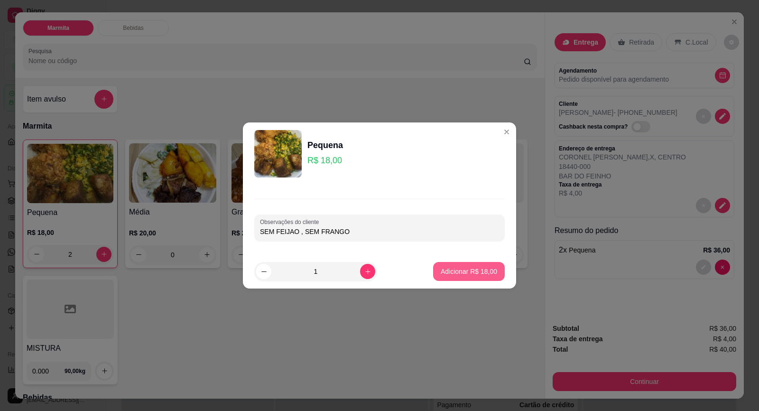
type input "SEM FEIJAO , SEM FRANGO"
click at [466, 271] on p "Adicionar R$ 18,00" at bounding box center [469, 271] width 56 height 9
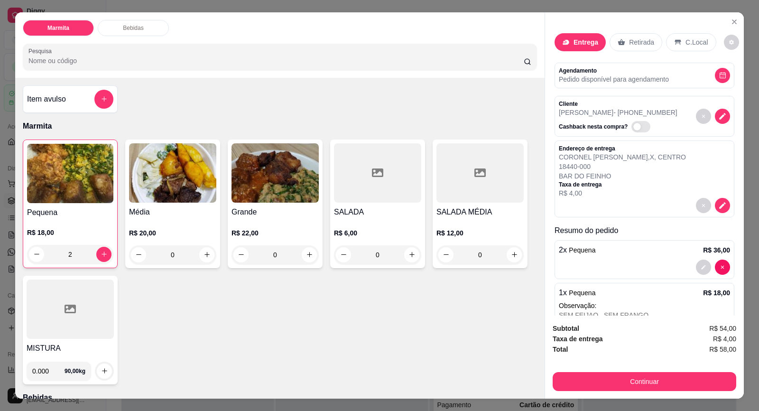
click at [54, 214] on h4 "Pequena" at bounding box center [70, 212] width 86 height 11
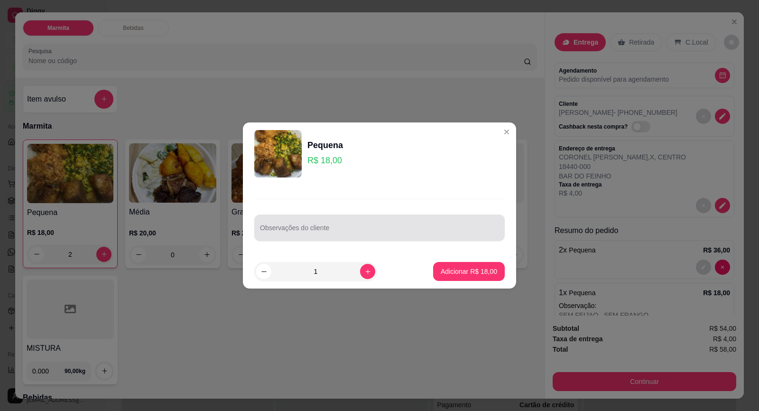
click at [270, 235] on input "Observações do cliente" at bounding box center [379, 231] width 239 height 9
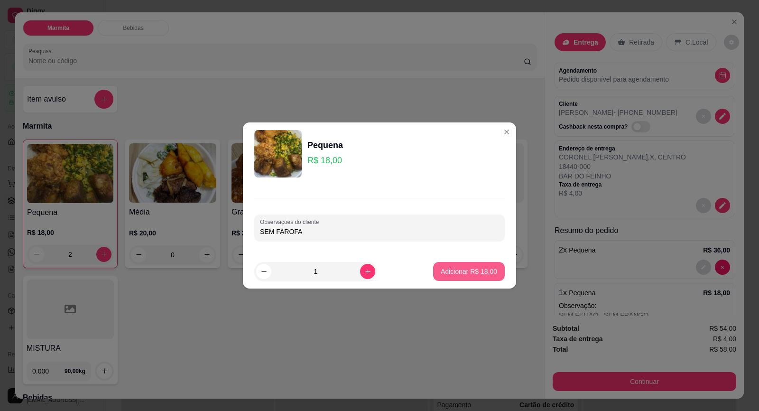
type input "SEM FAROFA"
click at [483, 263] on button "Adicionar R$ 18,00" at bounding box center [469, 271] width 72 height 19
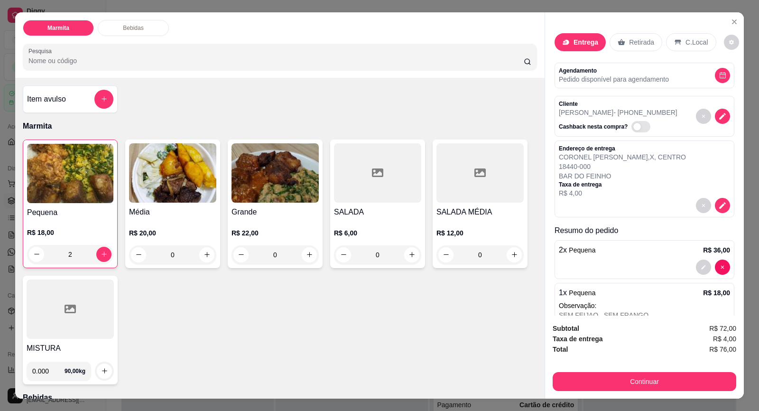
scroll to position [105, 0]
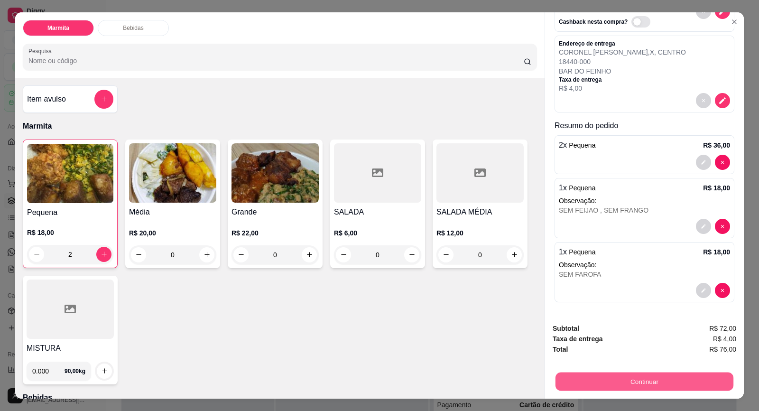
click at [645, 382] on button "Continuar" at bounding box center [645, 381] width 178 height 19
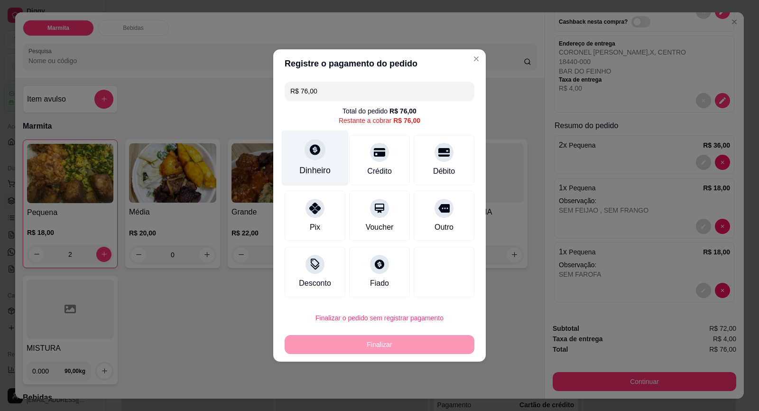
click at [310, 153] on icon at bounding box center [315, 149] width 10 height 10
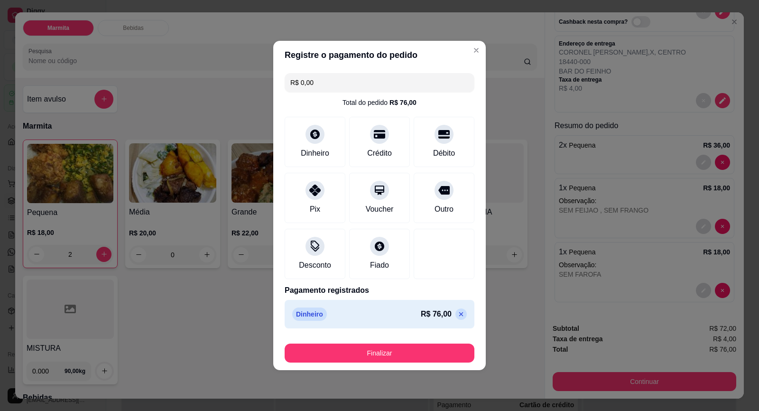
type input "R$ 0,00"
click at [429, 352] on button "Finalizar" at bounding box center [380, 353] width 190 height 19
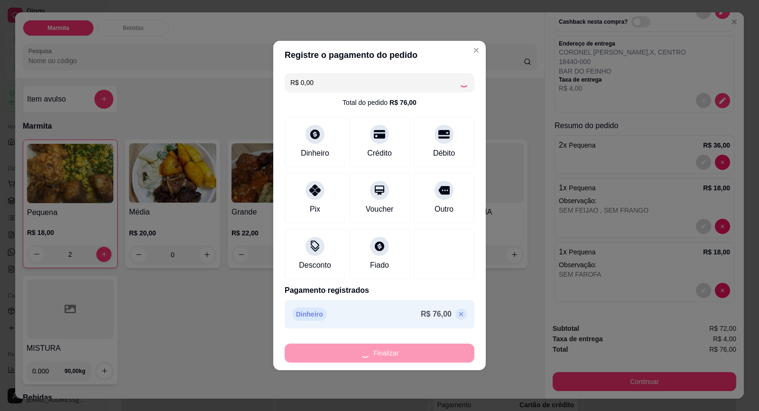
type input "0"
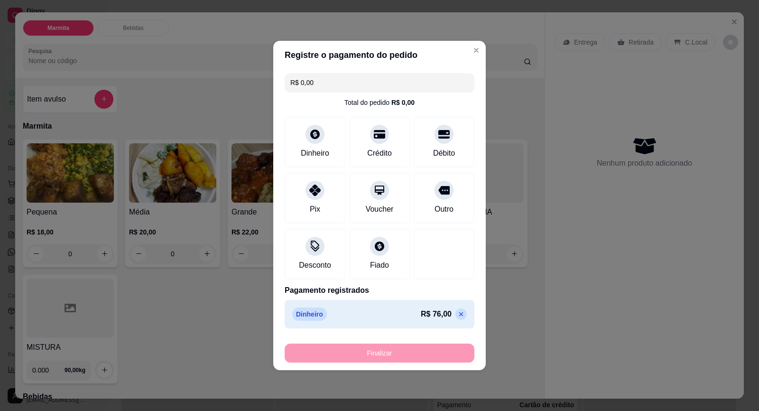
type input "-R$ 76,00"
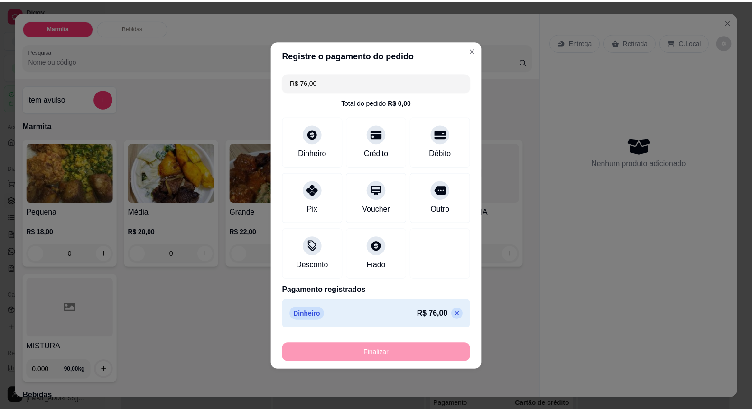
scroll to position [0, 0]
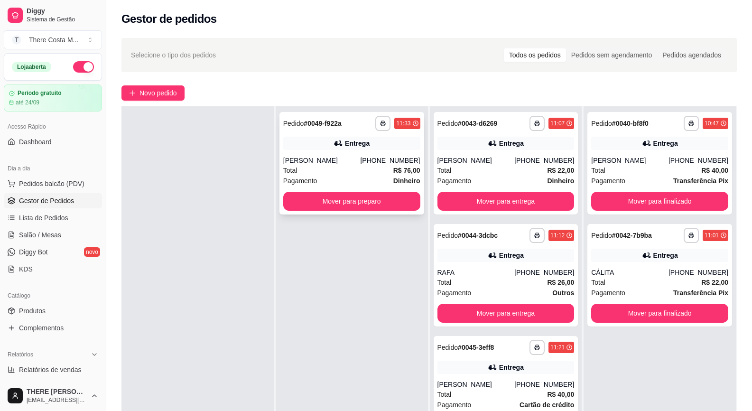
click at [340, 160] on div "[PERSON_NAME]" at bounding box center [321, 160] width 77 height 9
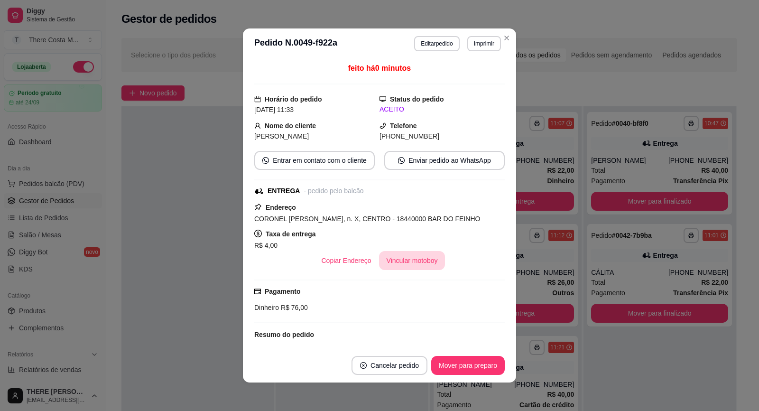
click at [410, 263] on button "Vincular motoboy" at bounding box center [412, 260] width 66 height 19
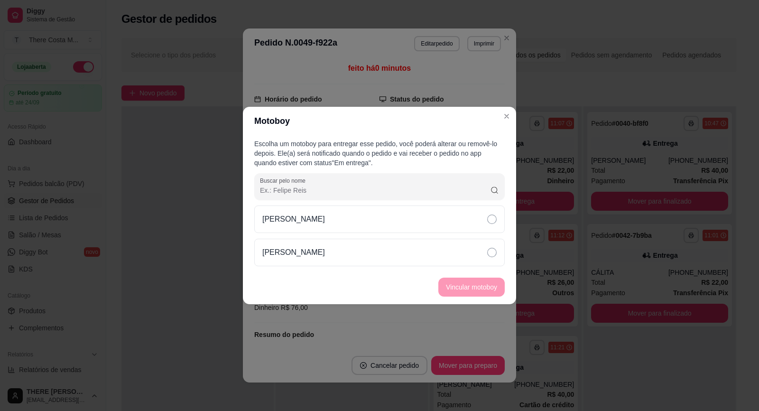
click at [401, 233] on div "[PERSON_NAME]" at bounding box center [379, 219] width 251 height 28
click at [472, 285] on button "Vincular motoboy" at bounding box center [471, 287] width 66 height 19
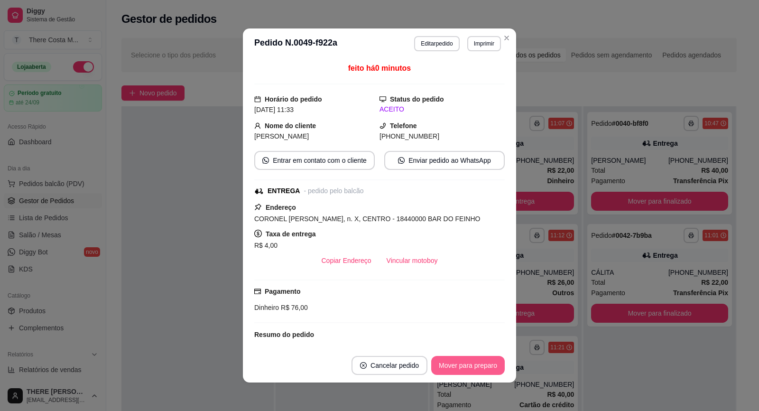
click at [461, 363] on button "Mover para preparo" at bounding box center [468, 365] width 74 height 19
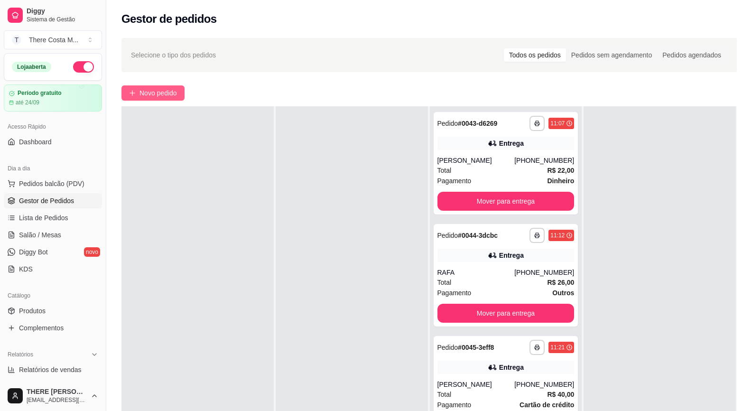
click at [174, 96] on span "Novo pedido" at bounding box center [158, 93] width 37 height 10
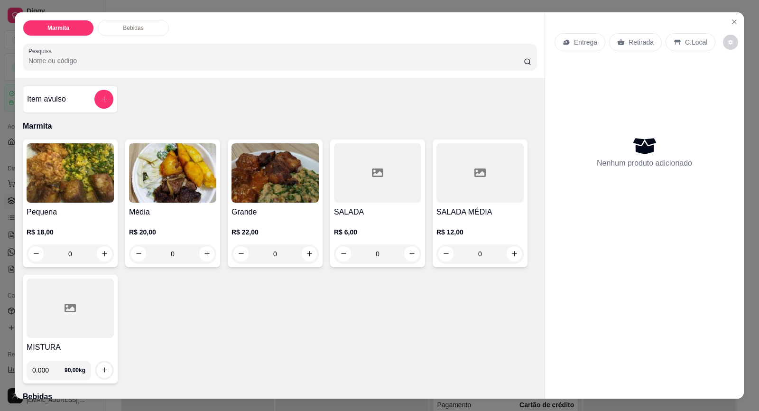
click at [629, 42] on p "Retirada" at bounding box center [641, 41] width 25 height 9
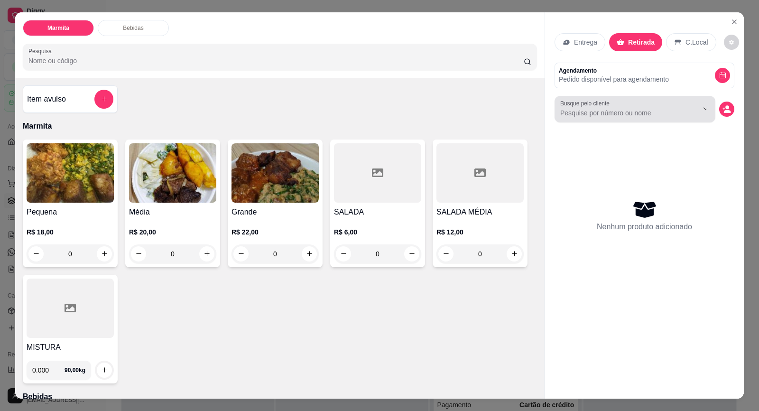
click at [617, 109] on input "Busque pelo cliente" at bounding box center [621, 112] width 123 height 9
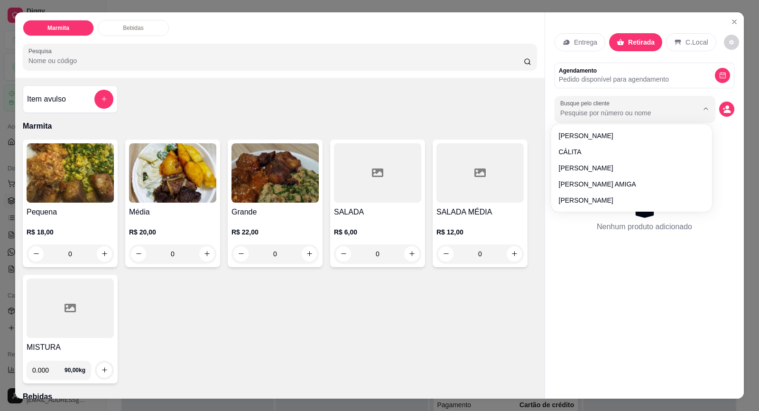
paste input "15 99849-3770"
type input "15 99849-3770"
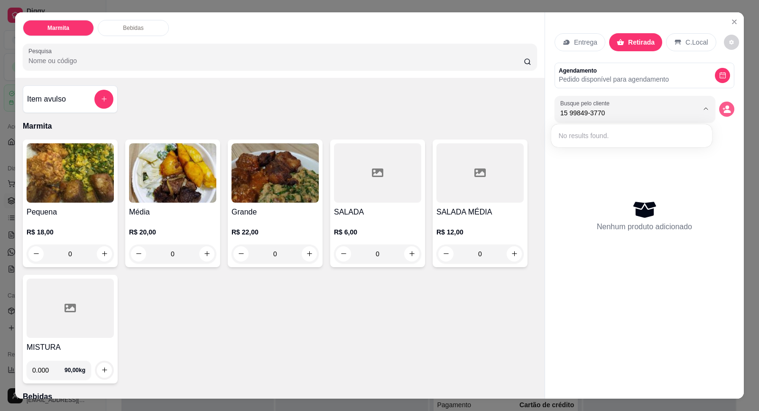
click at [726, 104] on button "decrease-product-quantity" at bounding box center [726, 109] width 15 height 15
click at [720, 104] on button "decrease-product-quantity" at bounding box center [726, 109] width 15 height 15
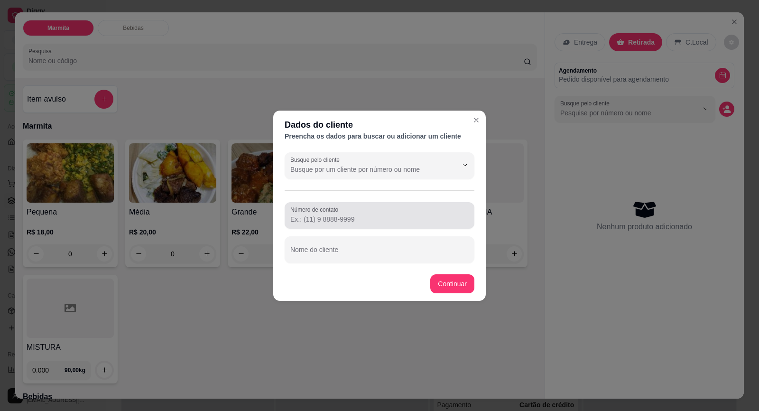
click at [398, 217] on input "Número de contato" at bounding box center [379, 218] width 178 height 9
paste input "[PHONE_NUMBER]"
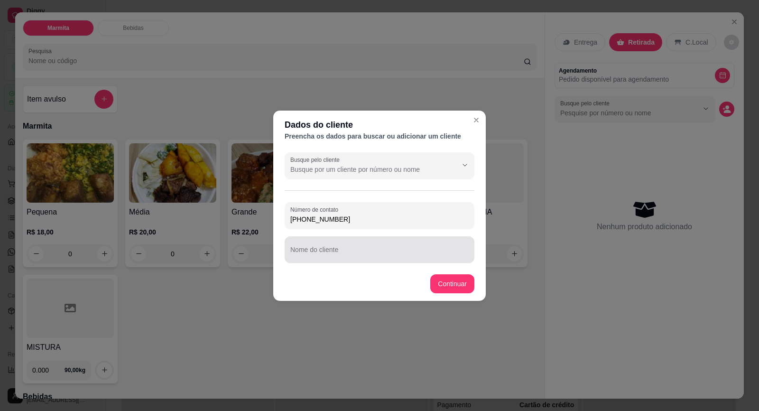
type input "[PHONE_NUMBER]"
click at [372, 252] on input "Nome do cliente" at bounding box center [379, 253] width 178 height 9
type input "[PERSON_NAME]"
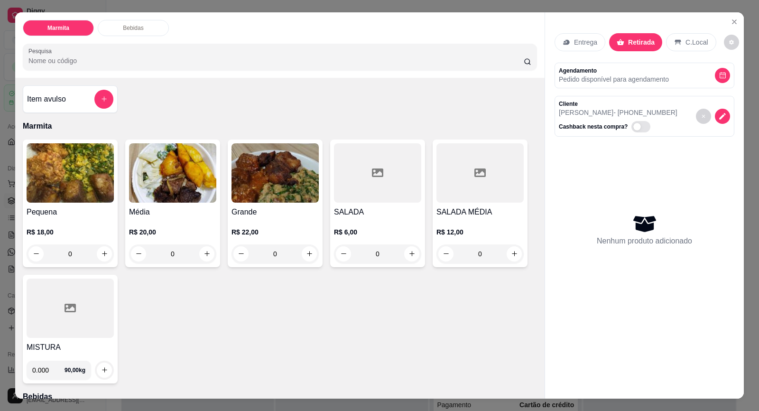
click at [59, 213] on h4 "Pequena" at bounding box center [70, 211] width 87 height 11
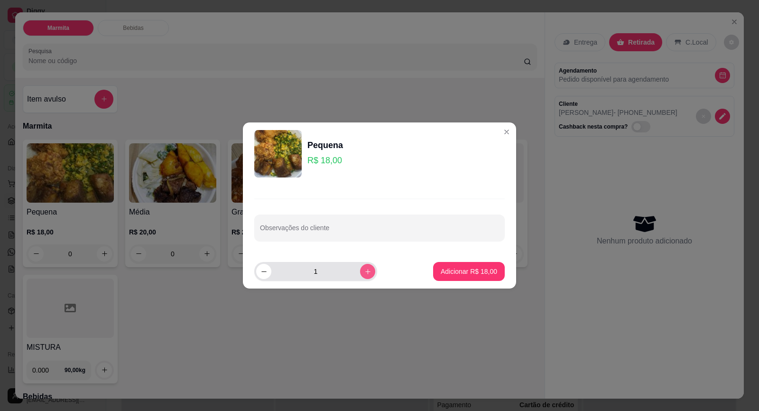
click at [364, 269] on icon "increase-product-quantity" at bounding box center [367, 271] width 7 height 7
type input "2"
click at [477, 269] on p "Adicionar R$ 36,00" at bounding box center [469, 271] width 55 height 9
type input "2"
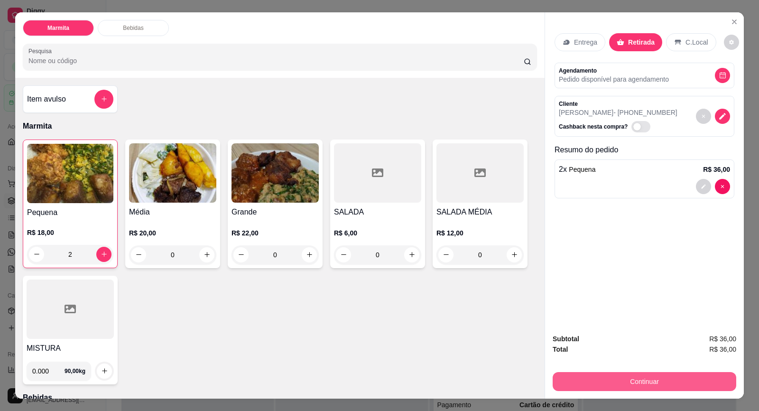
click at [634, 375] on button "Continuar" at bounding box center [645, 381] width 184 height 19
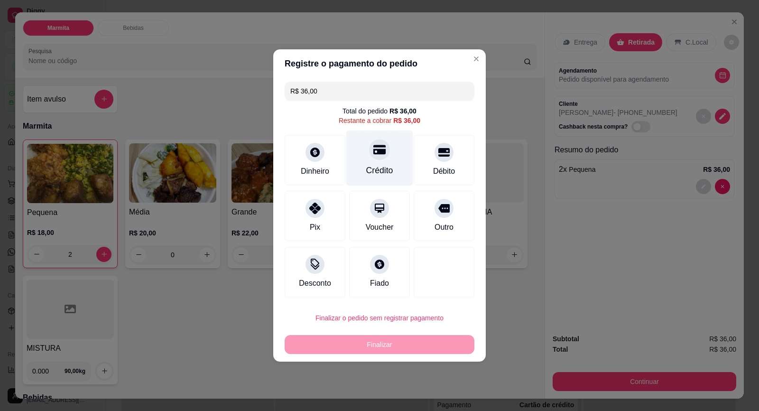
click at [382, 154] on icon at bounding box center [379, 149] width 12 height 9
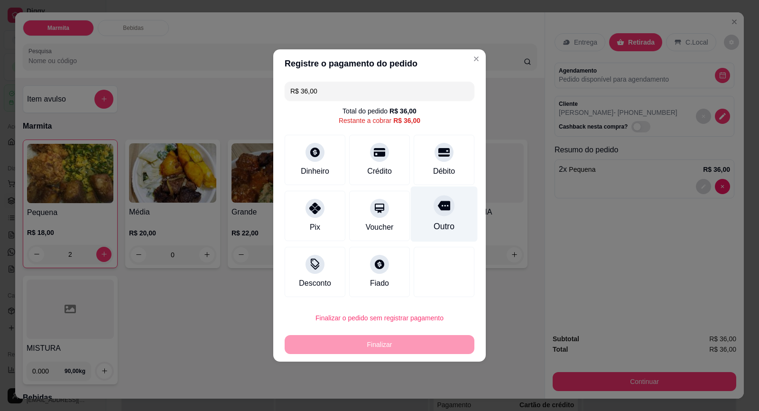
type input "R$ 0,00"
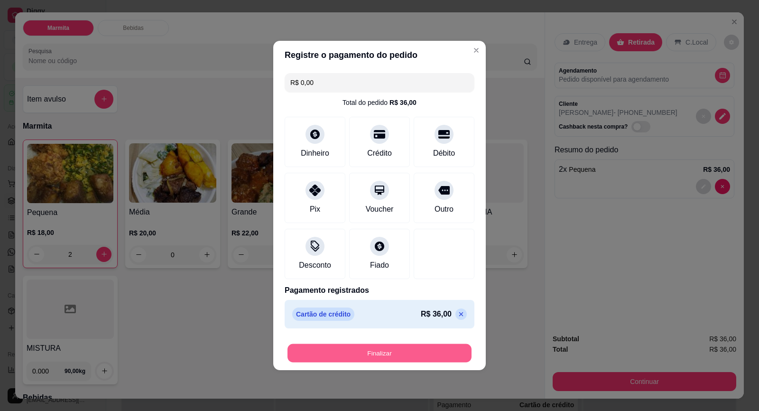
click at [451, 354] on button "Finalizar" at bounding box center [380, 353] width 184 height 19
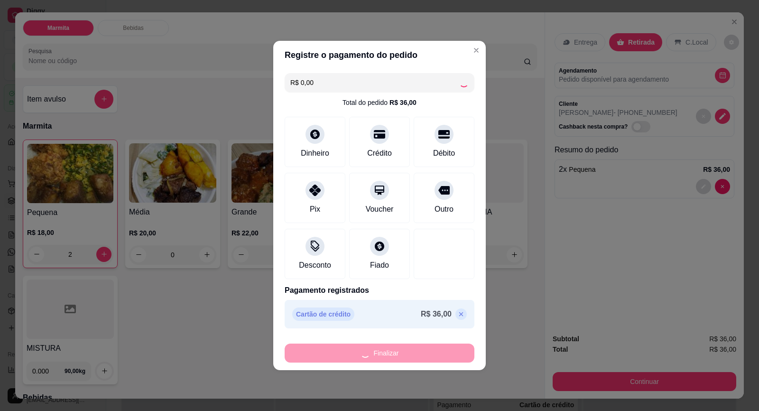
type input "0"
type input "-R$ 36,00"
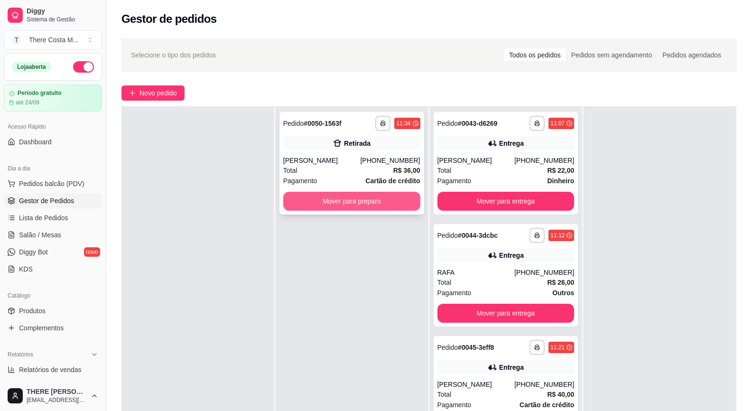
click at [378, 202] on button "Mover para preparo" at bounding box center [351, 201] width 137 height 19
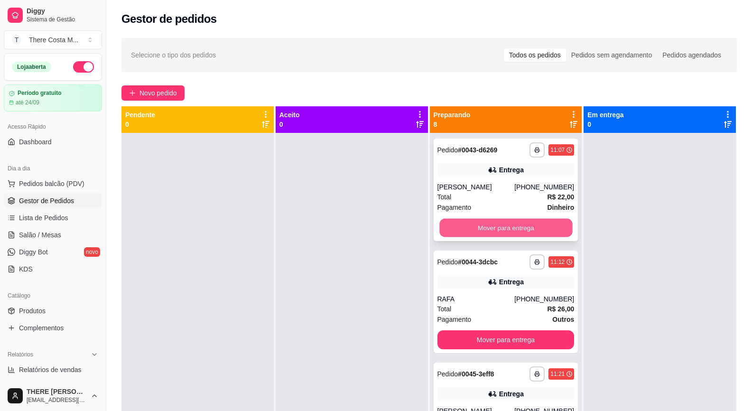
click at [517, 224] on button "Mover para entrega" at bounding box center [505, 228] width 133 height 19
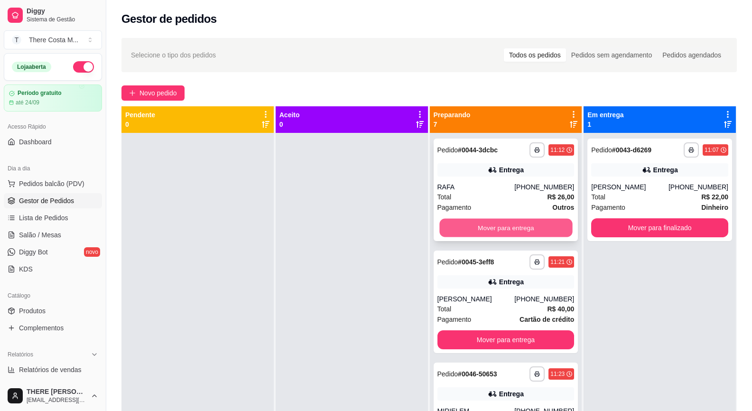
click at [512, 223] on button "Mover para entrega" at bounding box center [505, 228] width 133 height 19
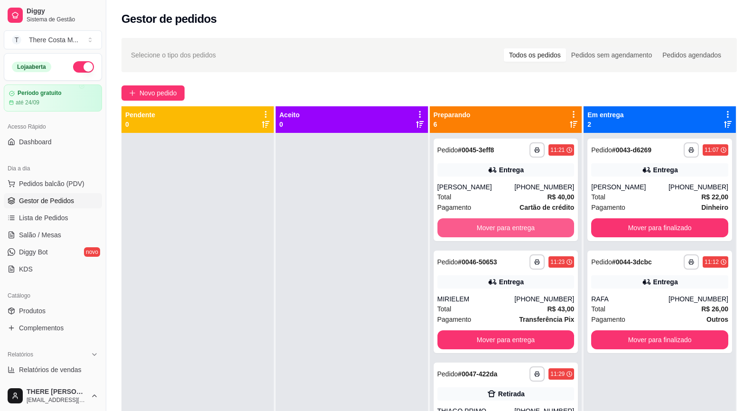
click at [512, 223] on button "Mover para entrega" at bounding box center [506, 227] width 137 height 19
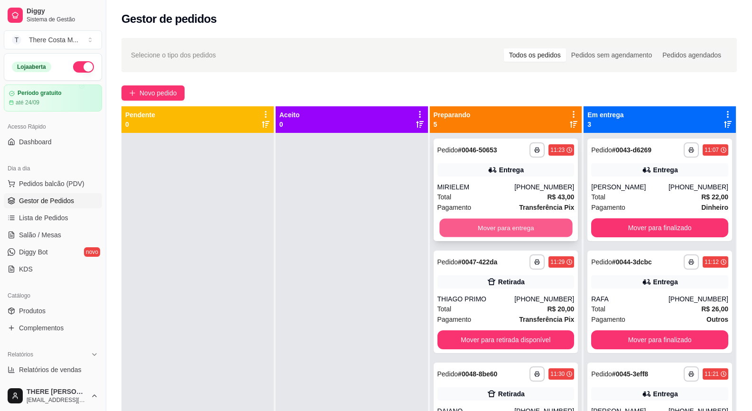
click at [516, 225] on button "Mover para entrega" at bounding box center [505, 228] width 133 height 19
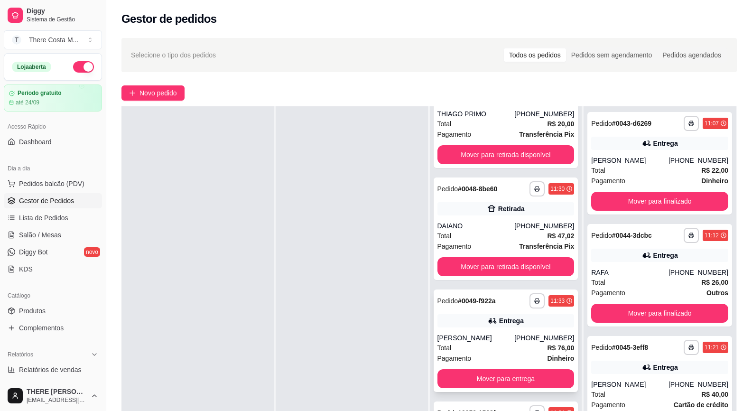
scroll to position [95, 0]
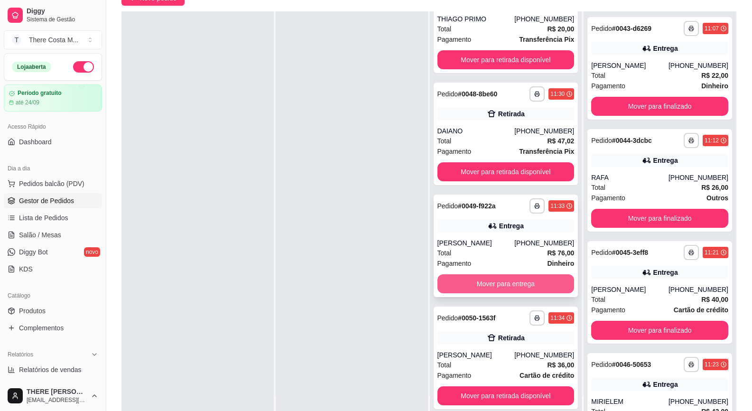
click at [507, 290] on button "Mover para entrega" at bounding box center [506, 283] width 137 height 19
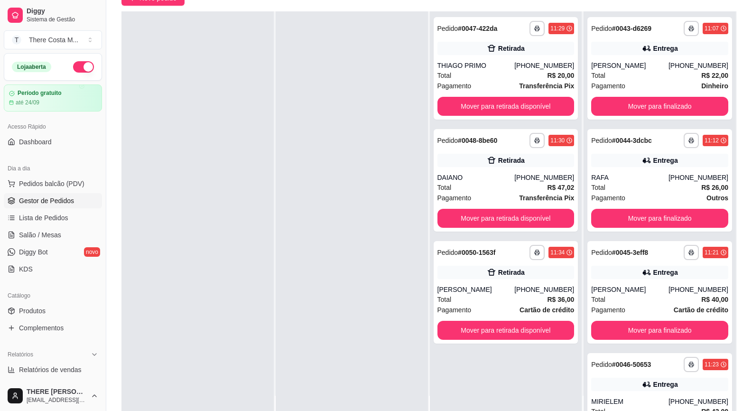
scroll to position [0, 0]
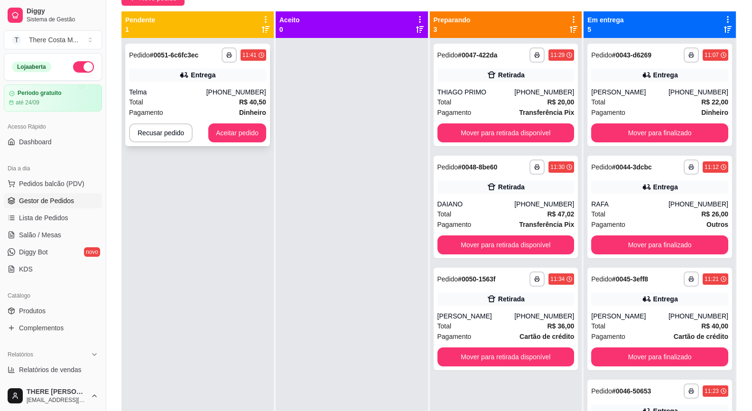
click at [181, 88] on div "Telma" at bounding box center [167, 91] width 77 height 9
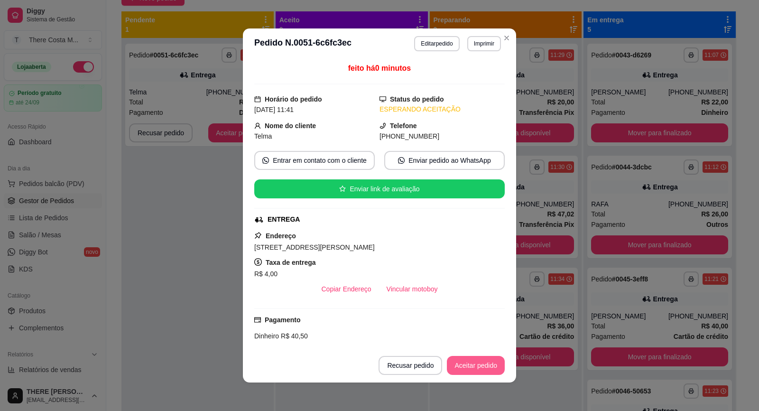
click at [475, 366] on button "Aceitar pedido" at bounding box center [476, 365] width 58 height 19
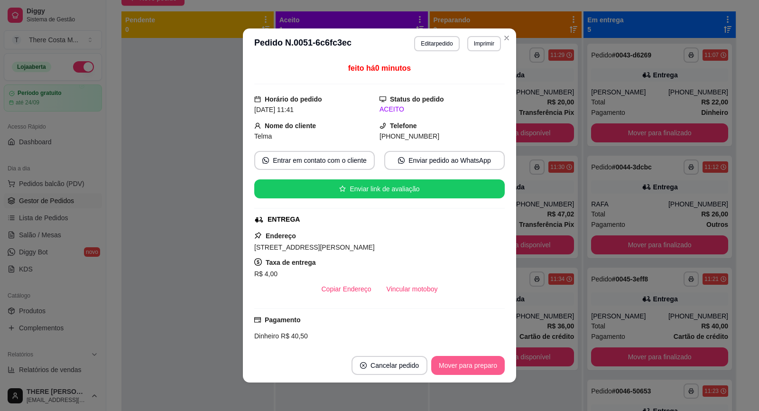
click at [442, 365] on button "Mover para preparo" at bounding box center [468, 365] width 74 height 19
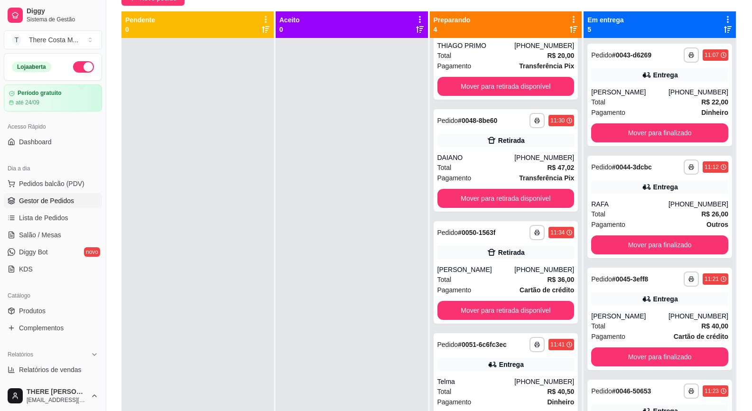
scroll to position [145, 0]
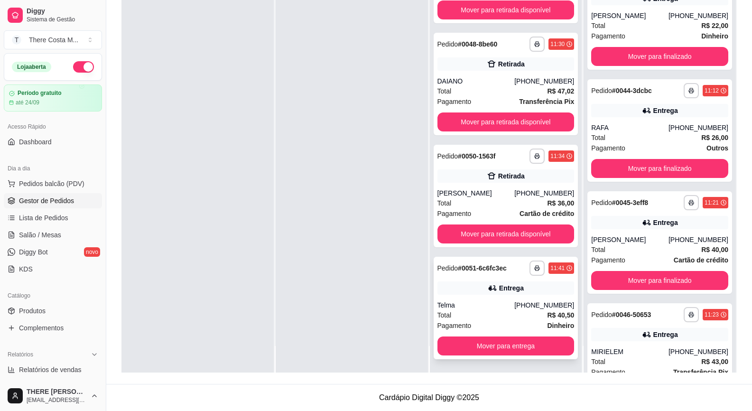
click at [503, 292] on div "Entrega" at bounding box center [511, 287] width 25 height 9
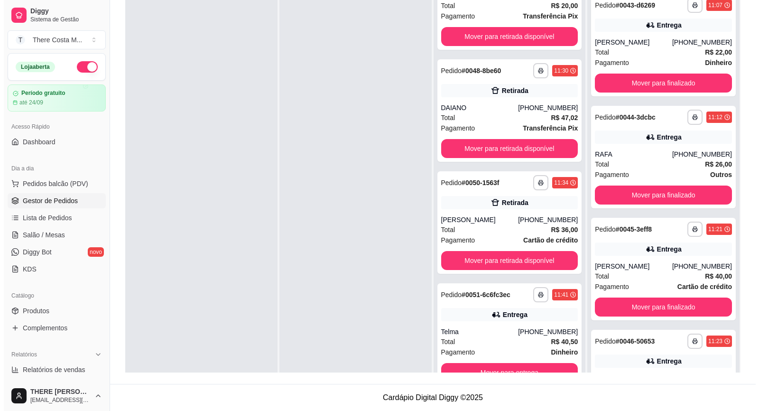
scroll to position [0, 0]
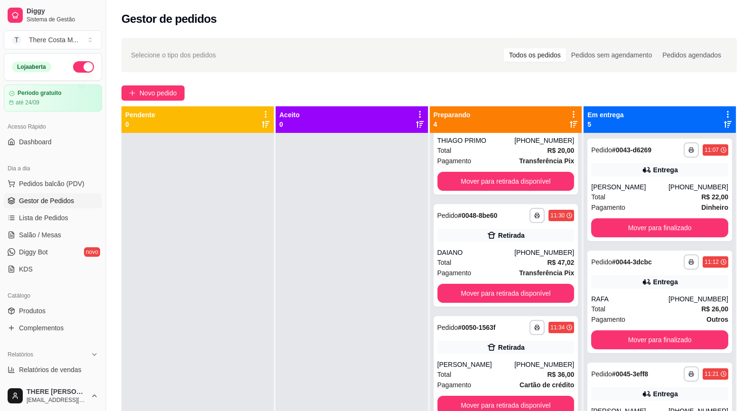
click at [150, 101] on div "**********" at bounding box center [429, 280] width 646 height 496
click at [147, 93] on span "Novo pedido" at bounding box center [158, 93] width 37 height 10
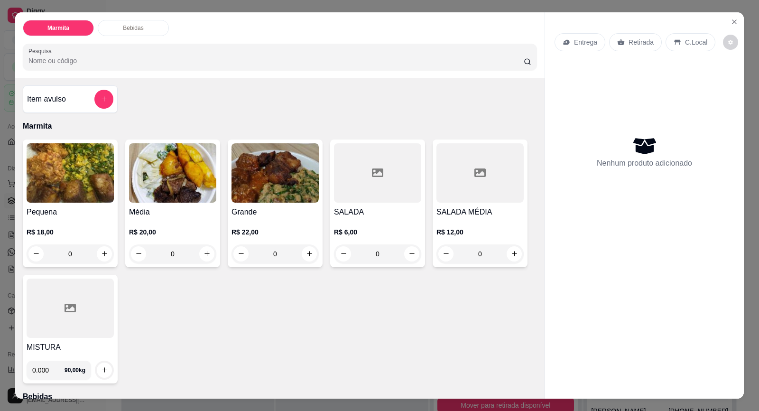
click at [620, 39] on icon at bounding box center [621, 42] width 8 height 8
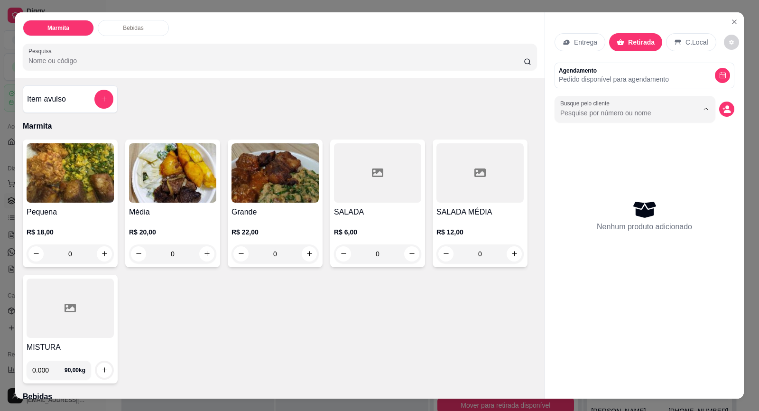
click at [614, 117] on input "Busque pelo cliente" at bounding box center [621, 112] width 123 height 9
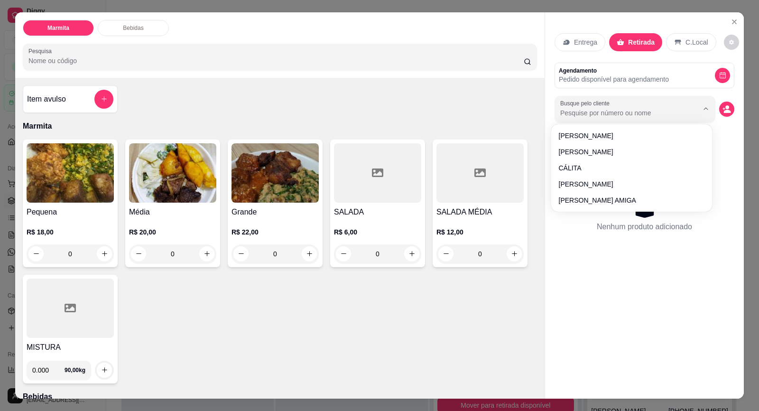
paste input "15 99817-7305"
type input "15 99817-7305"
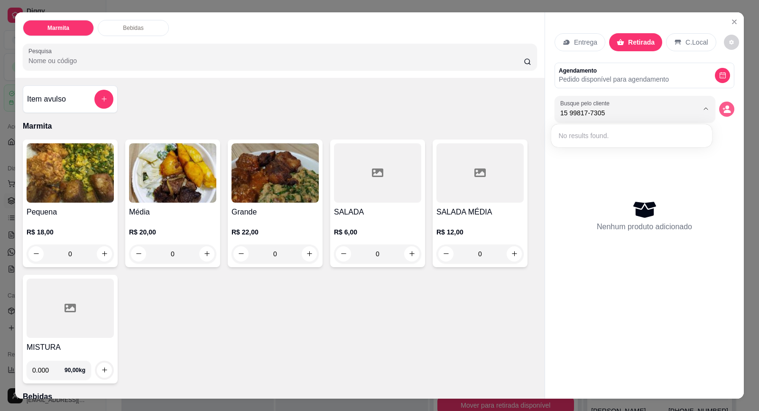
click at [724, 113] on icon "decrease-product-quantity" at bounding box center [727, 109] width 9 height 9
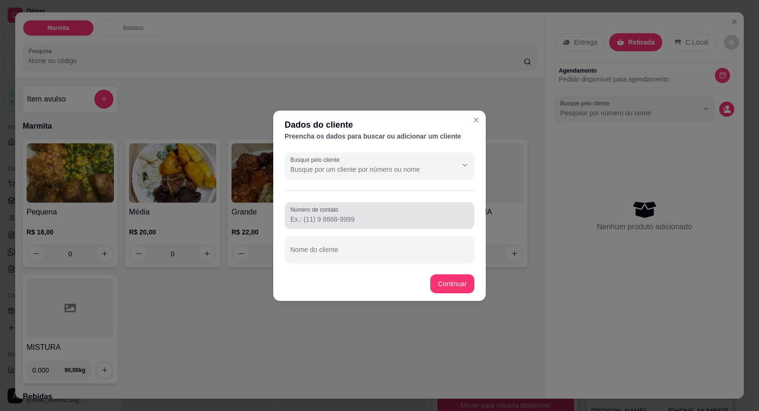
click at [353, 219] on input "Número de contato" at bounding box center [379, 218] width 178 height 9
paste input "[PHONE_NUMBER]"
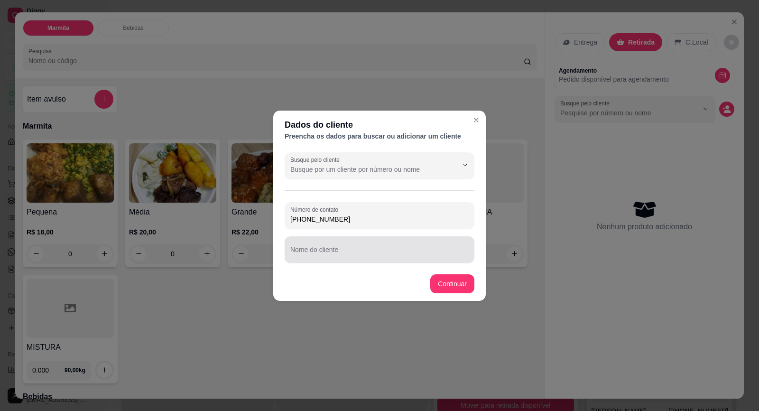
type input "[PHONE_NUMBER]"
click at [359, 256] on input "Nome do cliente" at bounding box center [379, 253] width 178 height 9
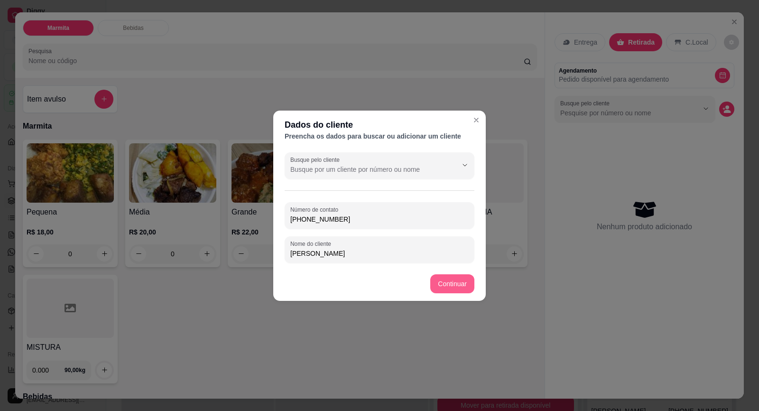
type input "[PERSON_NAME]"
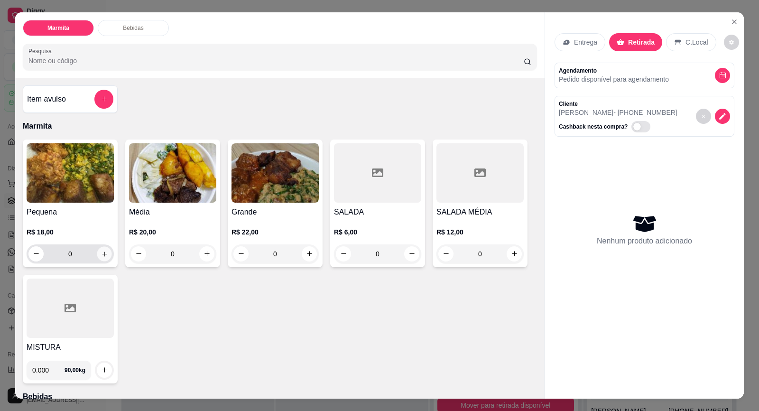
click at [101, 256] on icon "increase-product-quantity" at bounding box center [104, 254] width 7 height 7
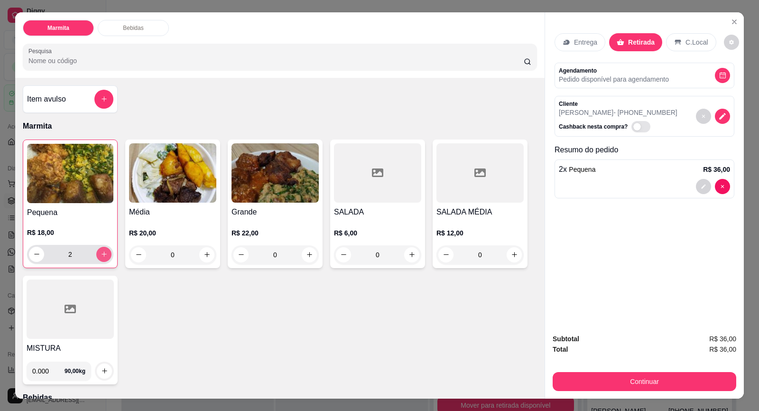
click at [101, 256] on icon "increase-product-quantity" at bounding box center [104, 254] width 7 height 7
type input "3"
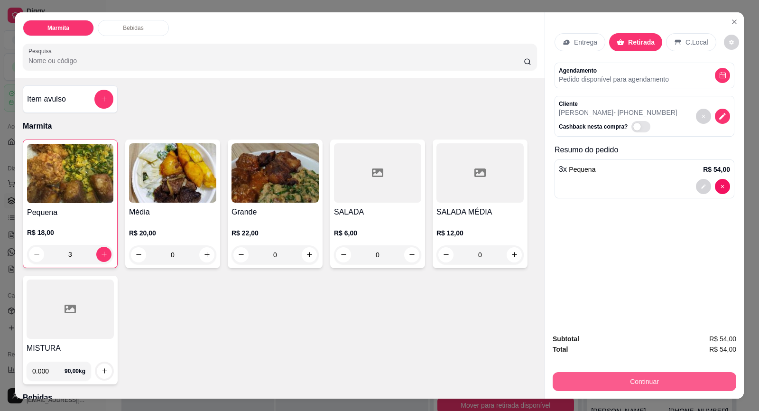
click at [679, 384] on button "Continuar" at bounding box center [645, 381] width 184 height 19
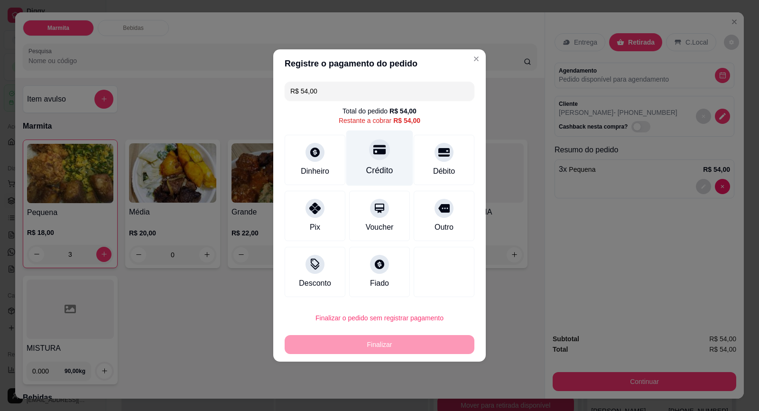
click at [377, 161] on div "Crédito" at bounding box center [379, 158] width 67 height 56
type input "R$ 0,00"
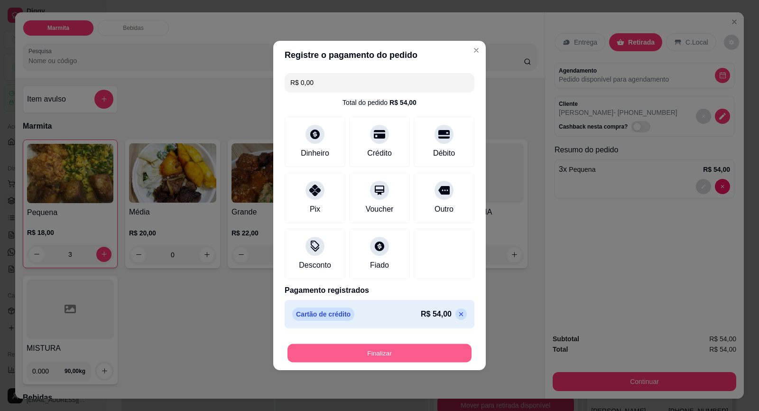
click at [422, 358] on button "Finalizar" at bounding box center [380, 353] width 184 height 19
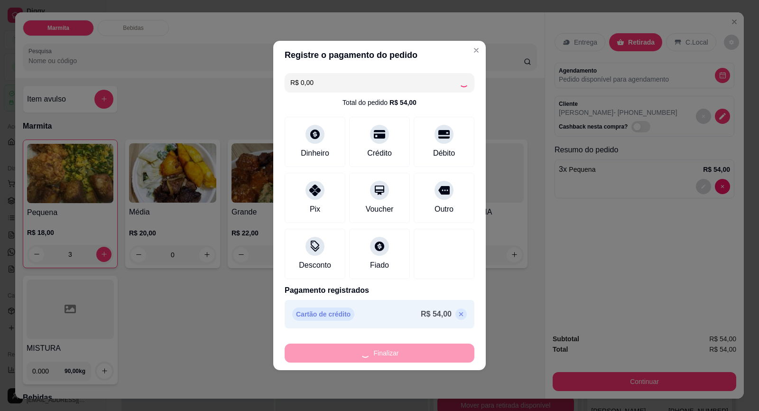
type input "0"
type input "-R$ 54,00"
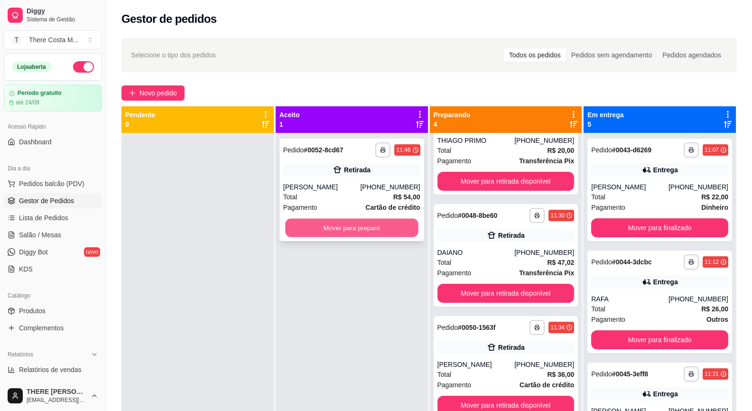
click at [392, 229] on button "Mover para preparo" at bounding box center [351, 228] width 133 height 19
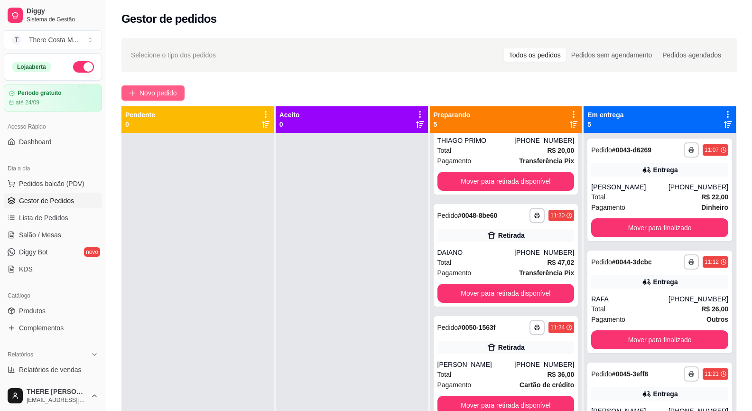
click at [167, 93] on span "Novo pedido" at bounding box center [158, 93] width 37 height 10
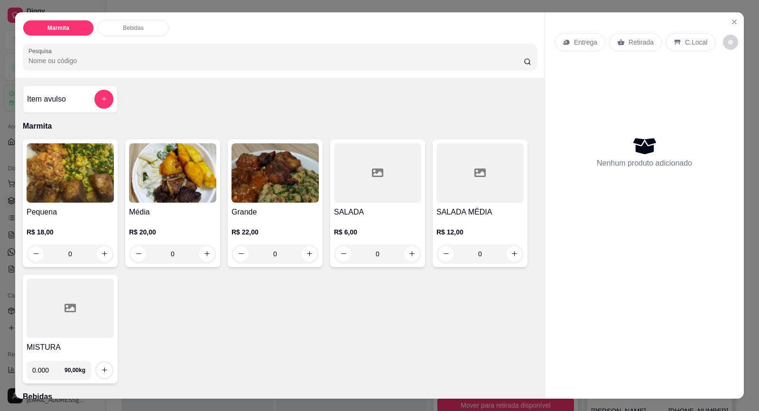
click at [629, 44] on p "Retirada" at bounding box center [641, 41] width 25 height 9
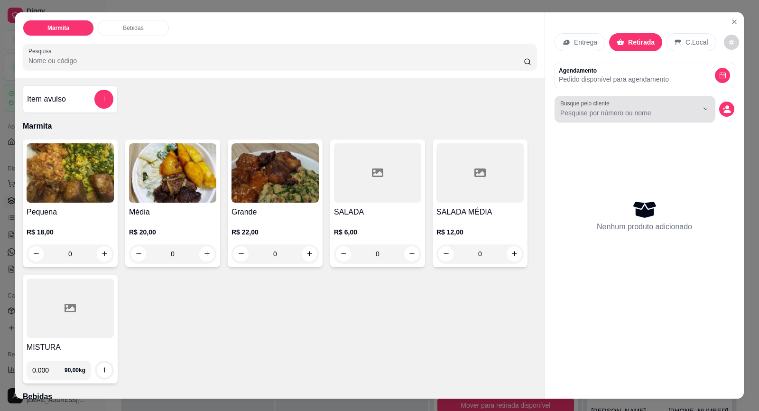
click at [629, 108] on input "Busque pelo cliente" at bounding box center [621, 112] width 123 height 9
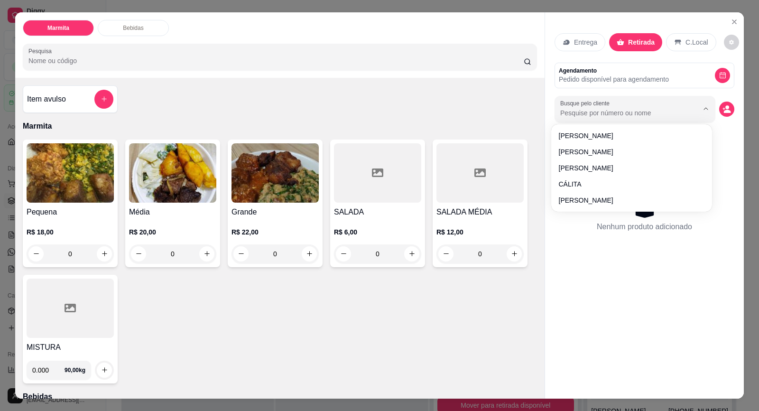
paste input "15 99694-4881"
type input "15 99694-4881"
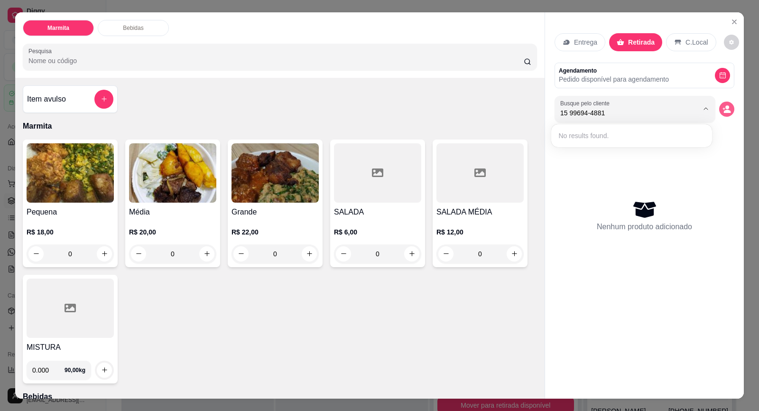
click at [726, 109] on circle "decrease-product-quantity" at bounding box center [728, 107] width 4 height 4
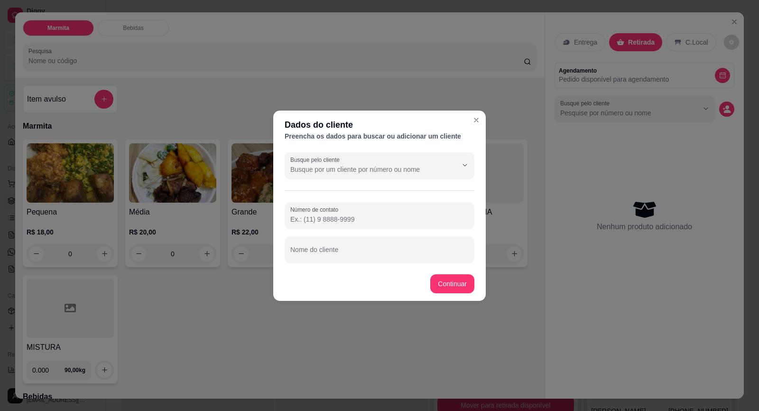
click at [350, 215] on input "Número de contato" at bounding box center [379, 218] width 178 height 9
paste input "[PHONE_NUMBER]"
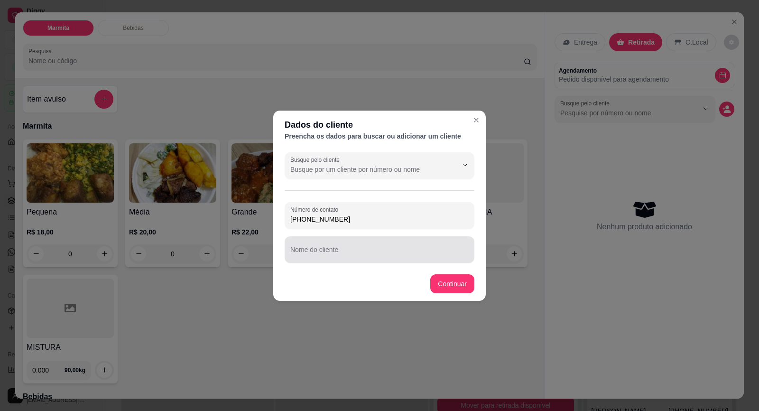
type input "[PHONE_NUMBER]"
click at [360, 259] on div "Nome do cliente" at bounding box center [380, 249] width 190 height 27
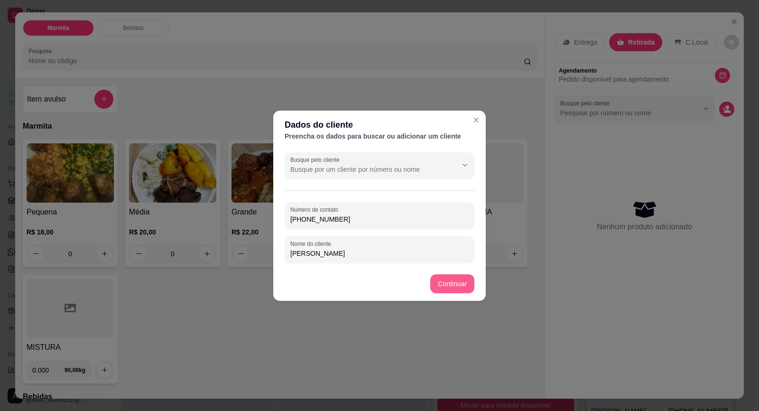
type input "[PERSON_NAME]"
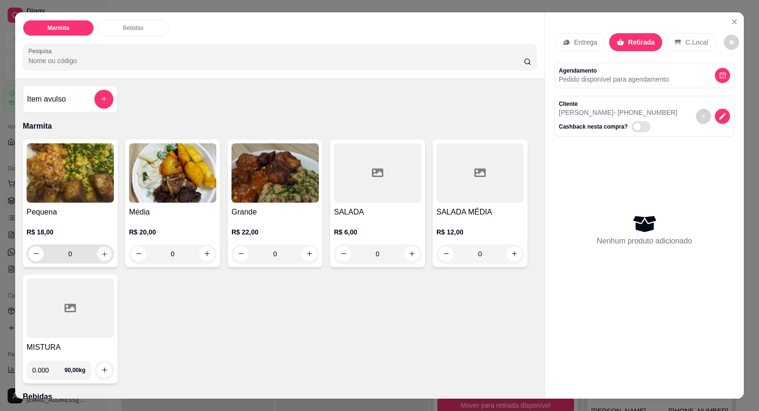
click at [105, 255] on button "increase-product-quantity" at bounding box center [104, 253] width 15 height 15
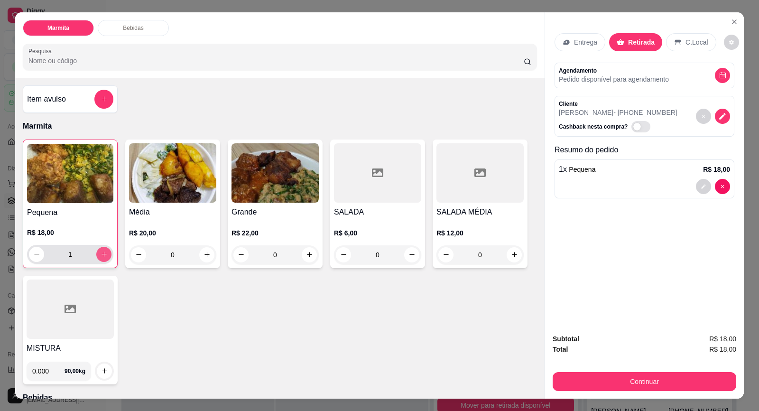
click at [103, 255] on icon "increase-product-quantity" at bounding box center [104, 254] width 7 height 7
type input "3"
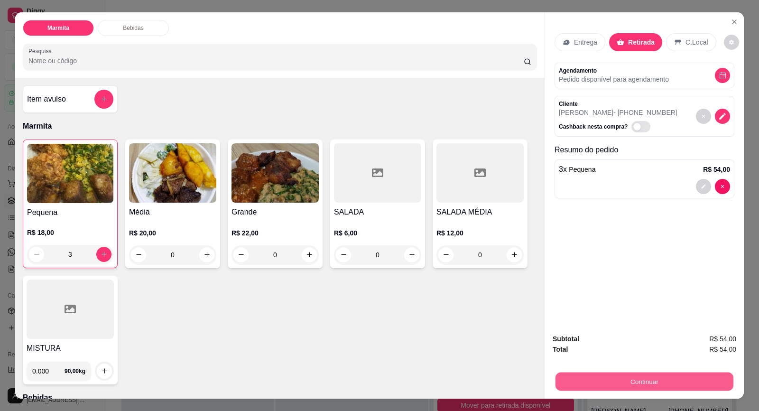
click at [655, 386] on button "Continuar" at bounding box center [645, 381] width 178 height 19
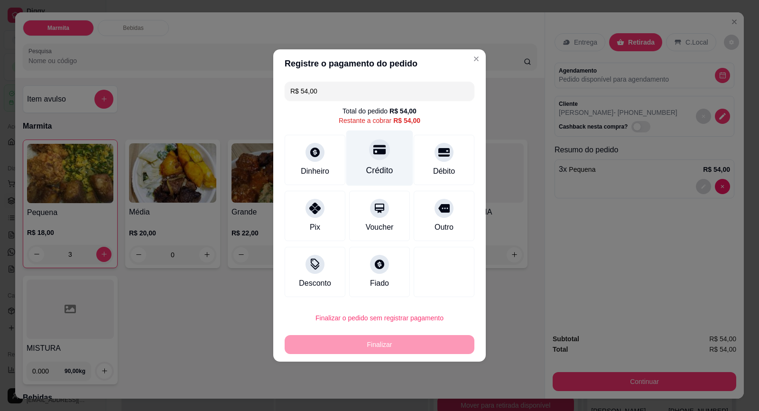
click at [378, 158] on div at bounding box center [379, 149] width 21 height 21
type input "R$ 0,00"
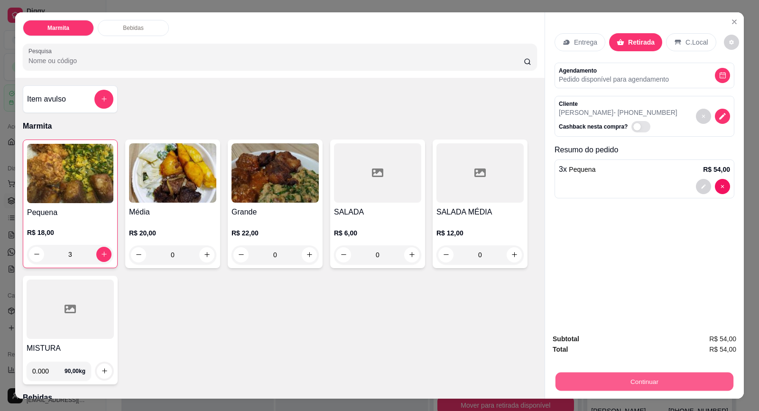
click at [666, 379] on button "Continuar" at bounding box center [645, 381] width 178 height 19
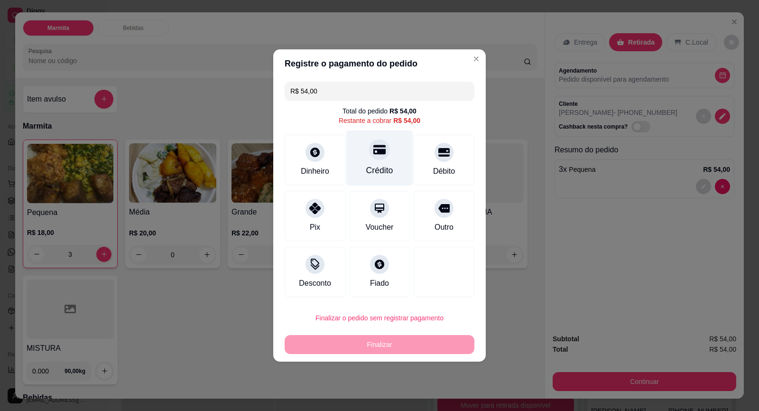
click at [385, 158] on div "Crédito" at bounding box center [379, 158] width 67 height 56
type input "R$ 0,00"
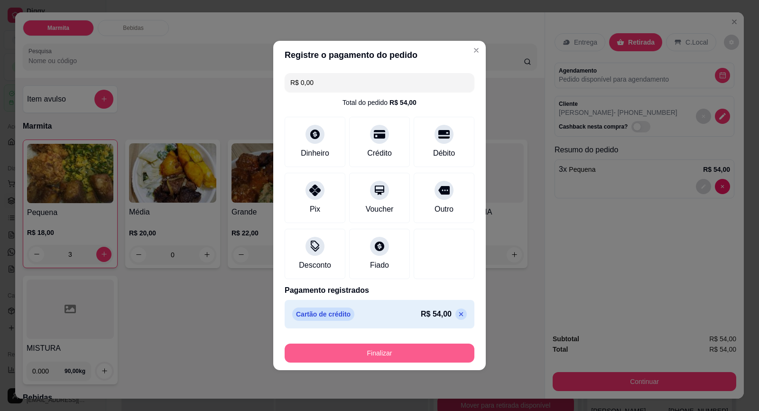
click at [425, 353] on button "Finalizar" at bounding box center [380, 353] width 190 height 19
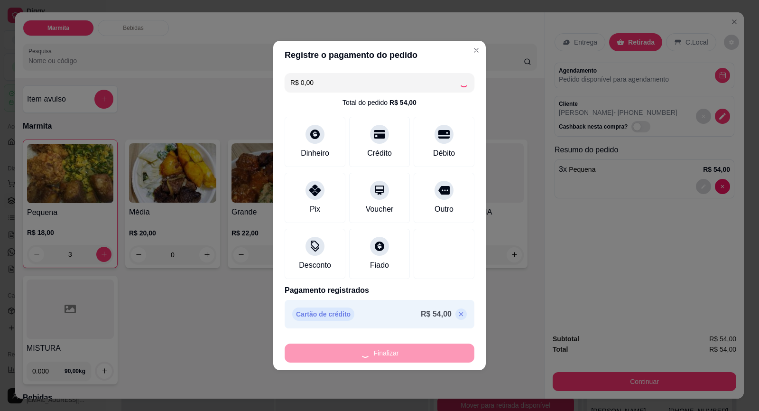
type input "0"
type input "-R$ 54,00"
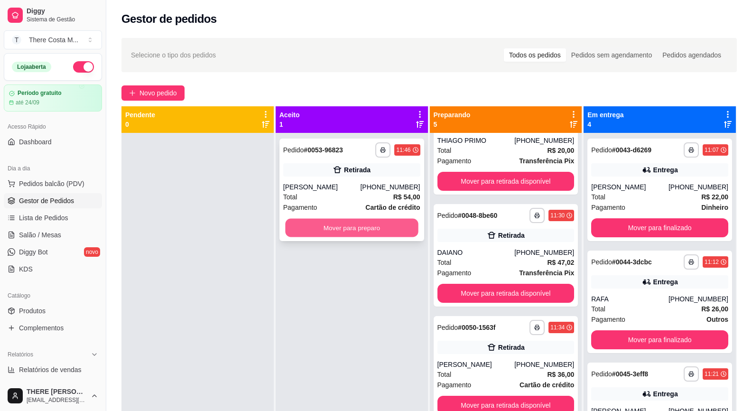
click at [375, 224] on button "Mover para preparo" at bounding box center [351, 228] width 133 height 19
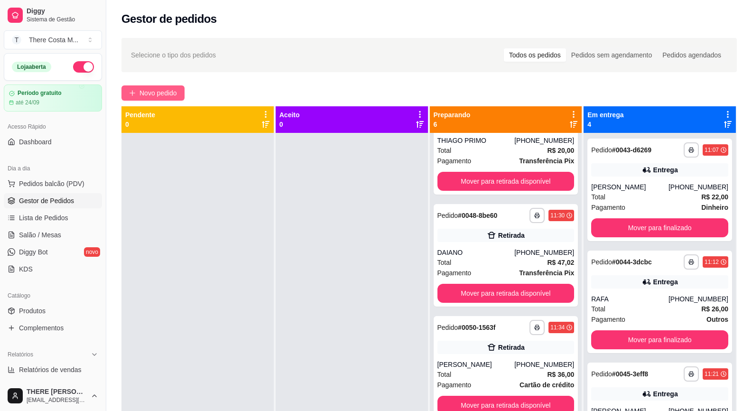
click at [177, 88] on span "Novo pedido" at bounding box center [158, 93] width 37 height 10
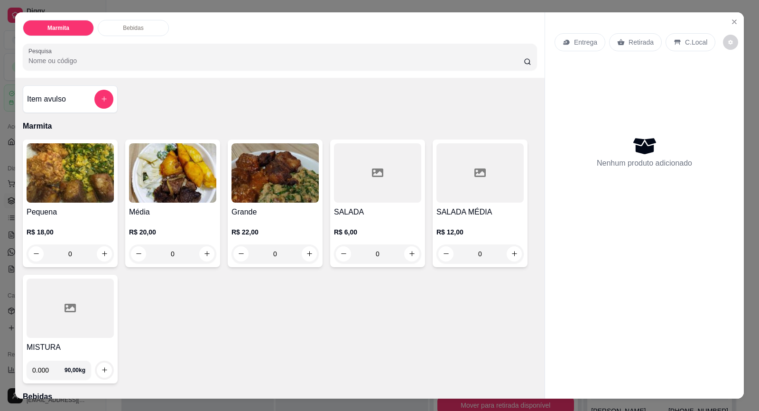
click at [591, 40] on p "Entrega" at bounding box center [585, 41] width 23 height 9
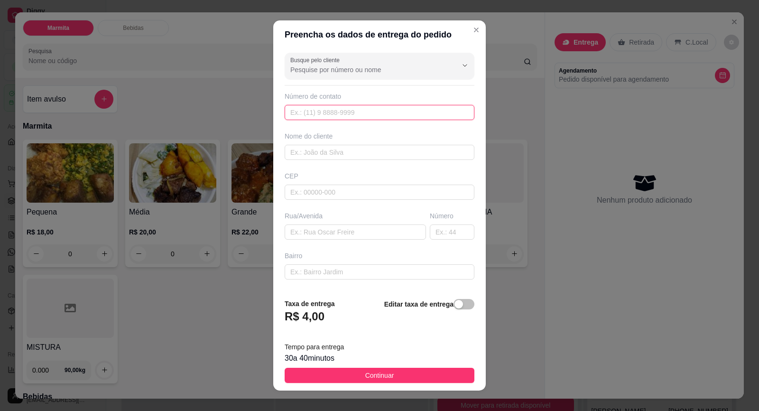
click at [367, 113] on input "text" at bounding box center [380, 112] width 190 height 15
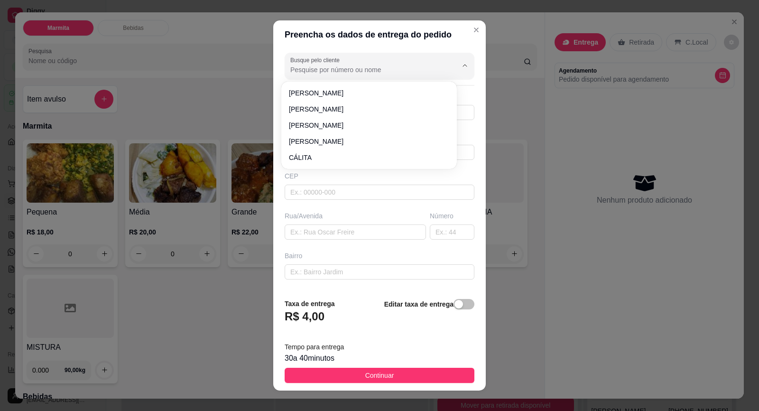
click at [372, 72] on input "Busque pelo cliente" at bounding box center [366, 69] width 152 height 9
paste input "15 99707-2065"
type input "15 99707-2065"
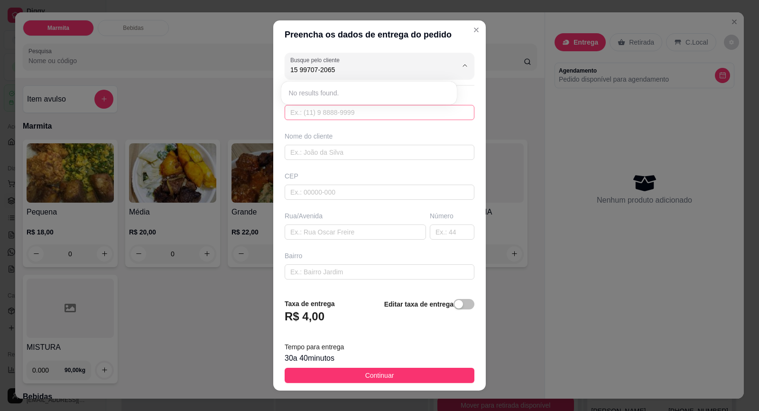
click at [372, 115] on input "text" at bounding box center [380, 112] width 190 height 15
paste input "[PHONE_NUMBER]"
type input "[PHONE_NUMBER]"
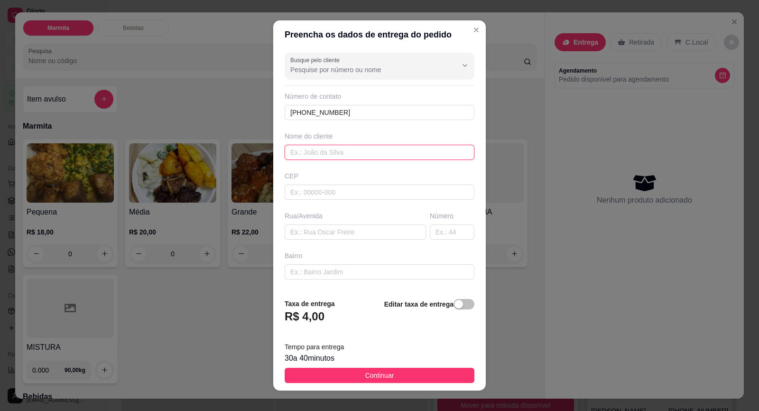
click at [360, 158] on input "text" at bounding box center [380, 152] width 190 height 15
type input "[PERSON_NAME]"
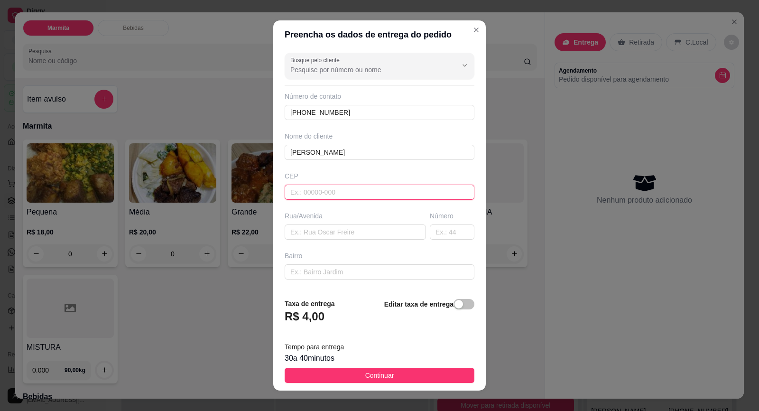
click at [361, 192] on input "text" at bounding box center [380, 192] width 190 height 15
type input "18440000"
type input "Itaberá"
click at [342, 230] on input "text" at bounding box center [355, 231] width 141 height 15
paste input "Anhanguera"
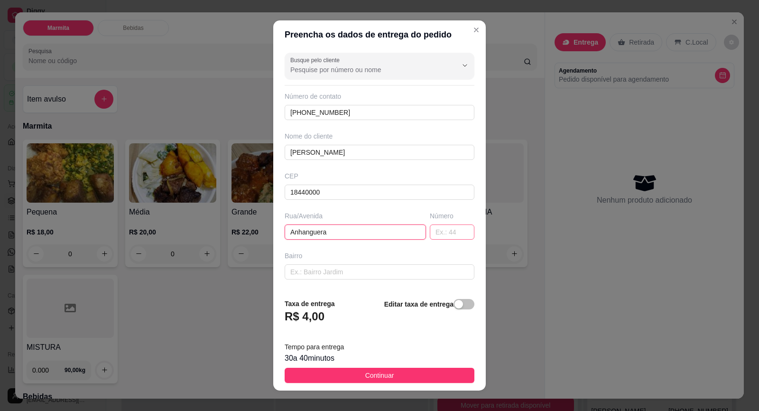
type input "Anhanguera"
click at [430, 228] on input "text" at bounding box center [452, 231] width 45 height 15
type input "83"
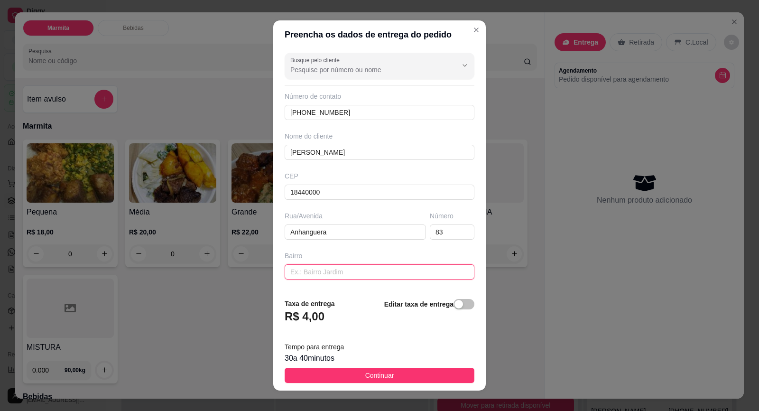
click at [375, 267] on input "text" at bounding box center [380, 271] width 190 height 15
type input "C"
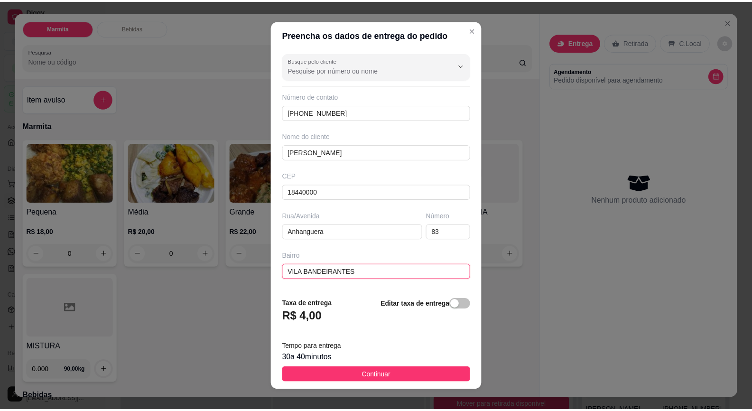
scroll to position [78, 0]
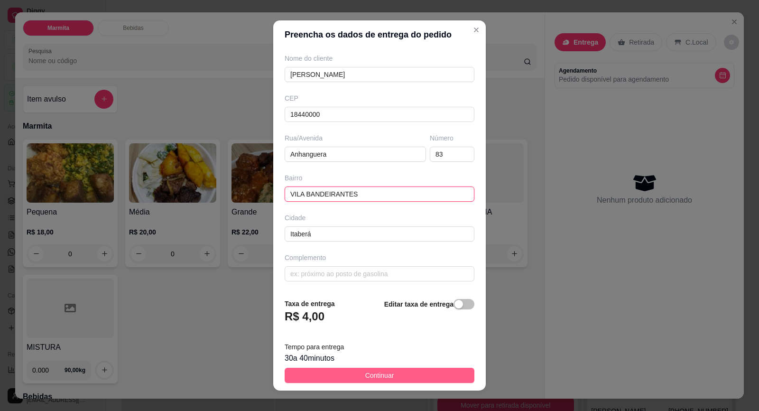
type input "VILA BANDEIRANTES"
click at [374, 380] on span "Continuar" at bounding box center [379, 375] width 29 height 10
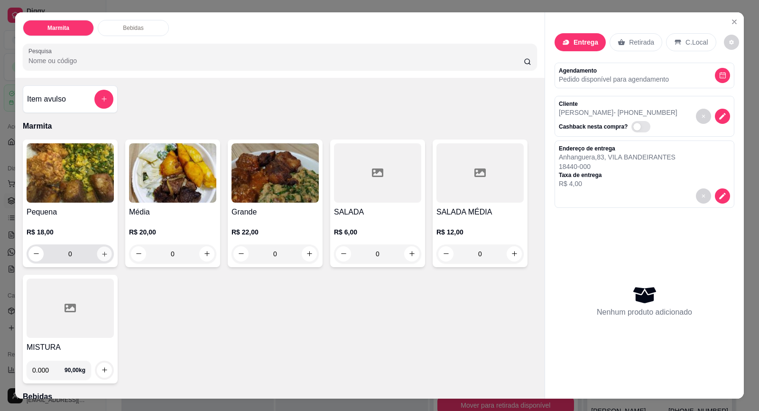
click at [105, 256] on button "increase-product-quantity" at bounding box center [104, 253] width 15 height 15
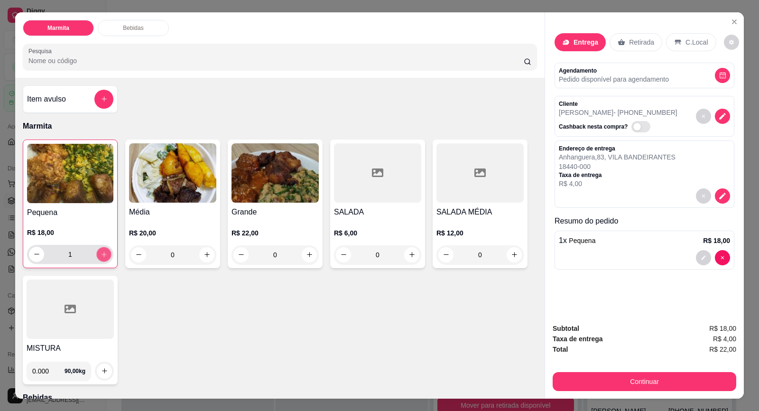
click at [105, 256] on button "increase-product-quantity" at bounding box center [103, 254] width 15 height 15
type input "2"
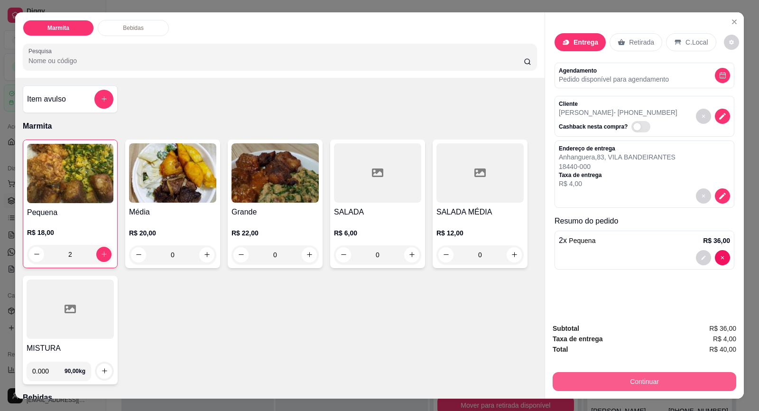
click at [612, 390] on button "Continuar" at bounding box center [645, 381] width 184 height 19
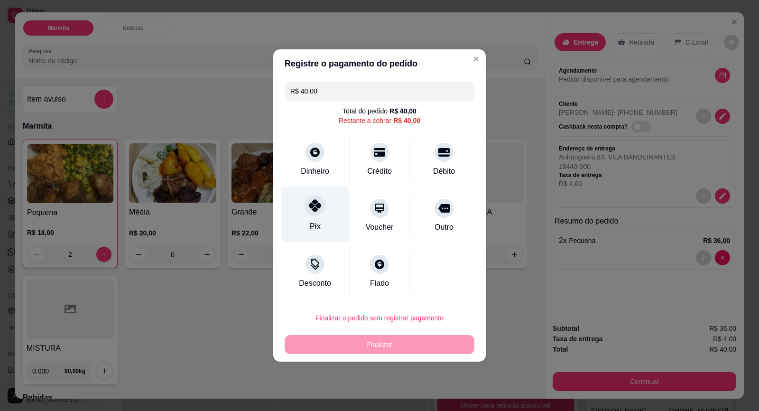
click at [315, 222] on div "Pix" at bounding box center [314, 226] width 11 height 12
type input "R$ 0,00"
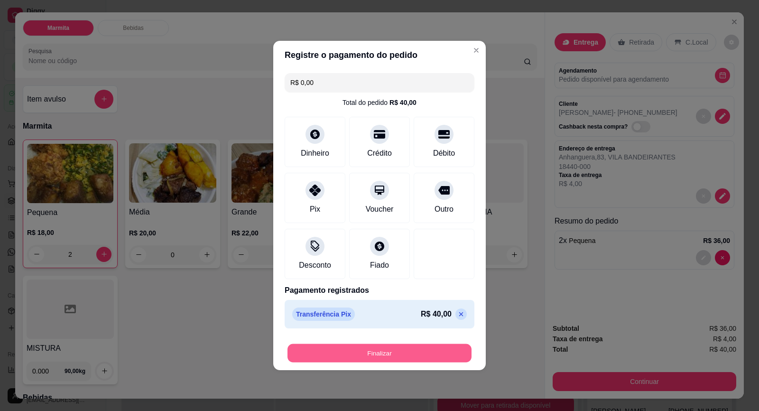
click at [429, 357] on button "Finalizar" at bounding box center [380, 353] width 184 height 19
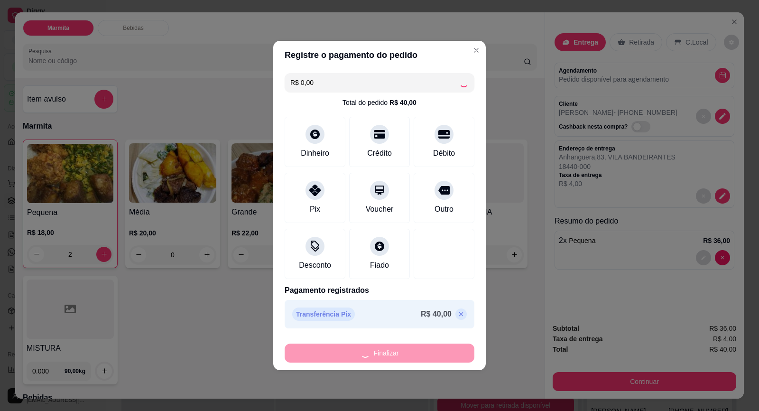
type input "0"
type input "-R$ 40,00"
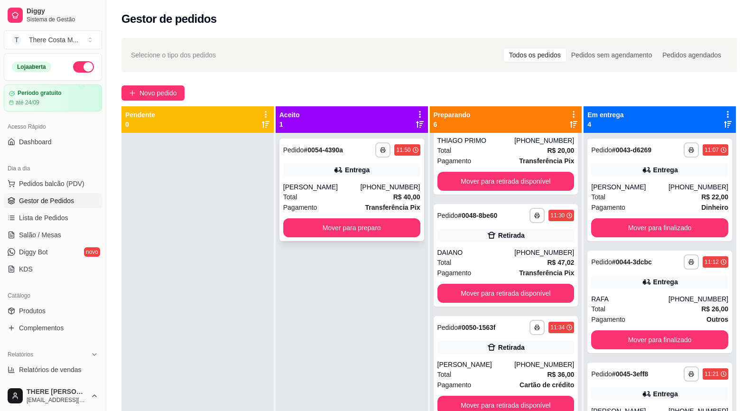
click at [382, 190] on div "[PHONE_NUMBER]" at bounding box center [390, 186] width 60 height 9
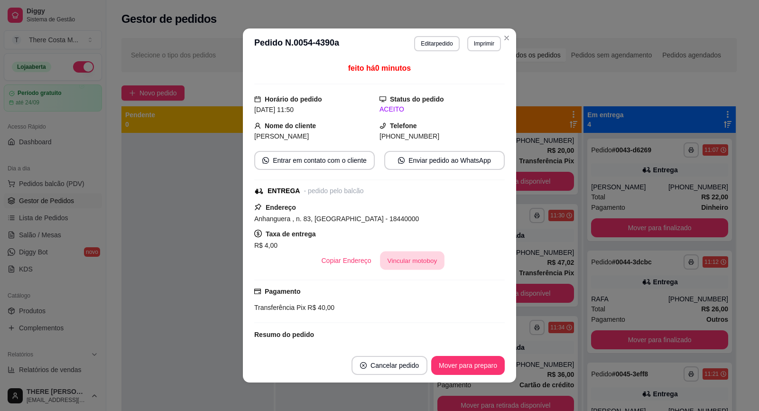
click at [406, 259] on button "Vincular motoboy" at bounding box center [412, 260] width 65 height 19
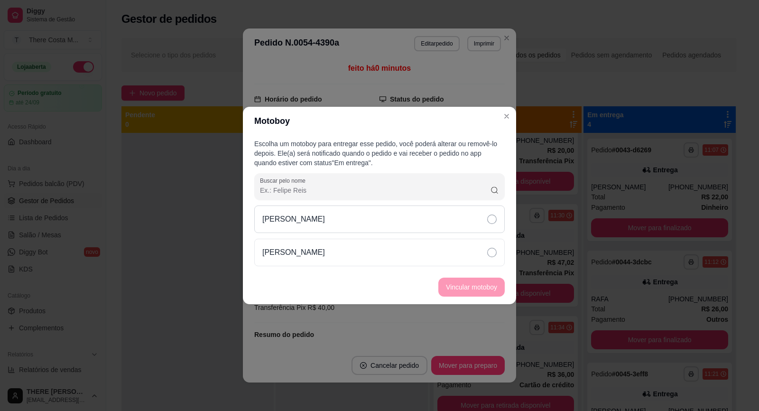
drag, startPoint x: 457, startPoint y: 219, endPoint x: 475, endPoint y: 231, distance: 21.5
click at [457, 218] on div "[PERSON_NAME]" at bounding box center [379, 219] width 251 height 28
click at [488, 284] on button "Vincular motoboy" at bounding box center [471, 287] width 66 height 19
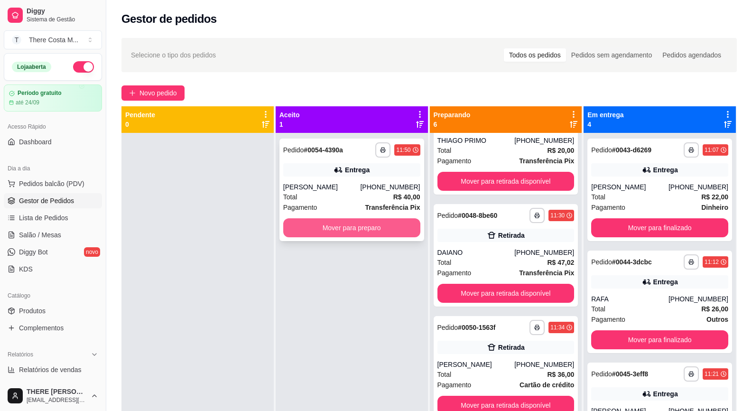
click at [353, 232] on button "Mover para preparo" at bounding box center [351, 227] width 137 height 19
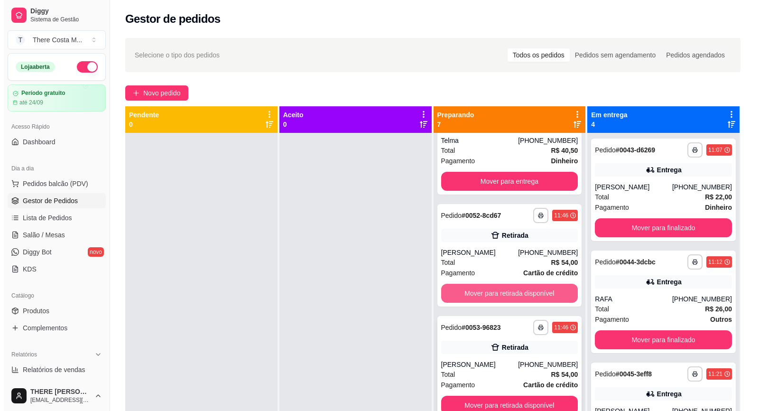
scroll to position [27, 0]
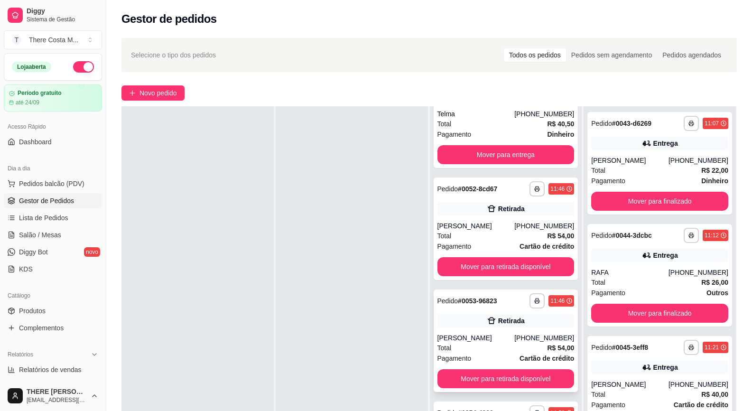
click at [507, 346] on div "Total R$ 54,00" at bounding box center [506, 348] width 137 height 10
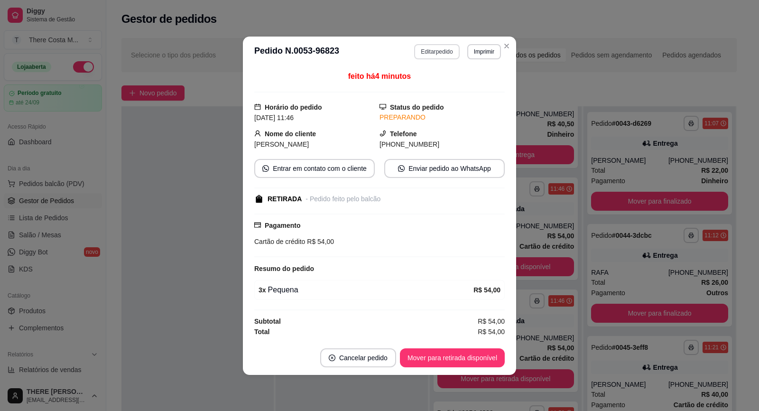
click at [443, 52] on button "Editar pedido" at bounding box center [436, 51] width 45 height 15
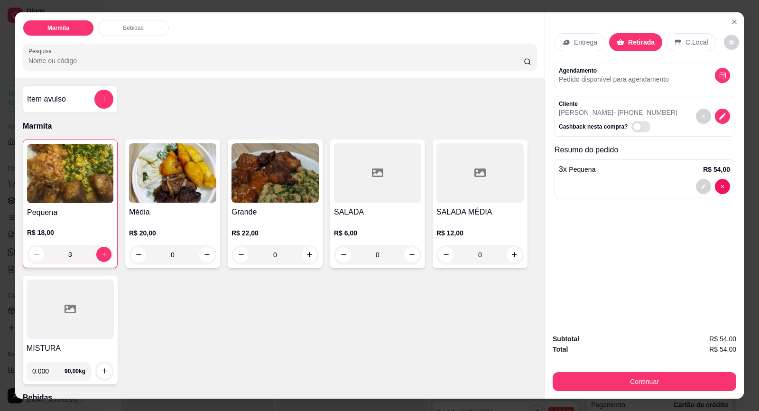
click at [194, 230] on p "R$ 20,00" at bounding box center [172, 232] width 87 height 9
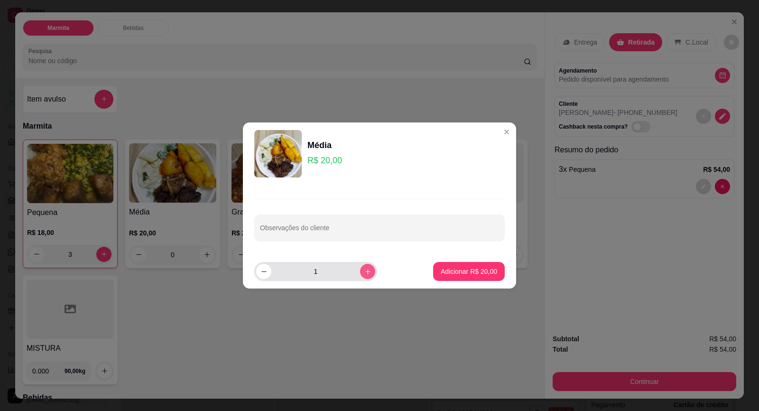
click at [360, 274] on button "increase-product-quantity" at bounding box center [367, 271] width 15 height 15
type input "3"
click at [454, 274] on p "Adicionar R$ 60,00" at bounding box center [469, 271] width 55 height 9
type input "3"
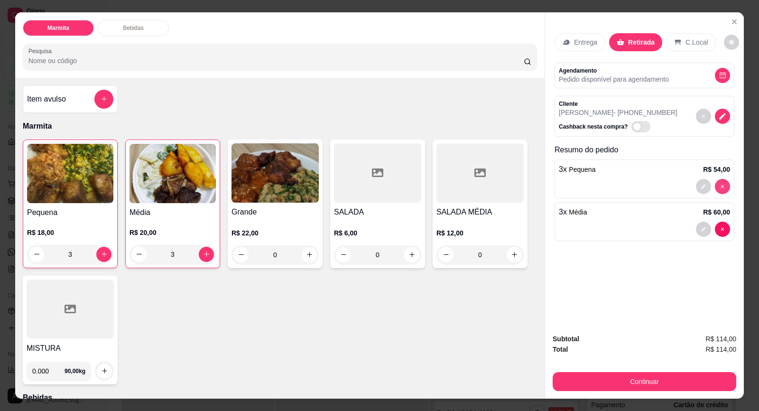
type input "0"
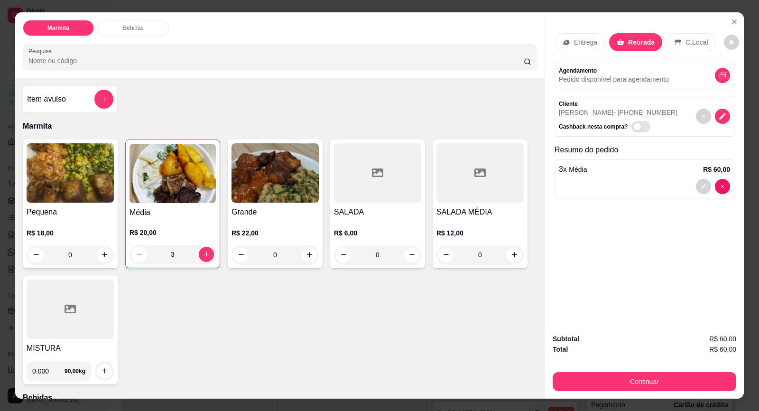
click at [584, 40] on p "Entrega" at bounding box center [585, 41] width 23 height 9
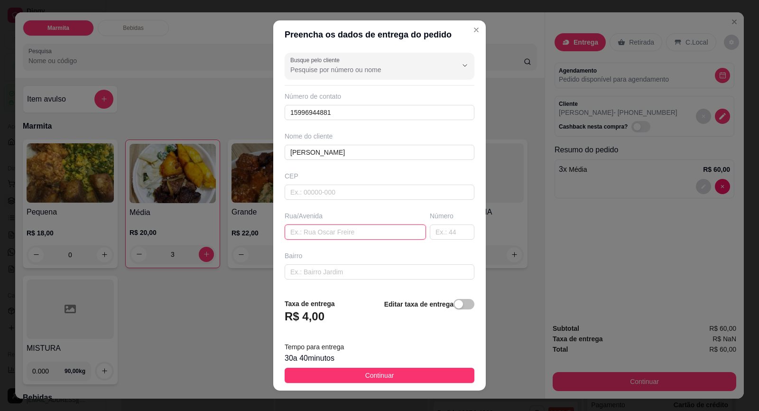
click at [326, 232] on input "text" at bounding box center [355, 231] width 141 height 15
paste input "[PERSON_NAME]"
type input "[PERSON_NAME]"
click at [445, 235] on input "text" at bounding box center [452, 231] width 45 height 15
type input "161"
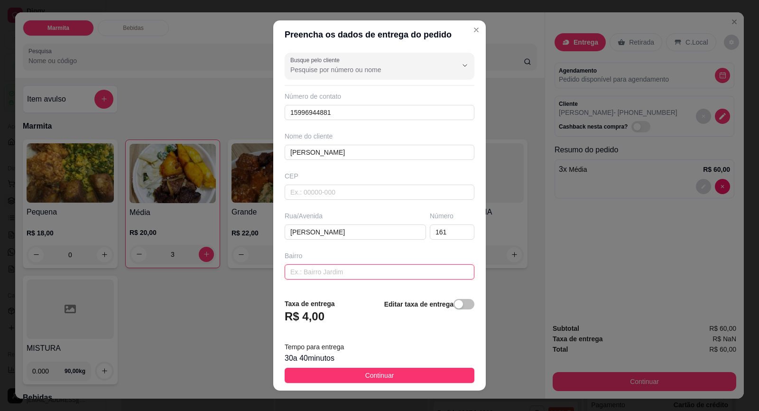
click at [362, 270] on input "text" at bounding box center [380, 271] width 190 height 15
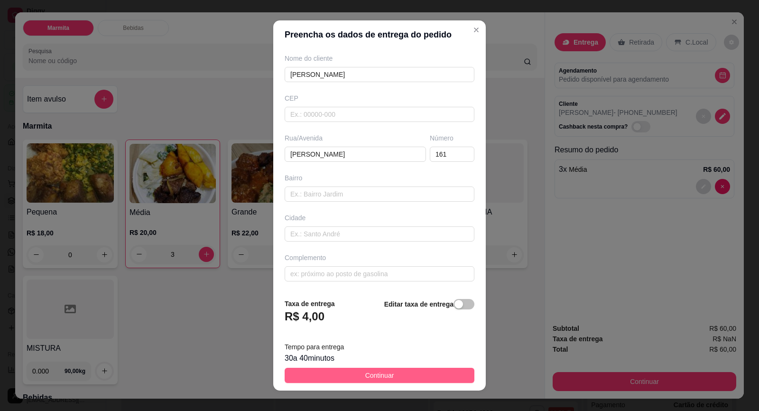
click at [372, 370] on span "Continuar" at bounding box center [379, 375] width 29 height 10
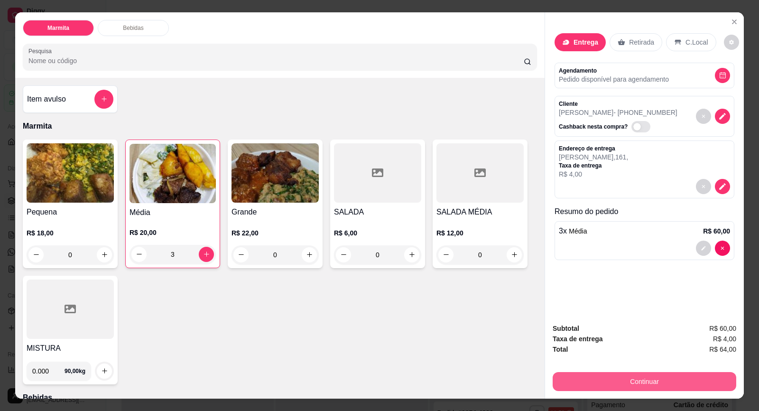
click at [624, 386] on button "Continuar" at bounding box center [645, 381] width 184 height 19
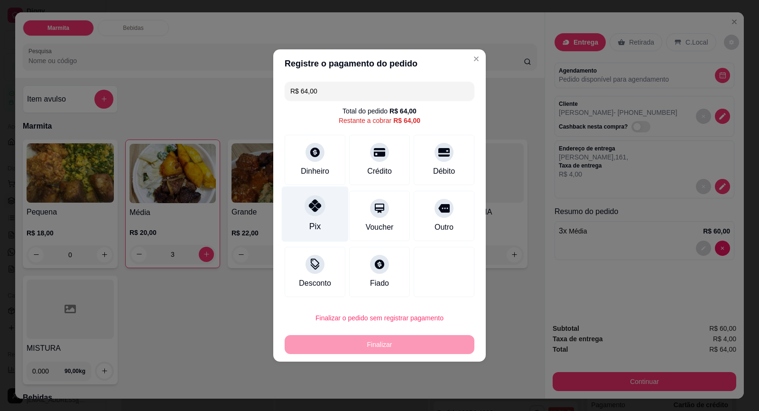
click at [319, 222] on div "Pix" at bounding box center [314, 226] width 11 height 12
type input "R$ 0,00"
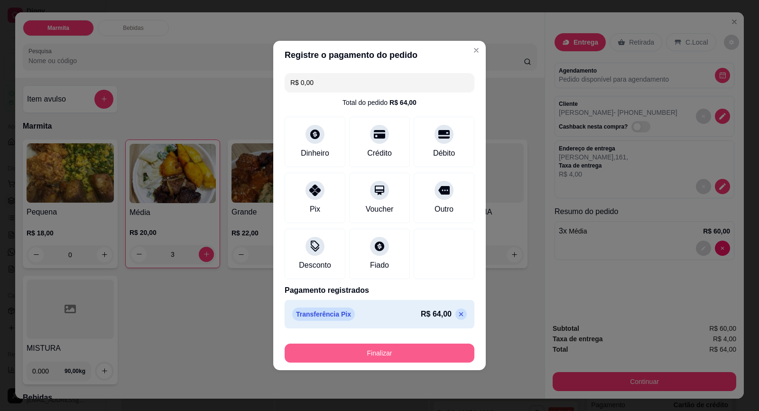
click at [411, 354] on button "Finalizar" at bounding box center [380, 353] width 190 height 19
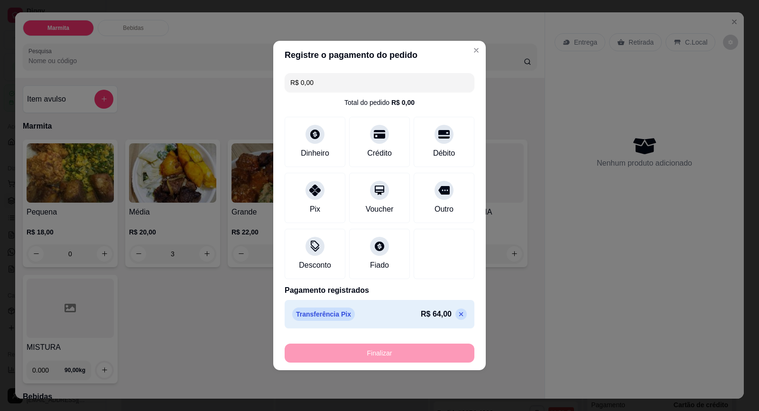
type input "0"
type input "-R$ 64,00"
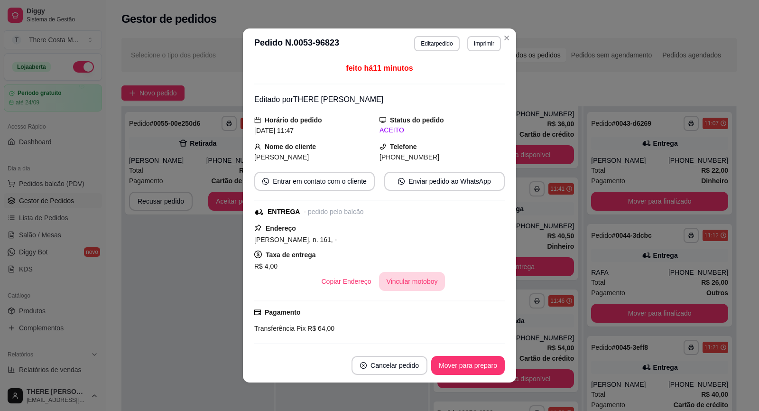
click at [408, 282] on button "Vincular motoboy" at bounding box center [412, 281] width 66 height 19
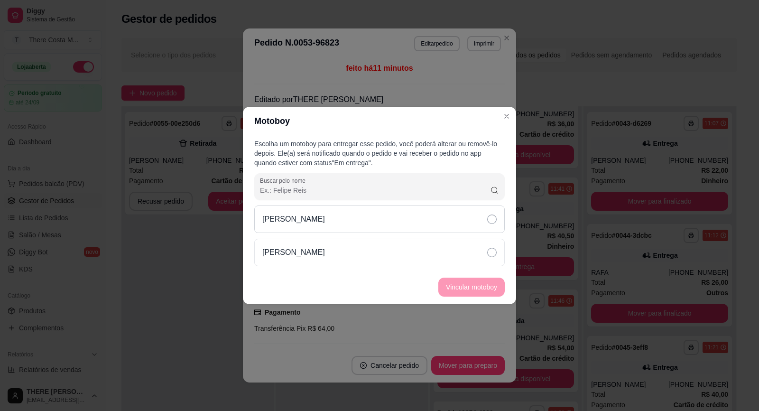
click at [450, 224] on div "[PERSON_NAME]" at bounding box center [379, 219] width 251 height 28
click at [482, 288] on button "Vincular motoboy" at bounding box center [471, 287] width 65 height 19
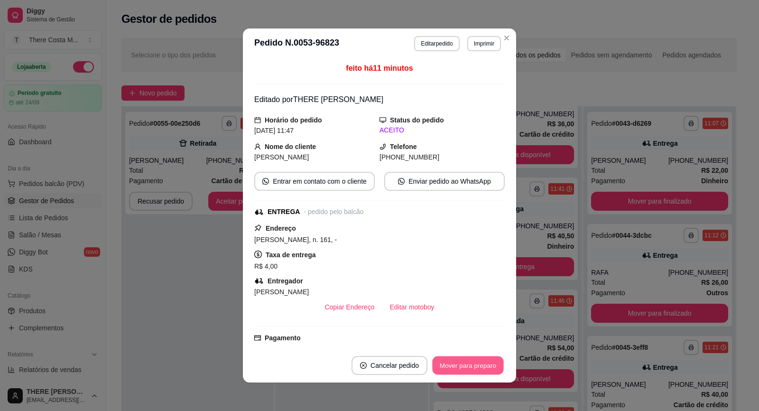
click at [464, 367] on button "Mover para preparo" at bounding box center [467, 365] width 71 height 19
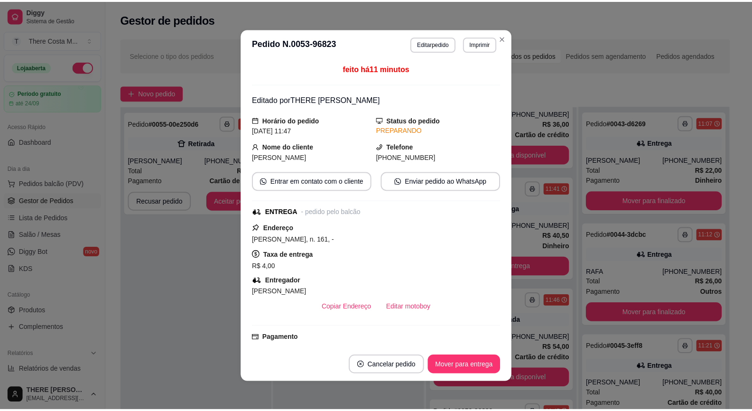
scroll to position [382, 0]
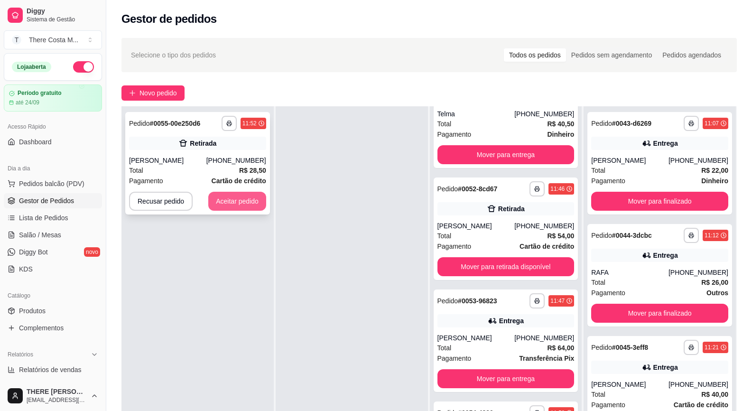
click at [225, 201] on button "Aceitar pedido" at bounding box center [237, 201] width 58 height 19
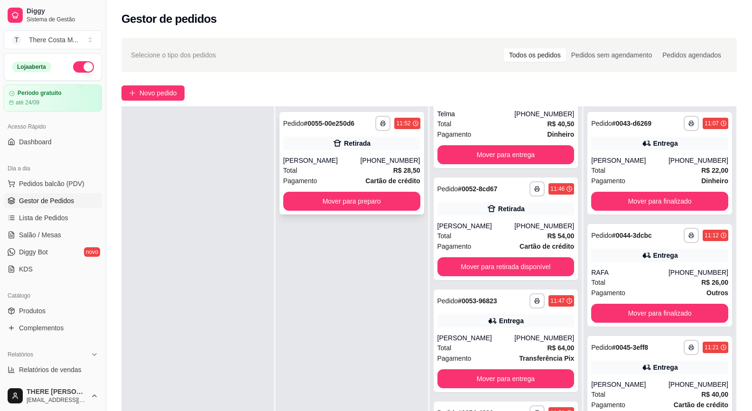
click at [346, 159] on div "[PERSON_NAME]" at bounding box center [321, 160] width 77 height 9
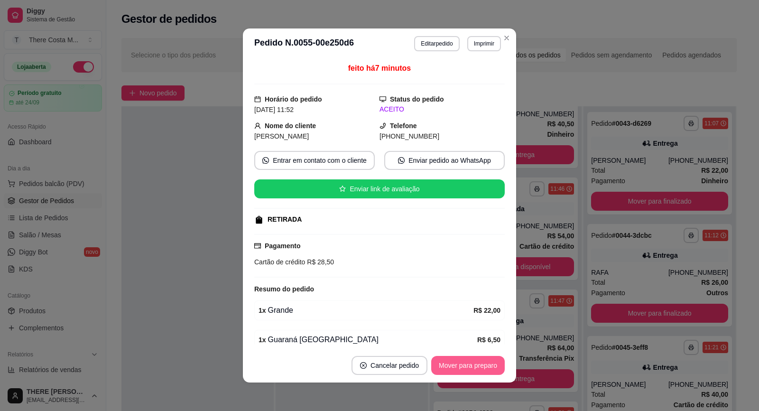
click at [462, 363] on button "Mover para preparo" at bounding box center [468, 365] width 74 height 19
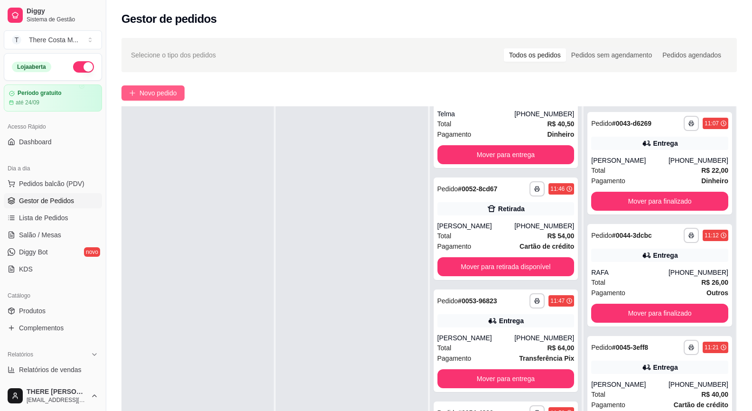
click at [153, 90] on span "Novo pedido" at bounding box center [158, 93] width 37 height 10
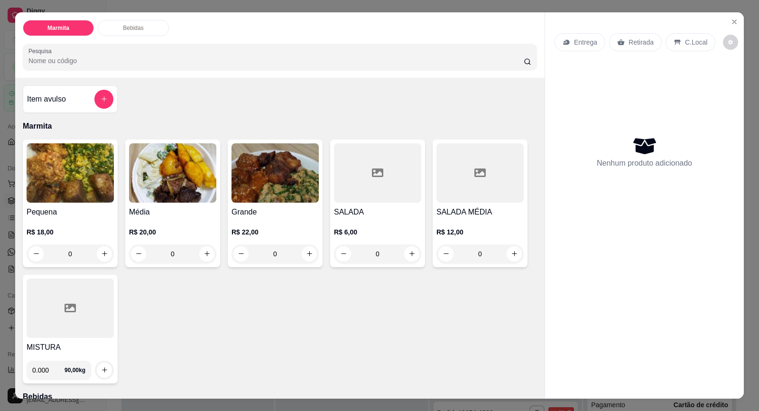
click at [578, 43] on p "Entrega" at bounding box center [585, 41] width 23 height 9
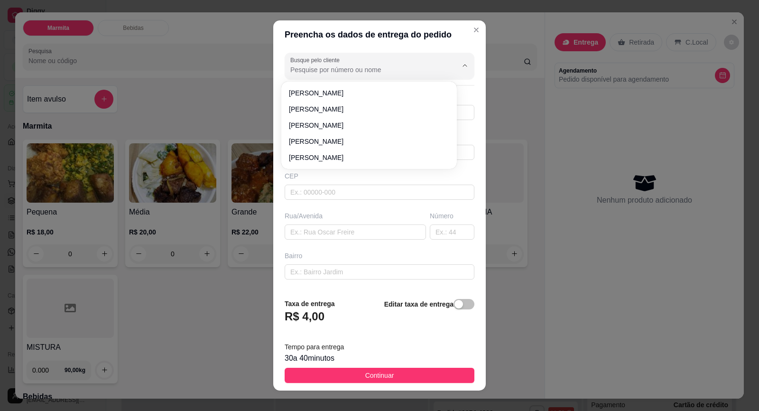
click at [377, 73] on input "Busque pelo cliente" at bounding box center [366, 69] width 152 height 9
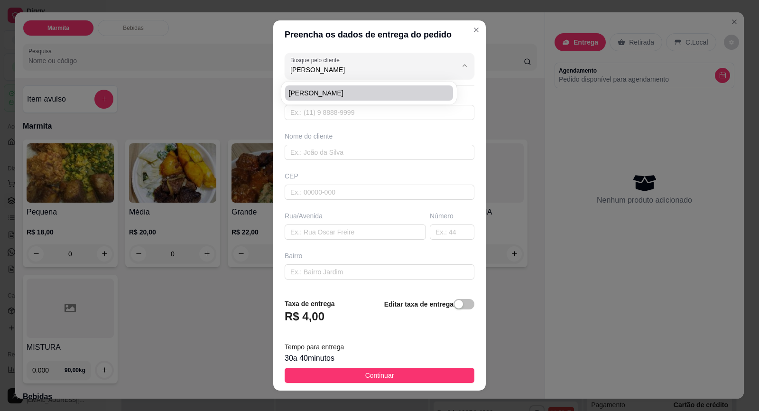
click at [369, 93] on span "[PERSON_NAME]" at bounding box center [364, 92] width 151 height 9
type input "[PERSON_NAME]"
type input "14981273520"
type input "[PERSON_NAME]"
type input "18440000"
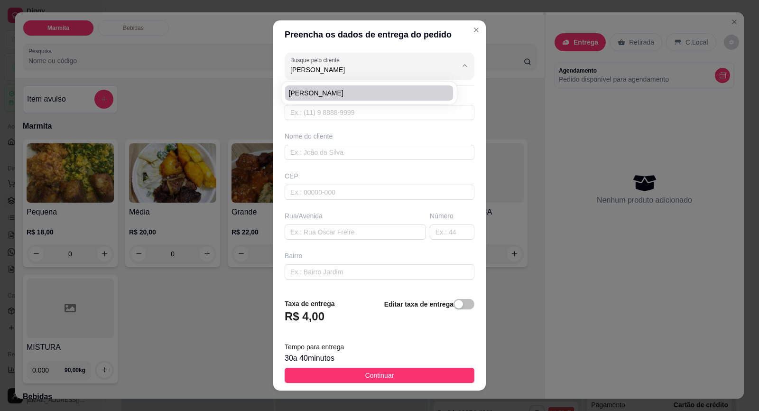
type input "[PERSON_NAME]"
type input "27"
type input "RESIDENCIAL [GEOGRAPHIC_DATA]"
type input "Itaberá"
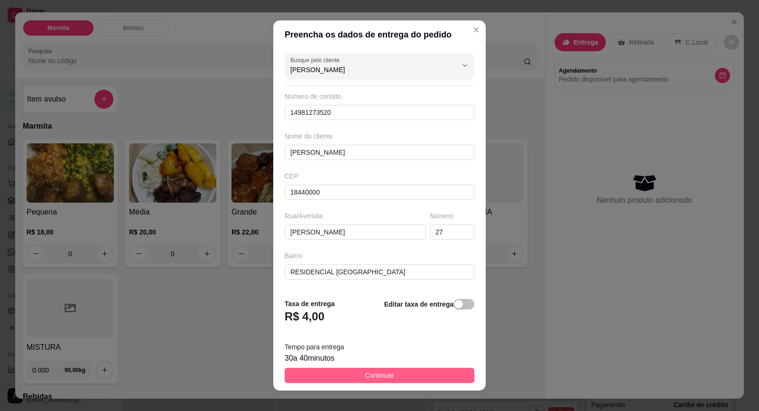
click at [411, 377] on button "Continuar" at bounding box center [380, 375] width 190 height 15
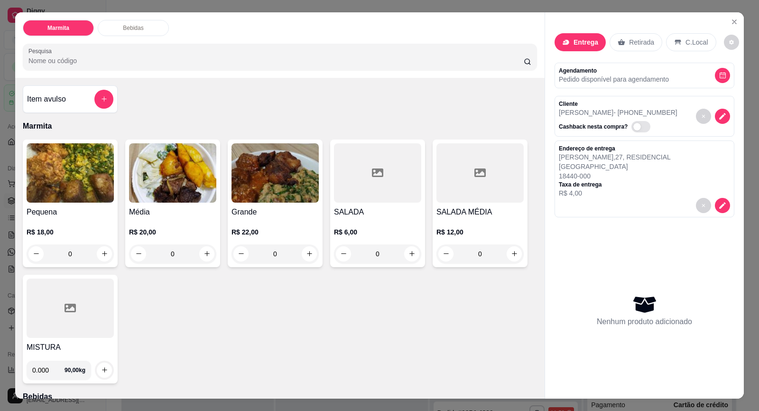
click at [66, 197] on img at bounding box center [70, 172] width 87 height 59
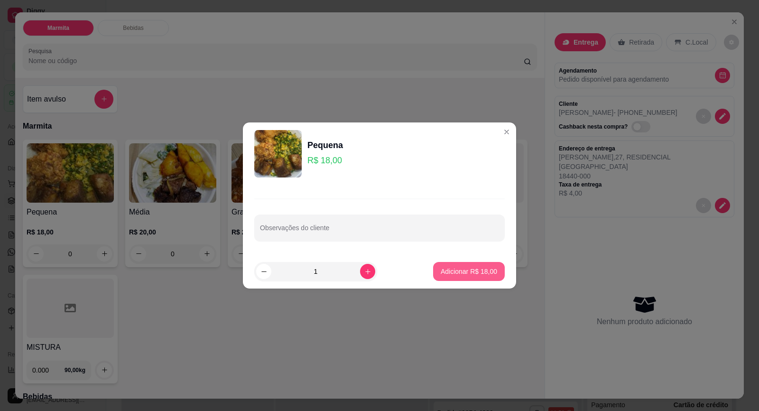
click at [479, 277] on button "Adicionar R$ 18,00" at bounding box center [469, 271] width 72 height 19
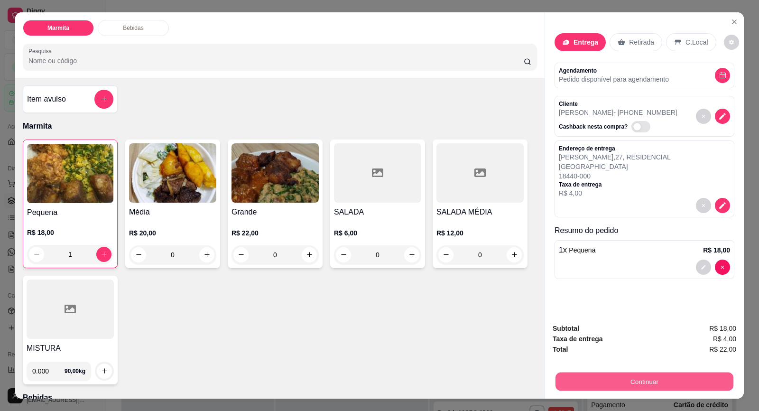
click at [634, 382] on button "Continuar" at bounding box center [645, 381] width 178 height 19
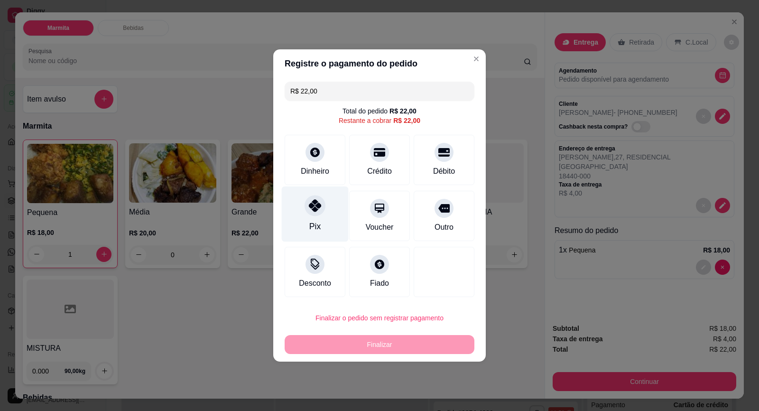
click at [307, 223] on div "Pix" at bounding box center [315, 214] width 67 height 56
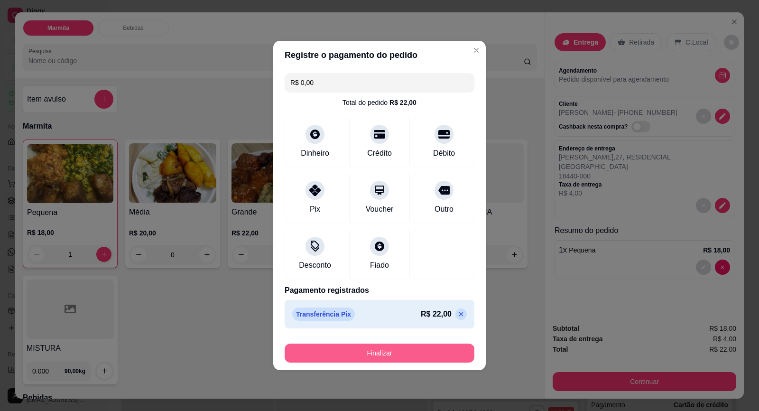
click at [401, 351] on button "Finalizar" at bounding box center [380, 353] width 190 height 19
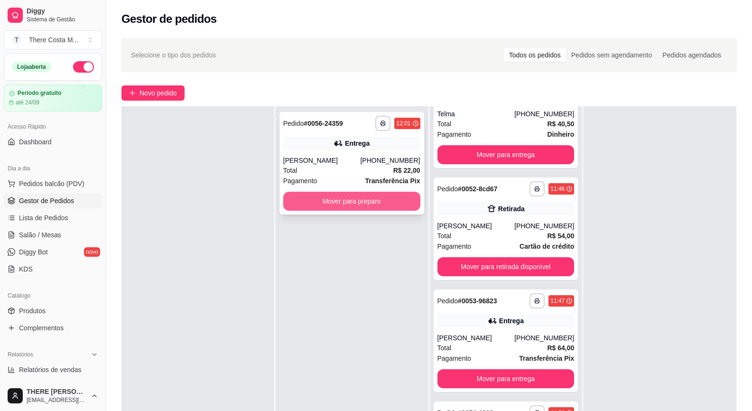
click at [379, 201] on button "Mover para preparo" at bounding box center [351, 201] width 137 height 19
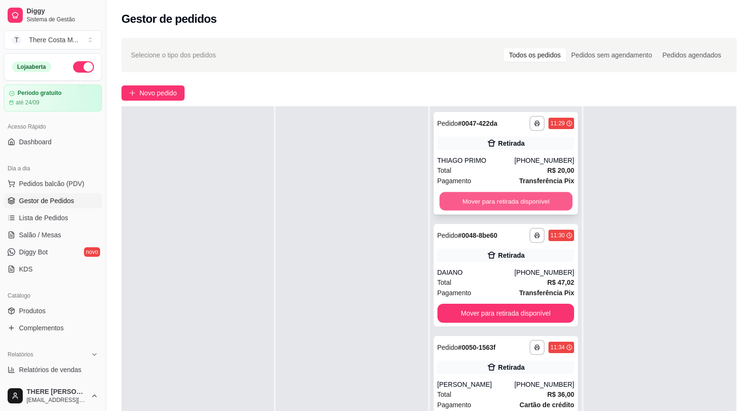
click at [512, 200] on button "Mover para retirada disponível" at bounding box center [505, 201] width 133 height 19
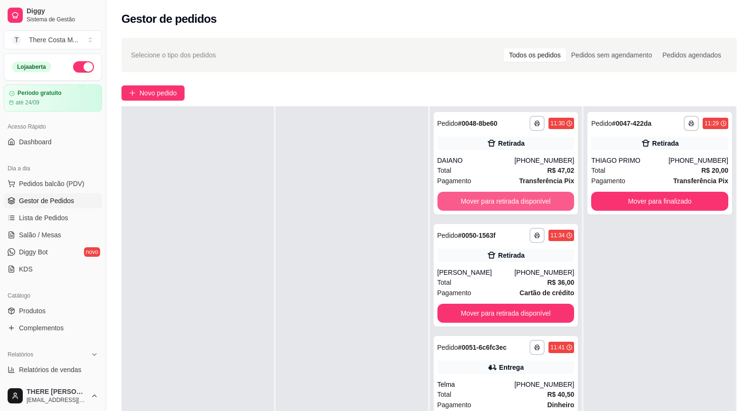
click at [512, 200] on button "Mover para retirada disponível" at bounding box center [506, 201] width 137 height 19
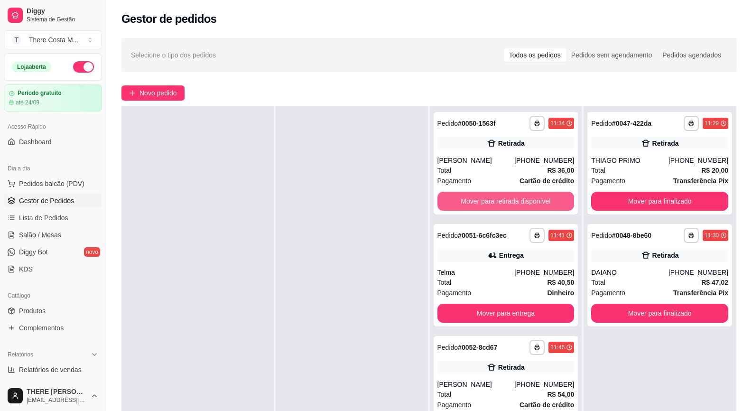
click at [512, 200] on button "Mover para retirada disponível" at bounding box center [506, 201] width 137 height 19
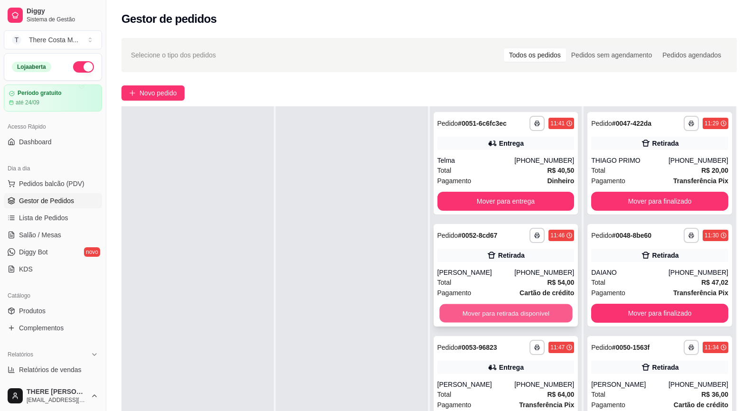
click at [491, 311] on button "Mover para retirada disponível" at bounding box center [505, 313] width 133 height 19
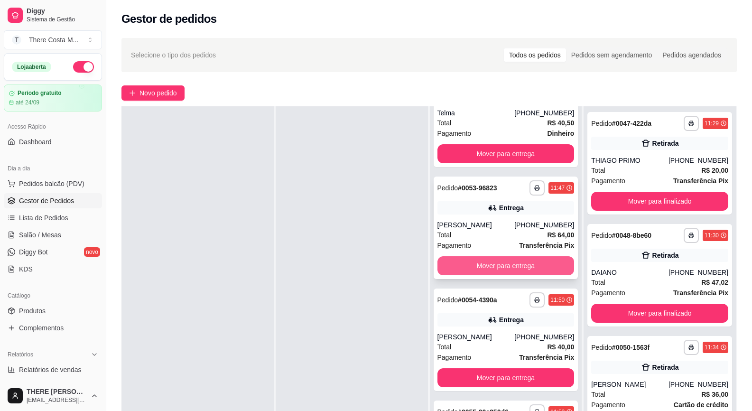
scroll to position [95, 0]
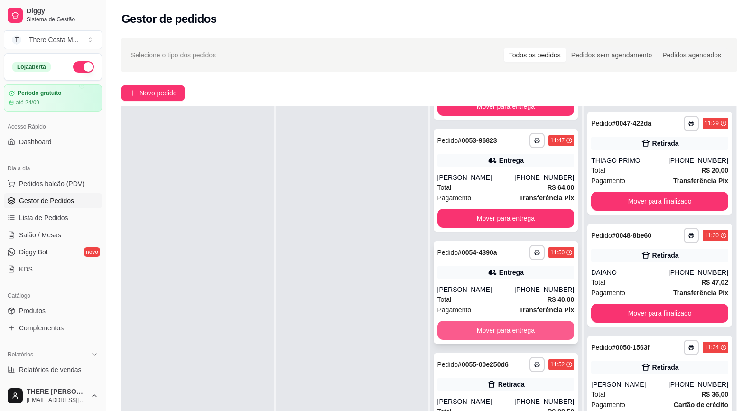
click at [502, 326] on button "Mover para entrega" at bounding box center [506, 330] width 137 height 19
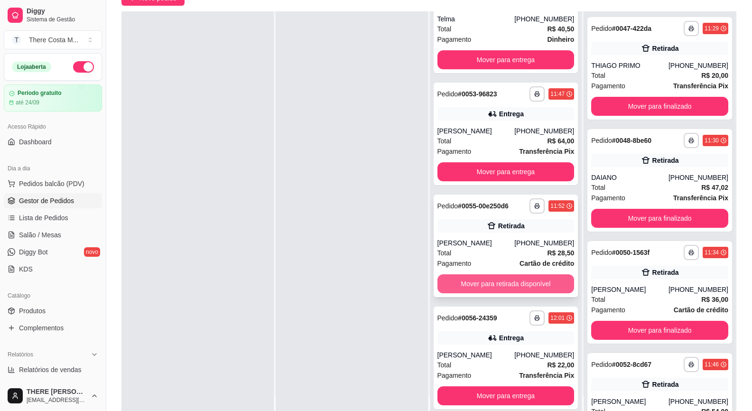
scroll to position [142, 0]
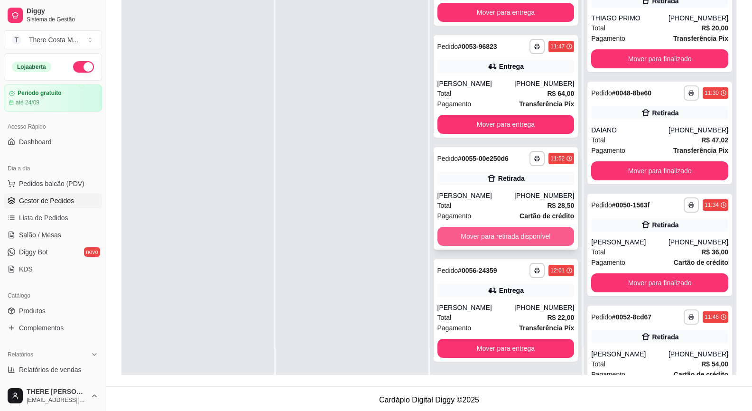
click at [496, 238] on button "Mover para retirada disponível" at bounding box center [506, 236] width 137 height 19
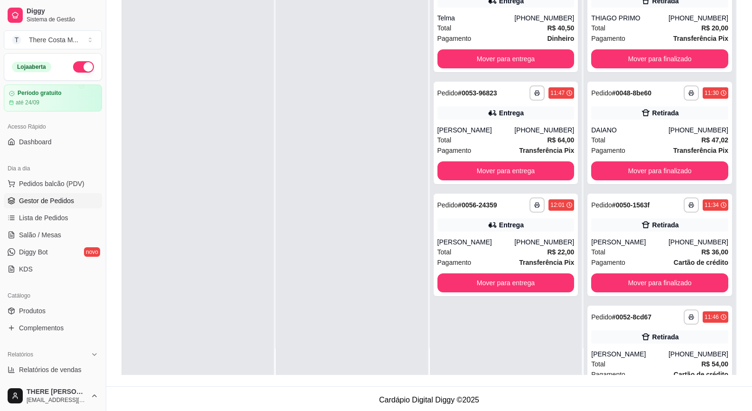
scroll to position [0, 0]
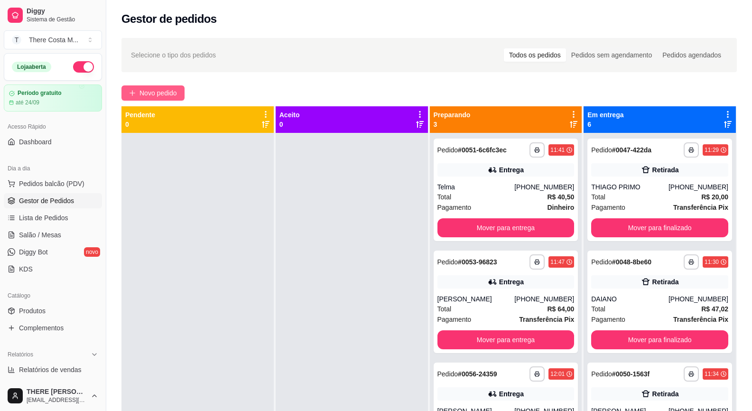
click at [143, 90] on span "Novo pedido" at bounding box center [158, 93] width 37 height 10
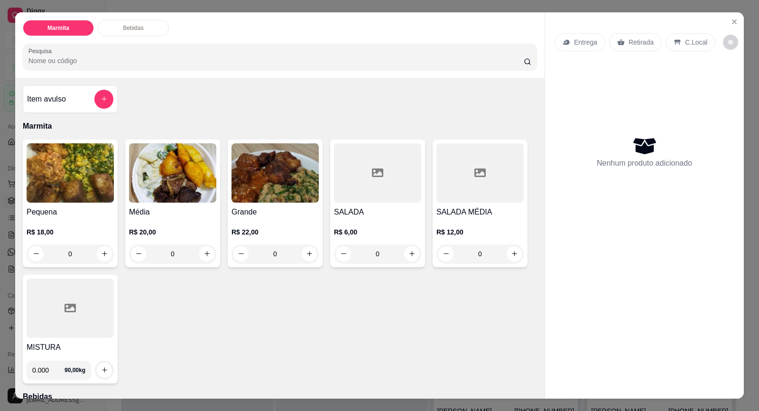
click at [579, 45] on p "Entrega" at bounding box center [585, 41] width 23 height 9
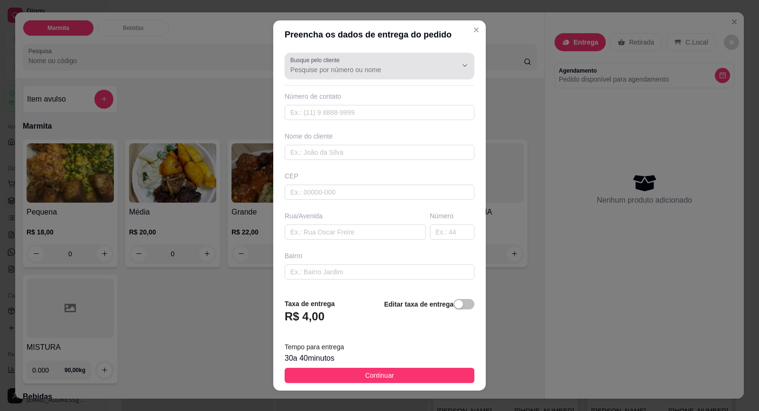
click at [347, 68] on input "Busque pelo cliente" at bounding box center [366, 69] width 152 height 9
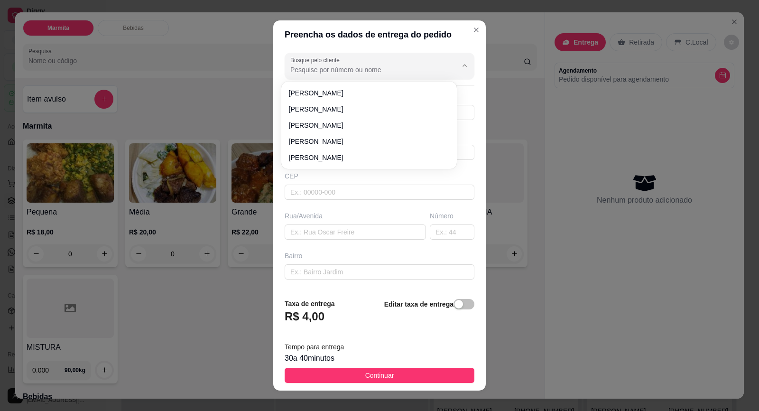
paste input "15 99848-4609"
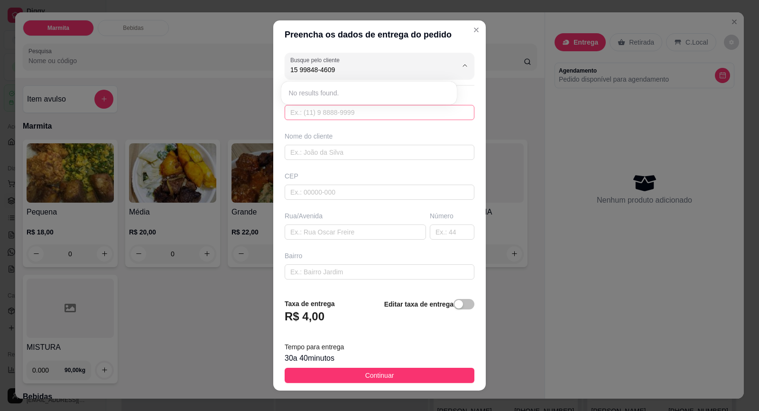
click at [363, 116] on input "text" at bounding box center [380, 112] width 190 height 15
paste input "[PHONE_NUMBER]"
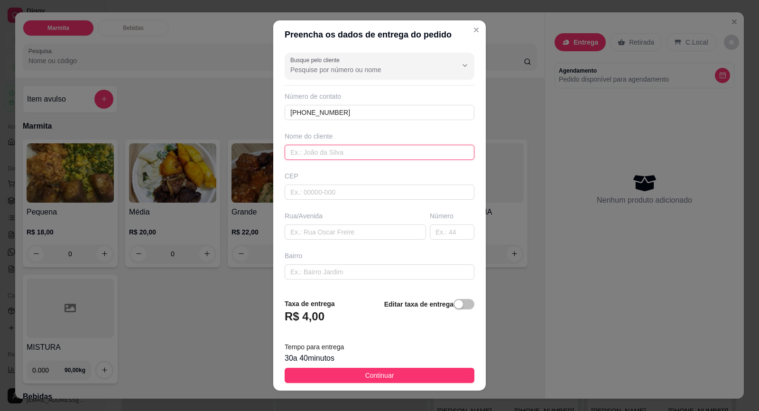
click at [348, 156] on input "text" at bounding box center [380, 152] width 190 height 15
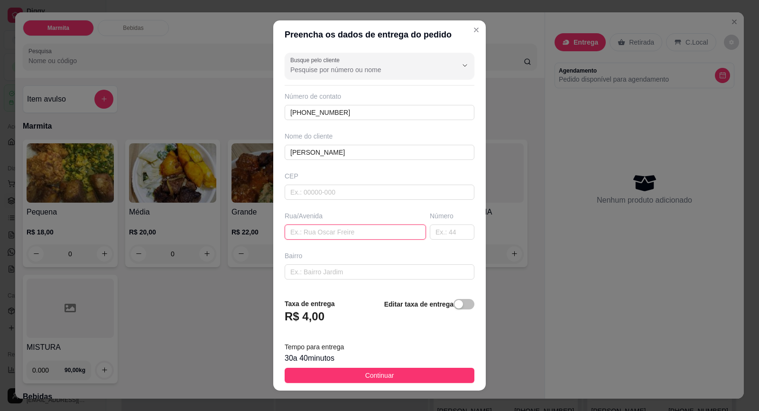
click at [342, 236] on input "text" at bounding box center [355, 231] width 141 height 15
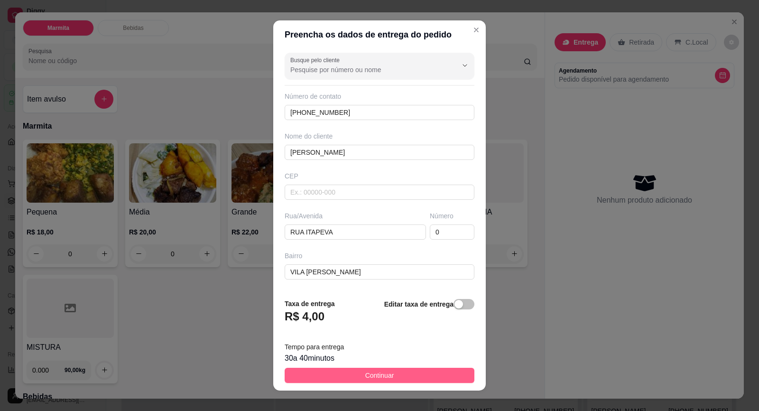
click at [384, 379] on span "Continuar" at bounding box center [379, 375] width 29 height 10
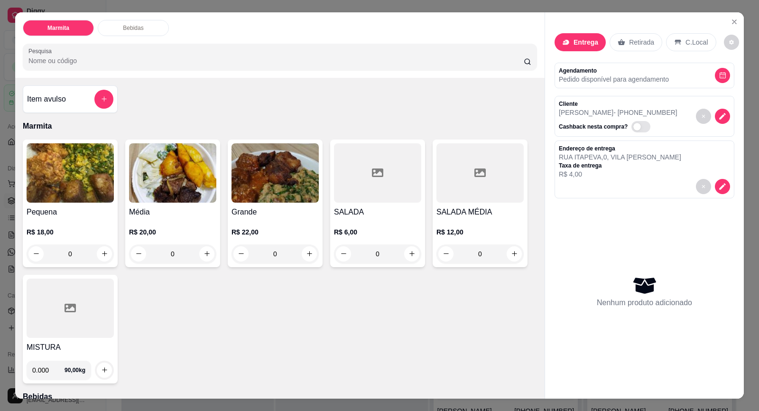
click at [73, 207] on h4 "Pequena" at bounding box center [70, 211] width 87 height 11
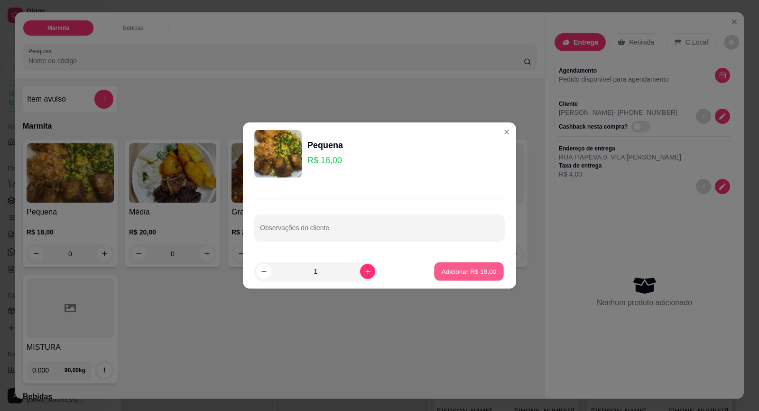
click at [451, 272] on p "Adicionar R$ 18,00" at bounding box center [469, 271] width 55 height 9
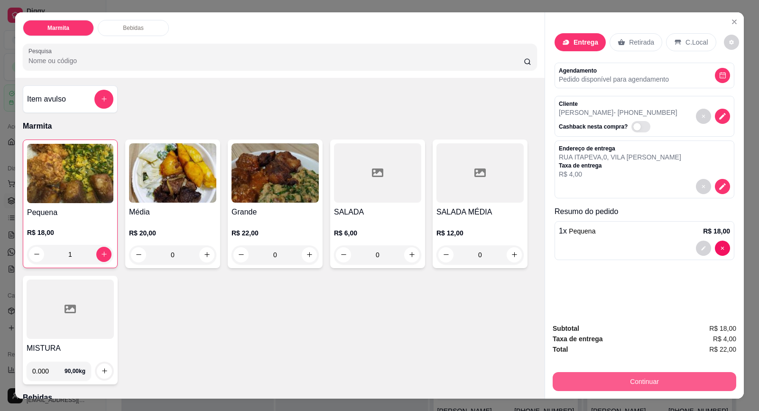
click at [655, 379] on button "Continuar" at bounding box center [645, 381] width 184 height 19
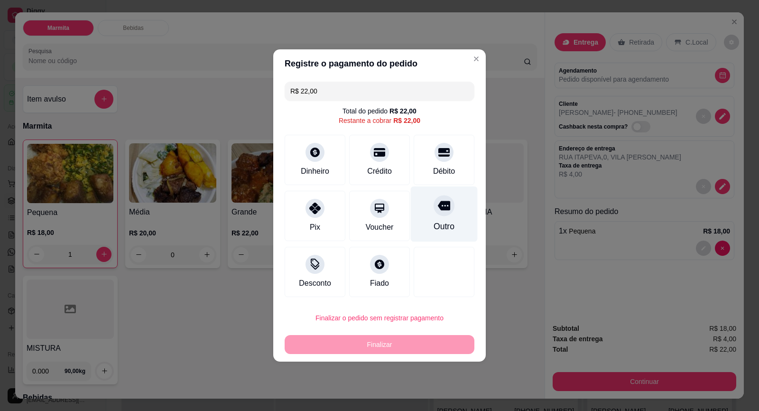
click at [450, 212] on div "Outro" at bounding box center [444, 214] width 67 height 56
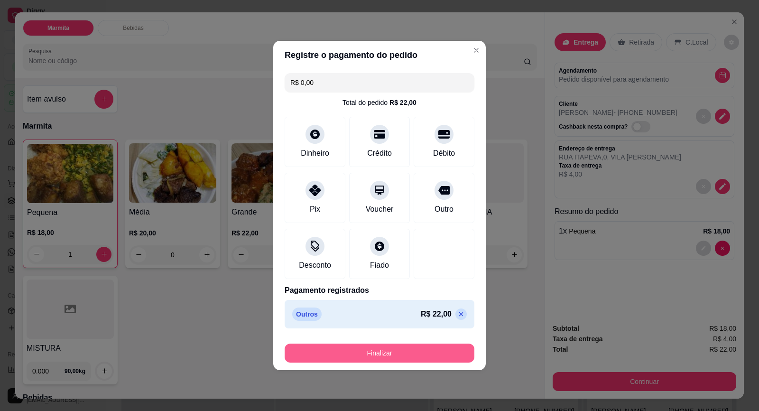
click at [438, 355] on button "Finalizar" at bounding box center [380, 353] width 190 height 19
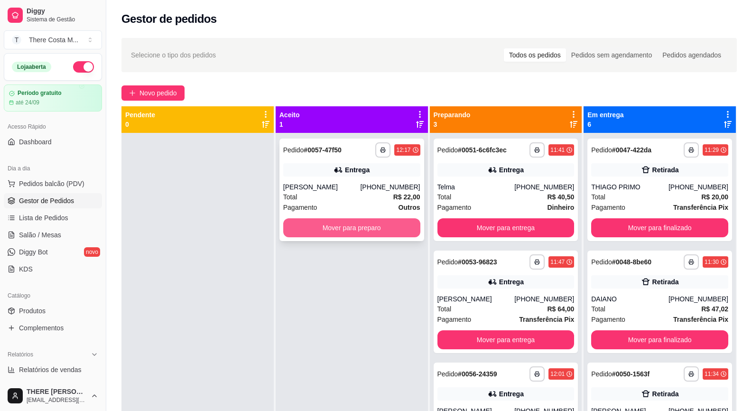
click at [382, 223] on button "Mover para preparo" at bounding box center [351, 227] width 137 height 19
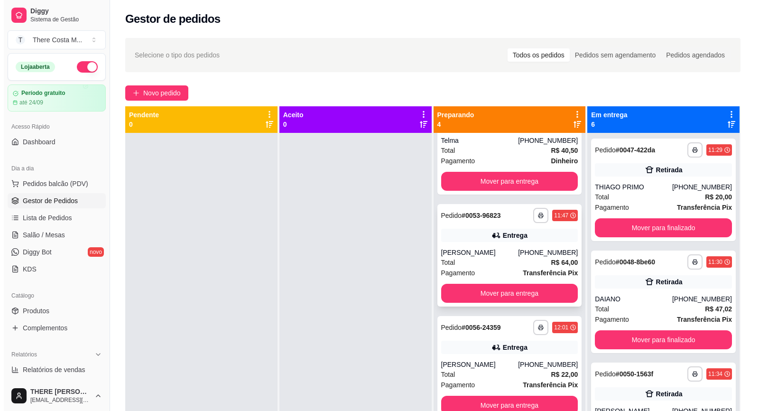
scroll to position [27, 0]
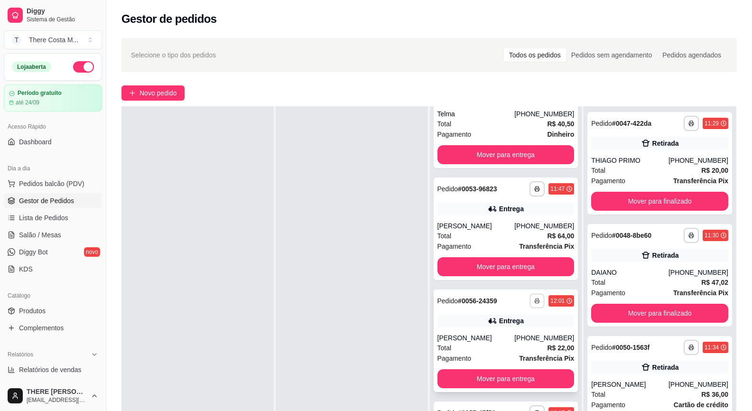
click at [530, 298] on button "button" at bounding box center [537, 300] width 15 height 15
click at [504, 331] on button "IMPRESSORA" at bounding box center [500, 333] width 69 height 15
click at [167, 92] on span "Novo pedido" at bounding box center [158, 93] width 37 height 10
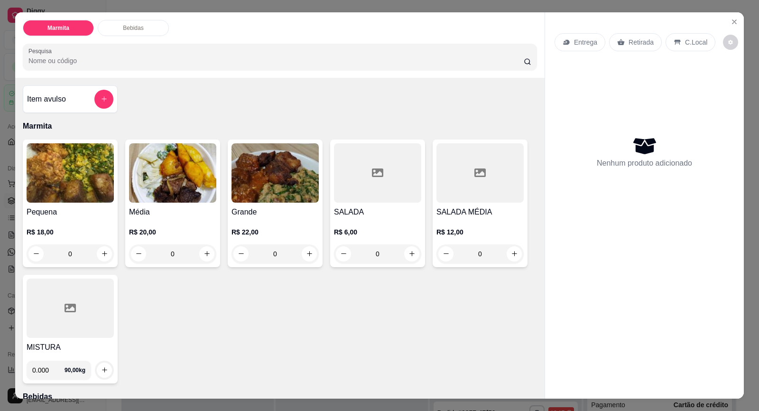
click at [592, 45] on p "Entrega" at bounding box center [585, 41] width 23 height 9
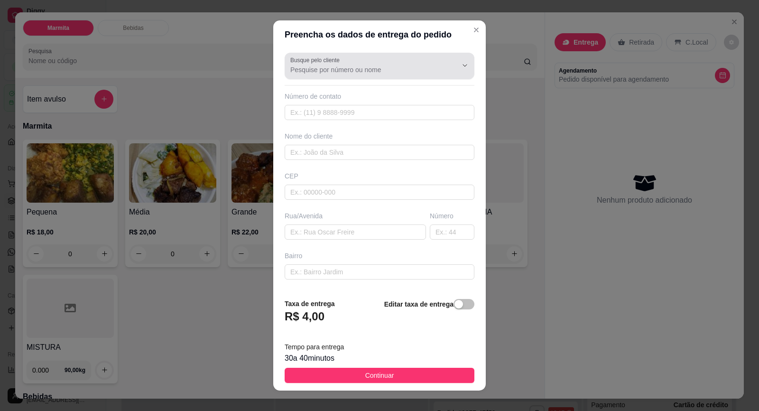
click at [393, 60] on div at bounding box center [379, 65] width 178 height 19
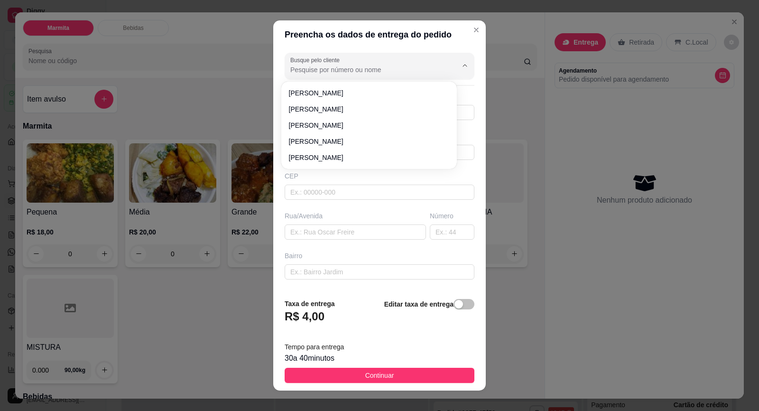
paste input "15 99650-3750"
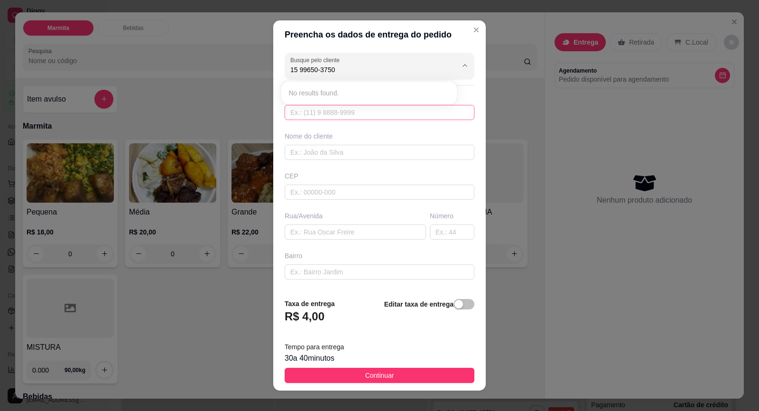
click at [387, 110] on input "text" at bounding box center [380, 112] width 190 height 15
paste input "[PHONE_NUMBER]"
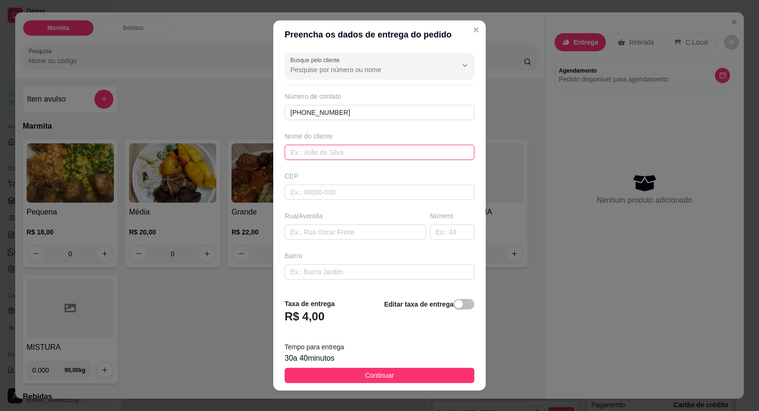
click at [350, 154] on input "text" at bounding box center [380, 152] width 190 height 15
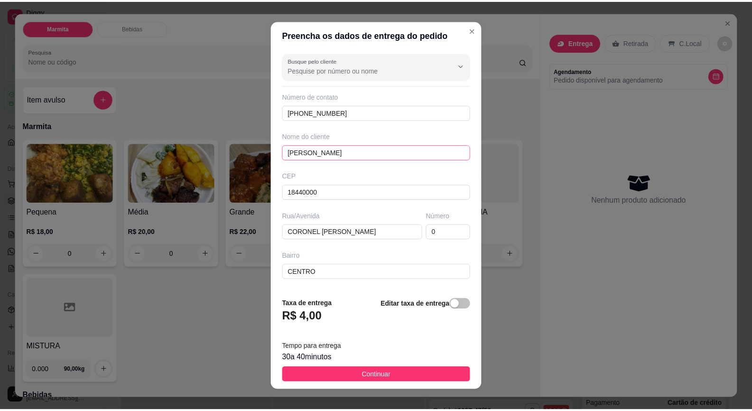
scroll to position [78, 0]
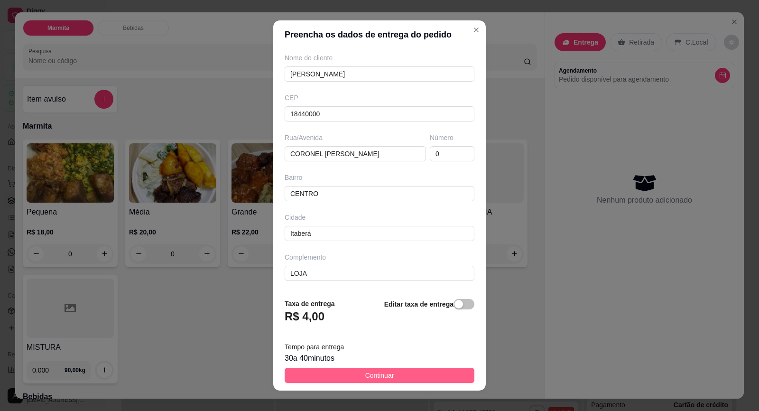
click at [454, 373] on button "Continuar" at bounding box center [380, 375] width 190 height 15
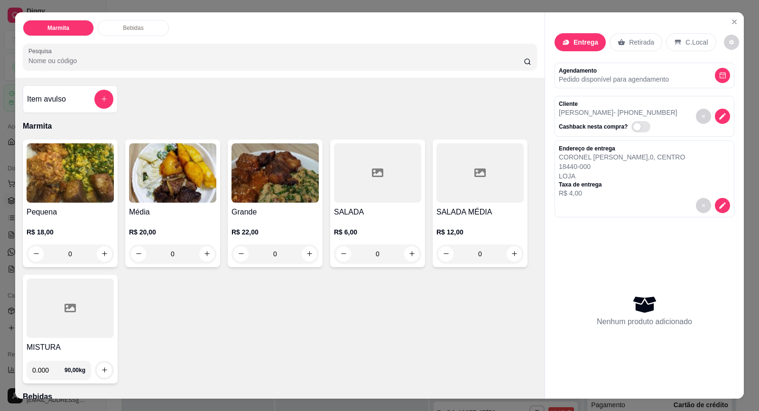
click at [72, 190] on img at bounding box center [70, 172] width 87 height 59
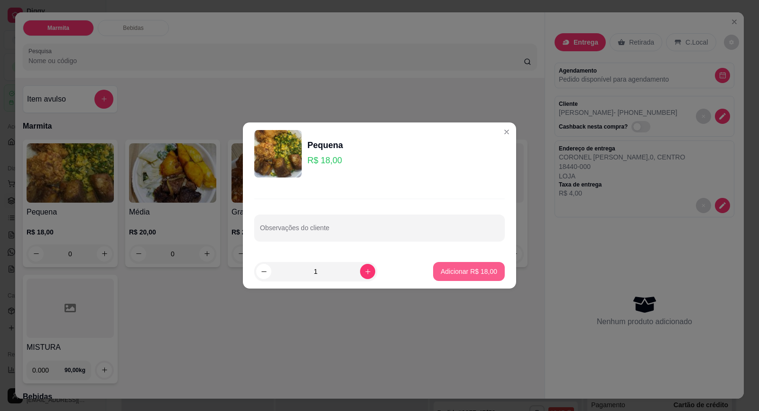
click at [480, 273] on p "Adicionar R$ 18,00" at bounding box center [469, 271] width 56 height 9
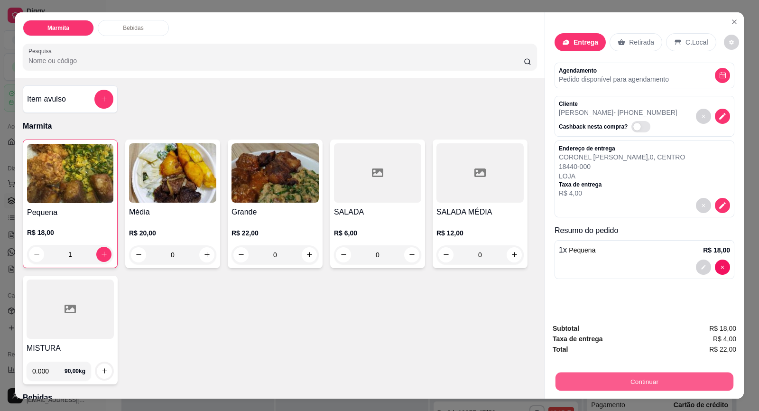
click at [648, 378] on button "Continuar" at bounding box center [645, 381] width 178 height 19
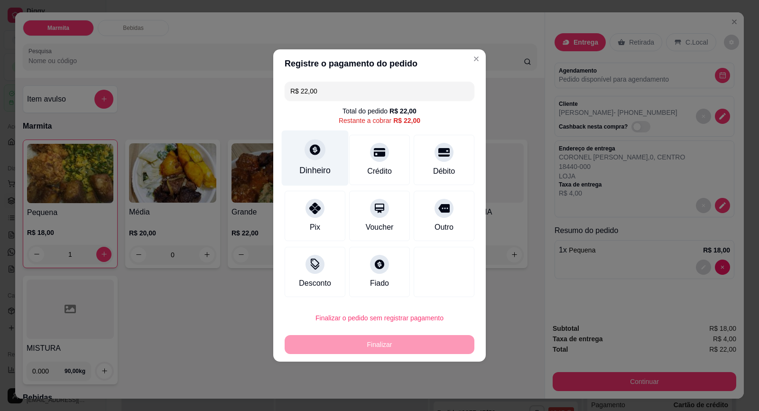
click at [312, 159] on div at bounding box center [315, 149] width 21 height 21
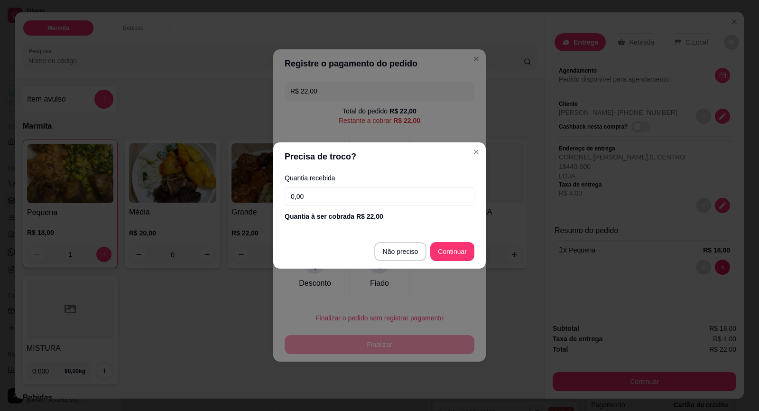
click at [338, 195] on input "0,00" at bounding box center [380, 196] width 190 height 19
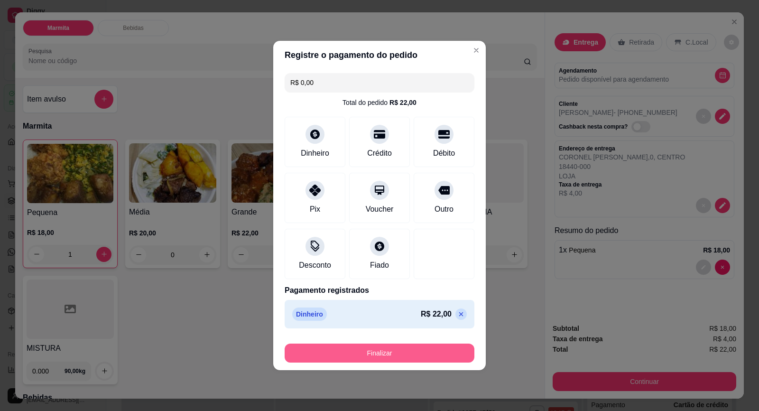
click at [411, 354] on button "Finalizar" at bounding box center [380, 353] width 190 height 19
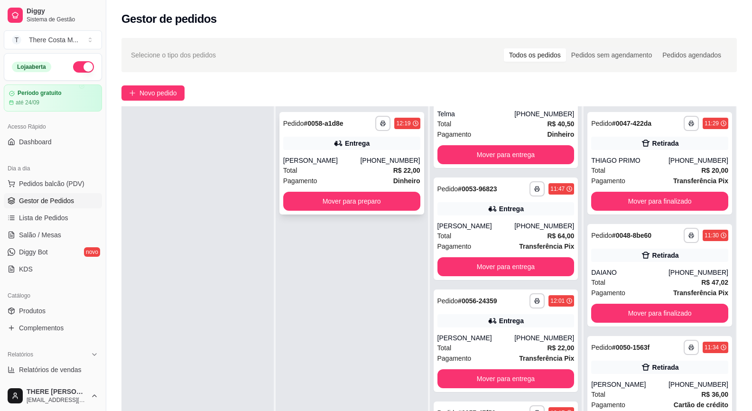
click at [346, 166] on div "Total R$ 22,00" at bounding box center [351, 170] width 137 height 10
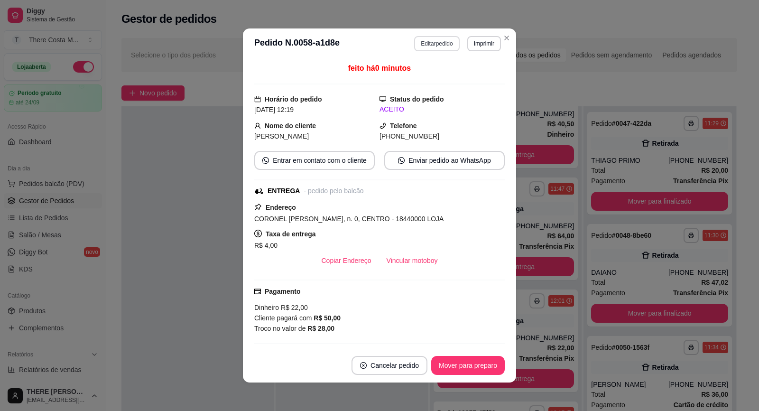
click at [439, 43] on button "Editar pedido" at bounding box center [436, 43] width 45 height 15
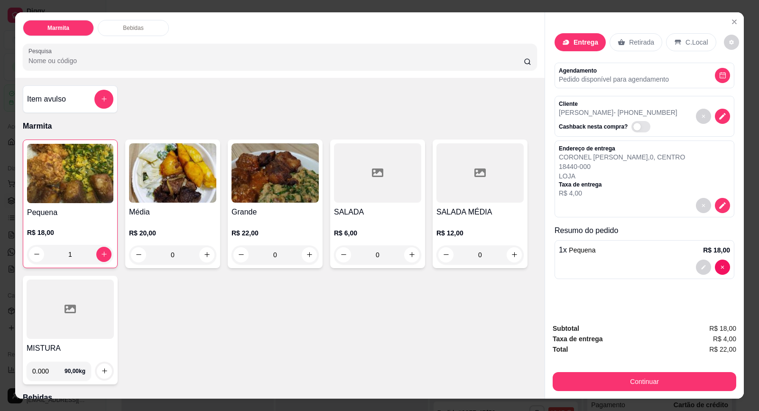
click at [177, 217] on h4 "Média" at bounding box center [172, 211] width 87 height 11
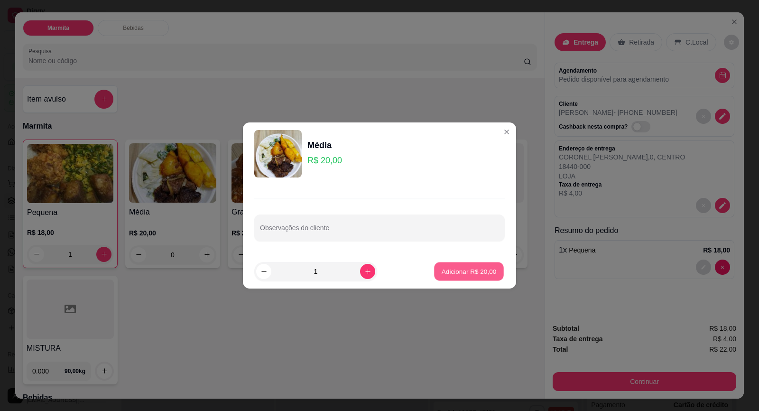
click at [456, 265] on button "Adicionar R$ 20,00" at bounding box center [469, 271] width 70 height 19
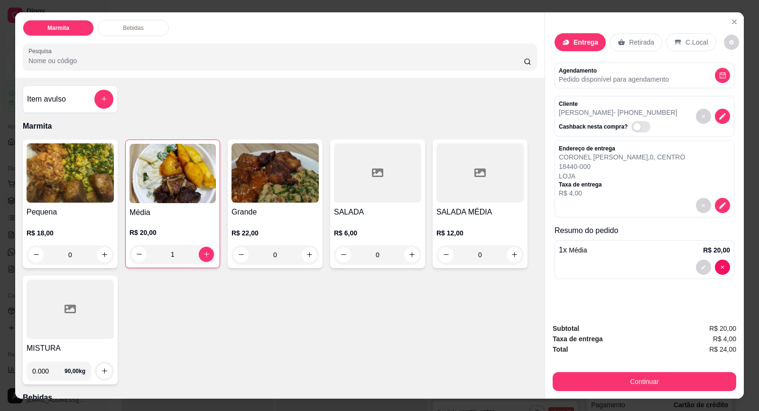
click at [662, 395] on div "Subtotal R$ 20,00 Taxa de entrega R$ 4,00 Total R$ 24,00 Continuar" at bounding box center [644, 357] width 199 height 83
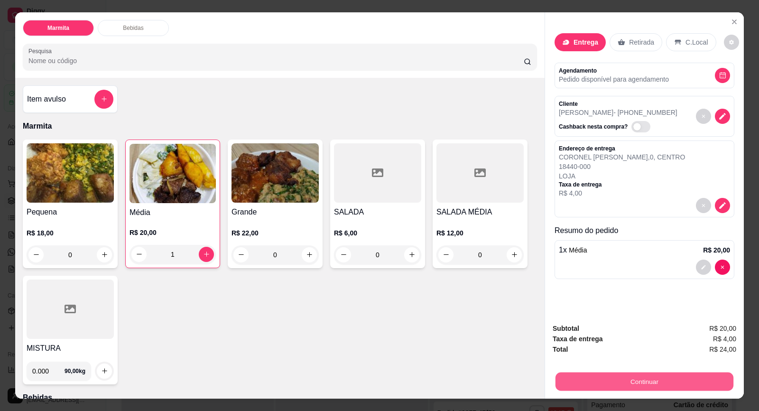
click at [666, 385] on button "Continuar" at bounding box center [645, 381] width 178 height 19
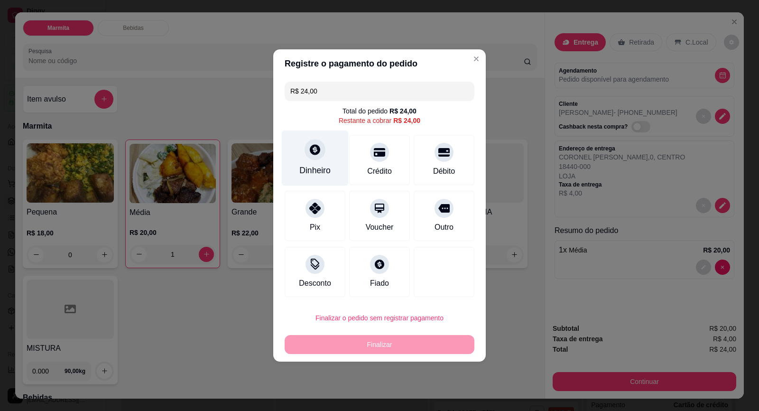
click at [309, 158] on div at bounding box center [315, 149] width 21 height 21
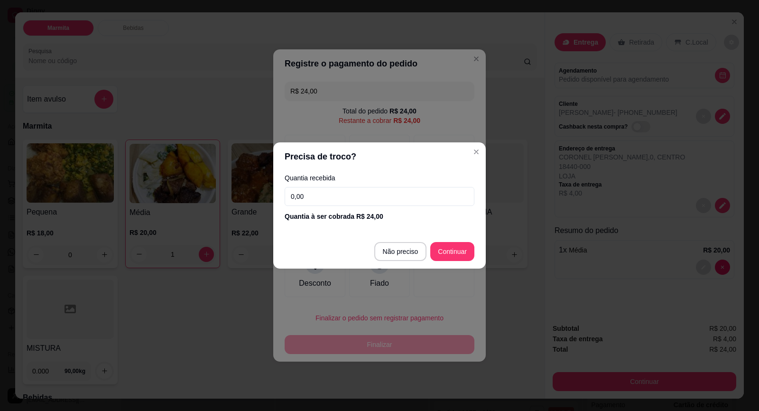
click at [324, 202] on input "0,00" at bounding box center [380, 196] width 190 height 19
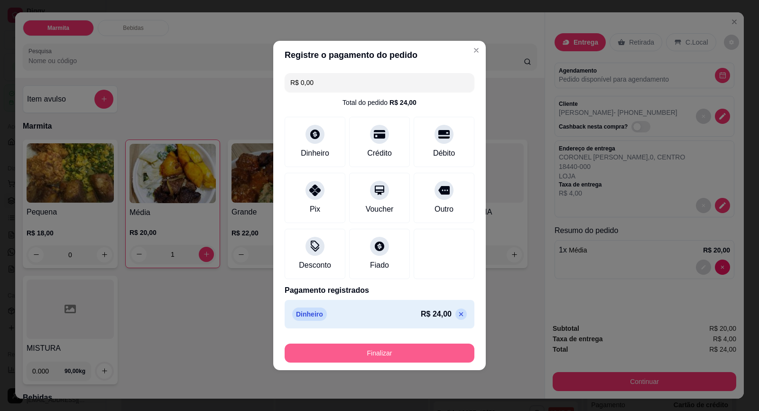
click at [406, 352] on button "Finalizar" at bounding box center [380, 353] width 190 height 19
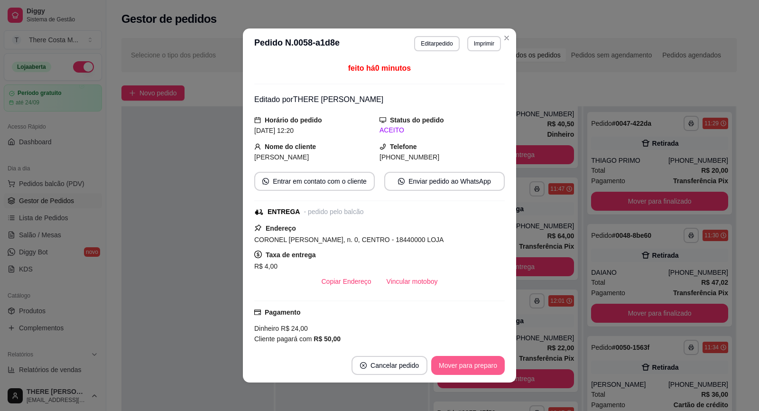
click at [472, 365] on button "Mover para preparo" at bounding box center [468, 365] width 74 height 19
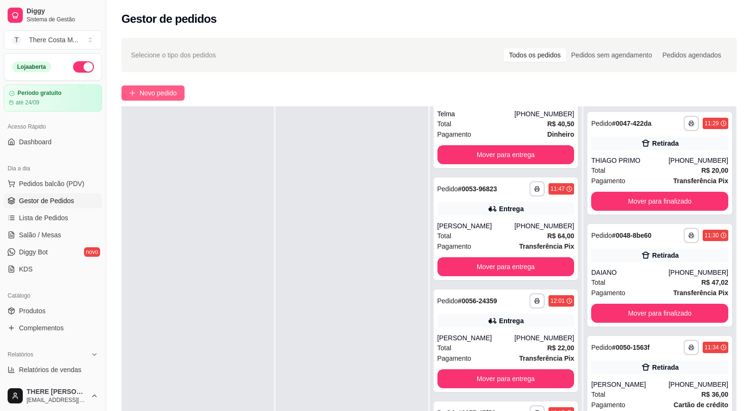
click at [143, 90] on span "Novo pedido" at bounding box center [158, 93] width 37 height 10
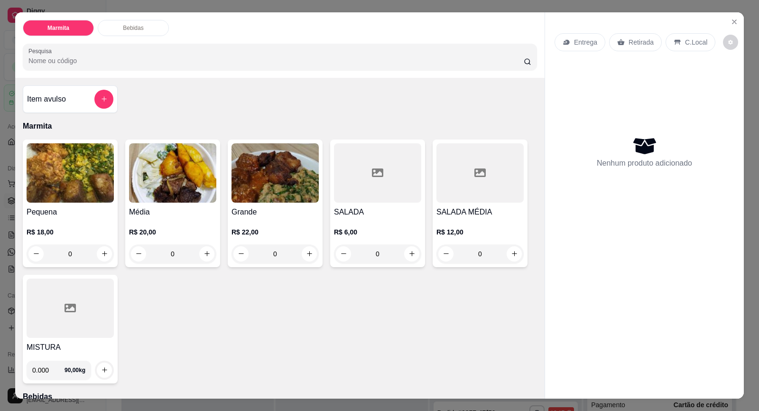
click at [574, 45] on p "Entrega" at bounding box center [585, 41] width 23 height 9
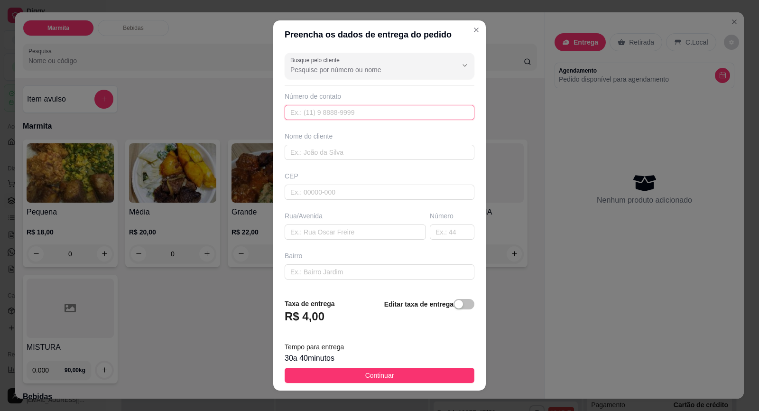
click at [319, 113] on input "text" at bounding box center [380, 112] width 190 height 15
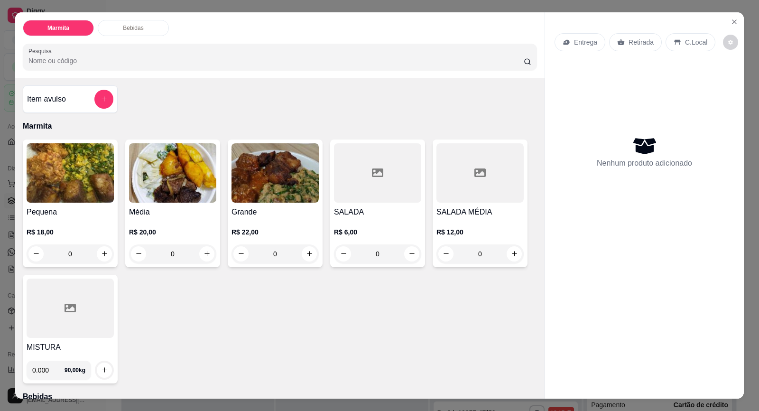
click at [618, 44] on icon at bounding box center [621, 42] width 7 height 6
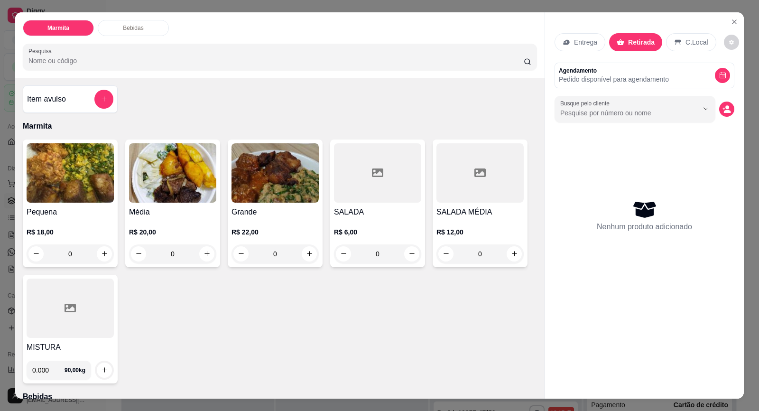
click at [596, 82] on p "Pedido disponível para agendamento" at bounding box center [614, 78] width 110 height 9
click at [597, 105] on label "Busque pelo cliente" at bounding box center [586, 103] width 53 height 8
click at [597, 108] on input "Busque pelo cliente" at bounding box center [621, 112] width 123 height 9
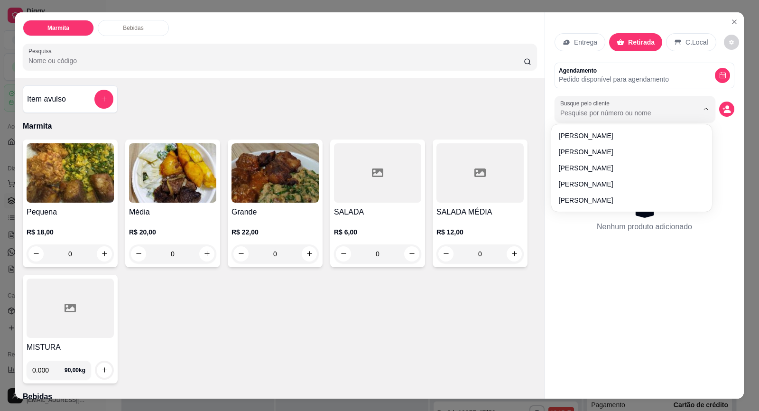
paste input "15 99627-8788"
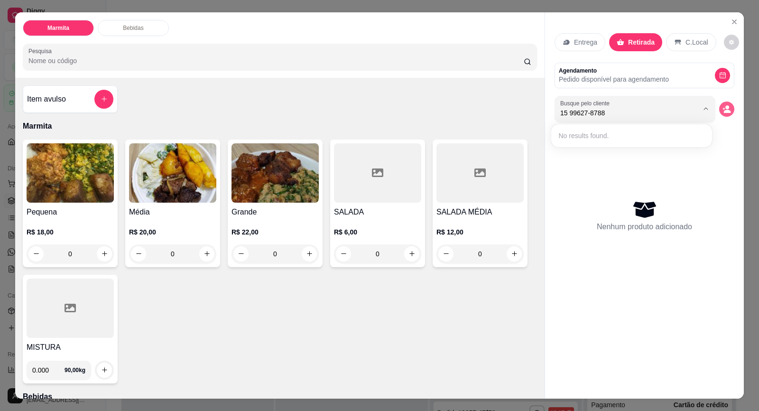
click at [727, 107] on icon "decrease-product-quantity" at bounding box center [727, 109] width 9 height 9
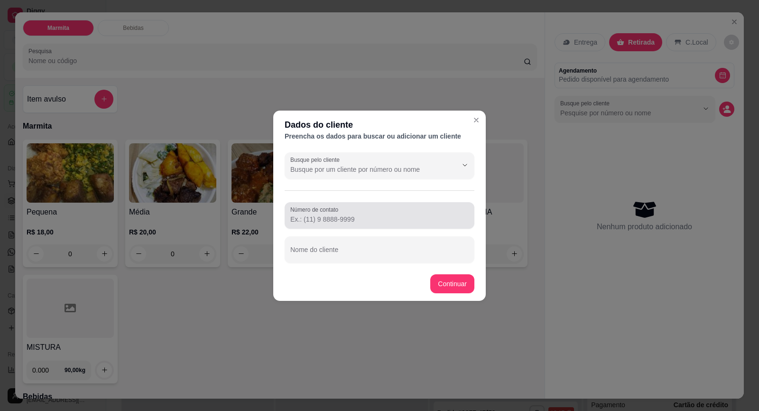
click at [325, 218] on input "Número de contato" at bounding box center [379, 218] width 178 height 9
paste input "[PHONE_NUMBER]"
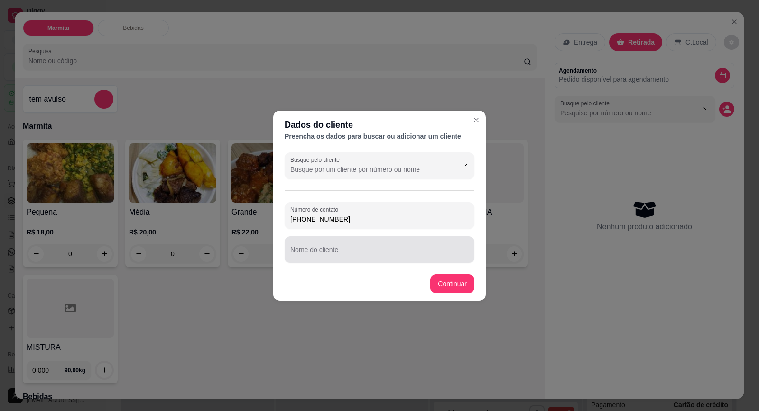
click at [345, 255] on input "Nome do cliente" at bounding box center [379, 253] width 178 height 9
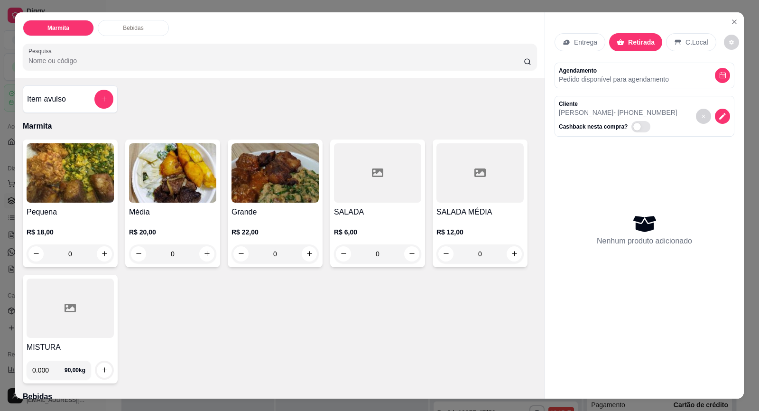
click at [190, 193] on img at bounding box center [172, 172] width 87 height 59
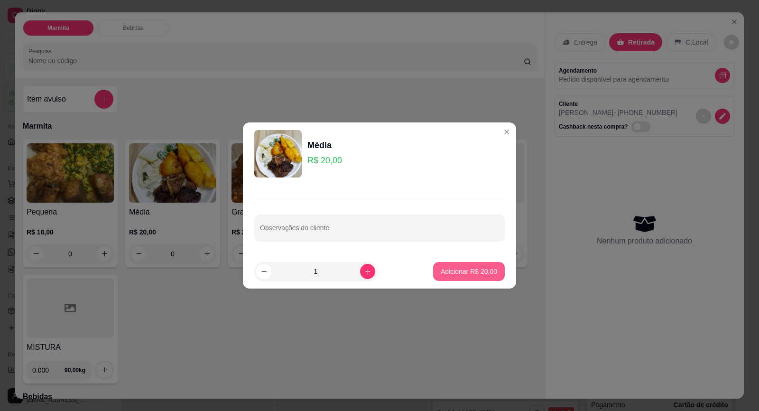
click at [482, 270] on p "Adicionar R$ 20,00" at bounding box center [469, 271] width 56 height 9
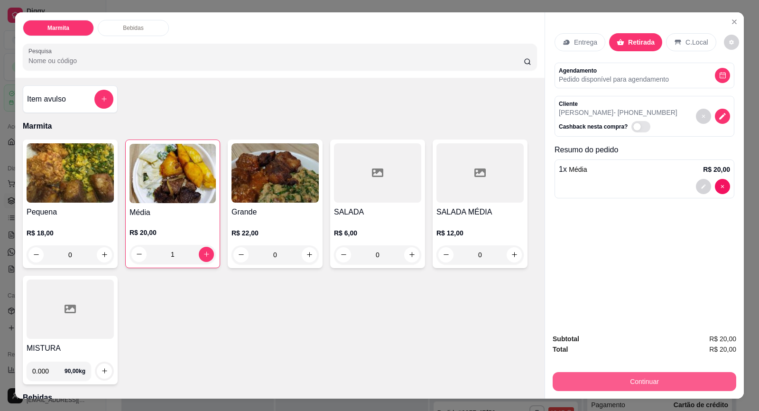
click at [661, 391] on button "Continuar" at bounding box center [645, 381] width 184 height 19
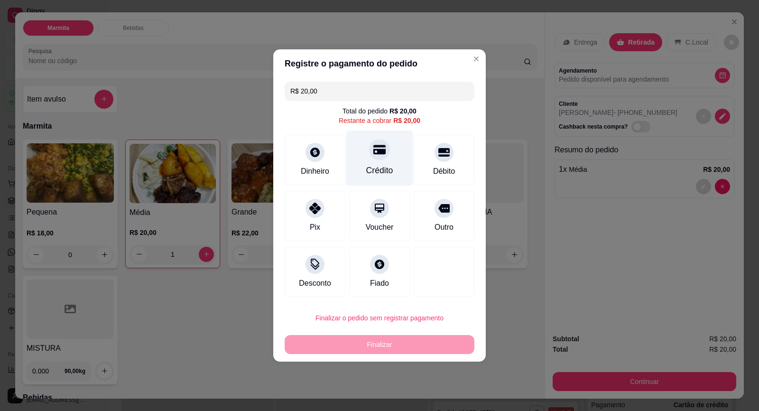
click at [382, 160] on div "Crédito" at bounding box center [379, 158] width 67 height 56
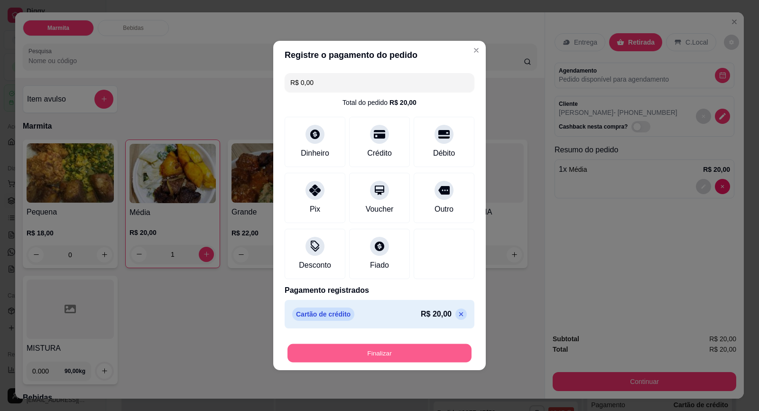
click at [433, 348] on button "Finalizar" at bounding box center [380, 353] width 184 height 19
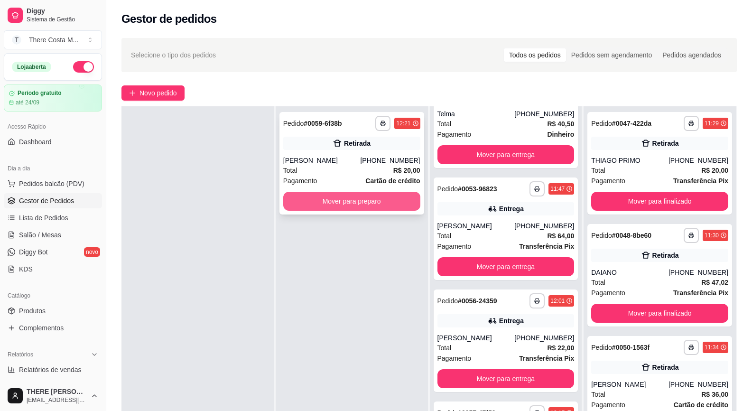
click at [387, 202] on button "Mover para preparo" at bounding box center [351, 201] width 137 height 19
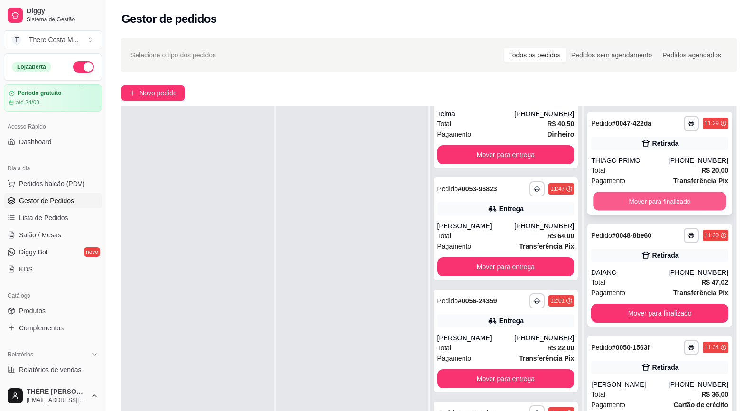
click at [669, 202] on button "Mover para finalizado" at bounding box center [660, 201] width 133 height 19
click at [669, 202] on button "Mover para finalizado" at bounding box center [659, 201] width 137 height 19
click at [669, 202] on button "Mover para finalizado" at bounding box center [660, 201] width 133 height 19
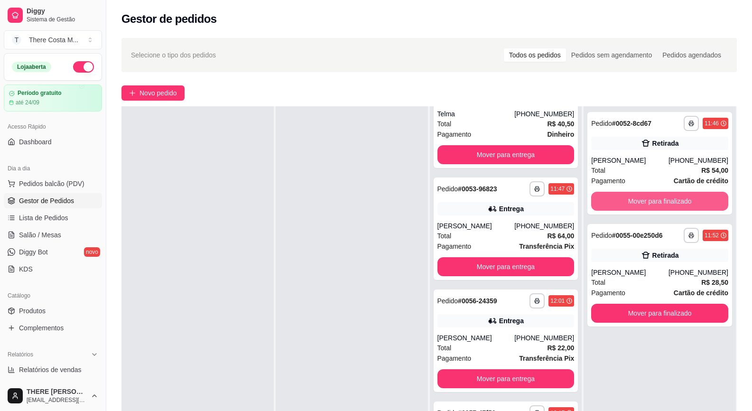
click at [669, 202] on button "Mover para finalizado" at bounding box center [659, 201] width 137 height 19
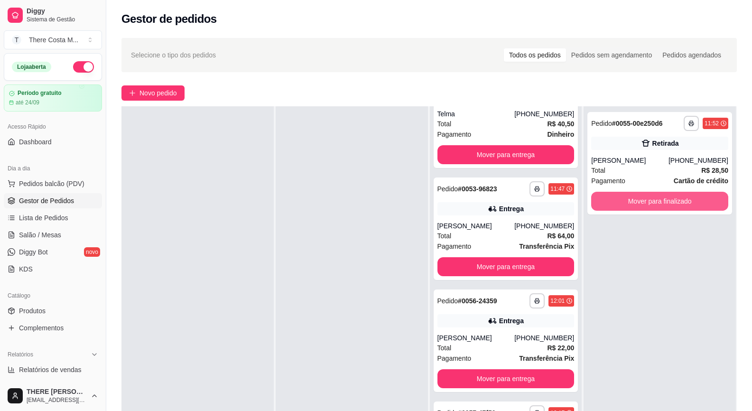
click at [669, 202] on button "Mover para finalizado" at bounding box center [659, 201] width 137 height 19
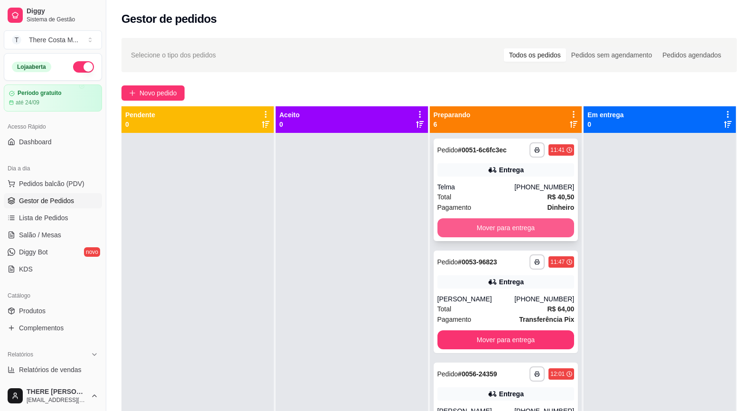
click at [523, 232] on button "Mover para entrega" at bounding box center [506, 227] width 137 height 19
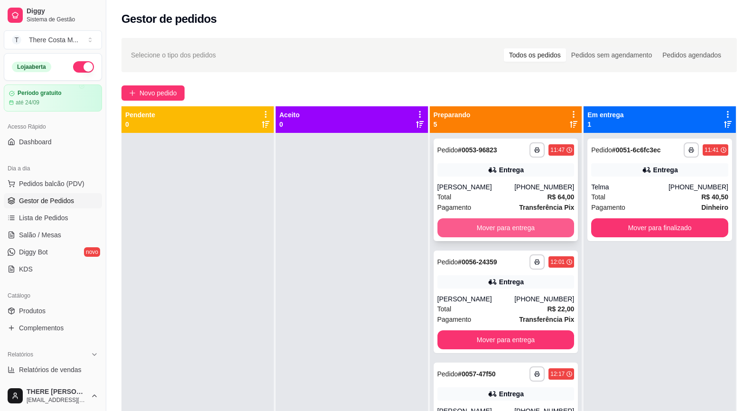
click at [529, 227] on button "Mover para entrega" at bounding box center [506, 227] width 137 height 19
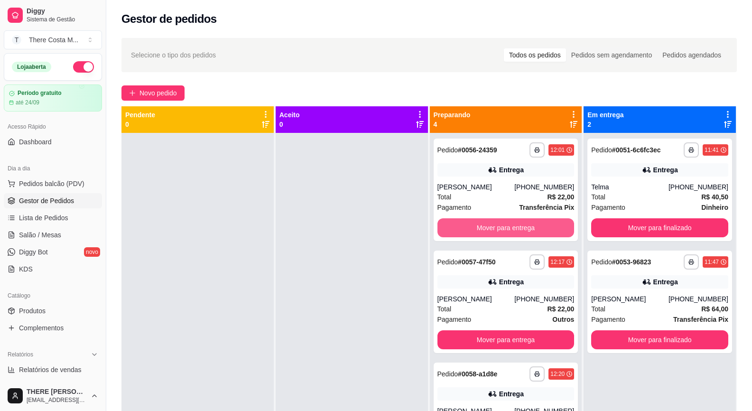
click at [529, 227] on button "Mover para entrega" at bounding box center [506, 227] width 137 height 19
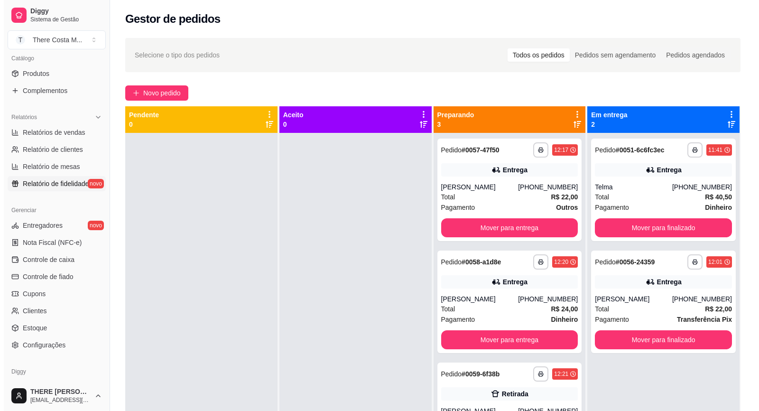
scroll to position [272, 0]
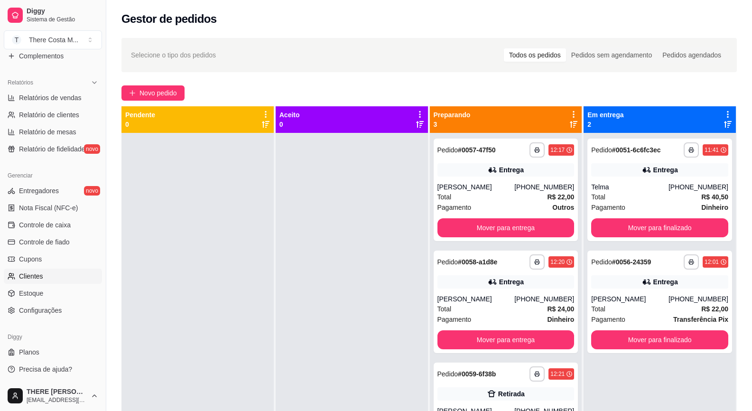
click at [38, 272] on span "Clientes" at bounding box center [31, 275] width 24 height 9
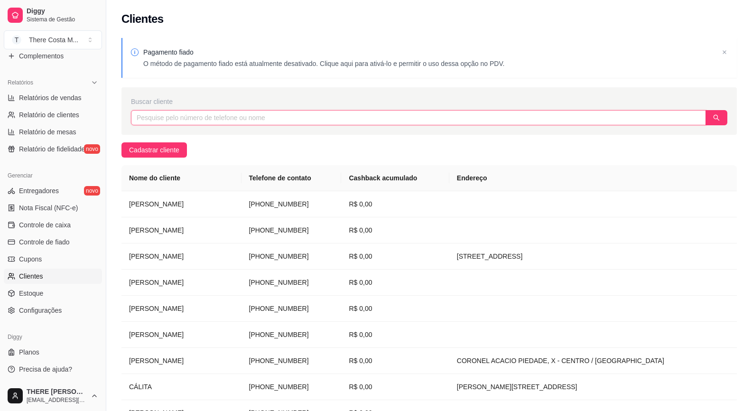
click at [164, 122] on input "text" at bounding box center [418, 117] width 575 height 15
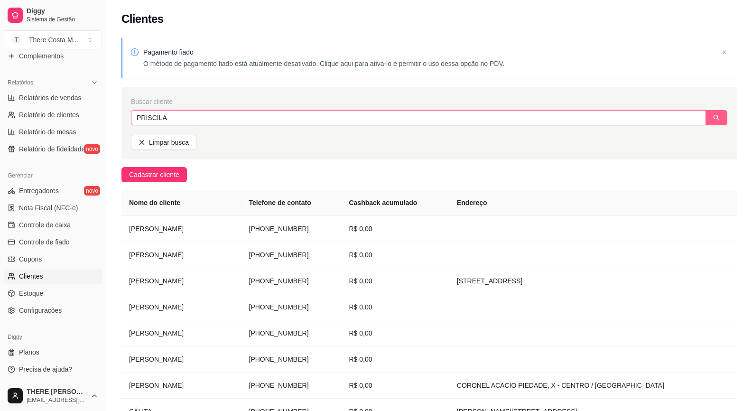
click at [713, 115] on icon "search" at bounding box center [716, 117] width 7 height 7
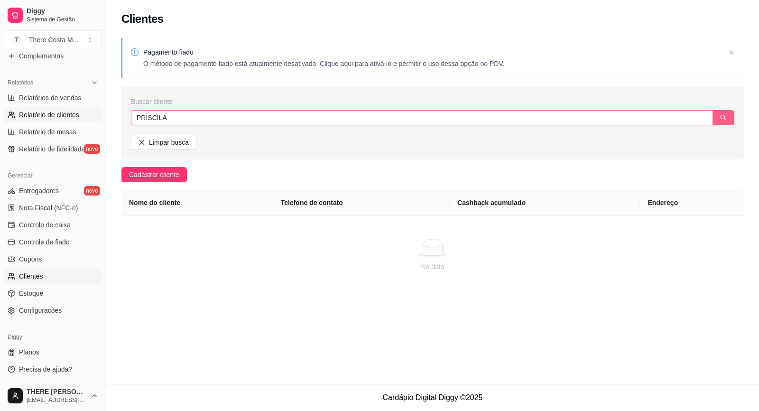
drag, startPoint x: 168, startPoint y: 112, endPoint x: 26, endPoint y: 119, distance: 143.0
click at [28, 120] on div "Diggy Sistema de Gestão T There Costa M ... Loja aberta Período gratuito até 24…" at bounding box center [379, 205] width 759 height 411
paste input "15 99646-9778"
click at [725, 118] on icon "search" at bounding box center [723, 117] width 7 height 7
click at [729, 118] on button "button" at bounding box center [724, 117] width 22 height 15
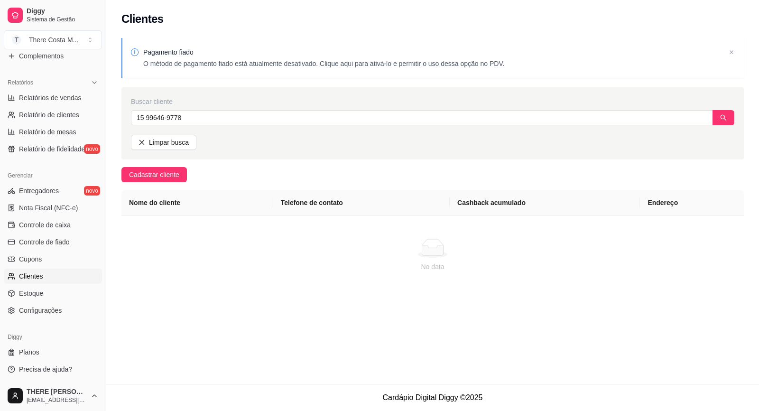
click at [170, 139] on span "Limpar busca" at bounding box center [169, 142] width 40 height 10
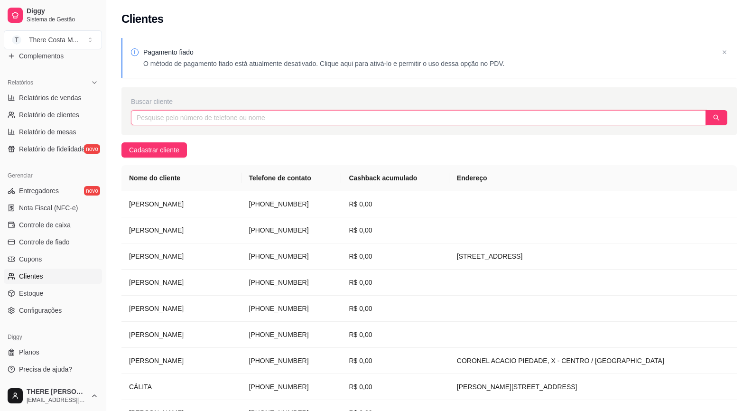
click at [179, 117] on input "text" at bounding box center [418, 117] width 575 height 15
paste input "15 99646-9778"
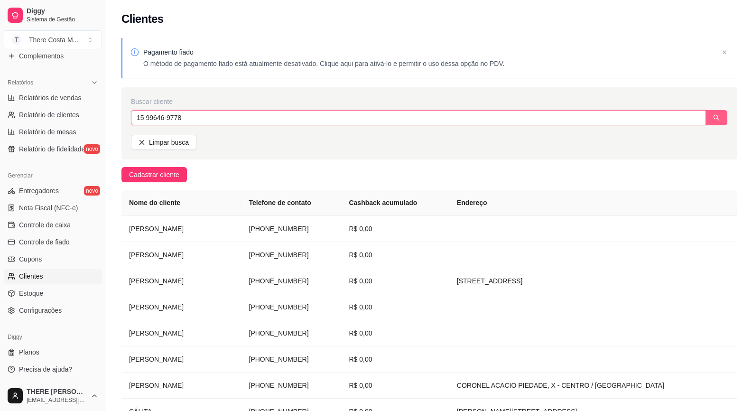
click at [722, 118] on button "button" at bounding box center [717, 117] width 22 height 15
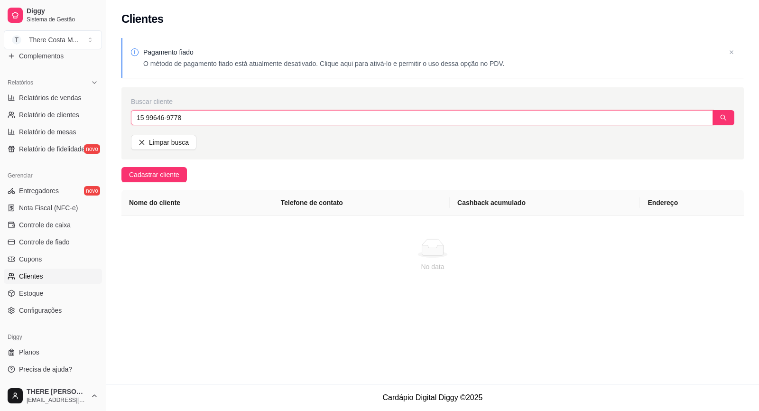
drag, startPoint x: 253, startPoint y: 122, endPoint x: 0, endPoint y: 103, distance: 253.6
click at [0, 103] on div "Diggy Sistema de Gestão T There Costa M ... Loja aberta Período gratuito até 24…" at bounding box center [379, 205] width 759 height 411
click at [730, 121] on button "button" at bounding box center [724, 117] width 22 height 15
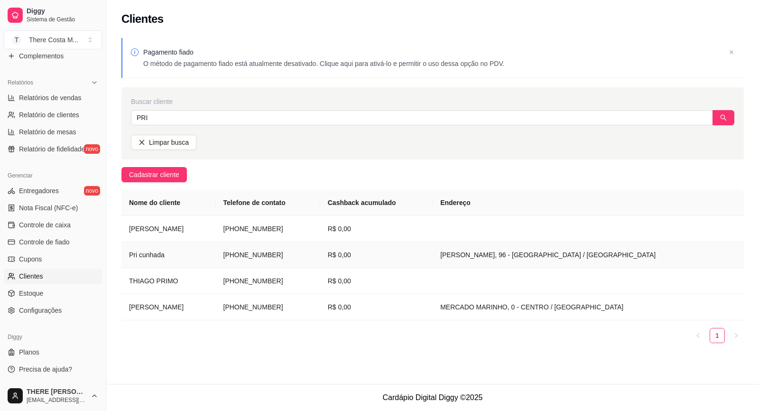
click at [136, 253] on td "Pri cunhada" at bounding box center [168, 255] width 94 height 26
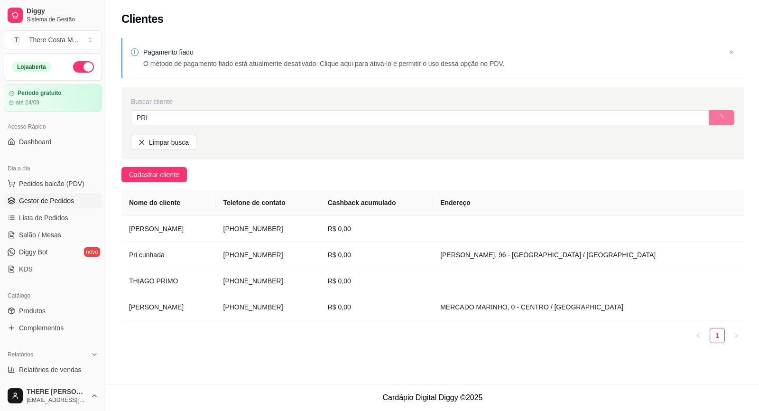
click at [57, 196] on span "Gestor de Pedidos" at bounding box center [46, 200] width 55 height 9
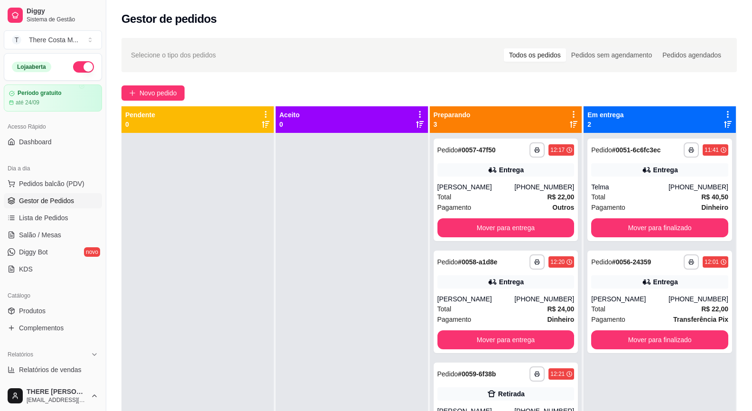
click at [169, 84] on div "**********" at bounding box center [429, 280] width 646 height 496
click at [171, 93] on span "Novo pedido" at bounding box center [158, 93] width 37 height 10
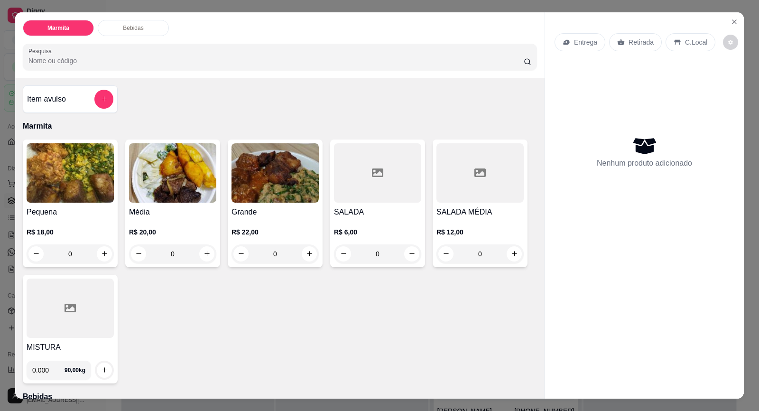
click at [577, 43] on p "Entrega" at bounding box center [585, 41] width 23 height 9
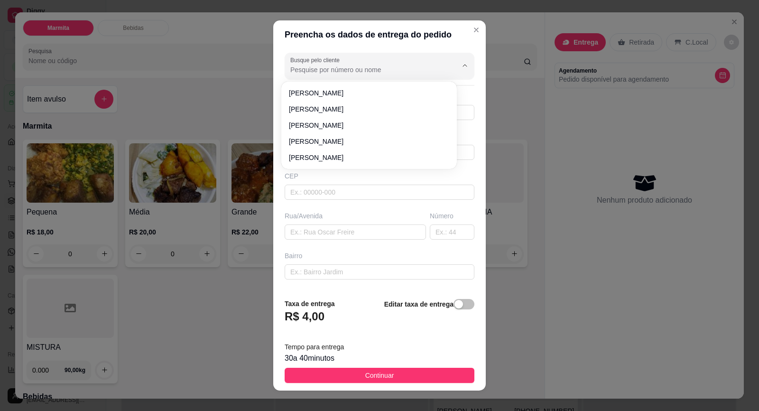
click at [382, 65] on input "Busque pelo cliente" at bounding box center [366, 69] width 152 height 9
paste input "15 99632-1825"
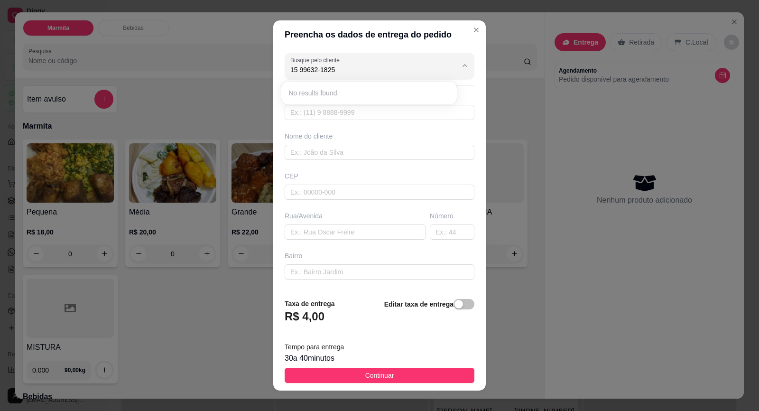
click at [464, 102] on div "Busque pelo cliente 15 99632-1825 Número de contato Nome do cliente CEP Rua/[GE…" at bounding box center [379, 170] width 213 height 242
click at [396, 74] on input "Busque pelo cliente" at bounding box center [366, 69] width 152 height 9
click at [381, 91] on span "[PERSON_NAME]" at bounding box center [364, 92] width 151 height 9
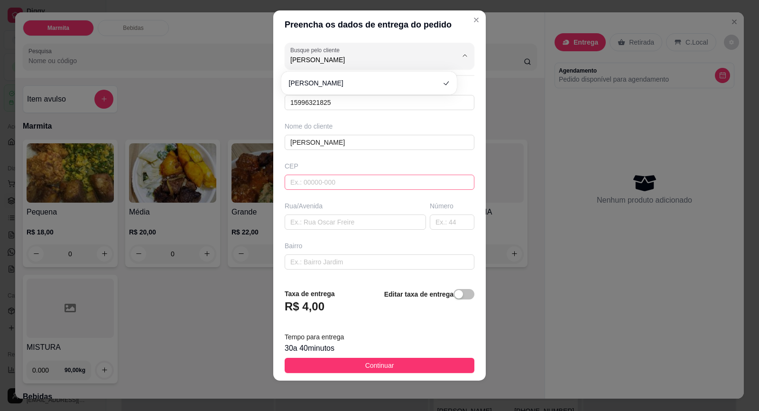
click at [345, 176] on input "text" at bounding box center [380, 182] width 190 height 15
click at [348, 181] on input "text" at bounding box center [380, 182] width 190 height 15
click at [344, 223] on input "text" at bounding box center [355, 221] width 141 height 15
paste input "[PERSON_NAME] 401"
click at [437, 222] on input "text" at bounding box center [452, 221] width 45 height 15
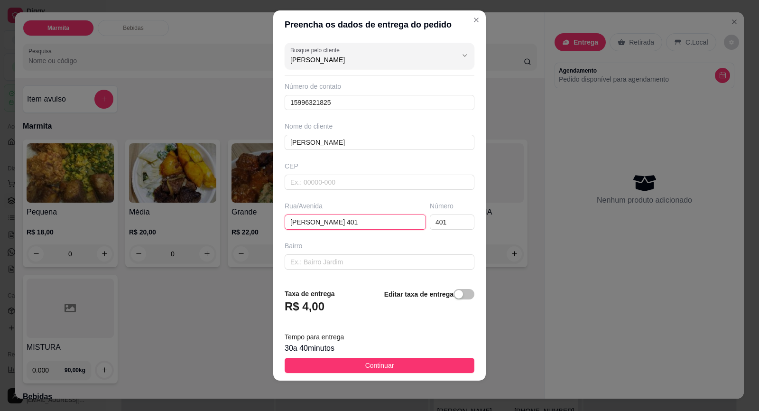
click at [366, 222] on input "[PERSON_NAME] 401" at bounding box center [355, 221] width 141 height 15
click at [325, 258] on input "text" at bounding box center [380, 261] width 190 height 15
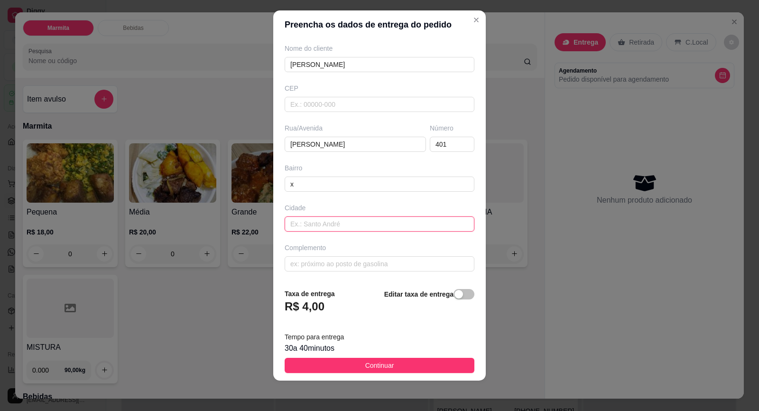
click at [333, 226] on input "text" at bounding box center [380, 223] width 190 height 15
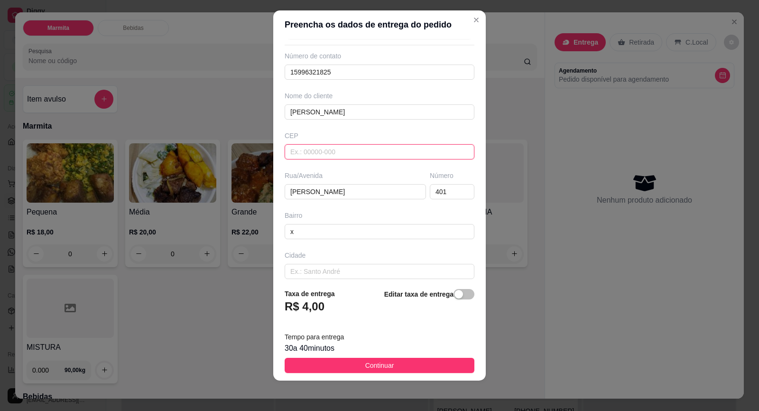
click at [320, 153] on input "text" at bounding box center [380, 151] width 190 height 15
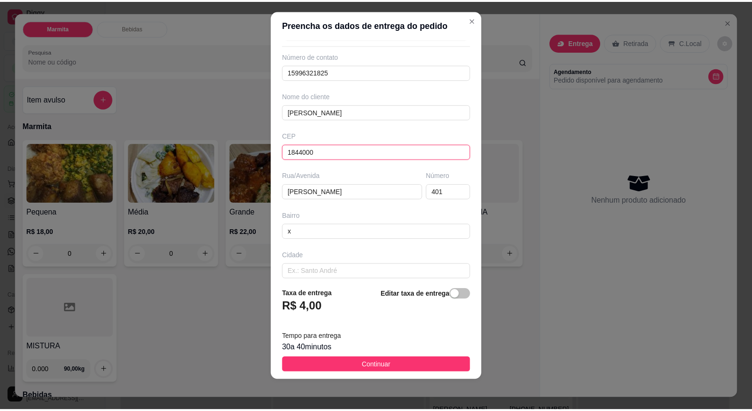
scroll to position [78, 0]
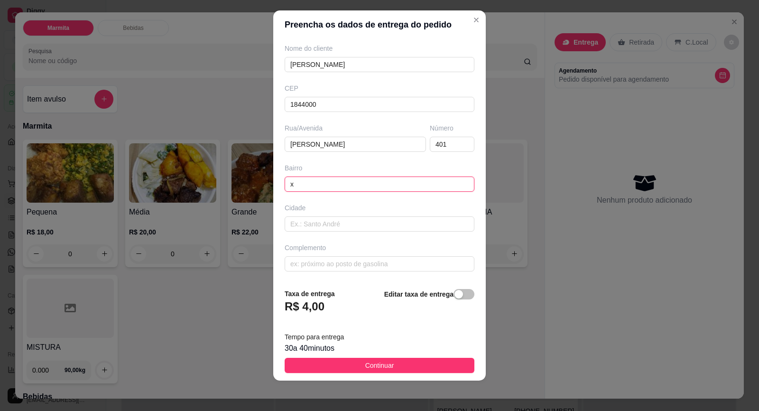
click at [365, 186] on input "x" at bounding box center [380, 184] width 190 height 15
click at [363, 107] on input "1844000" at bounding box center [380, 104] width 190 height 15
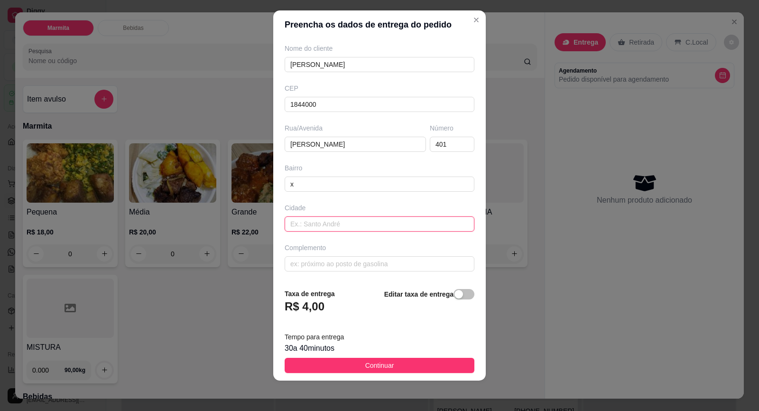
click at [358, 227] on input "text" at bounding box center [380, 223] width 190 height 15
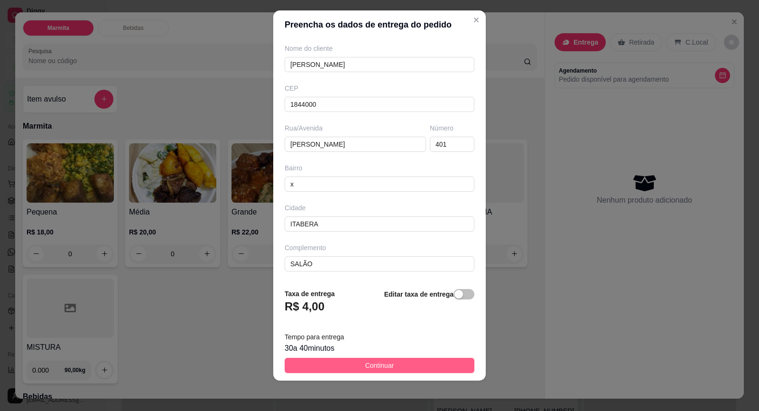
click at [418, 360] on button "Continuar" at bounding box center [380, 365] width 190 height 15
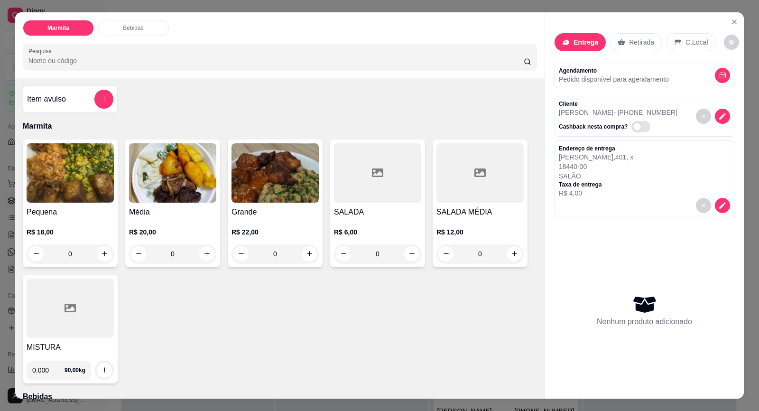
click at [88, 182] on img at bounding box center [70, 172] width 87 height 59
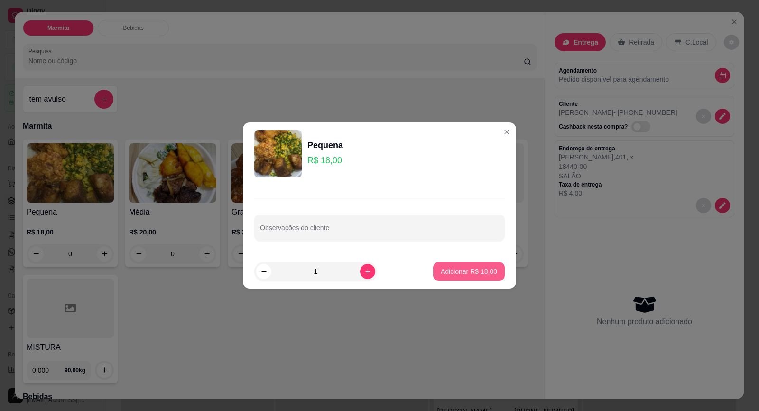
click at [465, 280] on button "Adicionar R$ 18,00" at bounding box center [469, 271] width 72 height 19
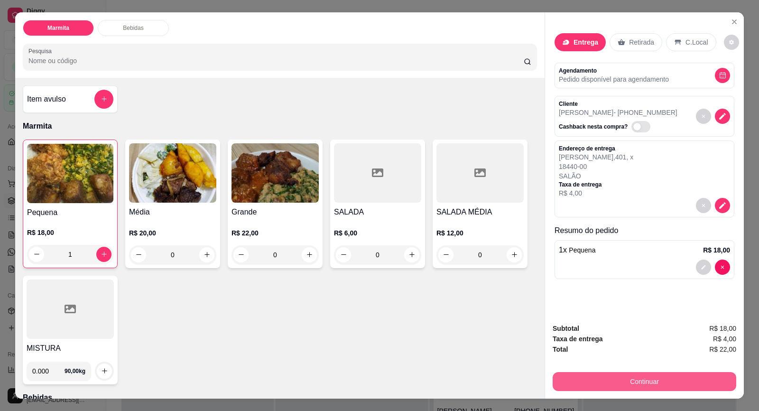
click at [656, 382] on button "Continuar" at bounding box center [645, 381] width 184 height 19
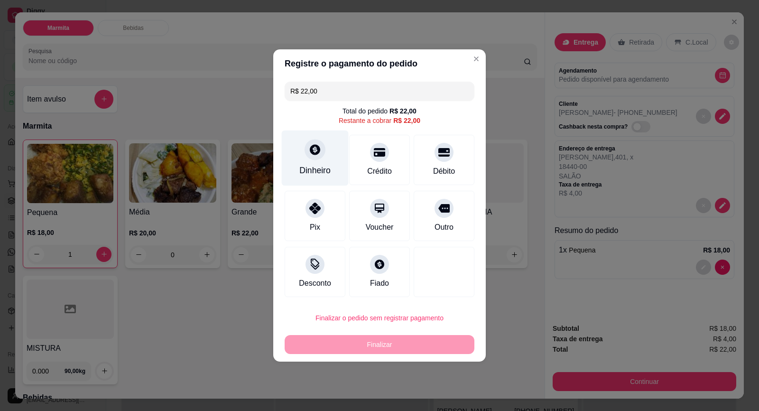
click at [313, 158] on div at bounding box center [315, 149] width 21 height 21
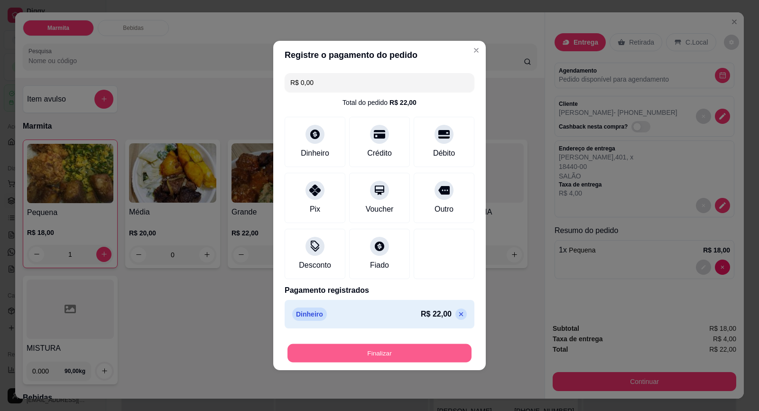
click at [430, 349] on button "Finalizar" at bounding box center [380, 353] width 184 height 19
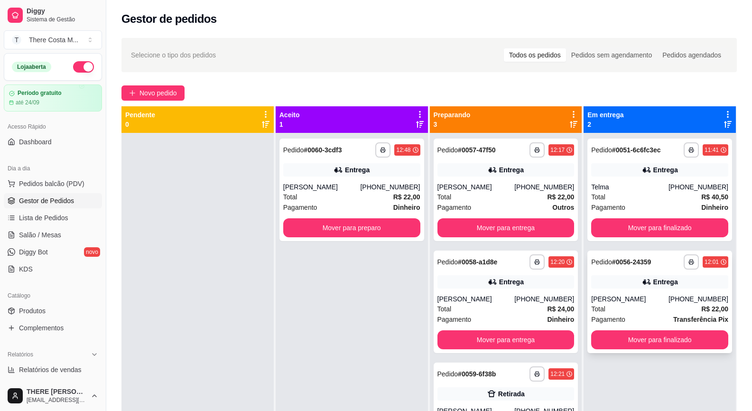
click at [658, 298] on div "[PERSON_NAME]" at bounding box center [629, 298] width 77 height 9
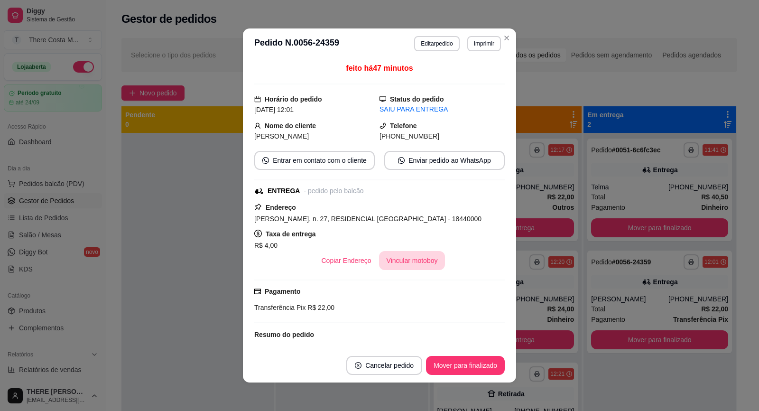
click at [416, 263] on button "Vincular motoboy" at bounding box center [412, 260] width 66 height 19
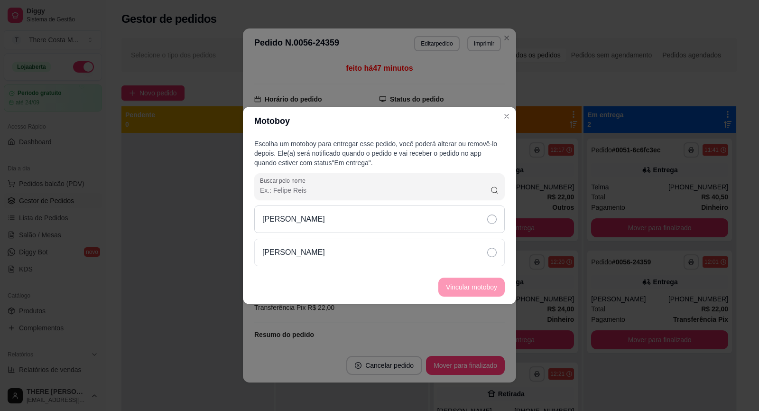
click at [457, 223] on div "[PERSON_NAME]" at bounding box center [379, 219] width 251 height 28
click at [480, 278] on button "Vincular motoboy" at bounding box center [471, 287] width 66 height 19
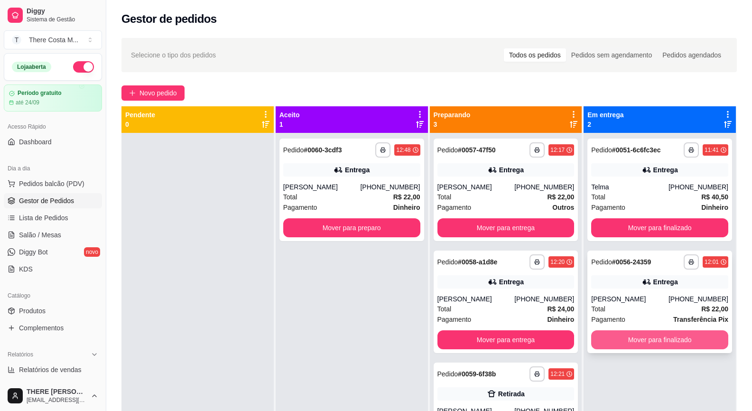
click at [637, 340] on button "Mover para finalizado" at bounding box center [659, 339] width 137 height 19
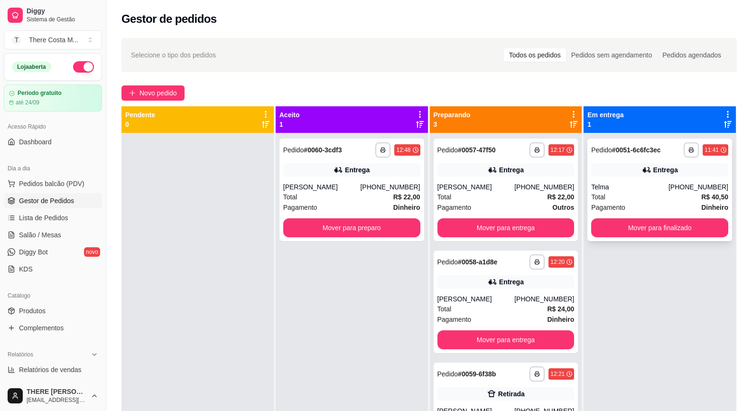
click at [630, 184] on div "Telma" at bounding box center [629, 186] width 77 height 9
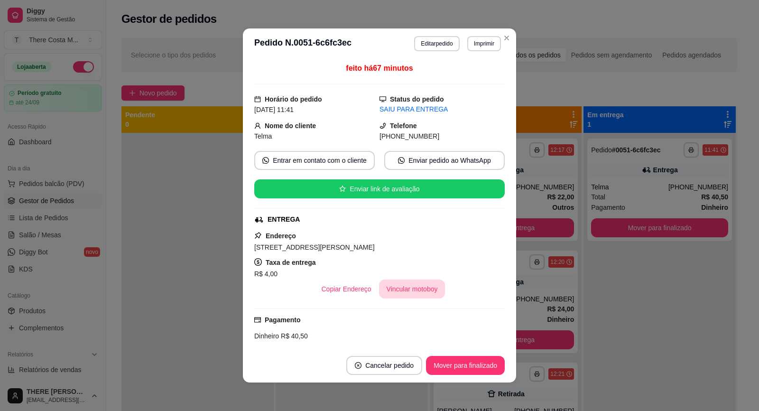
click at [429, 289] on button "Vincular motoboy" at bounding box center [412, 288] width 66 height 19
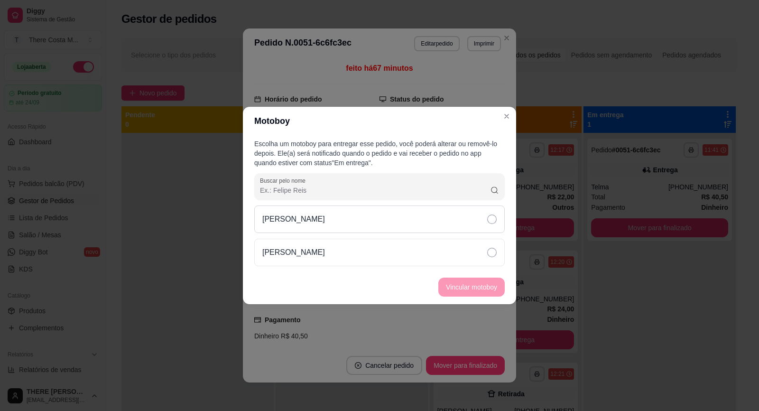
click at [407, 230] on div "[PERSON_NAME]" at bounding box center [379, 219] width 251 height 28
click at [487, 284] on button "Vincular motoboy" at bounding box center [471, 287] width 65 height 19
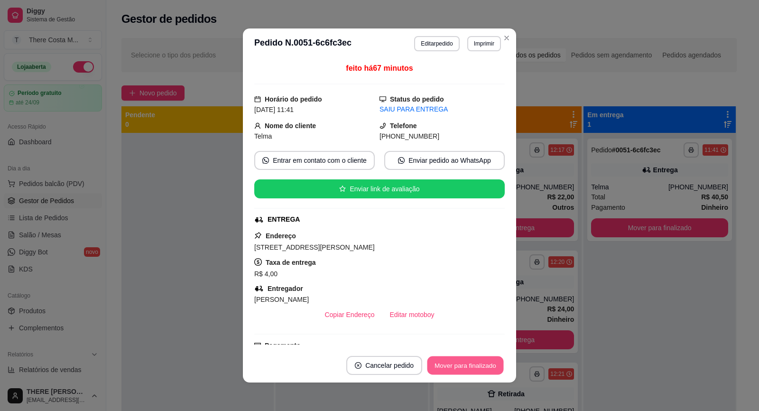
click at [473, 366] on button "Mover para finalizado" at bounding box center [466, 365] width 76 height 19
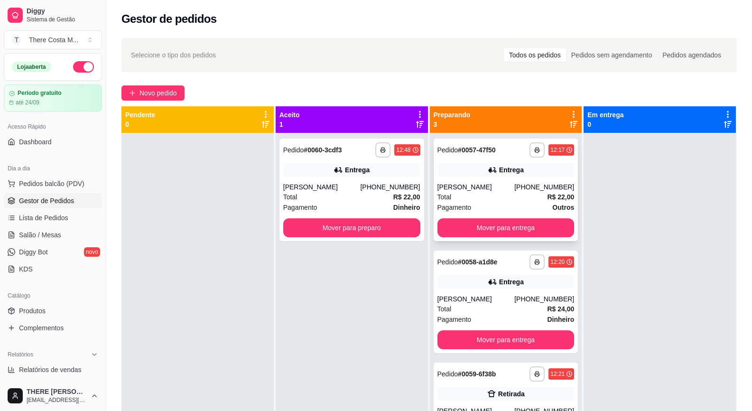
click at [514, 192] on div "Total R$ 22,00" at bounding box center [506, 197] width 137 height 10
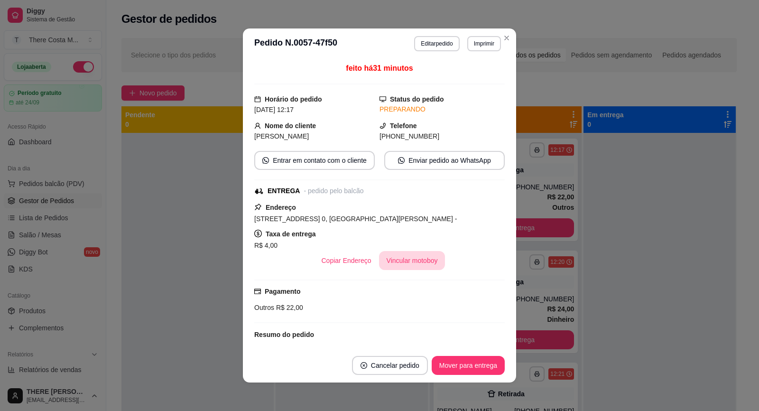
click at [419, 265] on button "Vincular motoboy" at bounding box center [412, 260] width 66 height 19
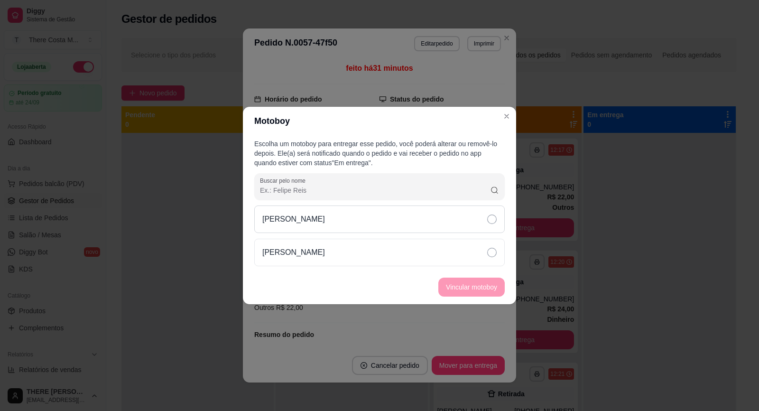
click at [424, 216] on div "[PERSON_NAME]" at bounding box center [379, 219] width 251 height 28
click at [469, 293] on button "Vincular motoboy" at bounding box center [471, 287] width 66 height 19
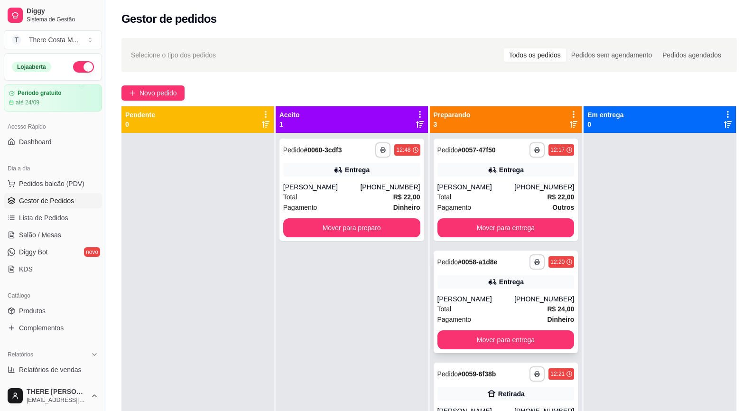
click at [515, 297] on div "[PERSON_NAME]" at bounding box center [476, 298] width 77 height 9
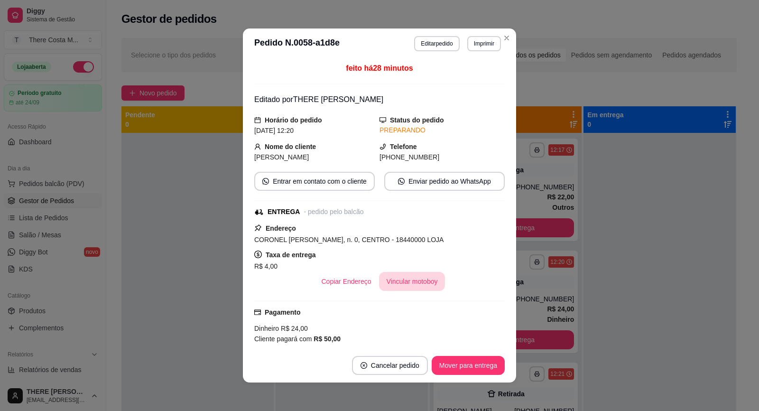
click at [414, 282] on button "Vincular motoboy" at bounding box center [412, 281] width 66 height 19
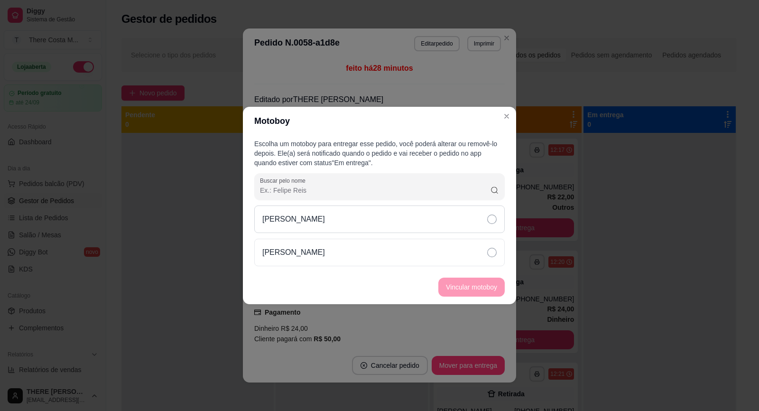
click at [421, 225] on div "[PERSON_NAME]" at bounding box center [379, 219] width 251 height 28
click at [466, 300] on footer "Vincular motoboy" at bounding box center [379, 287] width 273 height 34
click at [472, 286] on button "Vincular motoboy" at bounding box center [471, 287] width 66 height 19
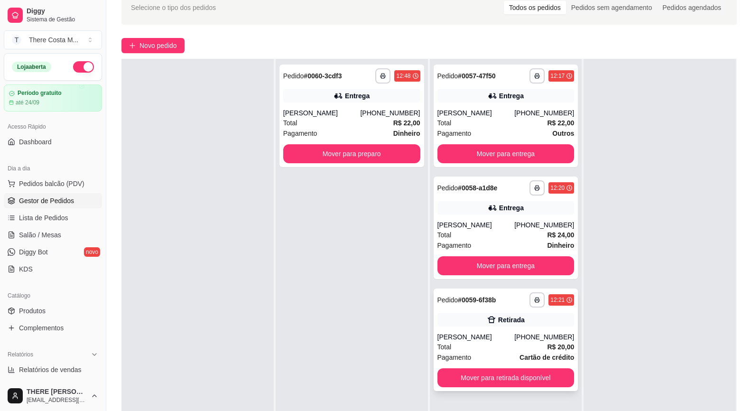
scroll to position [95, 0]
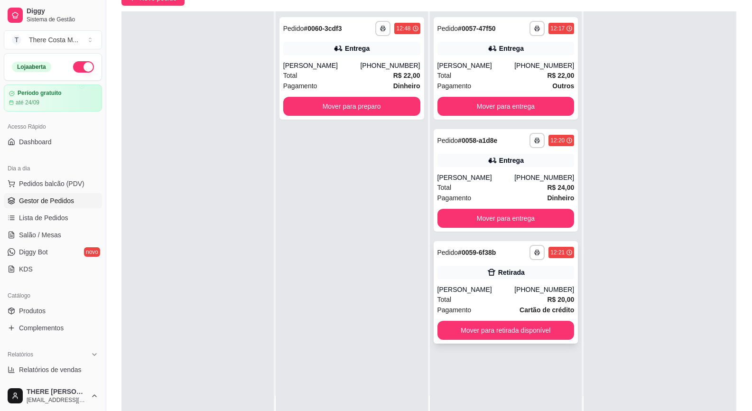
click at [503, 294] on div "Total R$ 20,00" at bounding box center [506, 299] width 137 height 10
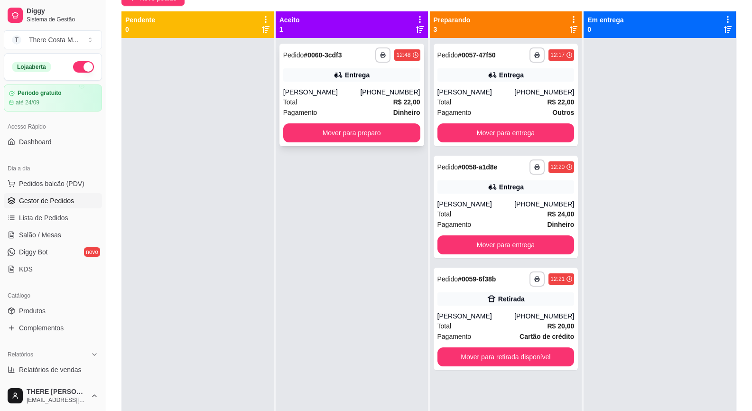
click at [386, 94] on div "[PHONE_NUMBER]" at bounding box center [390, 91] width 60 height 9
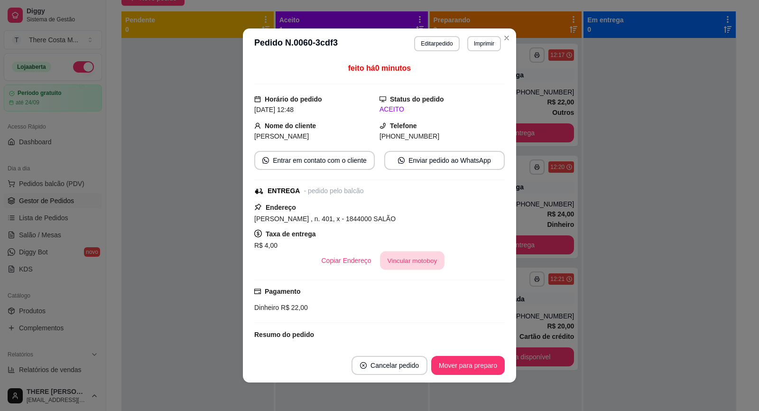
click at [419, 263] on button "Vincular motoboy" at bounding box center [412, 260] width 65 height 19
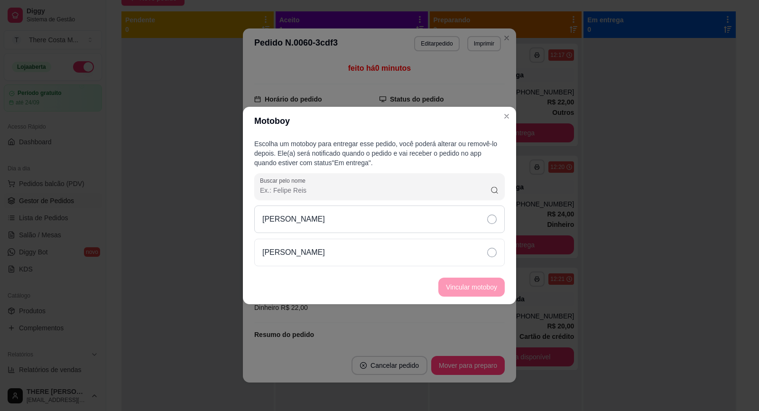
click at [426, 213] on div "[PERSON_NAME]" at bounding box center [379, 219] width 251 height 28
click at [461, 290] on button "Vincular motoboy" at bounding box center [471, 287] width 66 height 19
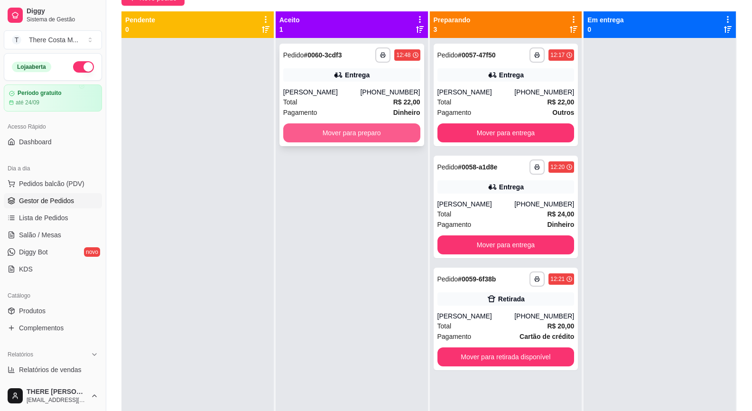
click at [386, 128] on button "Mover para preparo" at bounding box center [351, 132] width 137 height 19
